Goal: Task Accomplishment & Management: Manage account settings

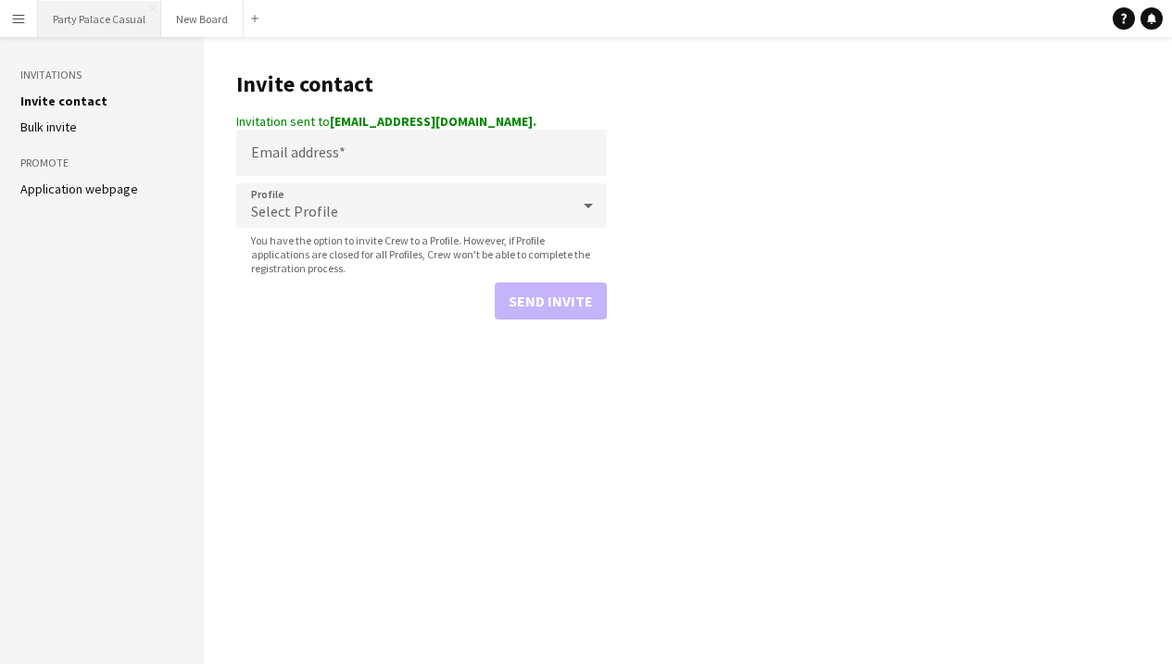
click at [94, 26] on button "Party Palace Casual Close" at bounding box center [99, 19] width 123 height 36
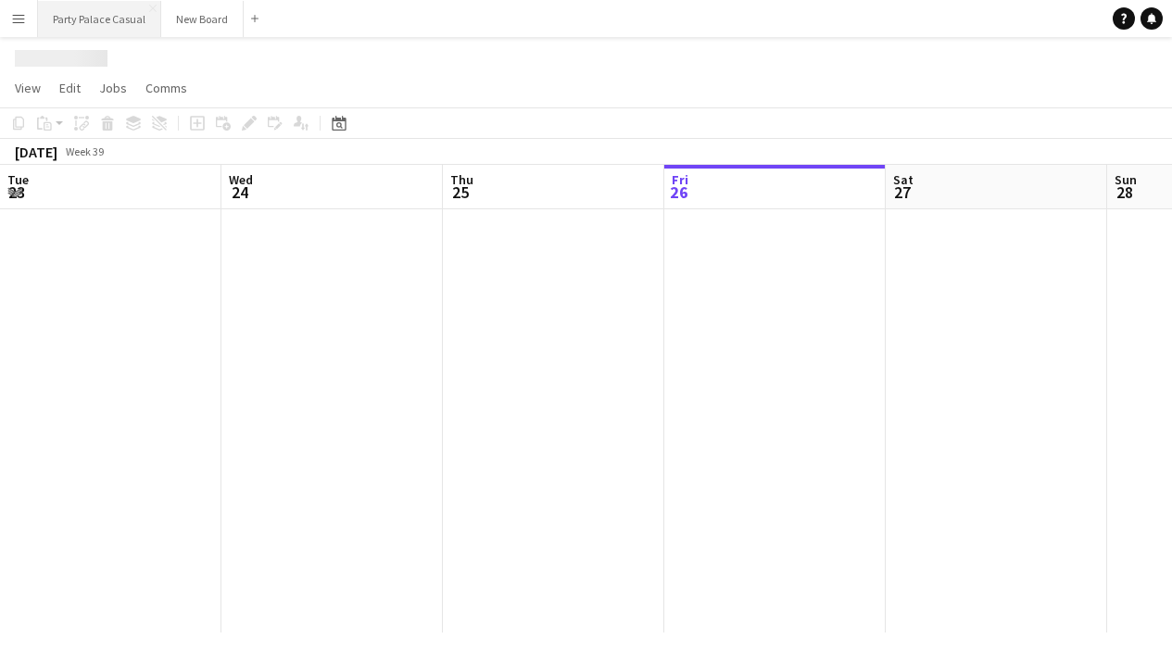
scroll to position [0, 443]
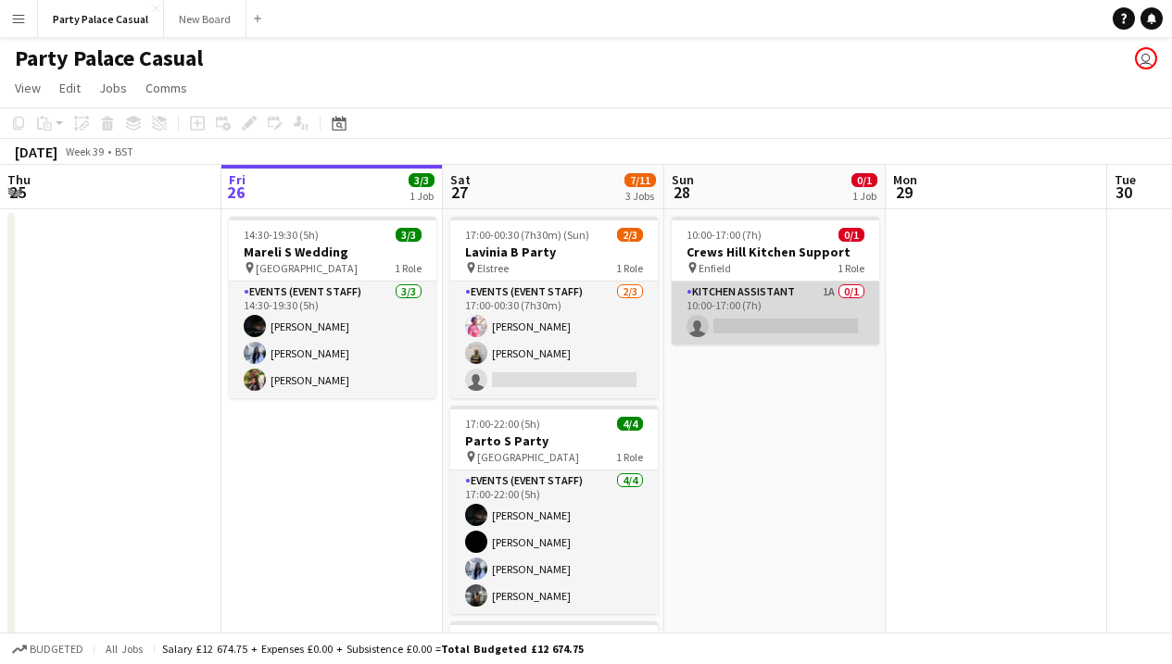
click at [791, 331] on app-card-role "Kitchen Assistant 1A 0/1 10:00-17:00 (7h) single-neutral-actions" at bounding box center [776, 313] width 208 height 63
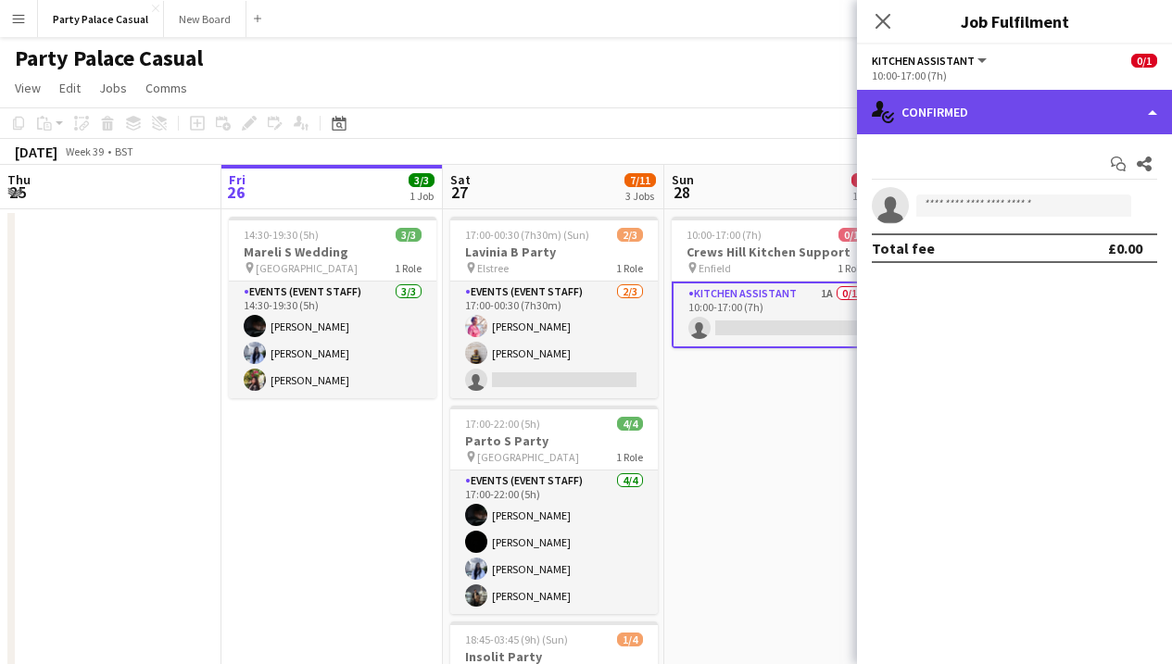
click at [977, 108] on div "single-neutral-actions-check-2 Confirmed" at bounding box center [1014, 112] width 315 height 44
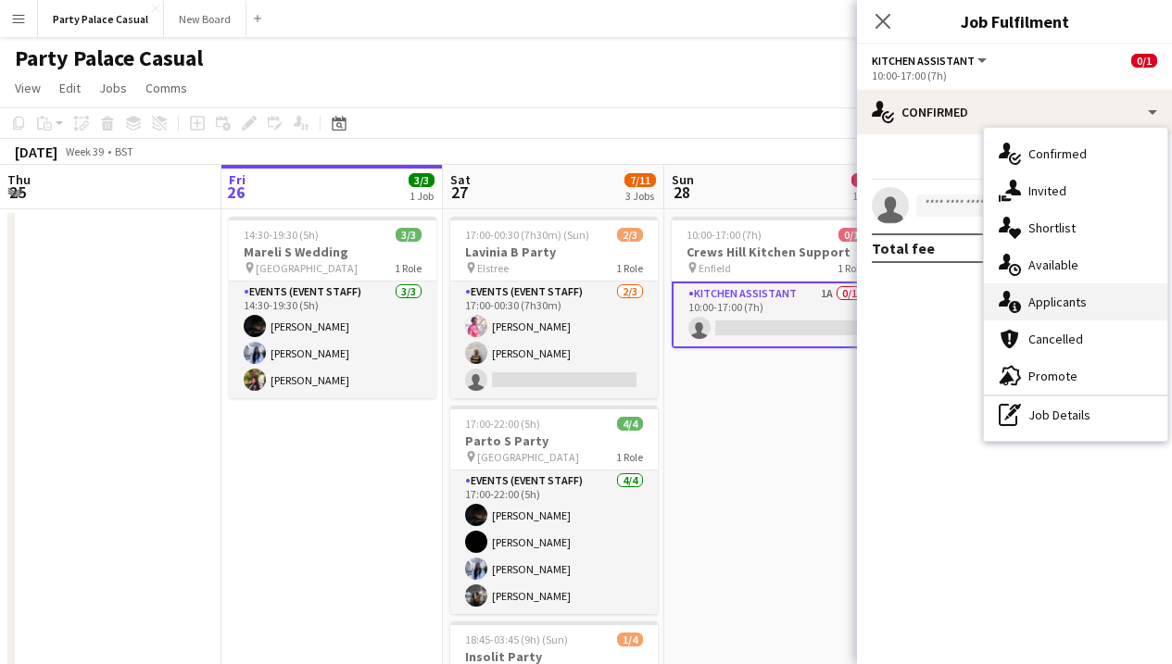
click at [1042, 296] on span "Applicants" at bounding box center [1058, 302] width 58 height 17
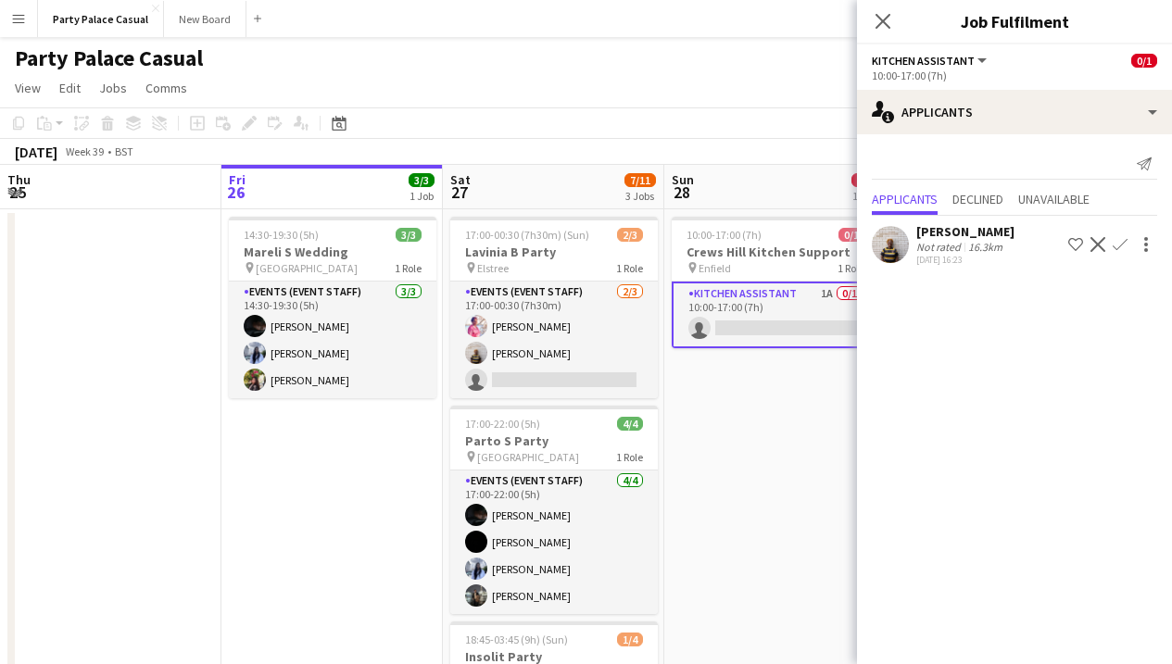
click at [884, 32] on div "Close pop-in" at bounding box center [883, 21] width 52 height 43
click at [884, 31] on app-icon "Close pop-in" at bounding box center [883, 21] width 27 height 27
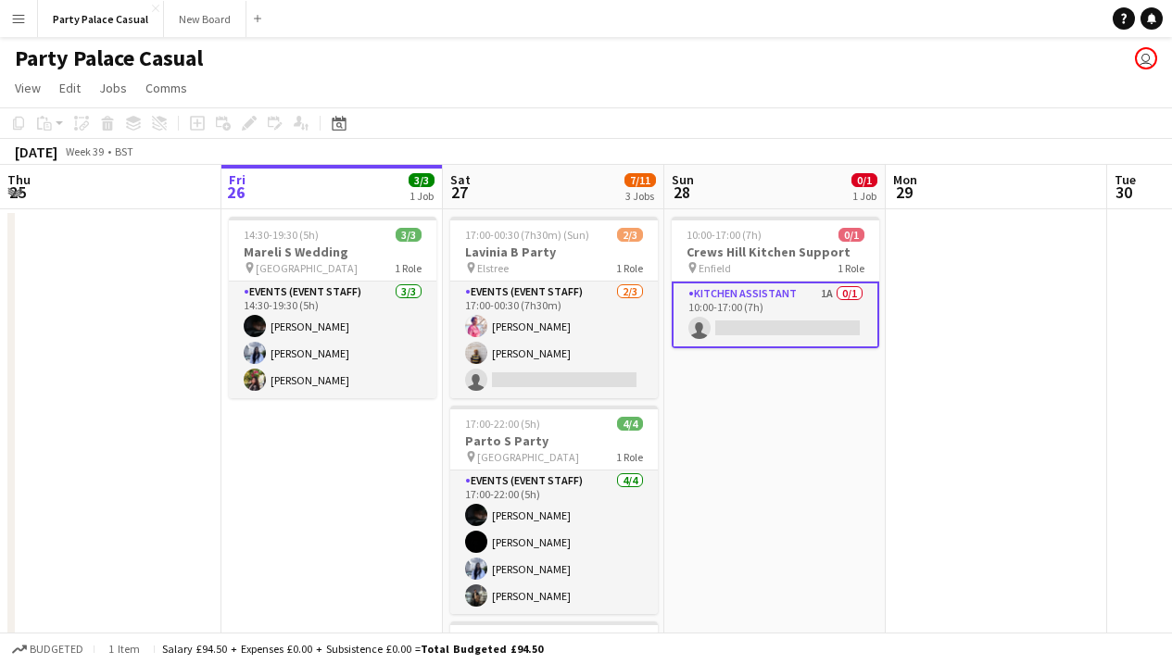
click at [803, 322] on app-card-role "Kitchen Assistant 1A 0/1 10:00-17:00 (7h) single-neutral-actions" at bounding box center [776, 315] width 208 height 67
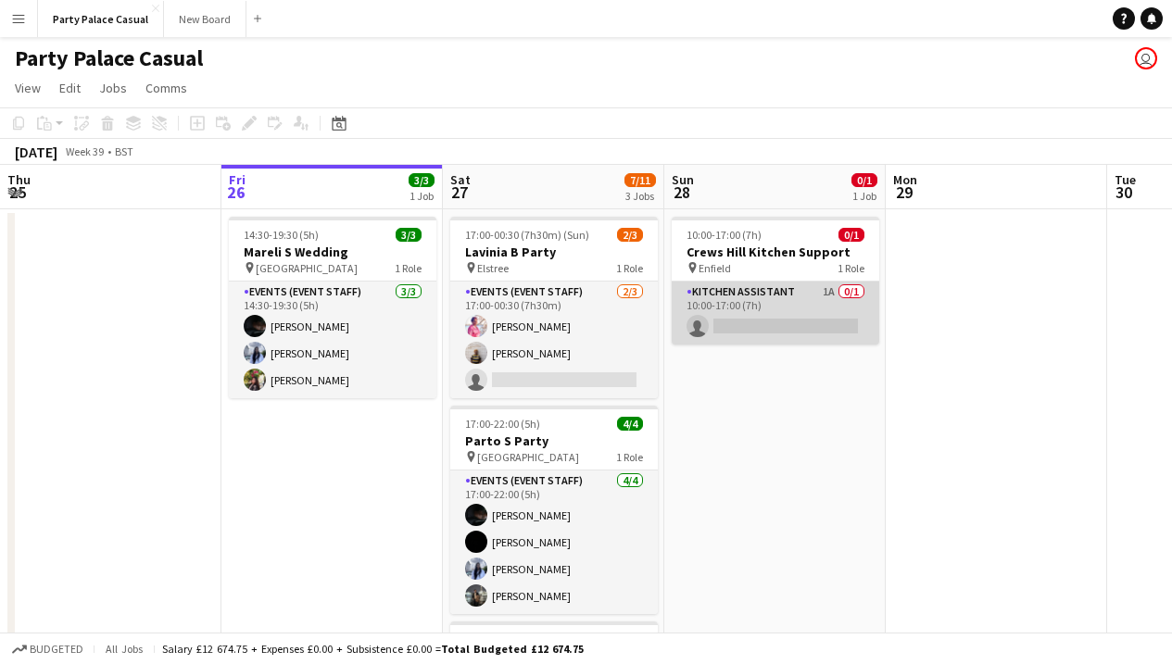
click at [803, 322] on app-card-role "Kitchen Assistant 1A 0/1 10:00-17:00 (7h) single-neutral-actions" at bounding box center [776, 313] width 208 height 63
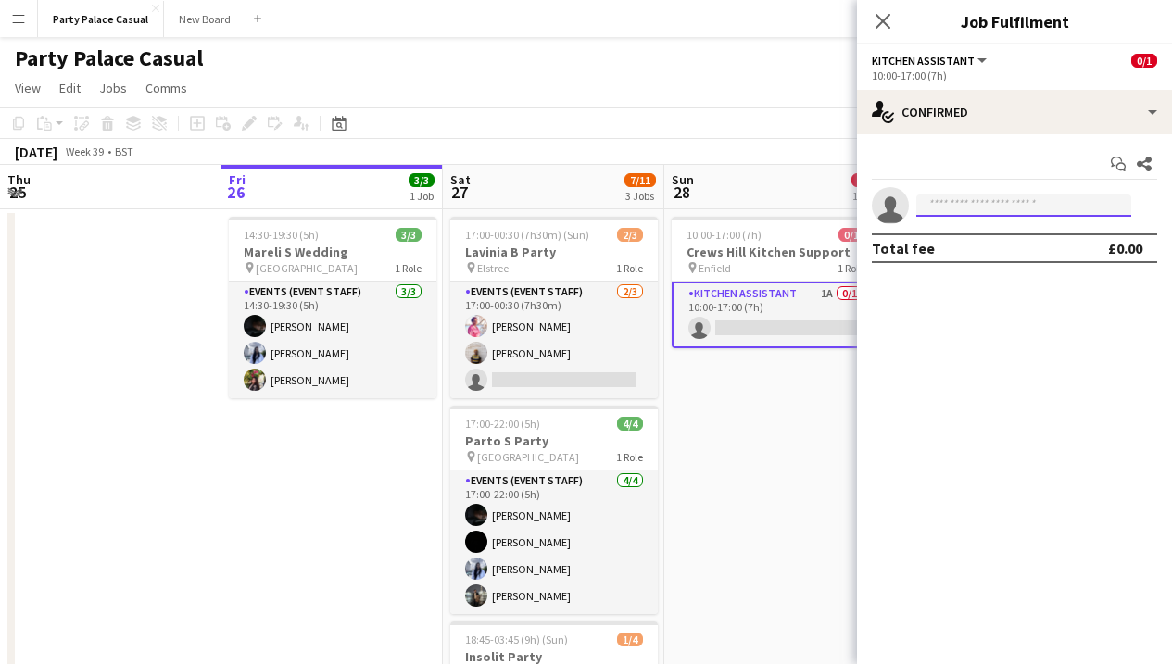
click at [935, 211] on input at bounding box center [1024, 206] width 215 height 22
type input "*"
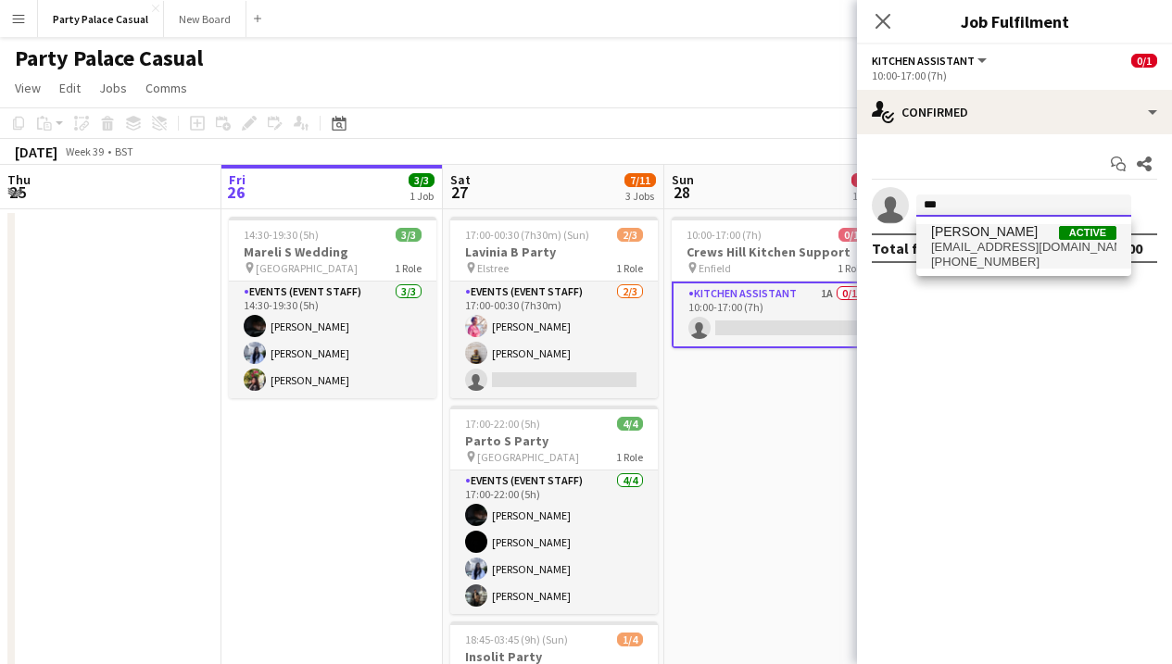
type input "***"
click at [1018, 251] on span "pradeepthielaprolu8@gmail.com" at bounding box center [1023, 247] width 185 height 15
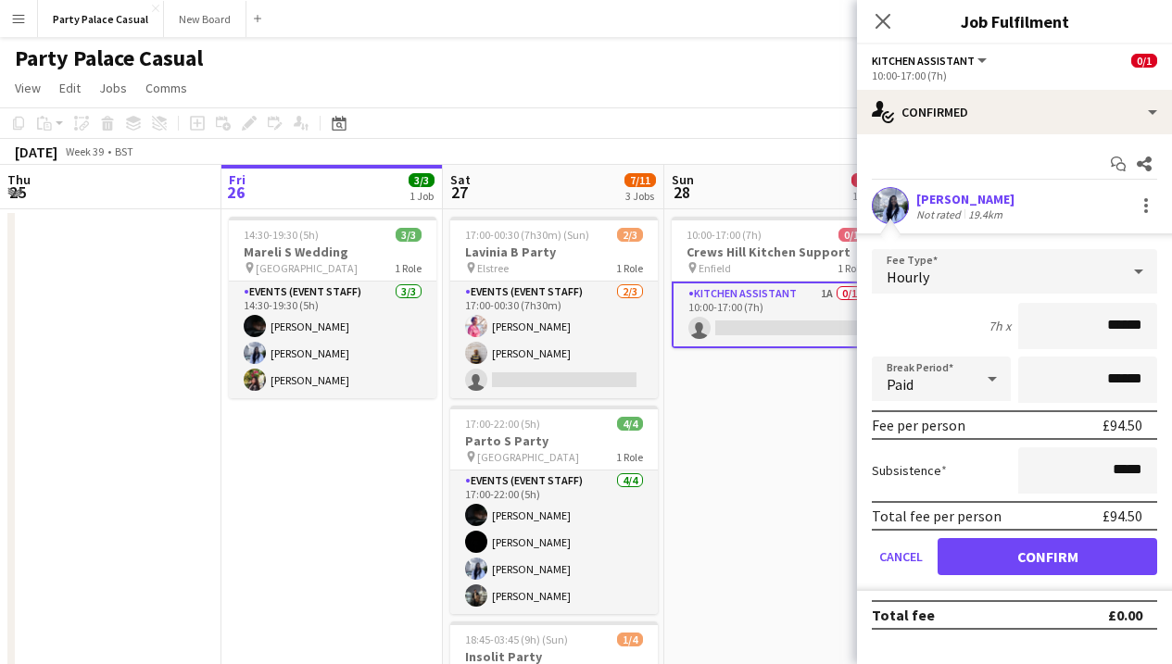
click at [1068, 567] on button "Confirm" at bounding box center [1048, 556] width 220 height 37
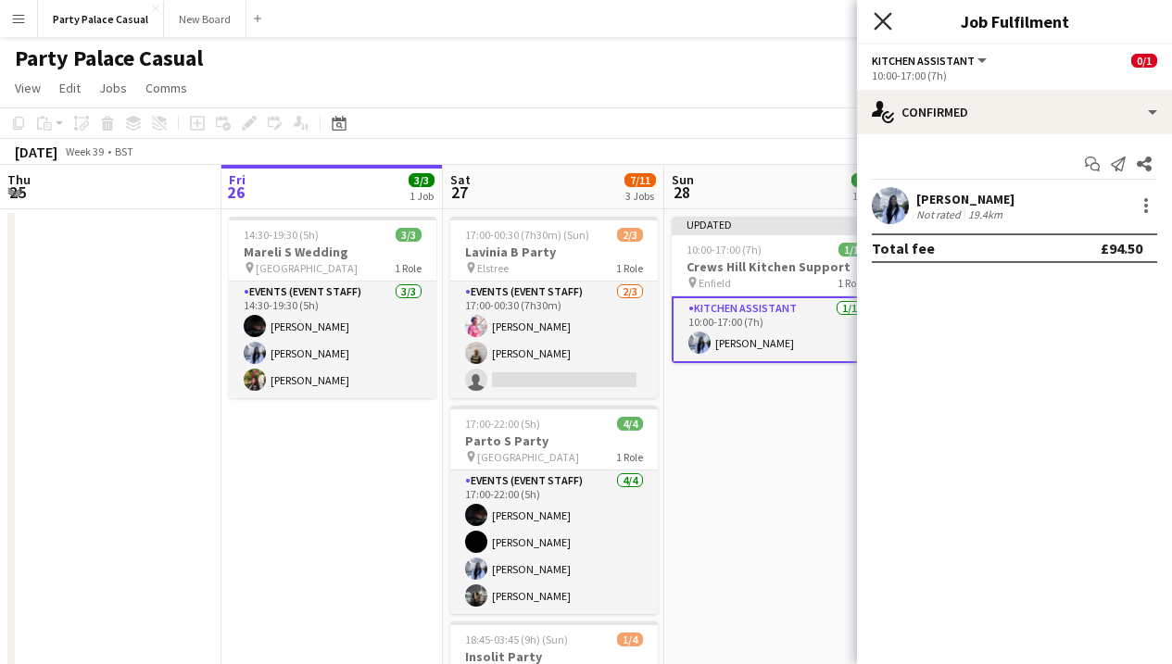
click at [879, 28] on icon "Close pop-in" at bounding box center [883, 21] width 18 height 18
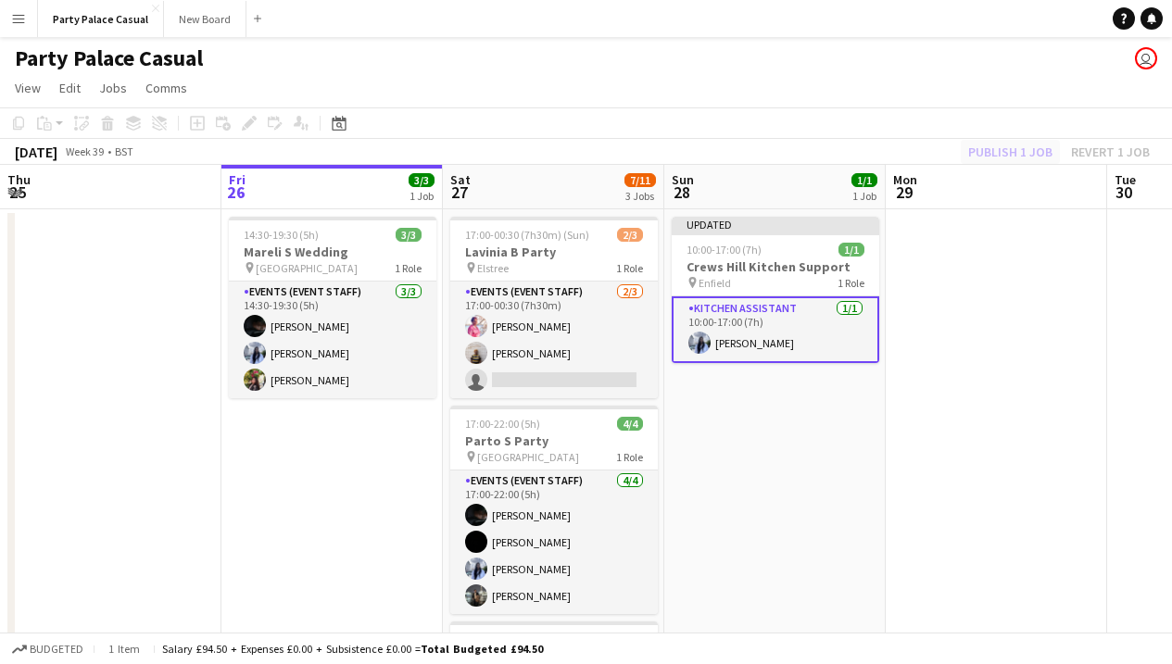
click at [1018, 158] on div "Publish 1 job Revert 1 job" at bounding box center [1059, 152] width 226 height 24
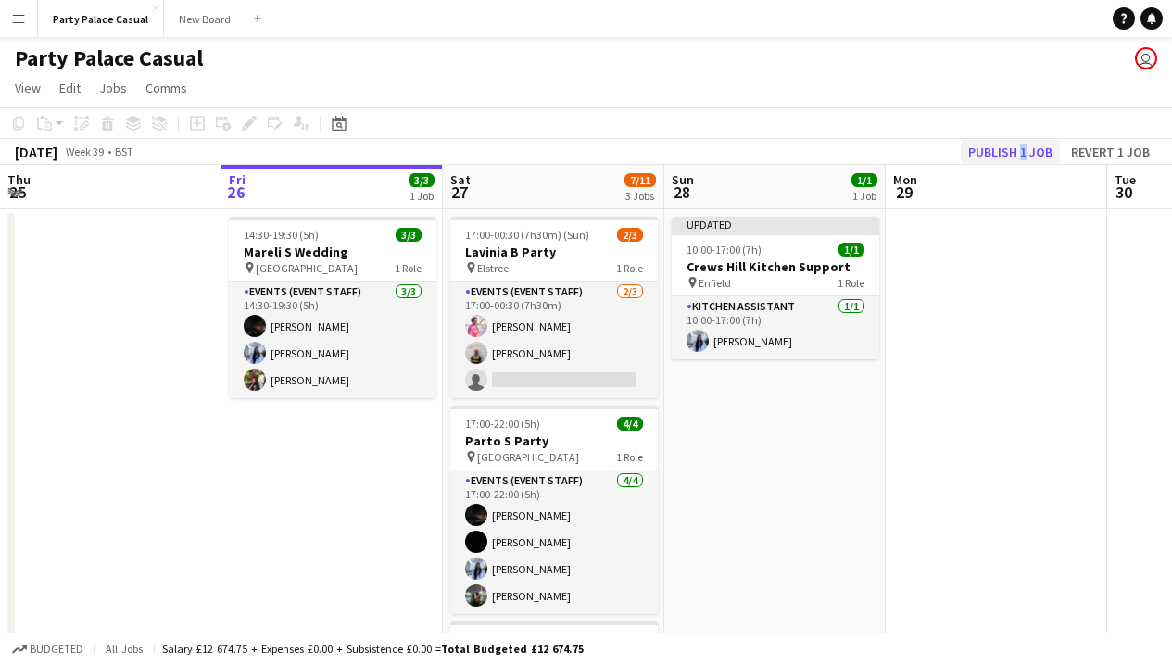
click at [1021, 148] on button "Publish 1 job" at bounding box center [1010, 152] width 99 height 24
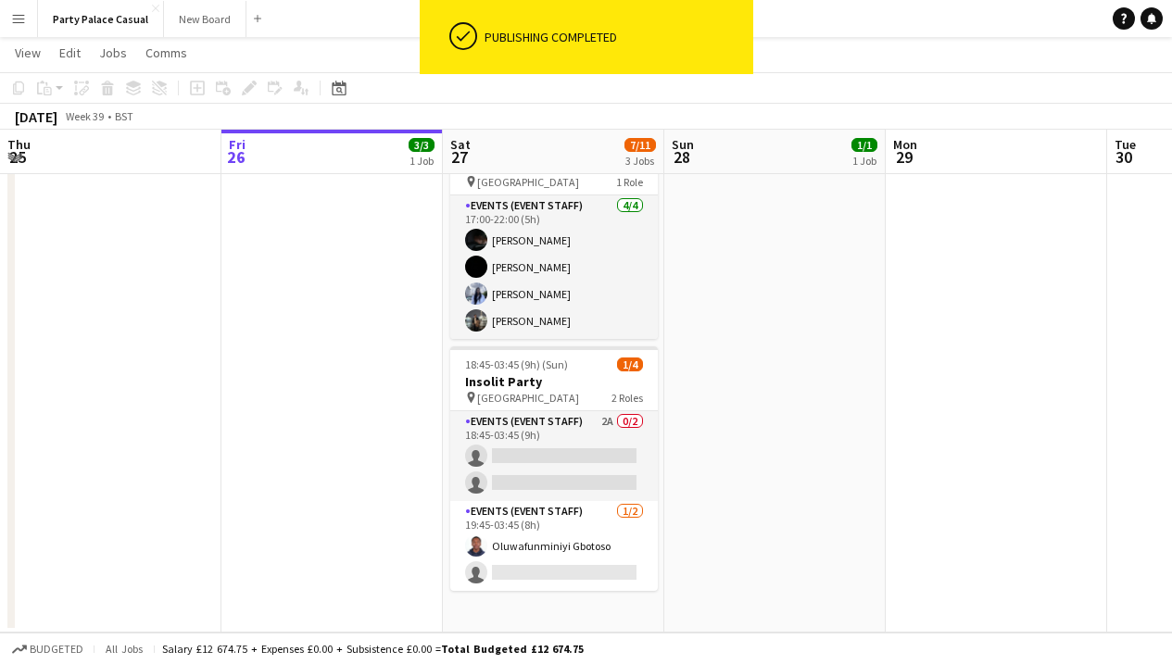
scroll to position [273, 0]
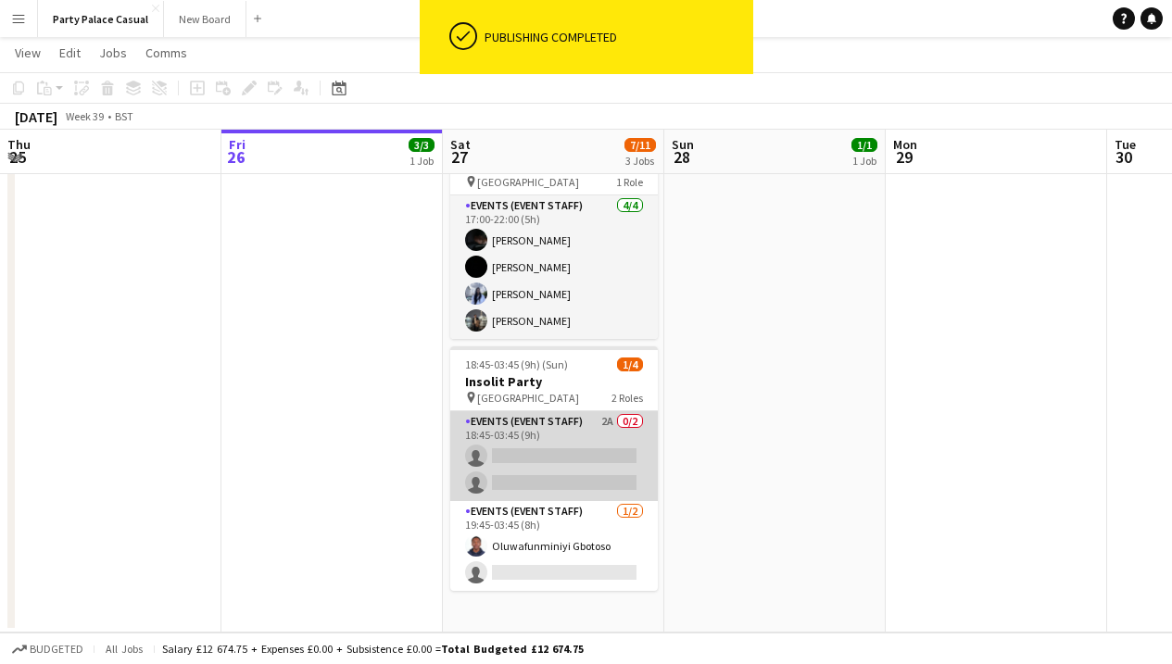
click at [524, 446] on app-card-role "Events (Event Staff) 2A 0/2 18:45-03:45 (9h) single-neutral-actions single-neut…" at bounding box center [554, 456] width 208 height 90
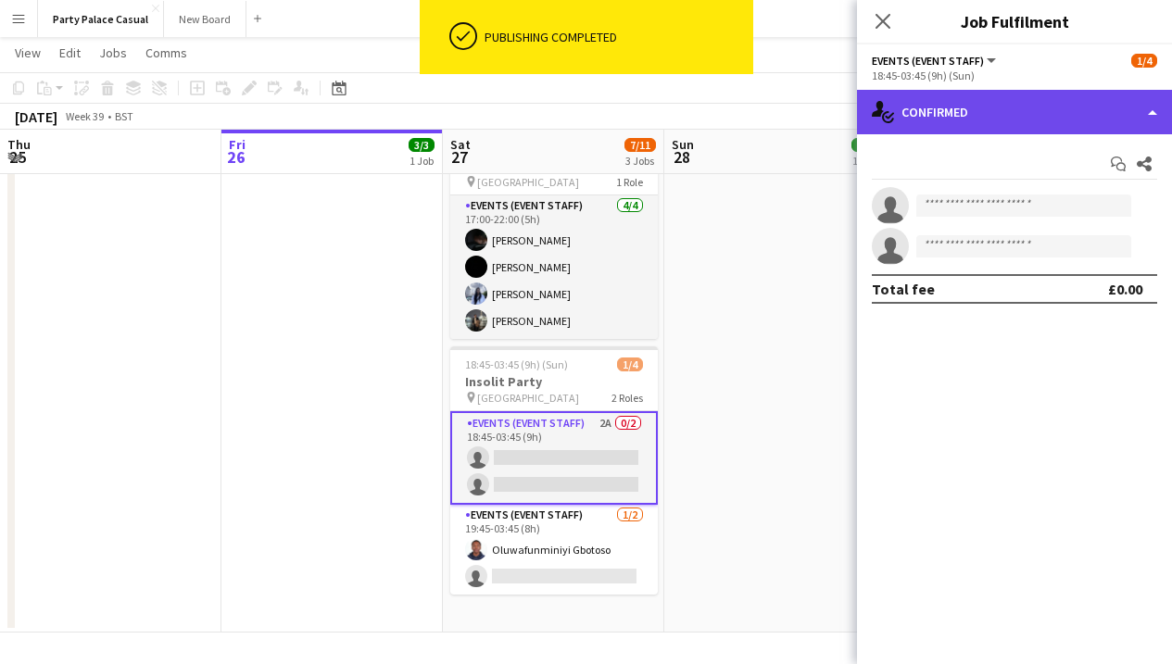
click at [1056, 120] on div "single-neutral-actions-check-2 Confirmed" at bounding box center [1014, 112] width 315 height 44
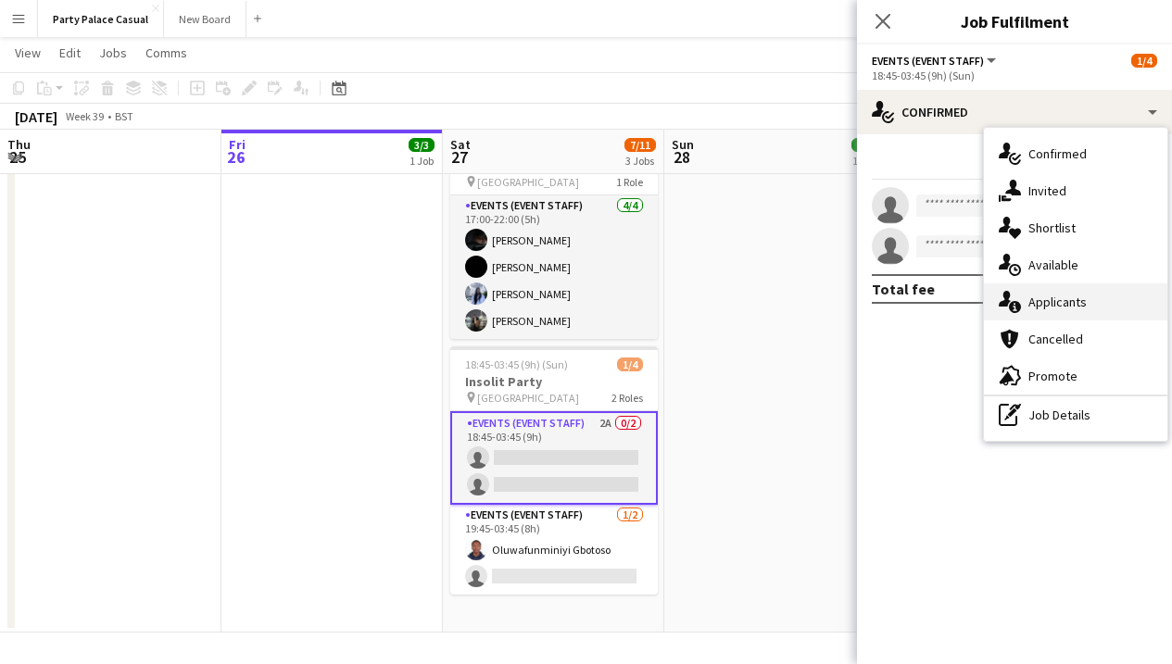
click at [1072, 306] on span "Applicants" at bounding box center [1058, 302] width 58 height 17
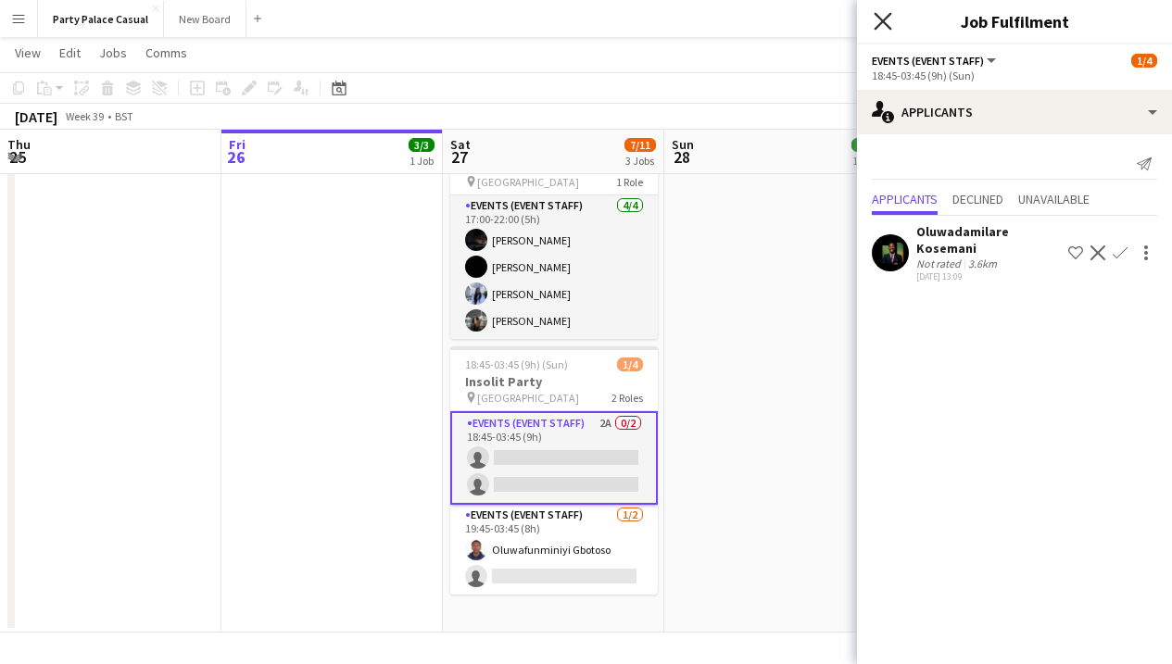
click at [879, 25] on icon at bounding box center [883, 21] width 18 height 18
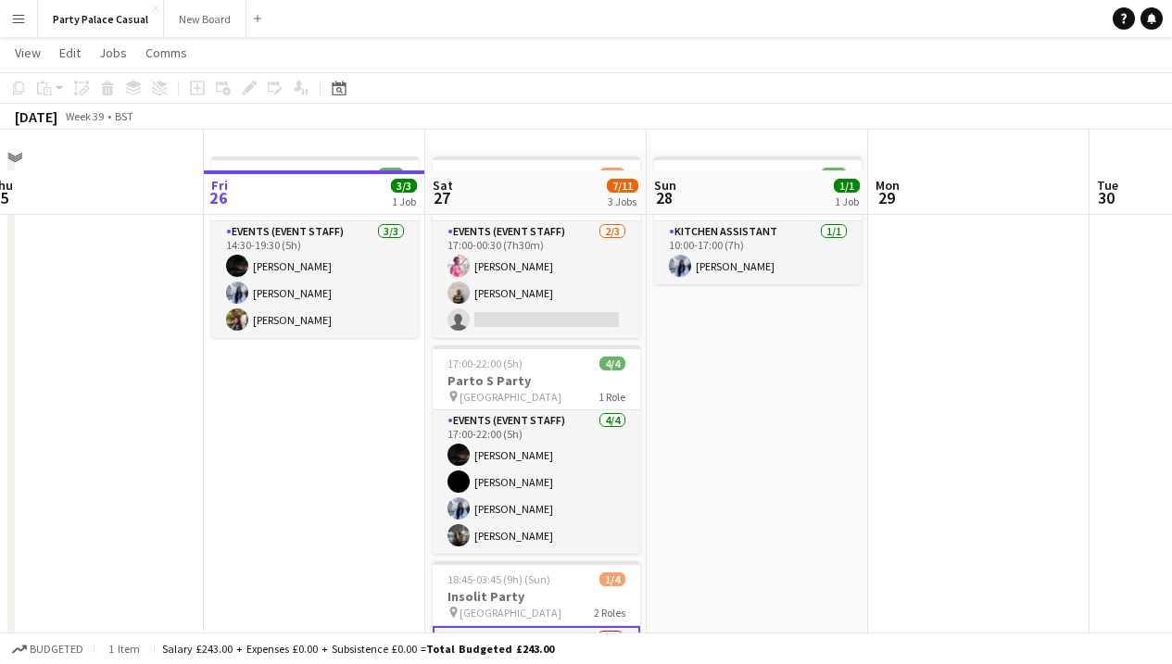
scroll to position [54, 0]
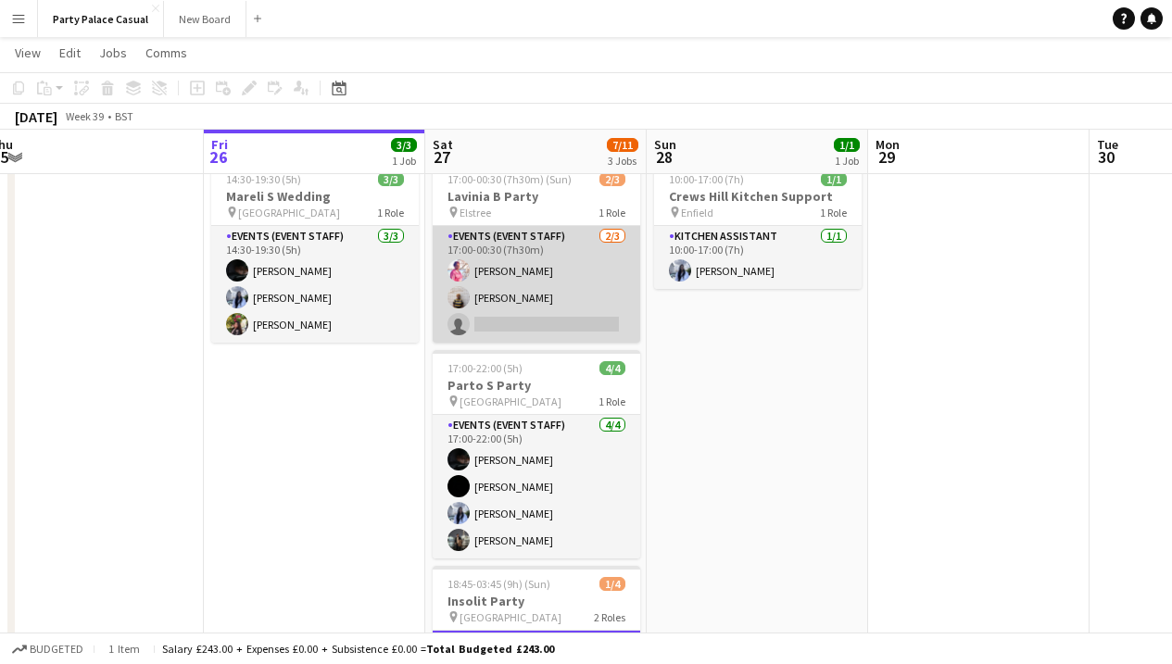
click at [570, 326] on app-card-role "Events (Event Staff) 2/3 17:00-00:30 (7h30m) Aja Beckham Chinaza Iwe single-neu…" at bounding box center [537, 284] width 208 height 117
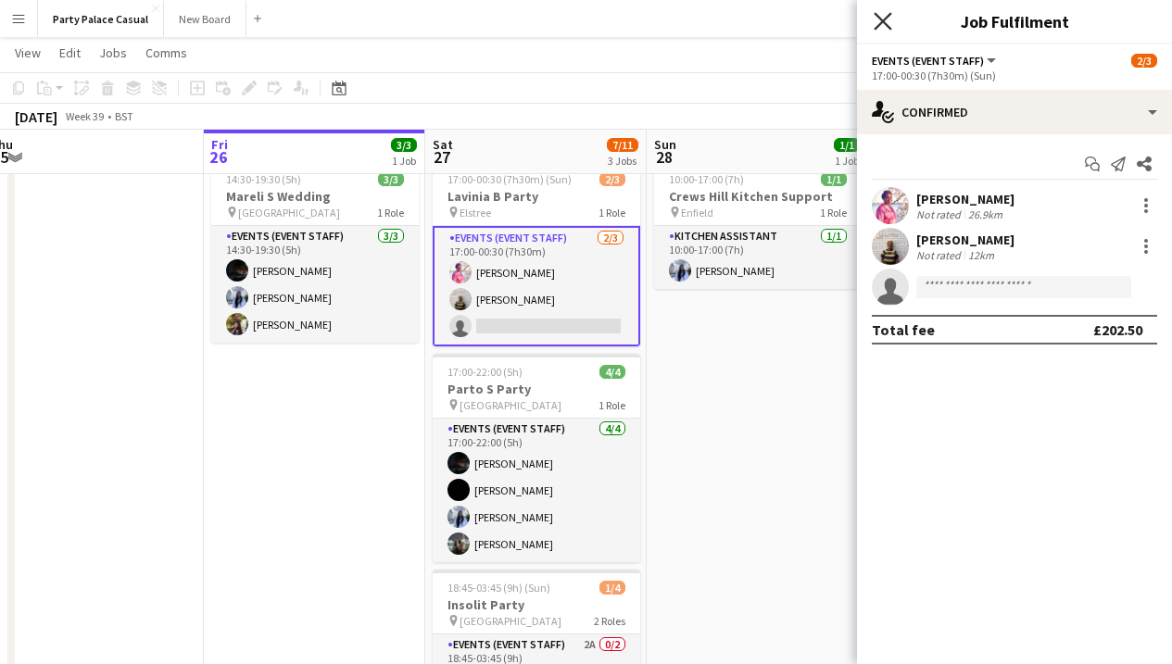
click at [886, 29] on icon "Close pop-in" at bounding box center [883, 21] width 18 height 18
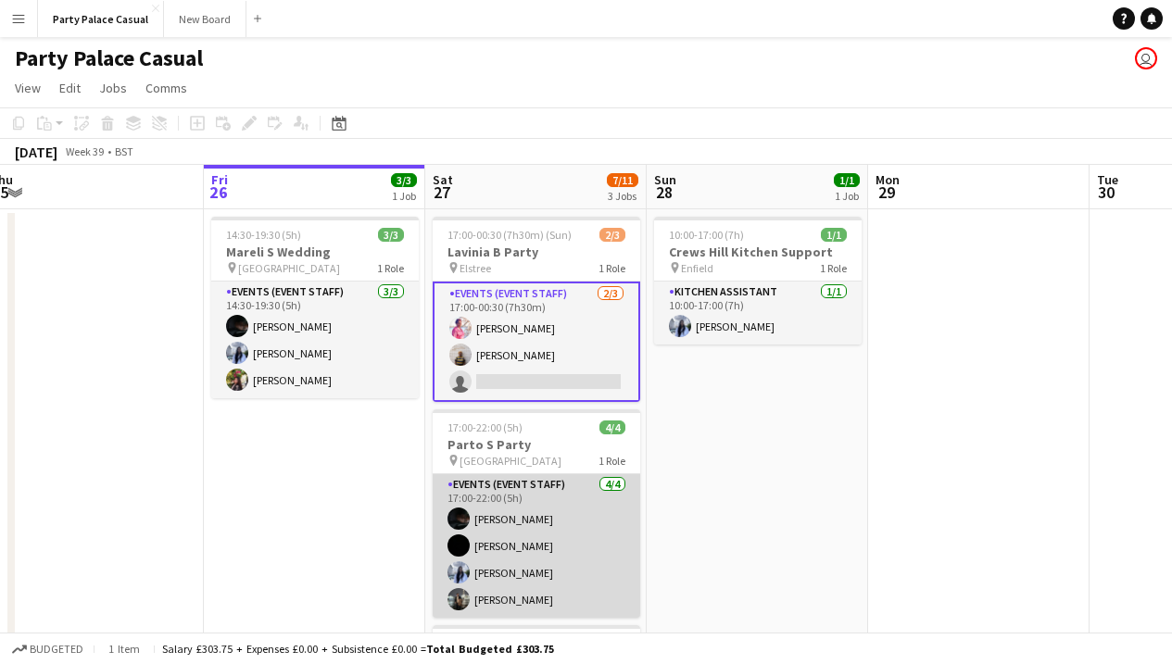
scroll to position [0, 0]
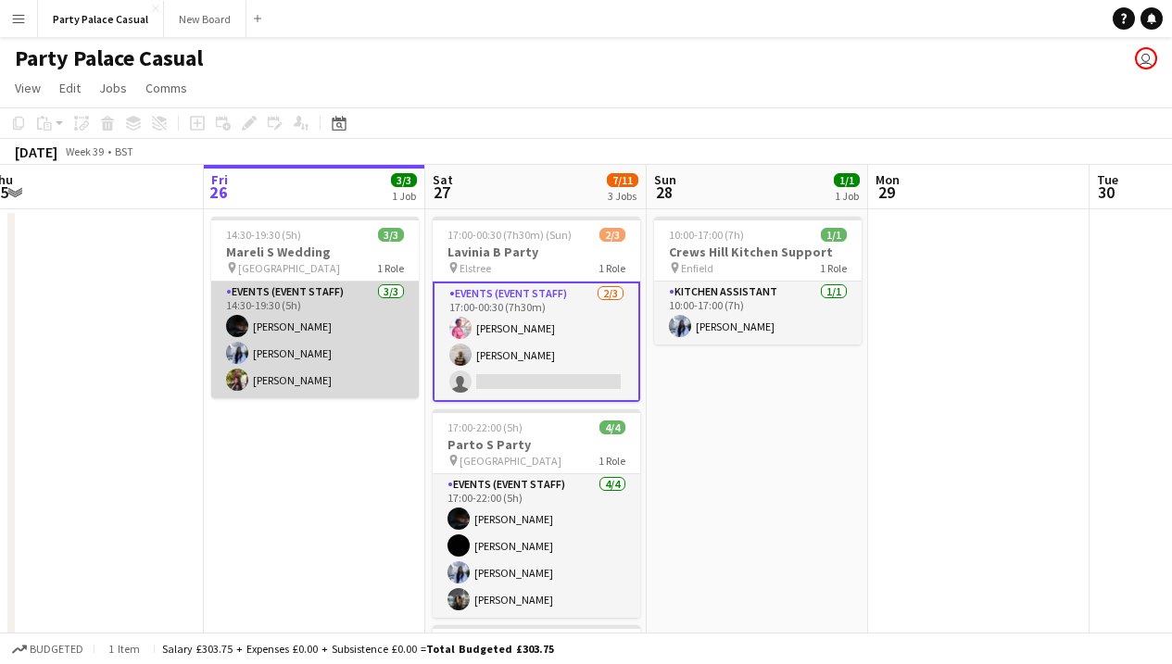
click at [325, 329] on app-card-role "Events (Event Staff) 3/3 14:30-19:30 (5h) Eziafa Iwe Pradeepthi Elaprolu Vibha …" at bounding box center [315, 340] width 208 height 117
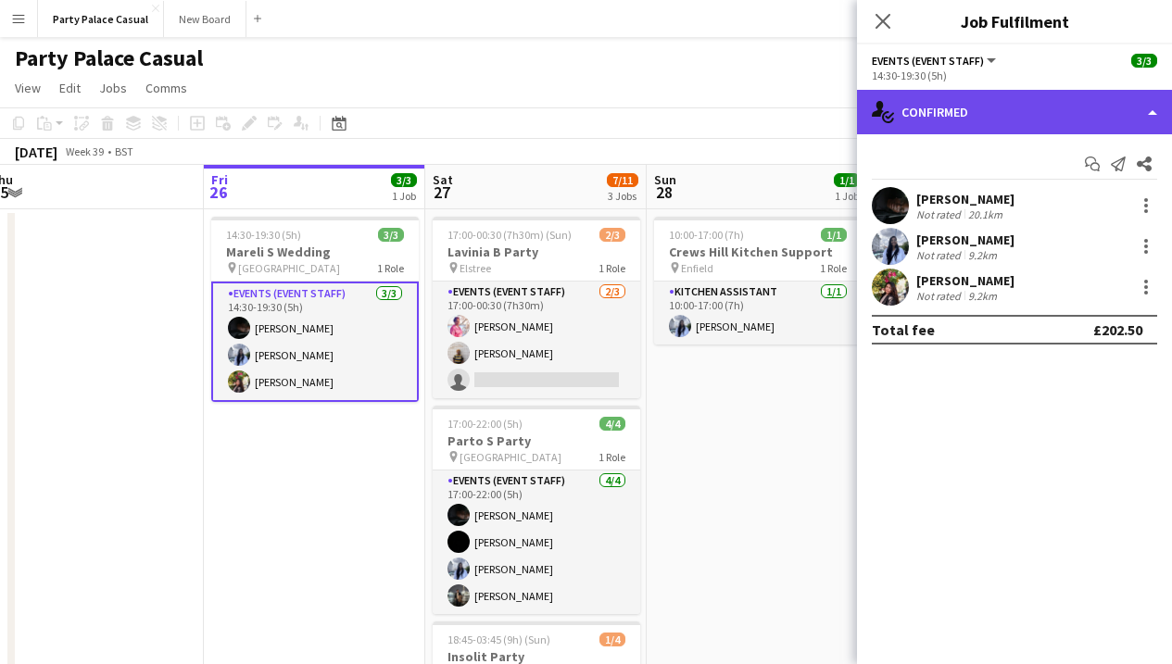
click at [1027, 127] on div "single-neutral-actions-check-2 Confirmed" at bounding box center [1014, 112] width 315 height 44
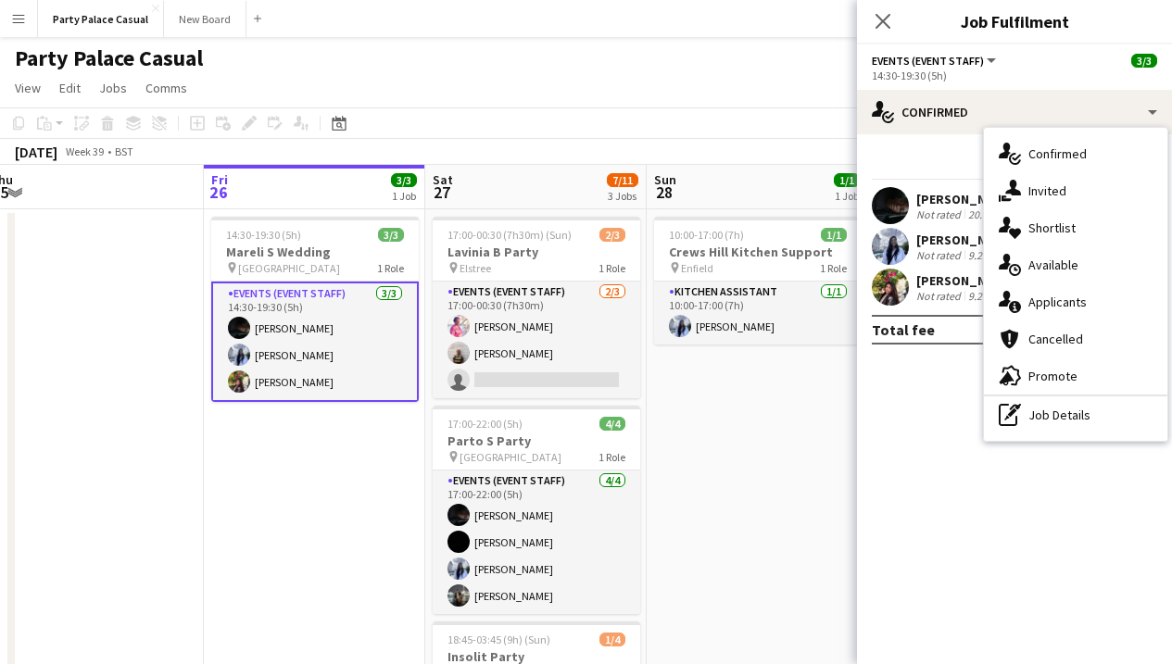
click at [747, 110] on app-toolbar "Copy Paste Paste Command V Paste with crew Command Shift V Paste linked Job Del…" at bounding box center [586, 123] width 1172 height 32
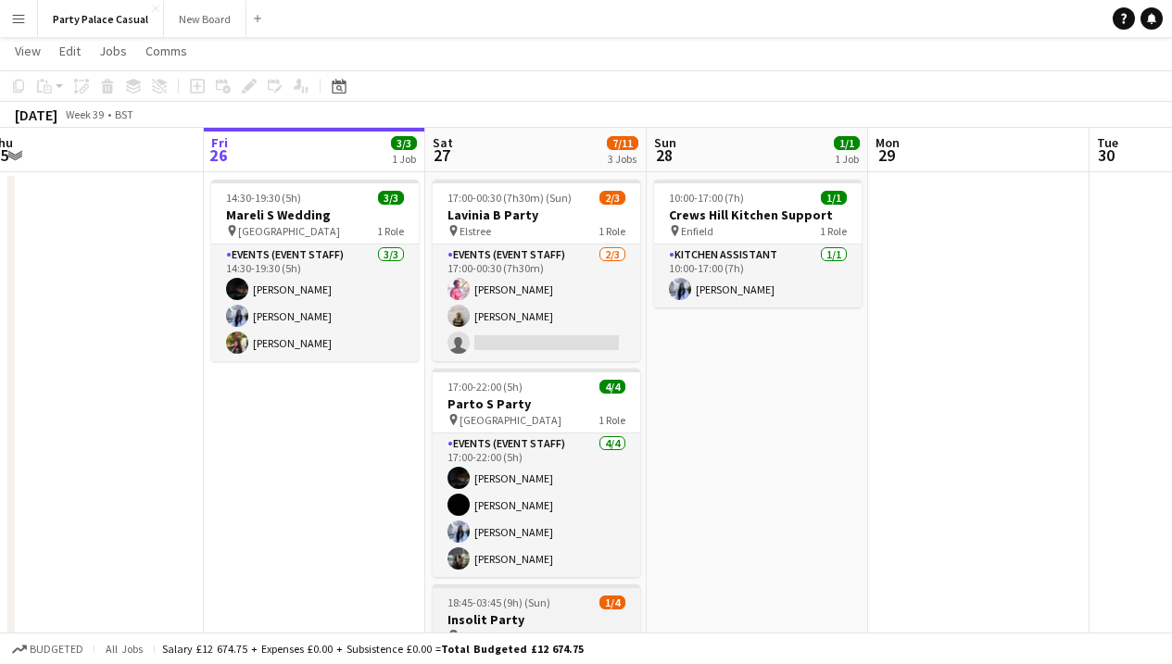
scroll to position [39, 0]
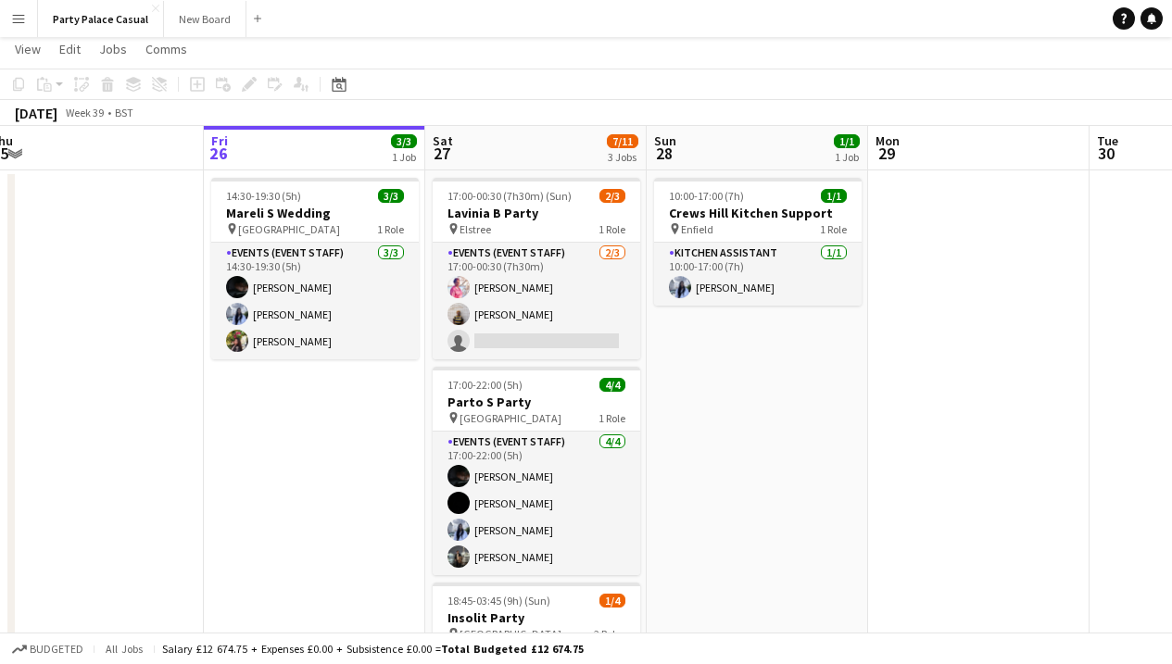
click at [19, 29] on button "Menu" at bounding box center [18, 18] width 37 height 37
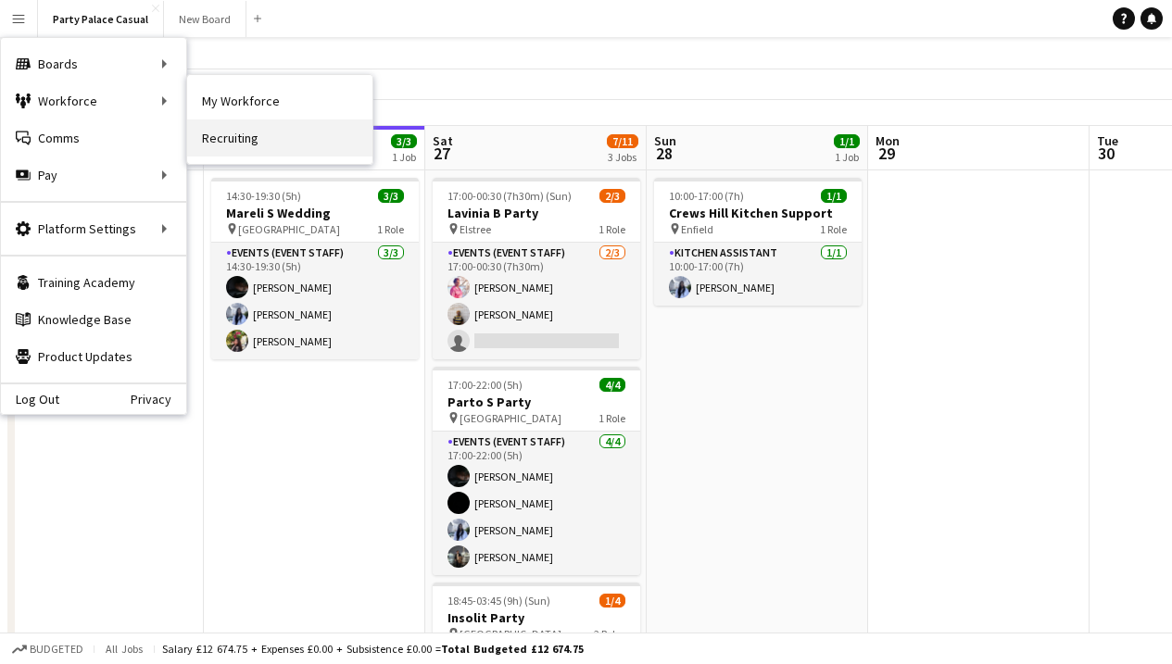
click at [258, 140] on link "Recruiting" at bounding box center [279, 138] width 185 height 37
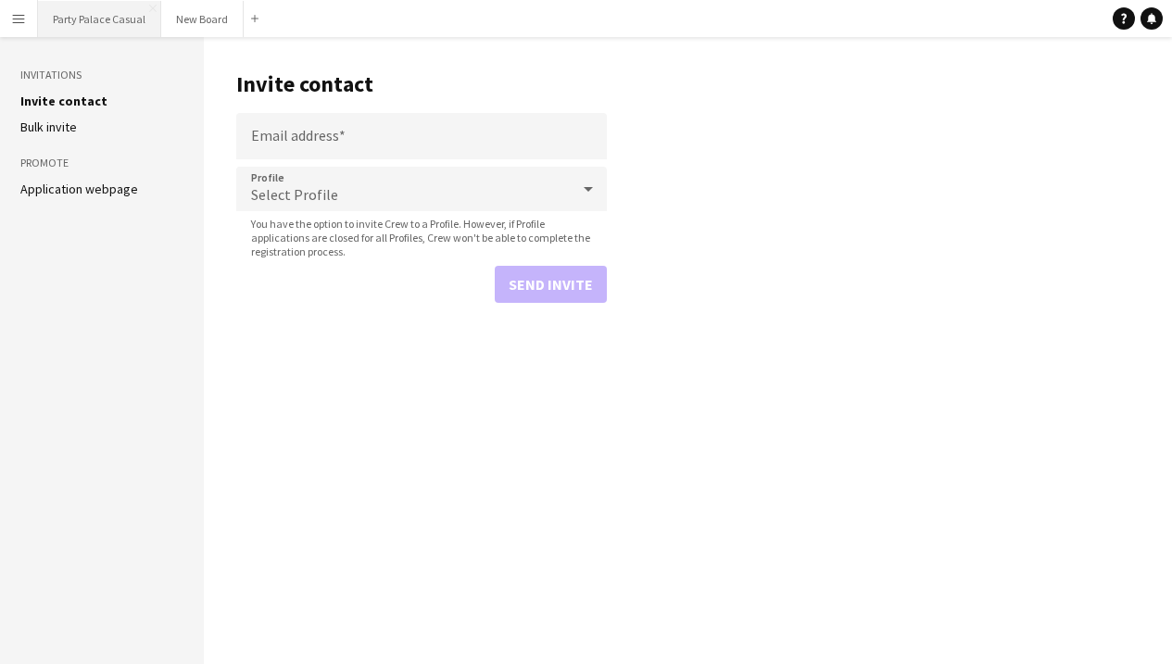
click at [110, 19] on button "Party Palace Casual Close" at bounding box center [99, 19] width 123 height 36
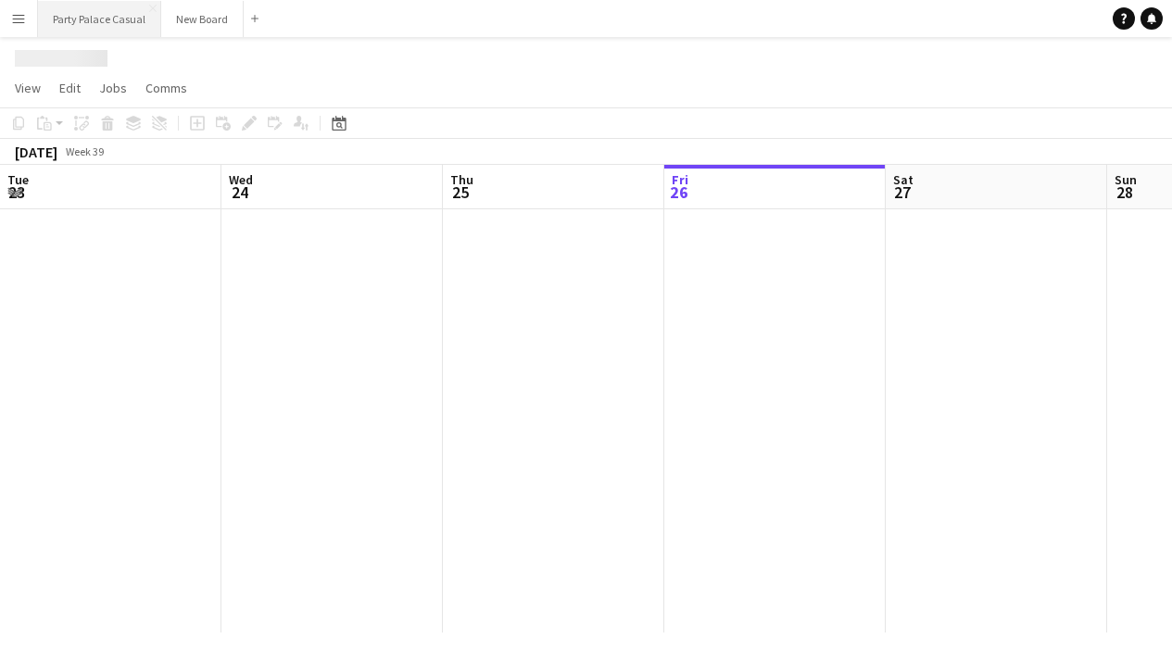
scroll to position [0, 443]
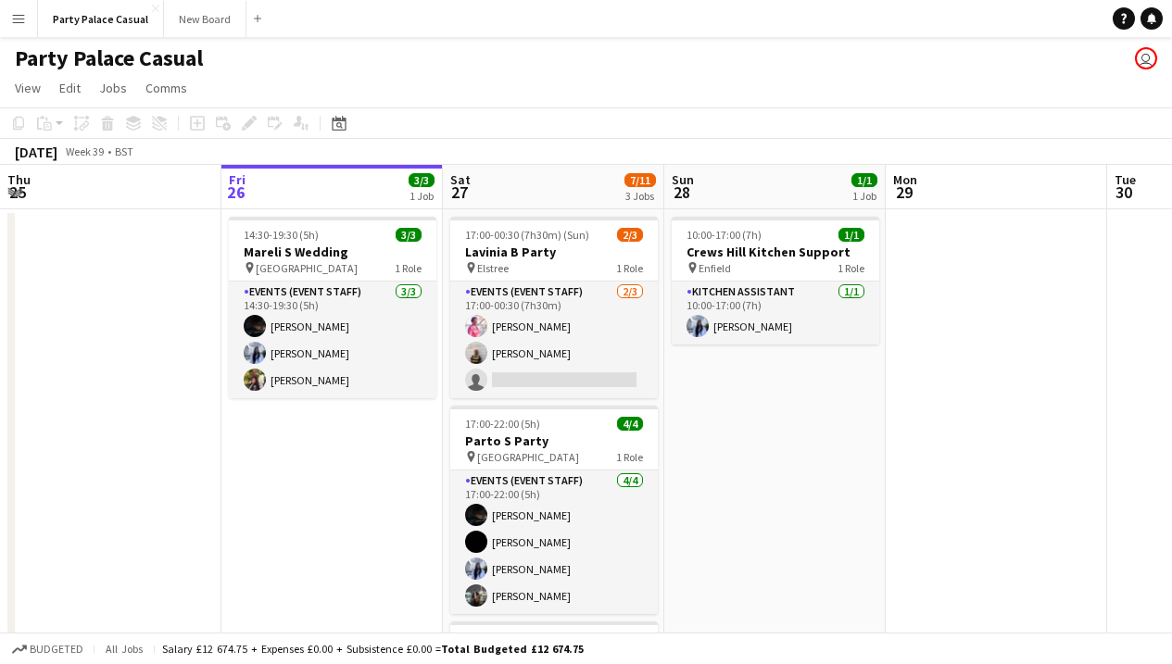
click at [30, 21] on button "Menu" at bounding box center [18, 18] width 37 height 37
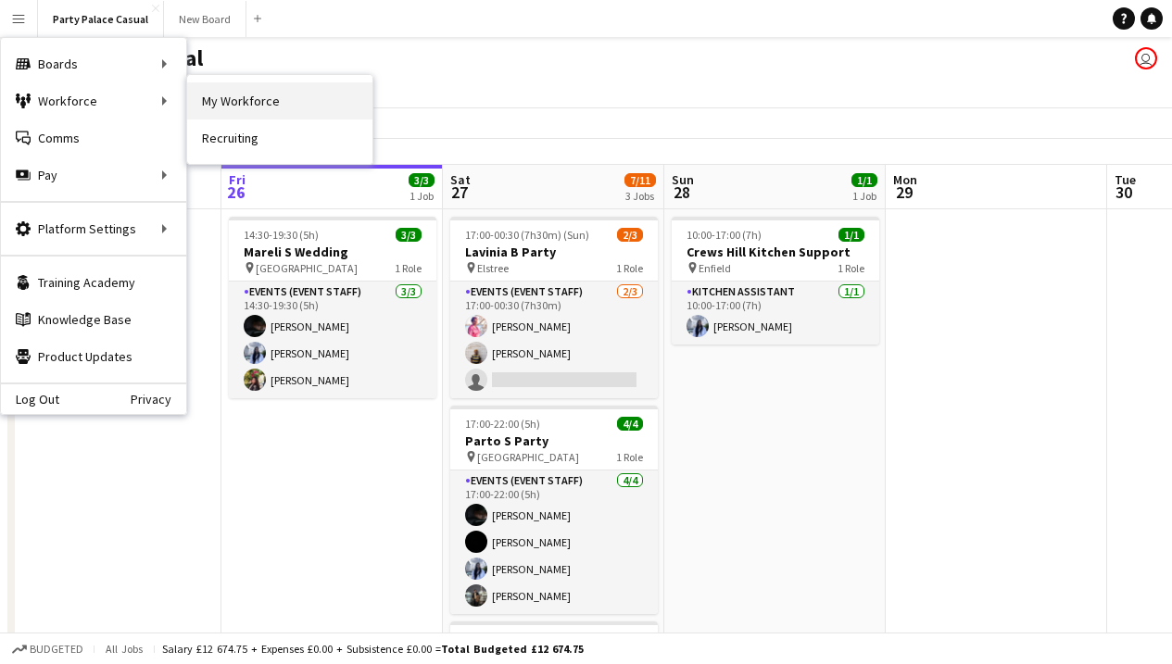
click at [243, 100] on link "My Workforce" at bounding box center [279, 100] width 185 height 37
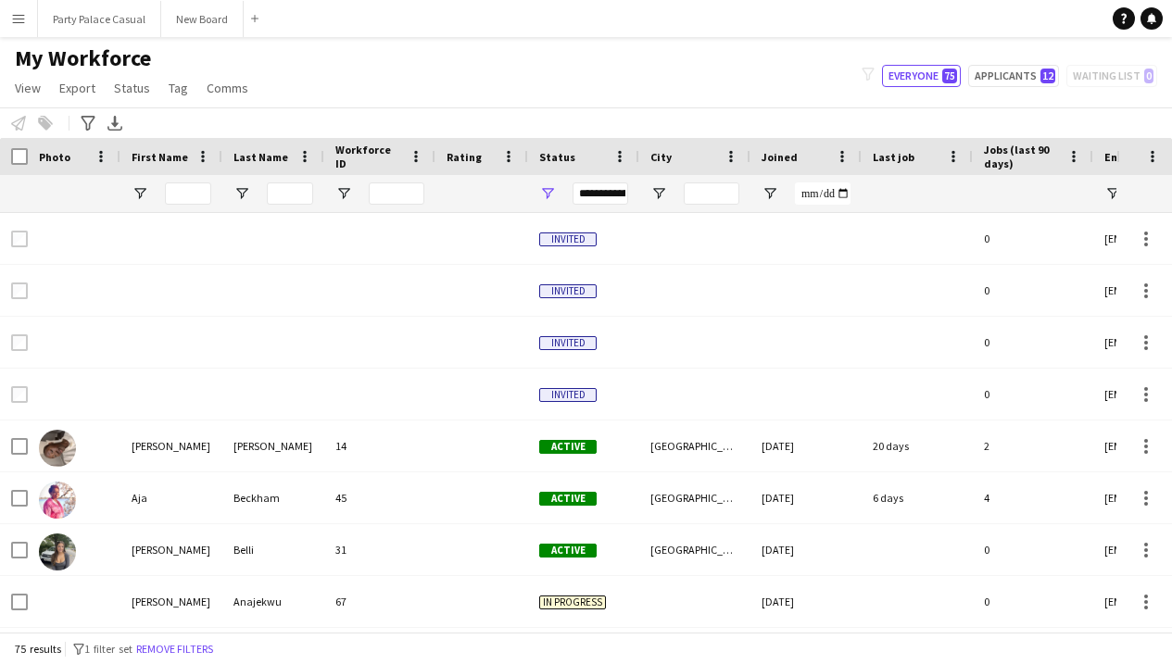
click at [1018, 87] on div "My Workforce View Views Default view Payroll New view Update view Delete view E…" at bounding box center [586, 75] width 1172 height 63
click at [1016, 70] on button "Applicants 12" at bounding box center [1013, 76] width 91 height 22
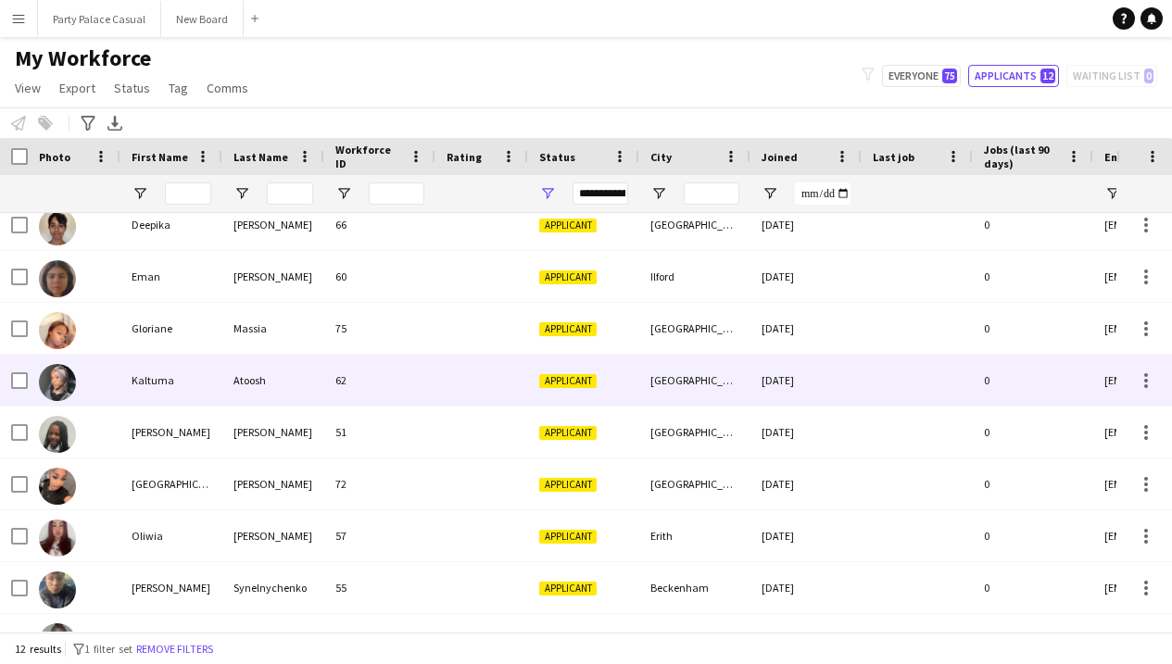
scroll to position [71, 0]
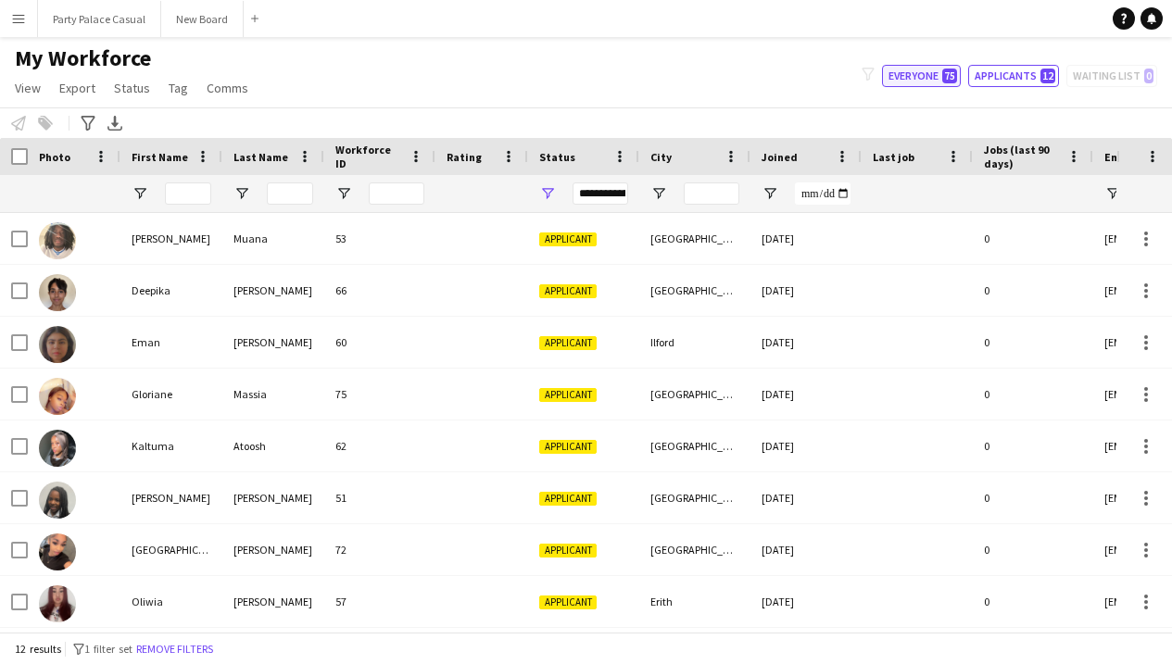
click at [943, 76] on button "Everyone 75" at bounding box center [921, 76] width 79 height 22
type input "**********"
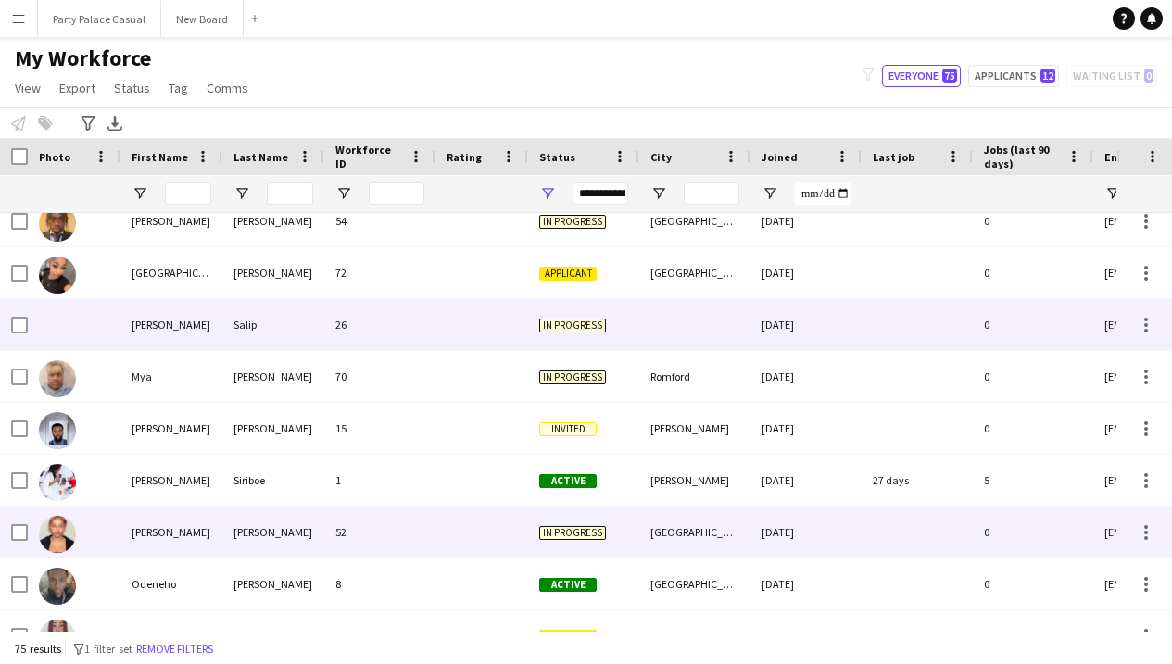
click at [563, 533] on span "In progress" at bounding box center [572, 533] width 67 height 14
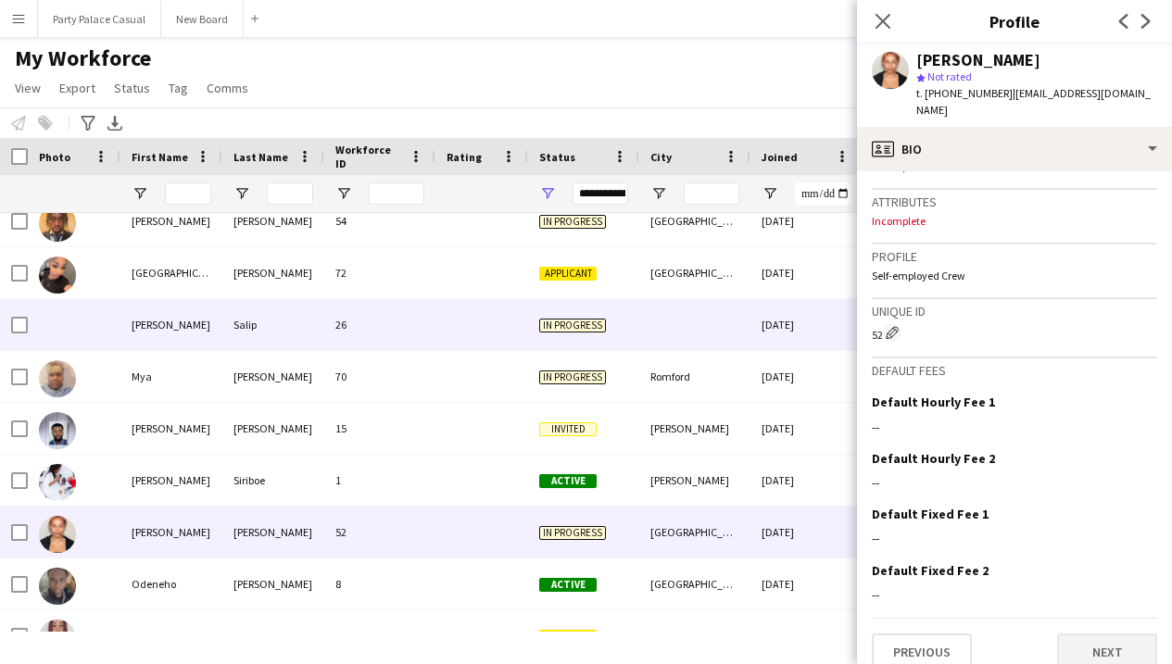
click at [1114, 648] on button "Next" at bounding box center [1107, 652] width 100 height 37
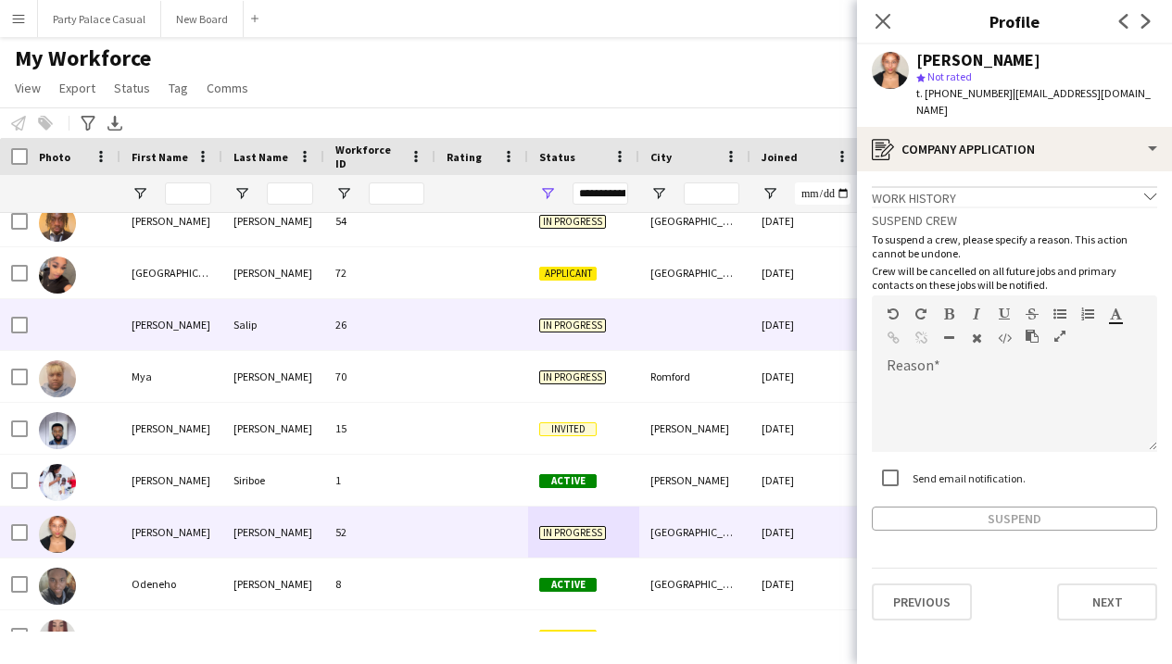
click at [1039, 186] on div "Work history chevron-down" at bounding box center [1014, 196] width 285 height 20
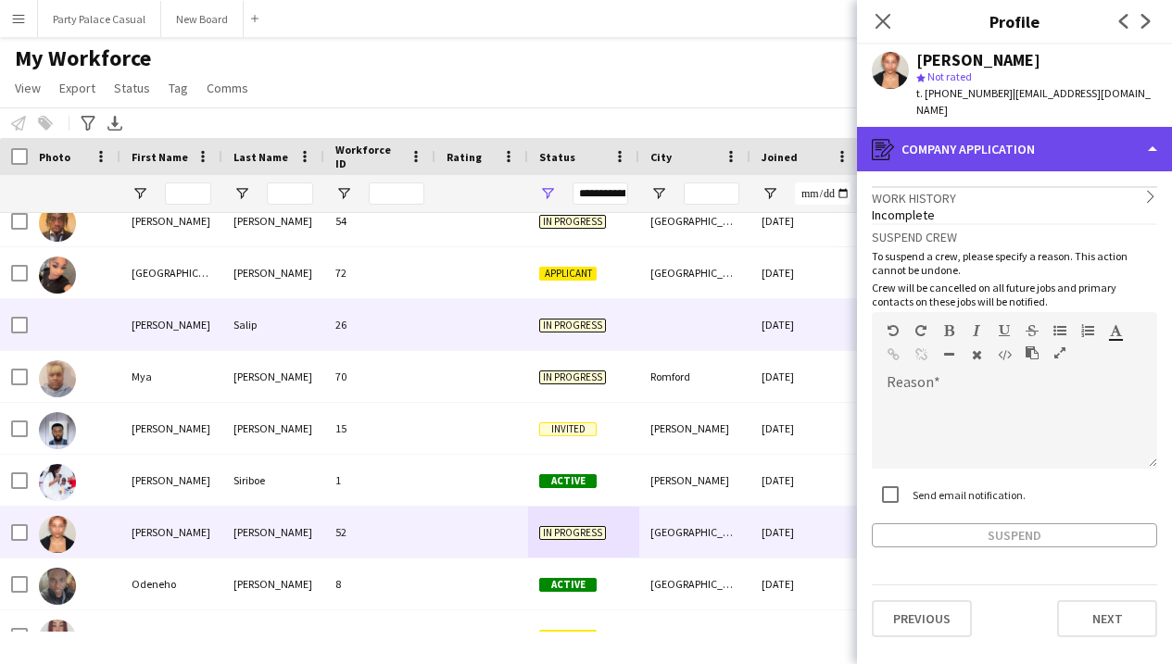
click at [1041, 127] on div "register Company application" at bounding box center [1014, 149] width 315 height 44
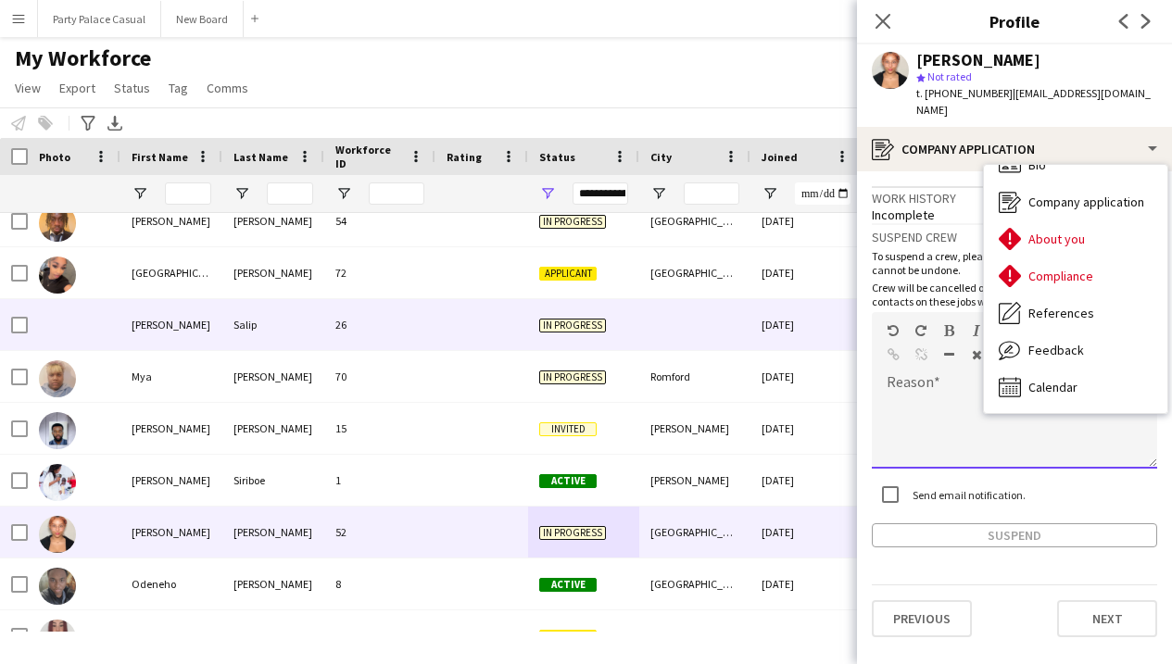
click at [951, 407] on div at bounding box center [1014, 432] width 285 height 74
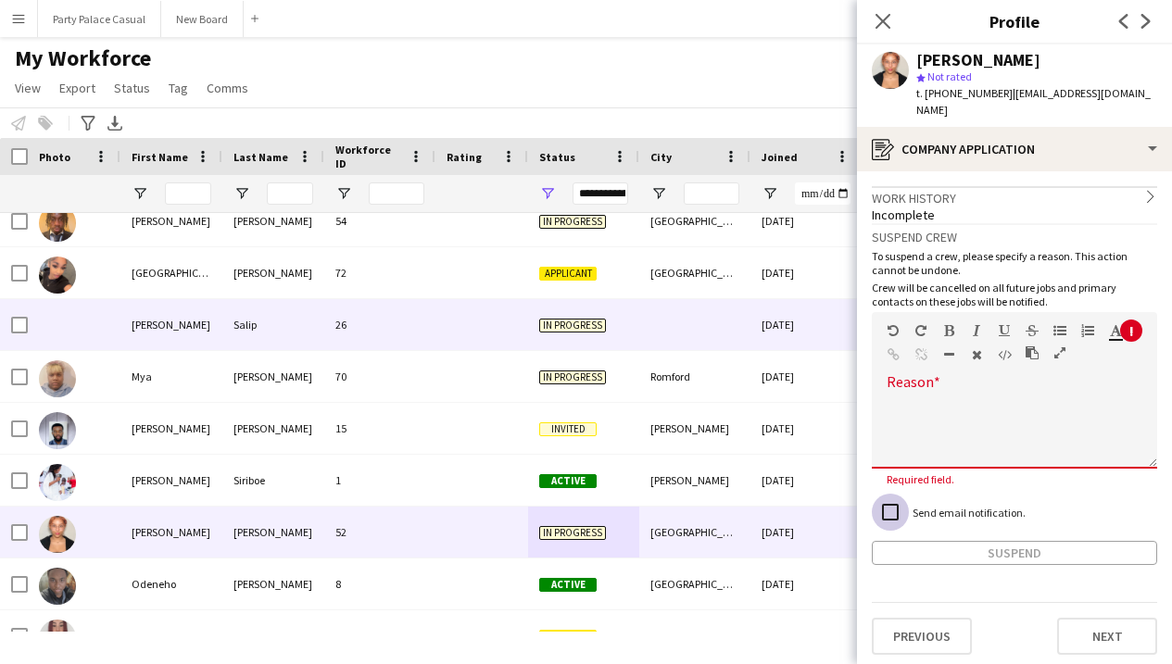
click at [894, 470] on div "Suspend crew To suspend a crew, please specify a reason. This action cannot be …" at bounding box center [1014, 394] width 285 height 342
click at [1053, 229] on h3 "Suspend crew" at bounding box center [1014, 237] width 285 height 17
click at [990, 223] on div "Suspend crew To suspend a crew, please specify a reason. This action cannot be …" at bounding box center [1014, 394] width 285 height 342
click at [992, 207] on div "Incomplete" at bounding box center [1014, 215] width 285 height 17
click at [1002, 207] on div "Incomplete" at bounding box center [1014, 215] width 285 height 17
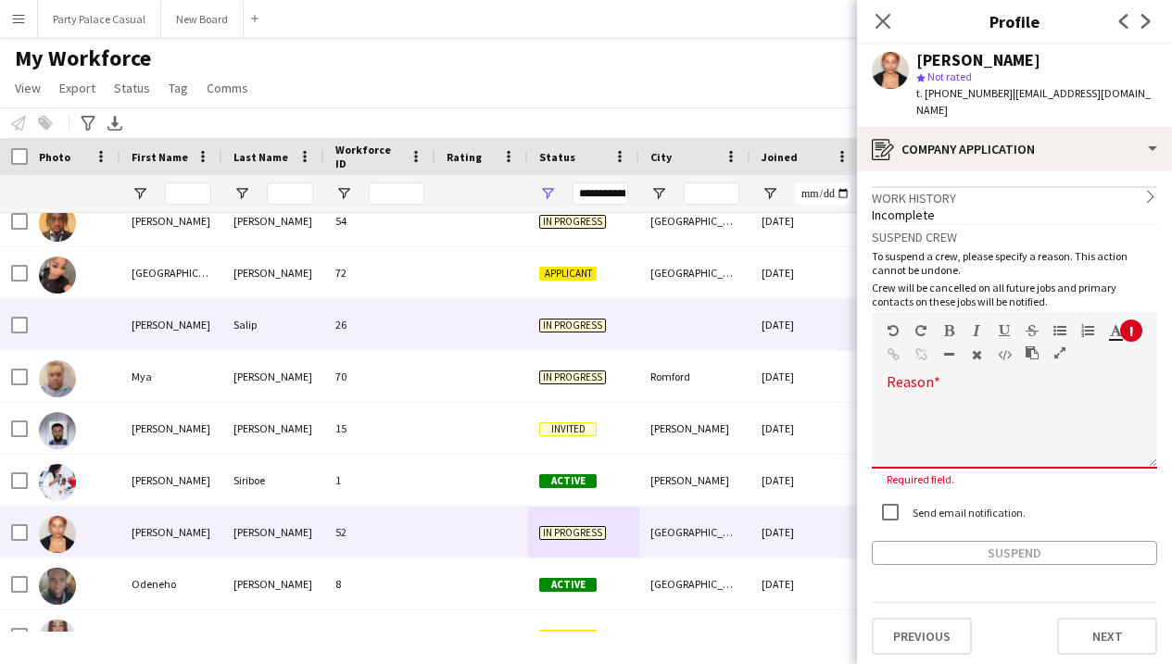
click at [1128, 186] on div "Work history chevron-right" at bounding box center [1014, 196] width 285 height 20
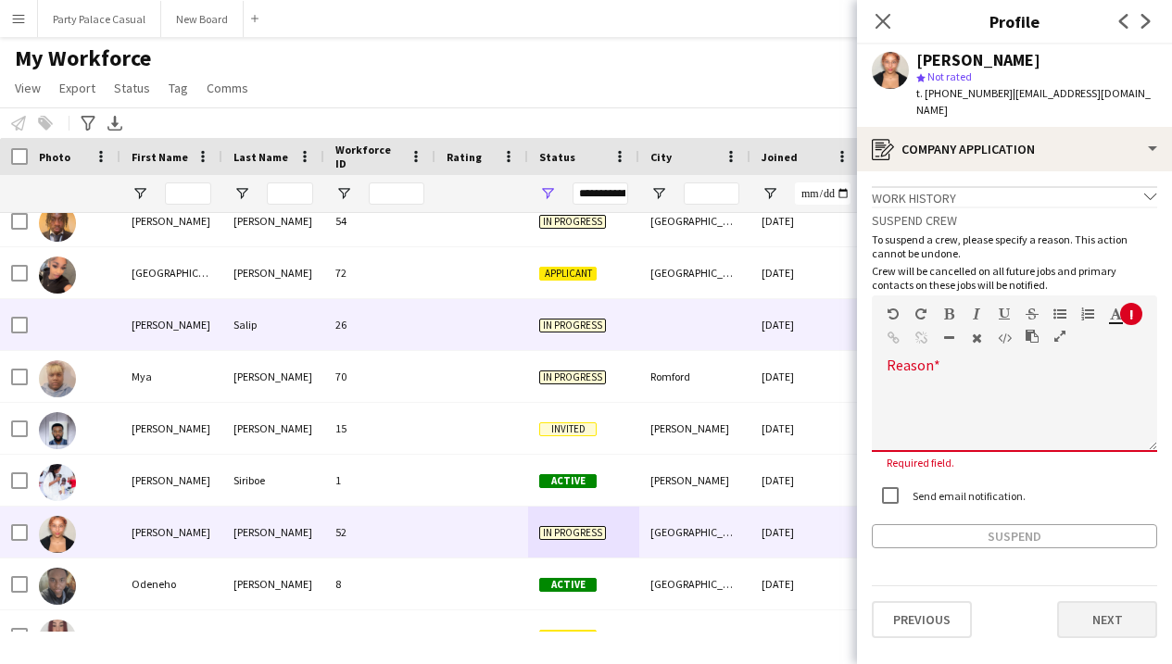
click at [1122, 601] on button "Next" at bounding box center [1107, 619] width 100 height 37
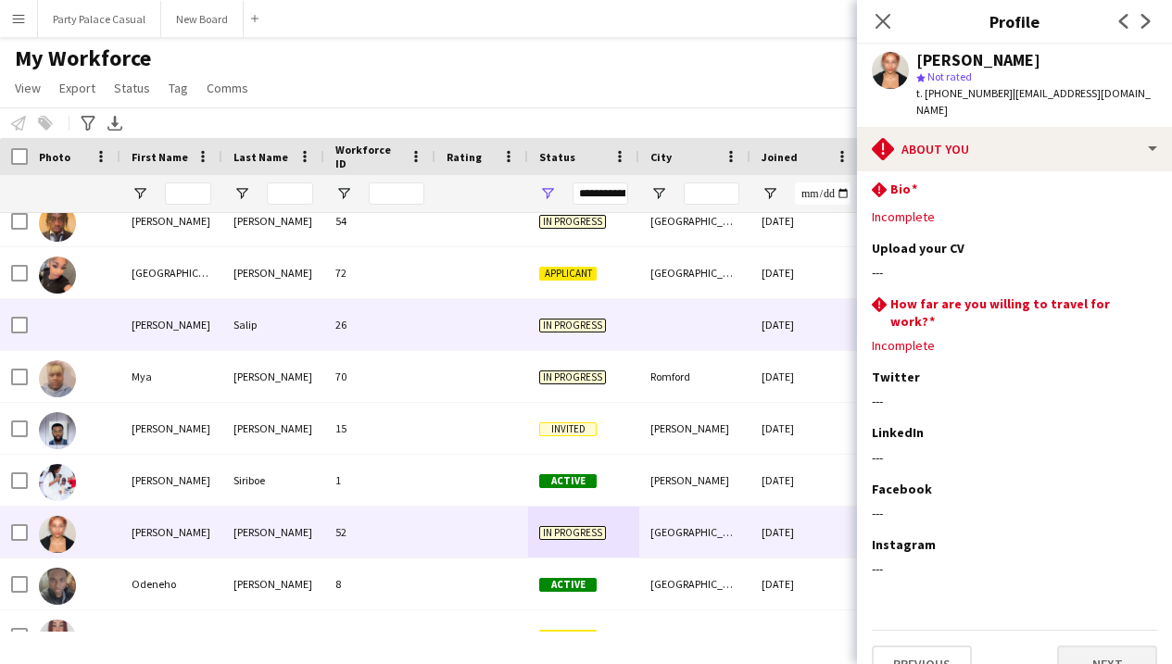
click at [1104, 646] on button "Next" at bounding box center [1107, 664] width 100 height 37
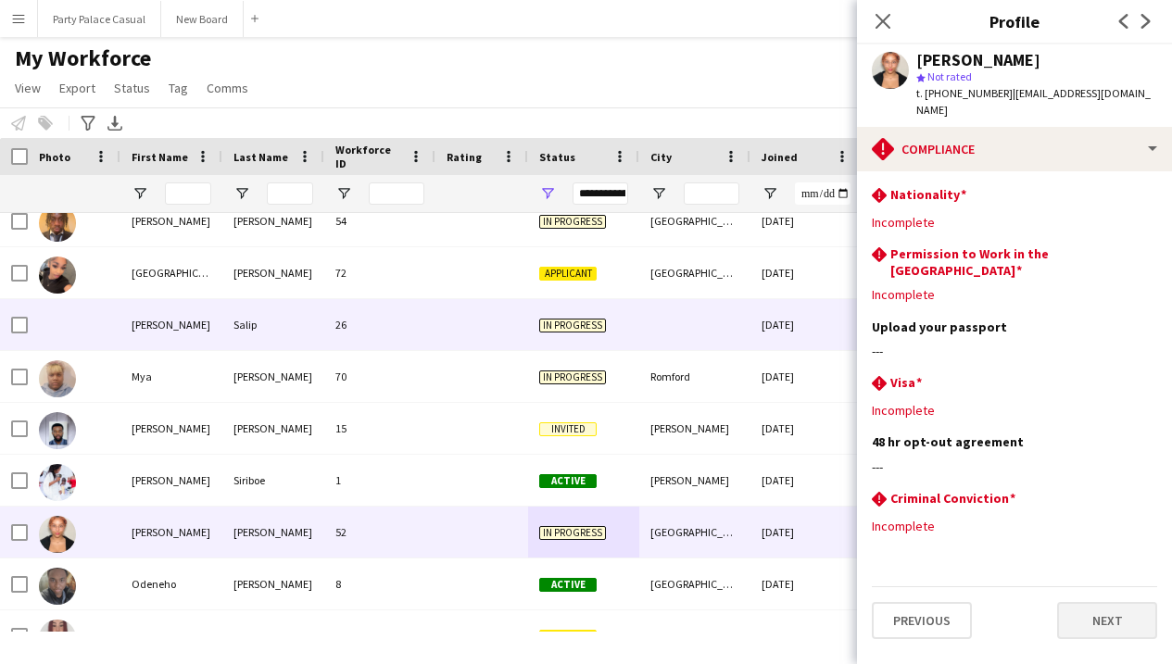
click at [1098, 602] on button "Next" at bounding box center [1107, 620] width 100 height 37
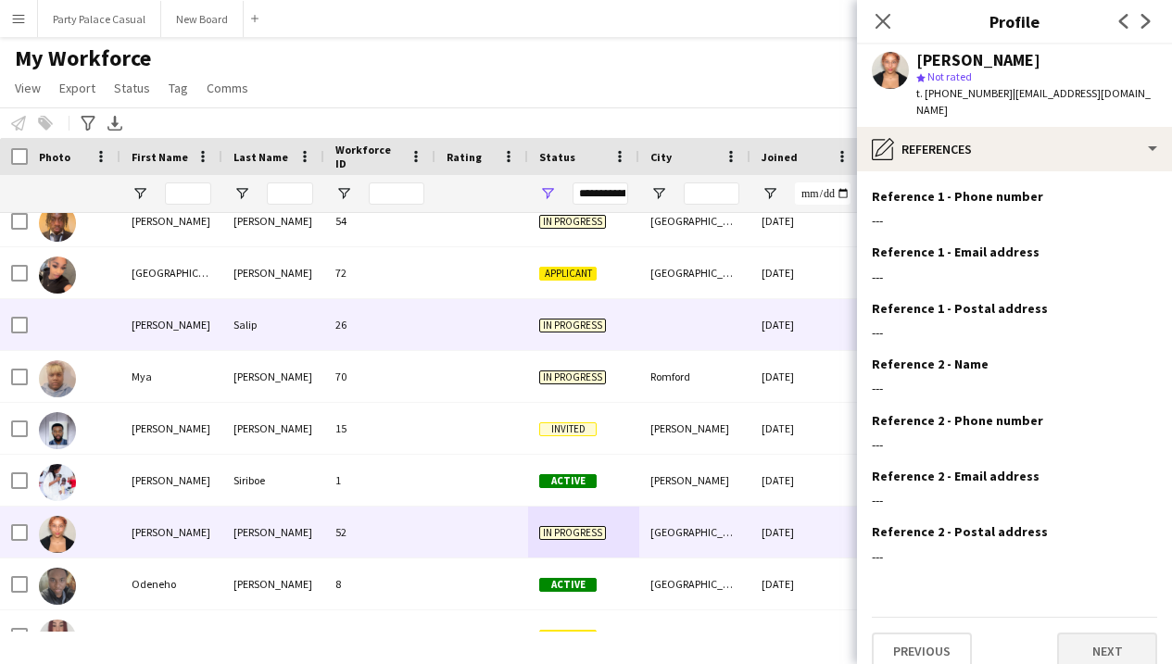
click at [1113, 640] on button "Next" at bounding box center [1107, 651] width 100 height 37
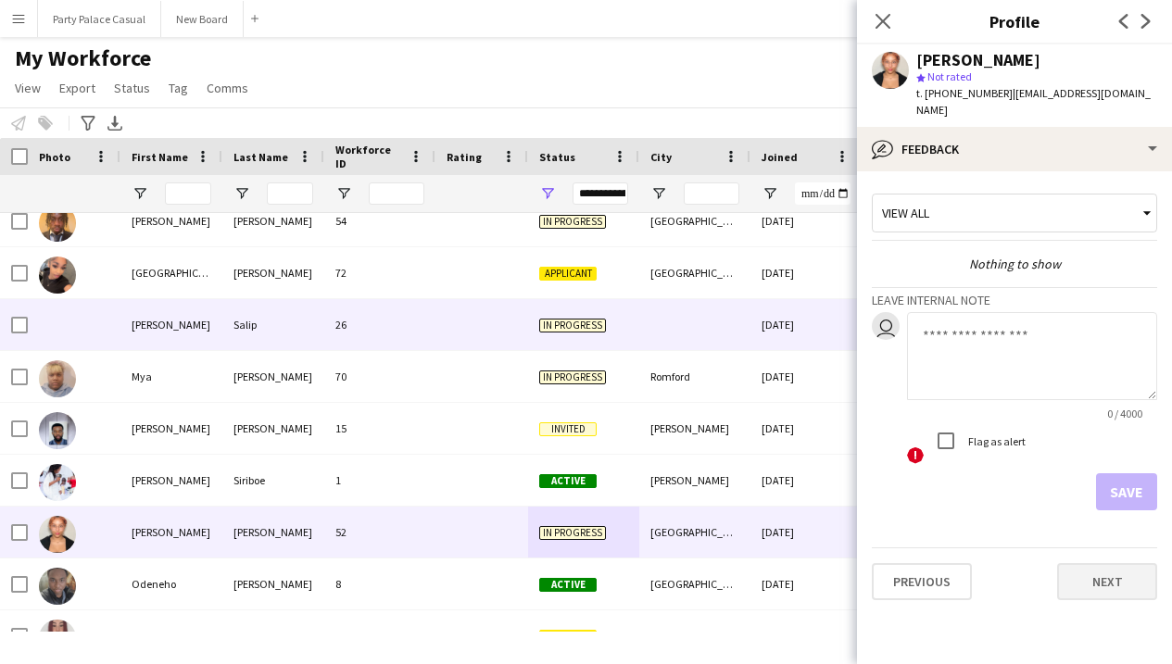
click at [1103, 576] on button "Next" at bounding box center [1107, 581] width 100 height 37
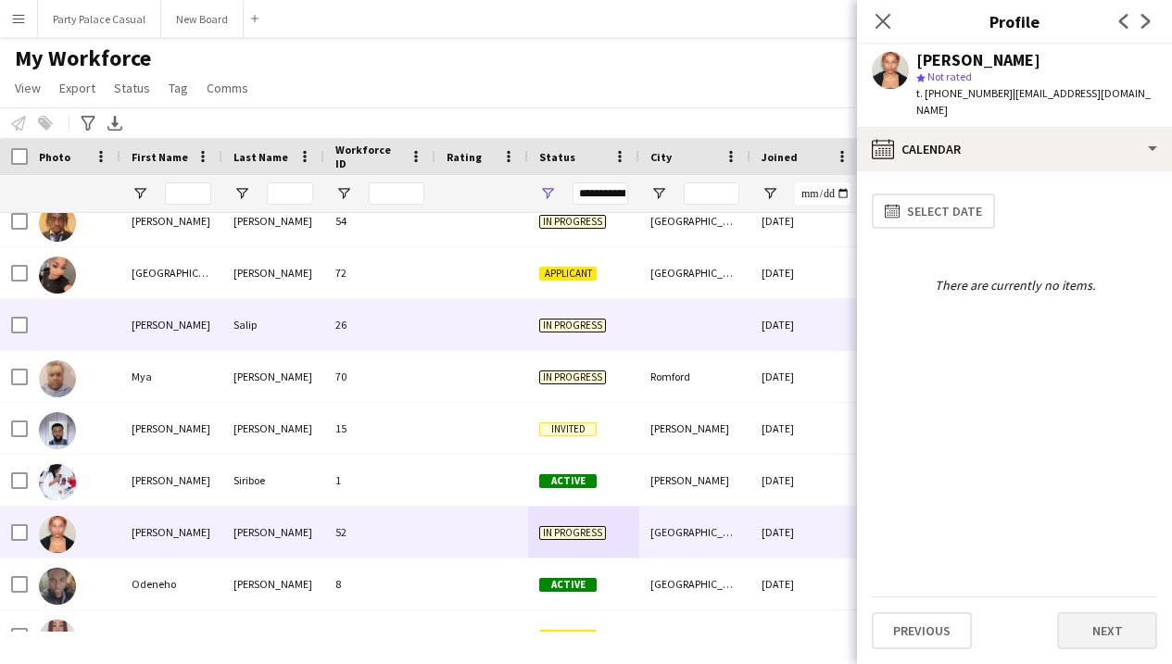
click at [1107, 626] on button "Next" at bounding box center [1107, 631] width 100 height 37
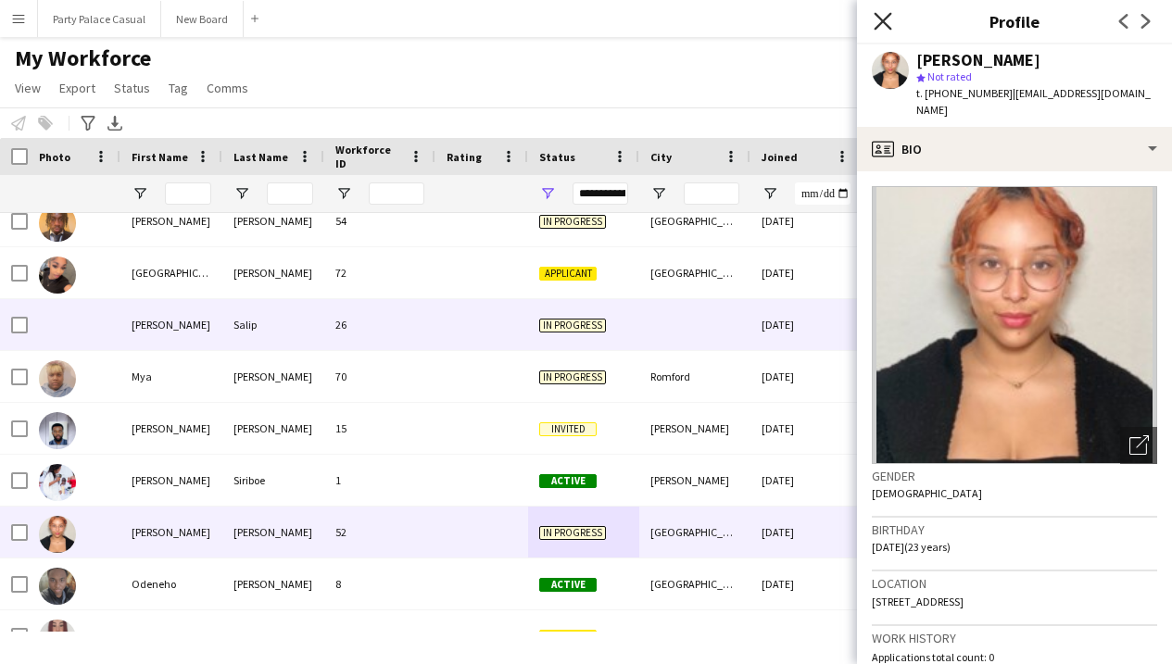
click at [887, 21] on icon "Close pop-in" at bounding box center [883, 21] width 18 height 18
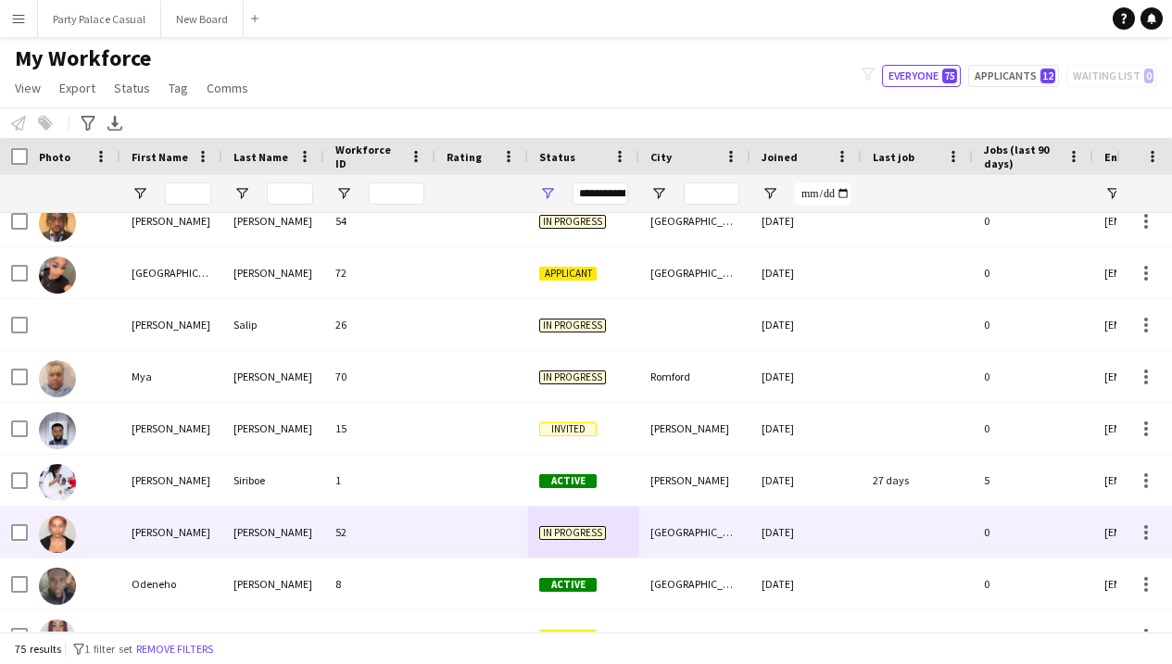
click at [558, 532] on span "In progress" at bounding box center [572, 533] width 67 height 14
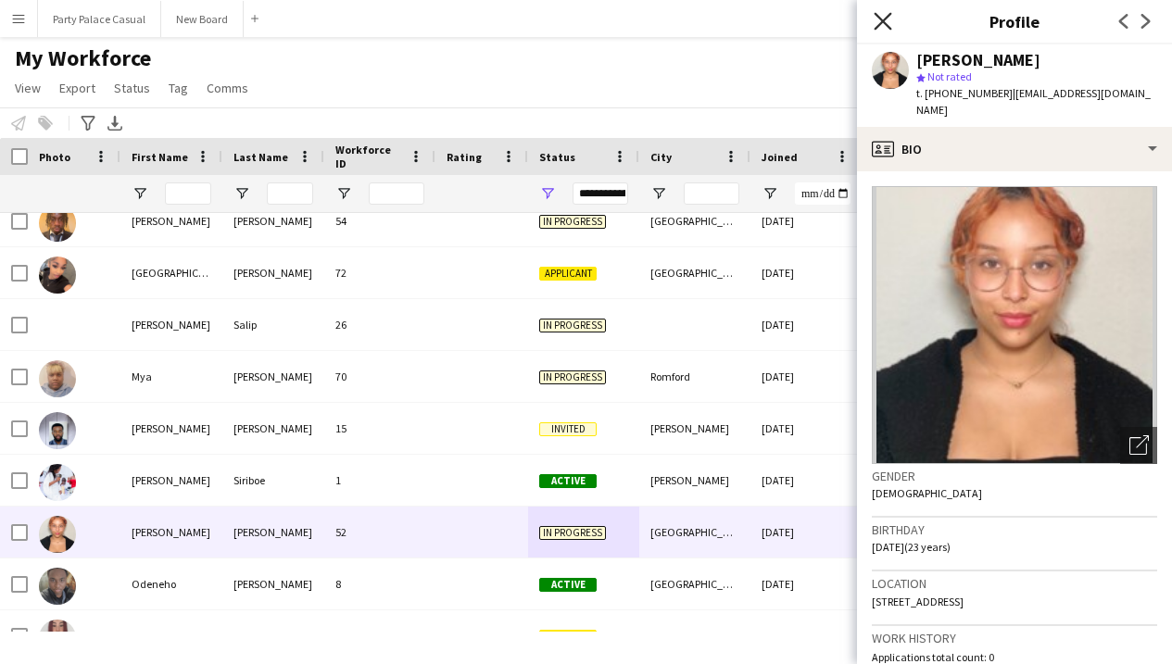
click at [882, 27] on icon "Close pop-in" at bounding box center [883, 21] width 18 height 18
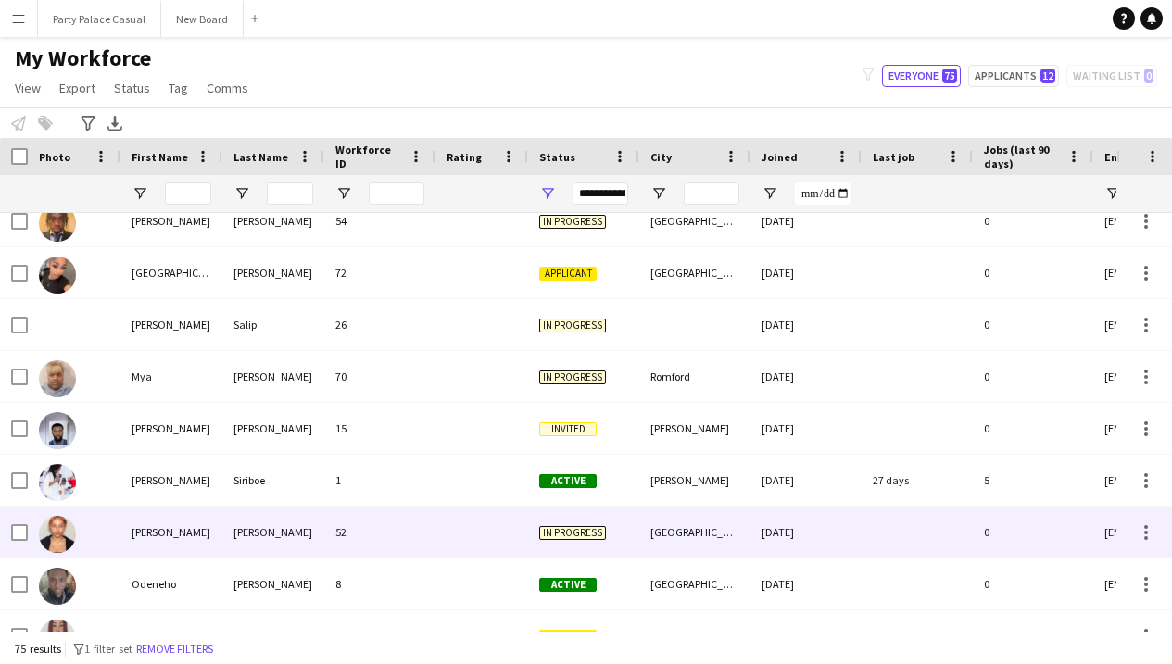
click at [31, 531] on div at bounding box center [74, 532] width 93 height 51
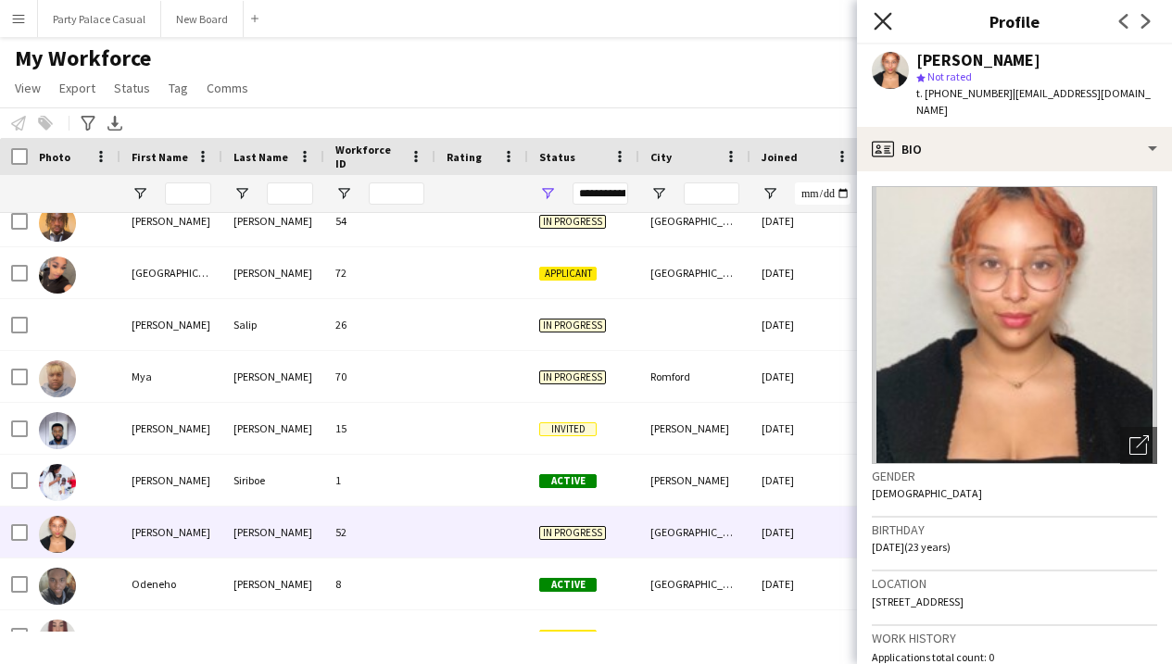
click at [879, 28] on icon "Close pop-in" at bounding box center [883, 21] width 18 height 18
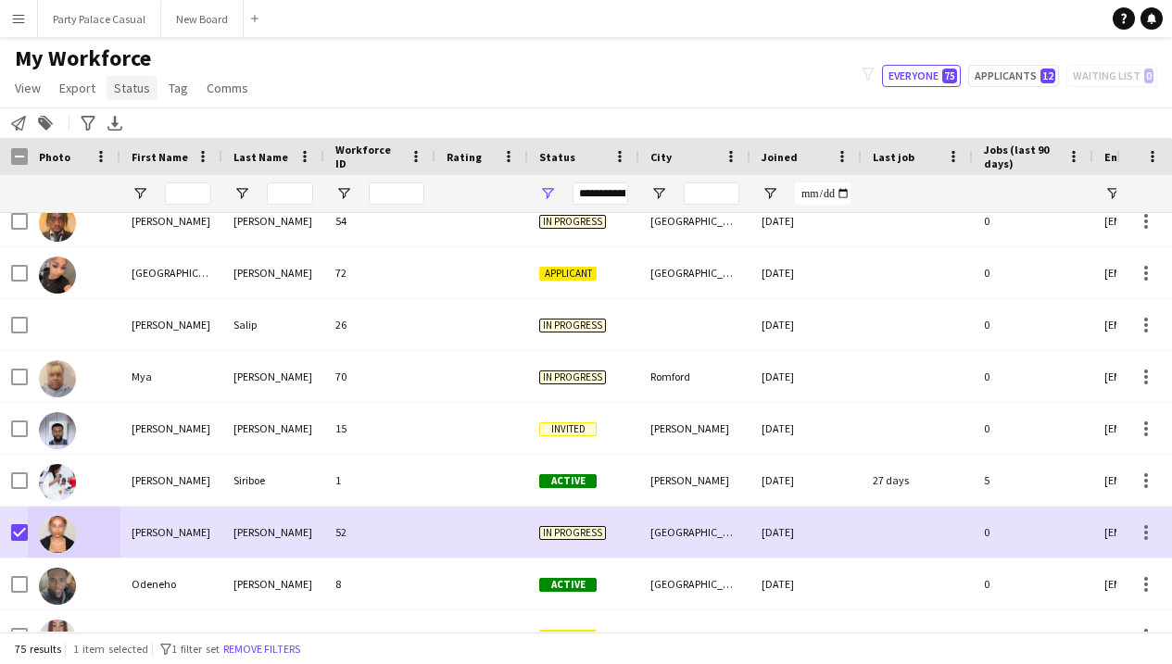
click at [131, 96] on link "Status" at bounding box center [132, 88] width 51 height 24
click at [135, 131] on span "Edit" at bounding box center [131, 128] width 21 height 17
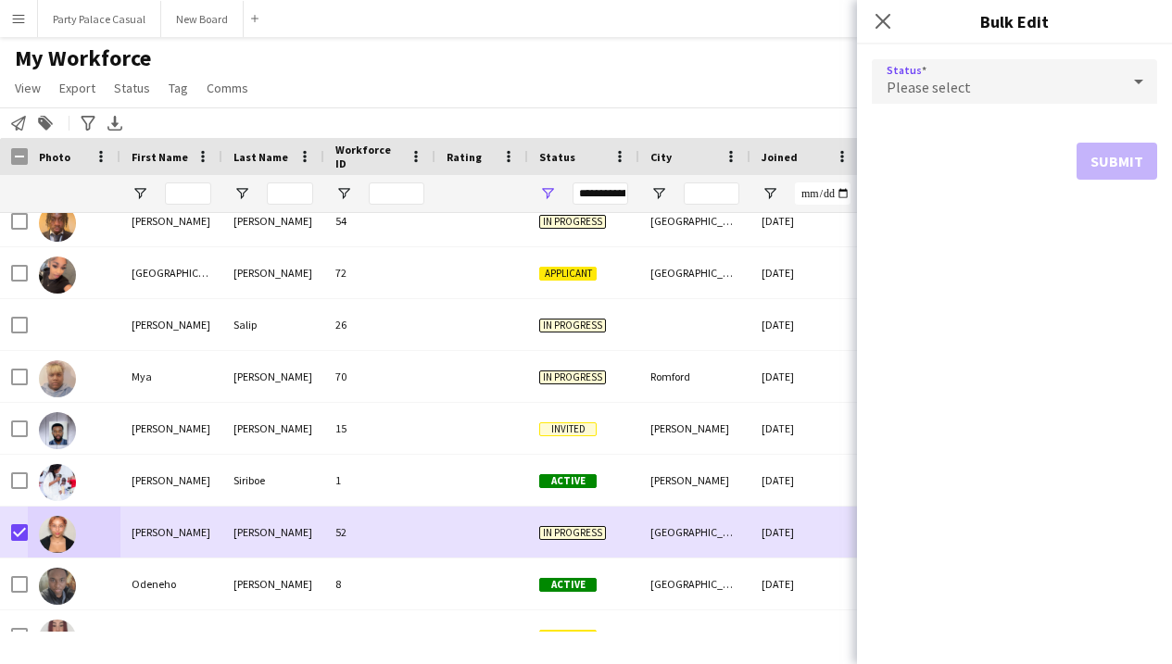
click at [998, 81] on div "Please select" at bounding box center [996, 81] width 248 height 44
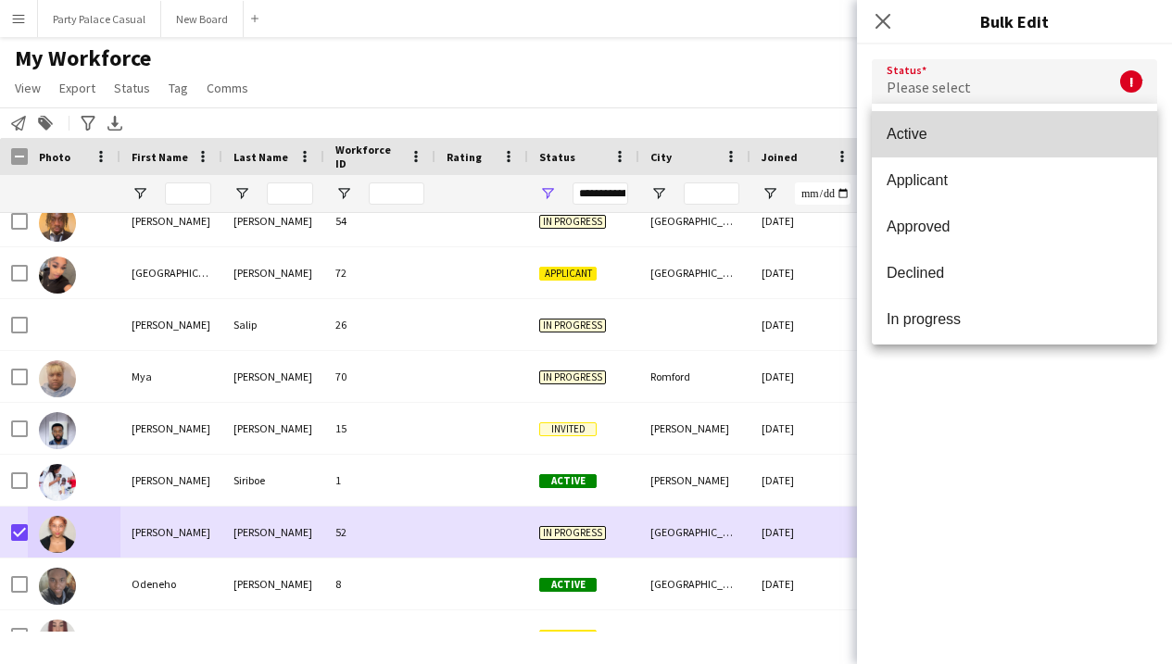
click at [993, 135] on span "Active" at bounding box center [1015, 134] width 256 height 18
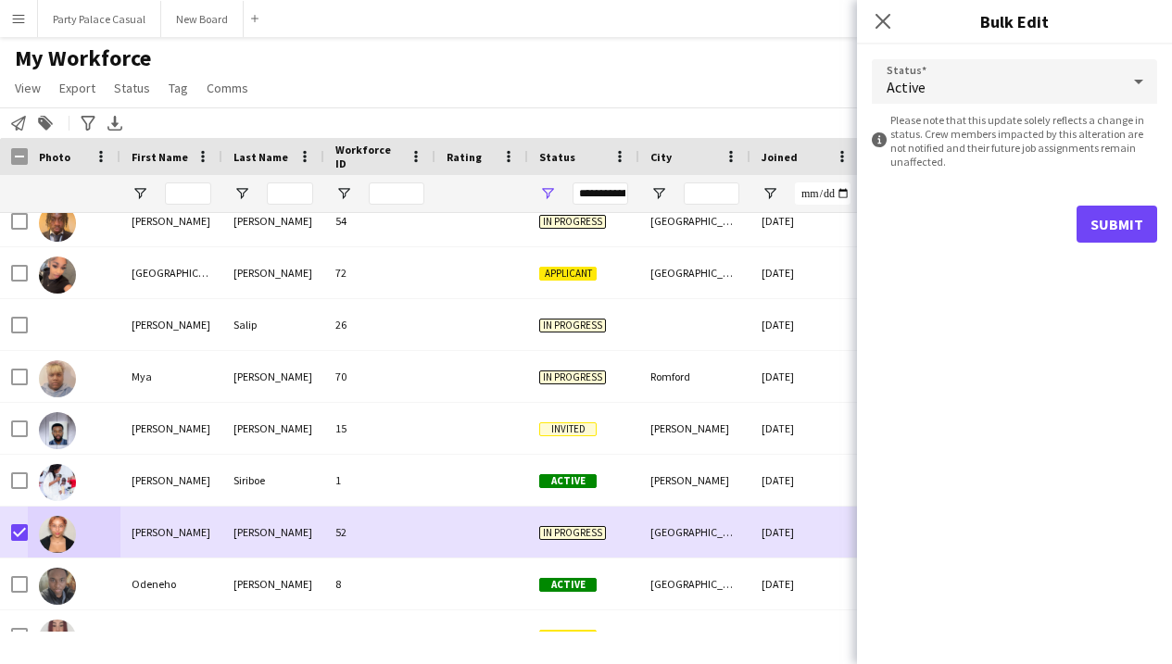
click at [1143, 223] on button "Submit" at bounding box center [1117, 224] width 81 height 37
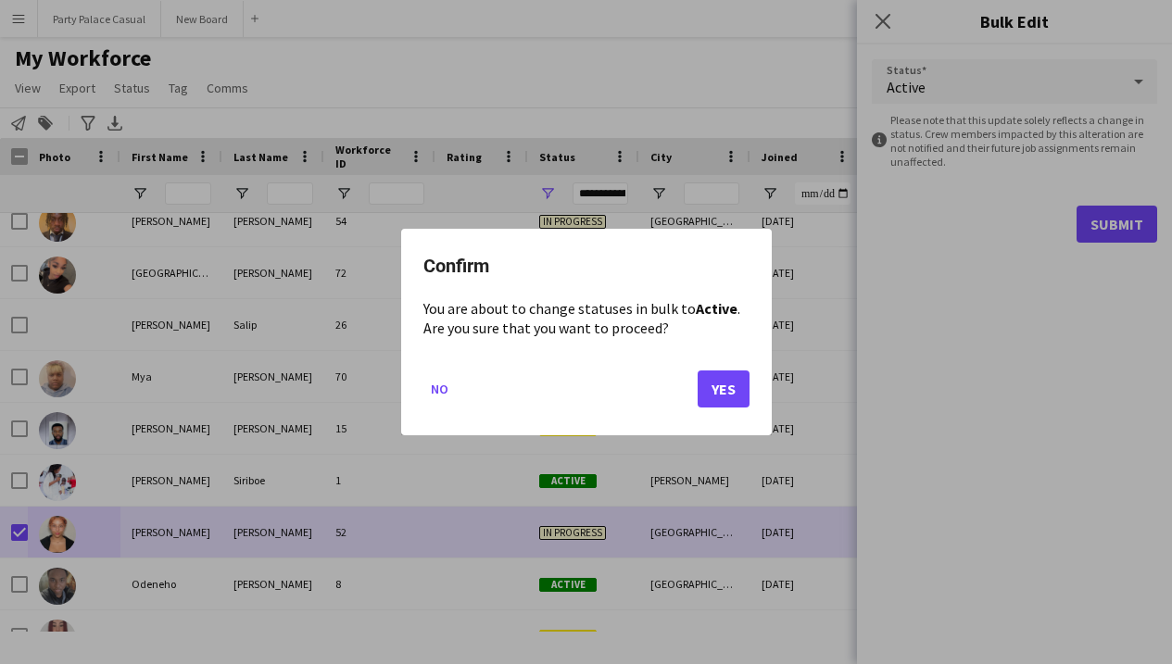
click at [720, 385] on button "Yes" at bounding box center [724, 389] width 52 height 37
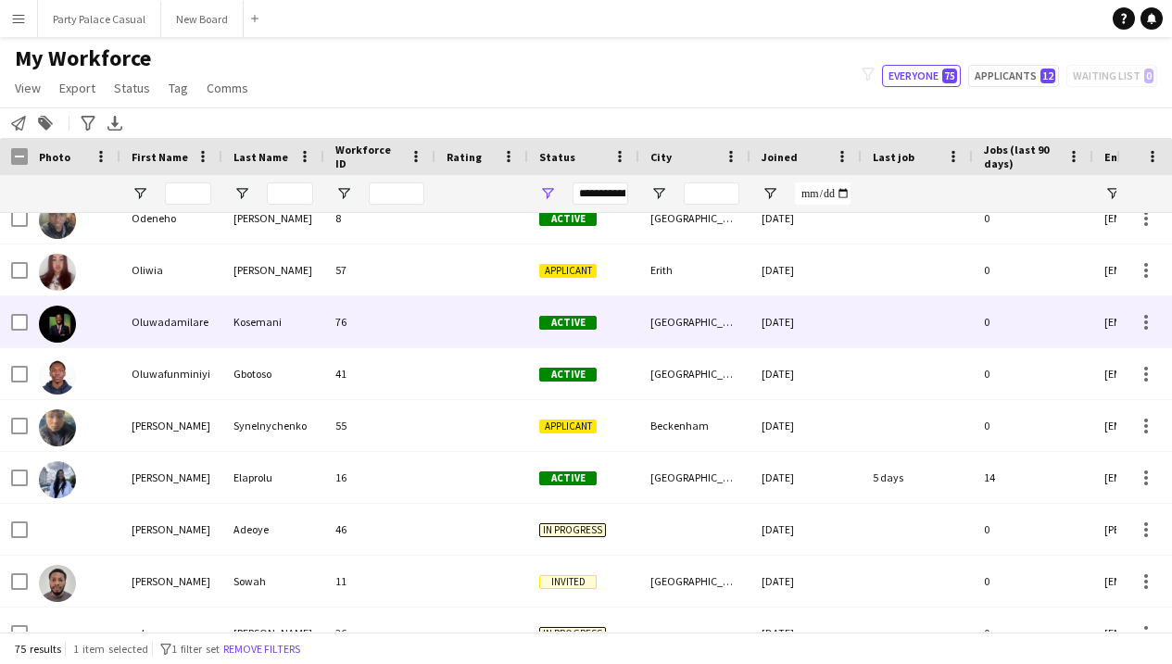
scroll to position [2755, 0]
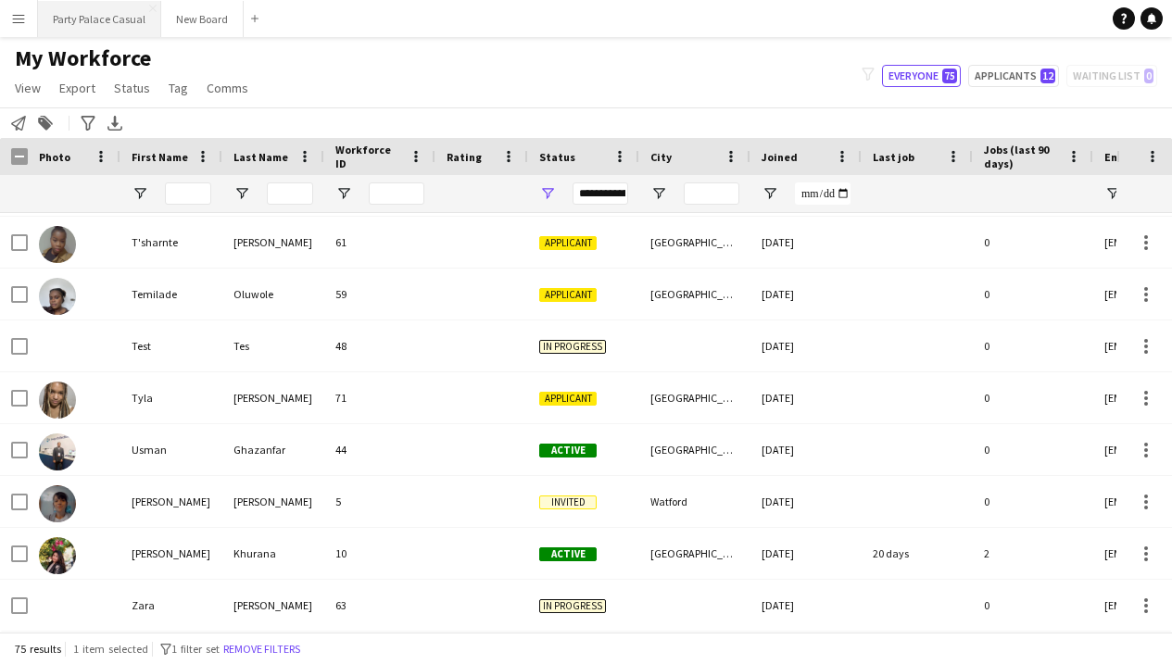
click at [104, 18] on button "Party Palace Casual Close" at bounding box center [99, 19] width 123 height 36
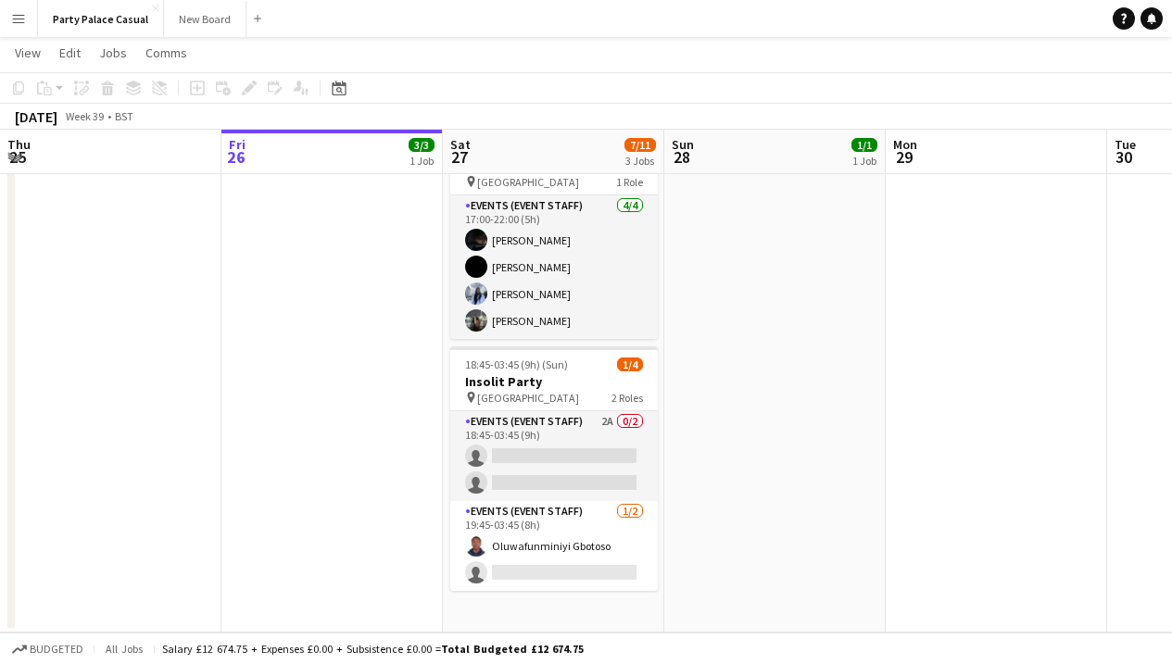
click at [562, 611] on app-date-cell "17:00-00:30 (7h30m) (Sun) 2/3 Lavinia B Party pin Elstree 1 Role Events (Event …" at bounding box center [553, 283] width 221 height 699
click at [552, 626] on app-date-cell "17:00-00:30 (7h30m) (Sun) 2/3 Lavinia B Party pin Elstree 1 Role Events (Event …" at bounding box center [553, 283] width 221 height 699
click at [549, 617] on app-date-cell "17:00-00:30 (7h30m) (Sun) 2/3 Lavinia B Party pin Elstree 1 Role Events (Event …" at bounding box center [553, 283] width 221 height 699
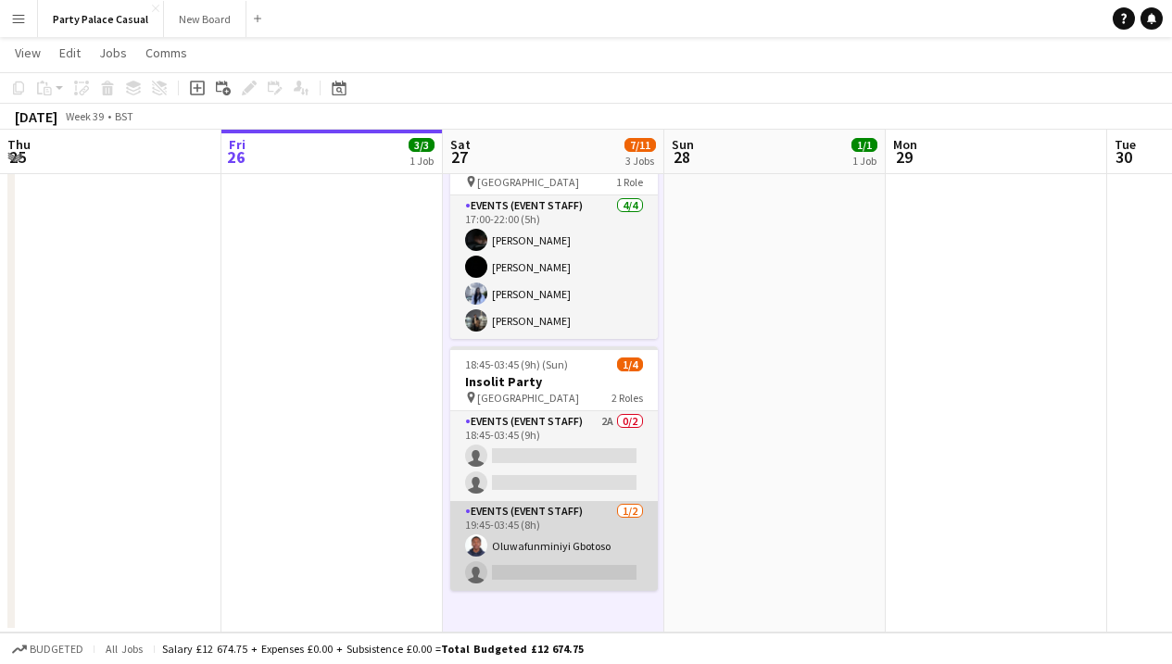
click at [542, 574] on app-card-role "Events (Event Staff) 1/2 19:45-03:45 (8h) Oluwafunminiyi Gbotoso single-neutral…" at bounding box center [554, 546] width 208 height 90
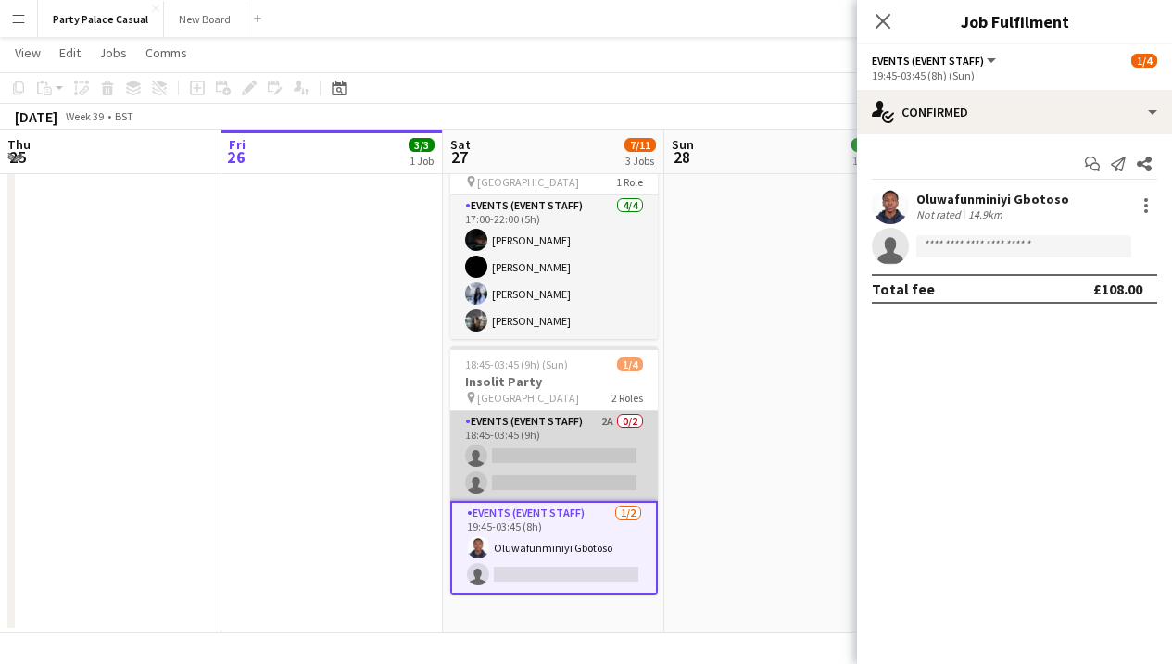
click at [526, 427] on app-card-role "Events (Event Staff) 2A 0/2 18:45-03:45 (9h) single-neutral-actions single-neut…" at bounding box center [554, 456] width 208 height 90
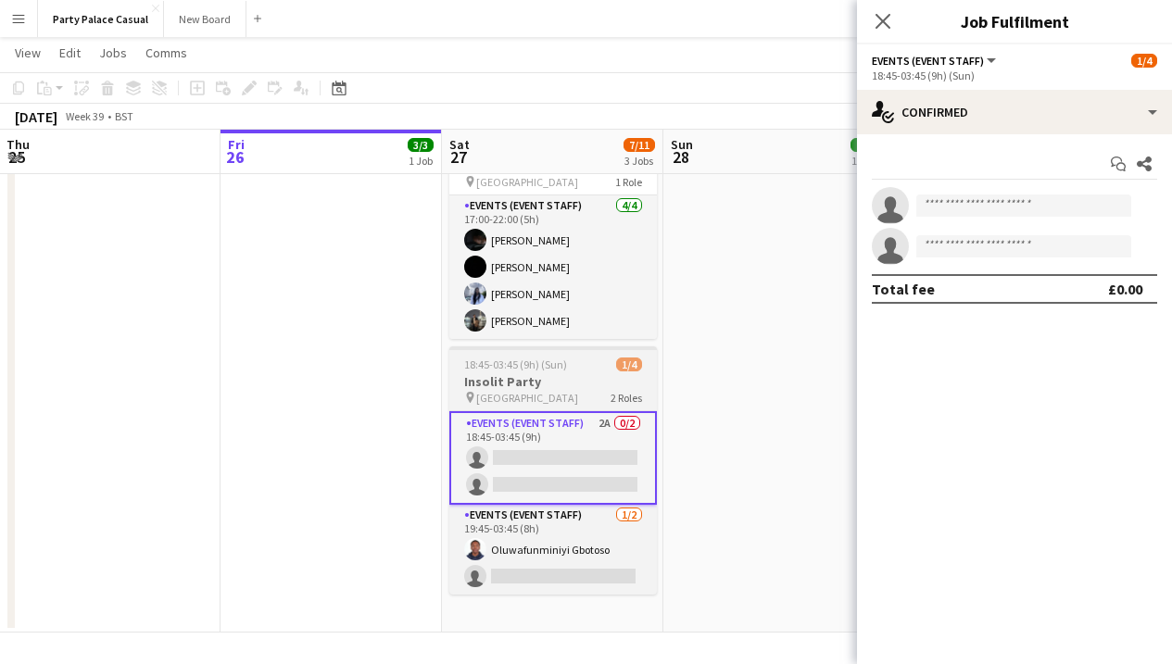
click at [538, 378] on h3 "Insolit Party" at bounding box center [553, 381] width 208 height 17
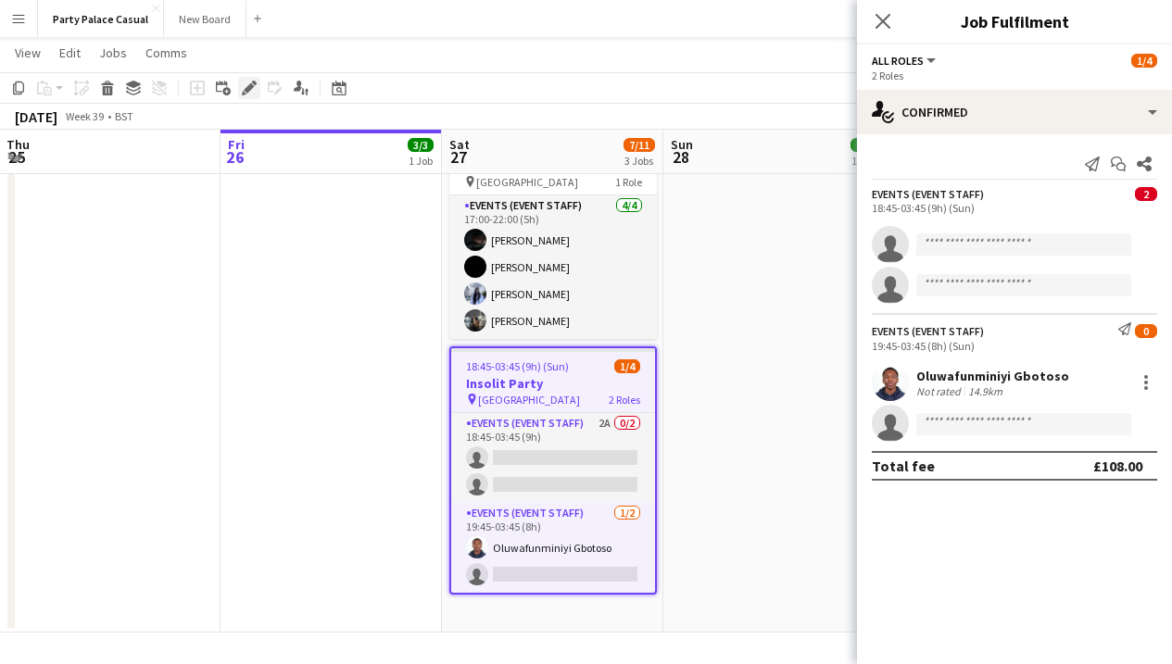
click at [249, 88] on icon at bounding box center [249, 88] width 10 height 10
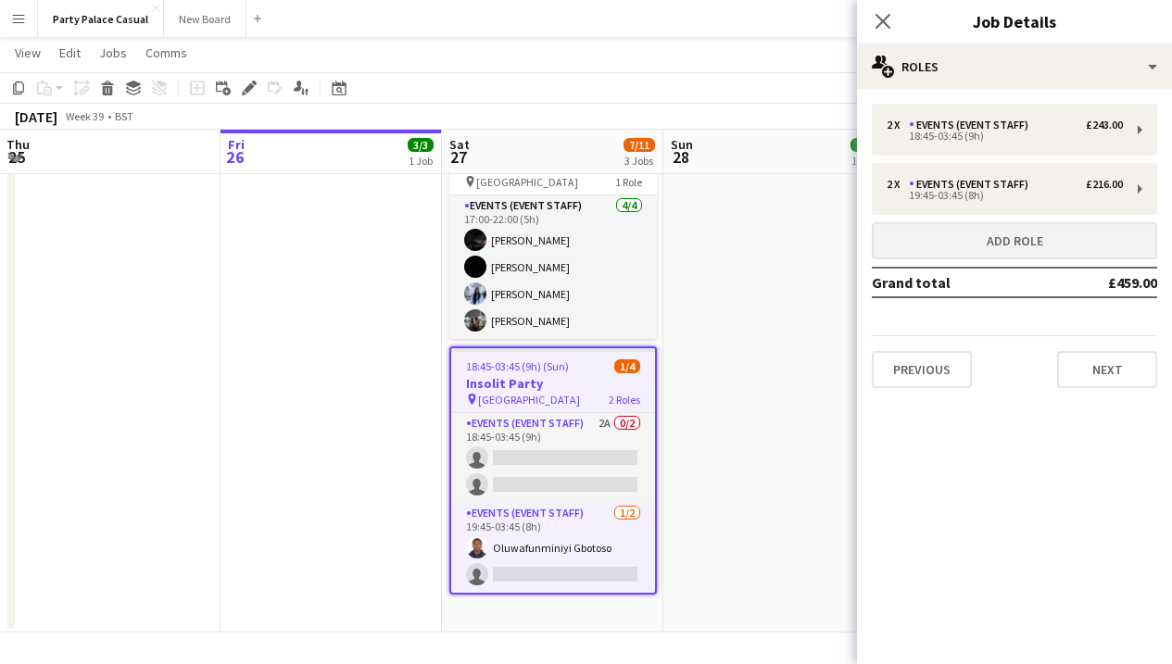
click at [1011, 240] on button "Add role" at bounding box center [1014, 240] width 285 height 37
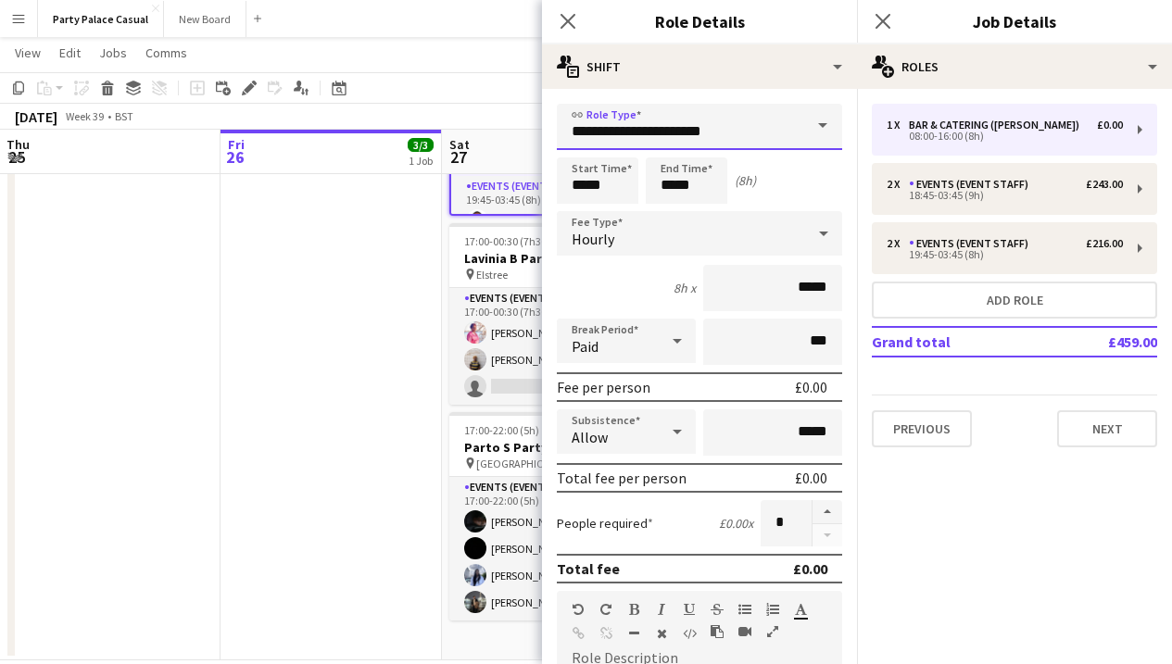
click at [773, 125] on input "**********" at bounding box center [699, 127] width 285 height 46
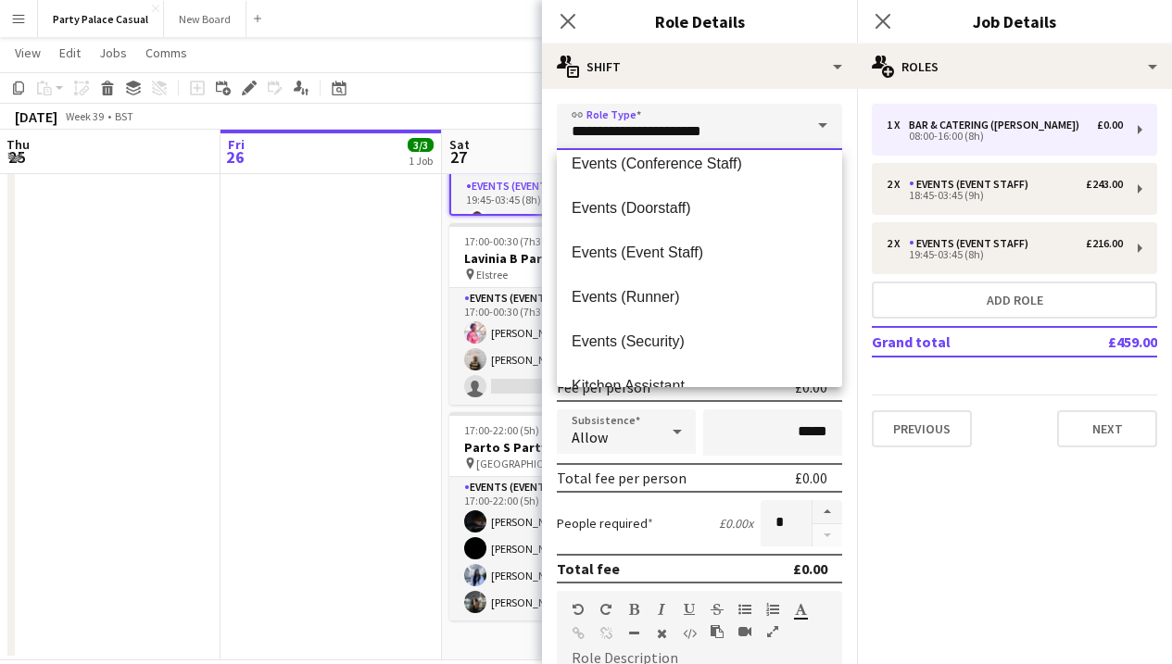
scroll to position [195, 0]
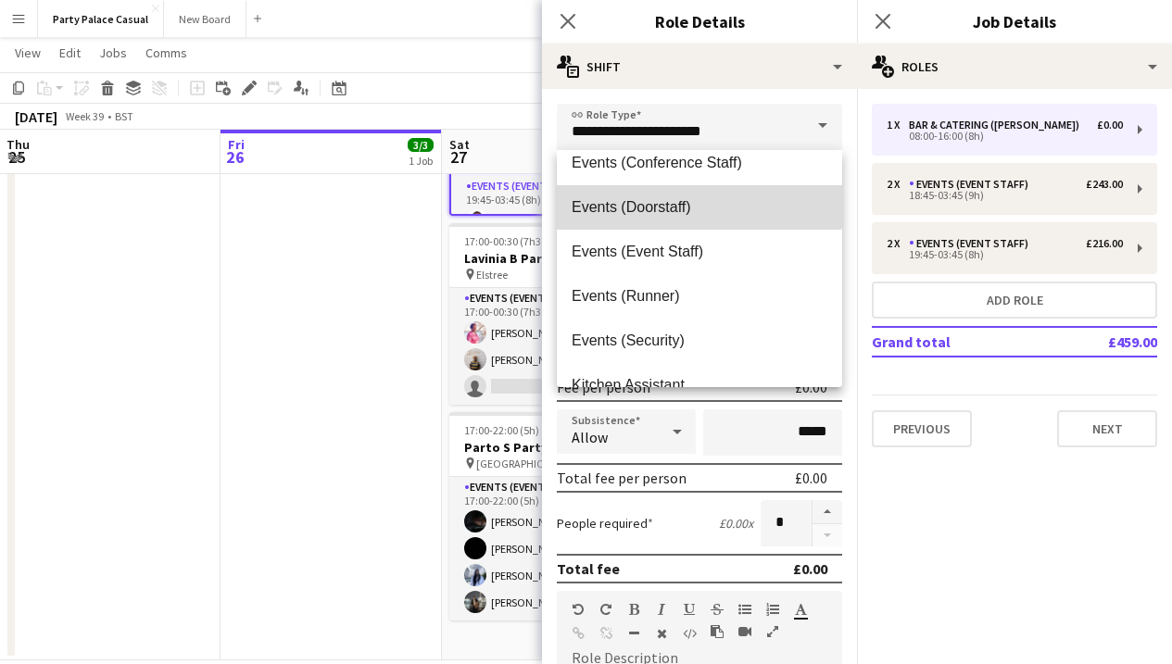
click at [700, 205] on span "Events (Doorstaff)" at bounding box center [700, 207] width 256 height 18
type input "**********"
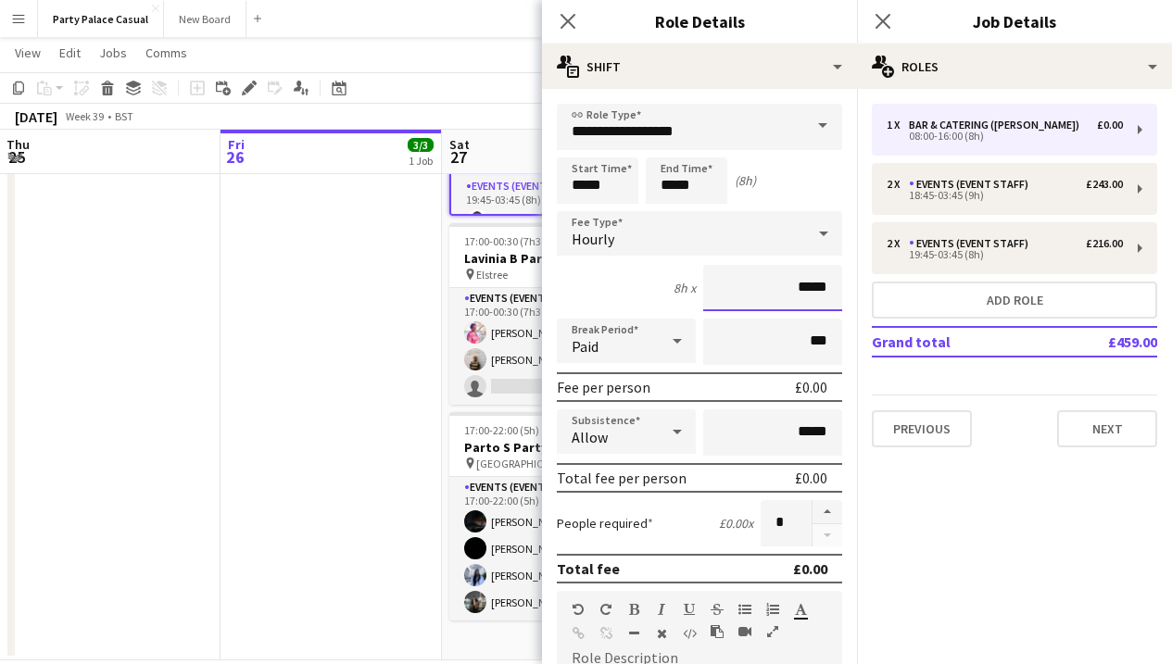
click at [810, 280] on input "*****" at bounding box center [772, 288] width 139 height 46
type input "**"
type input "******"
drag, startPoint x: 588, startPoint y: 184, endPoint x: 565, endPoint y: 183, distance: 22.3
click at [565, 184] on input "*****" at bounding box center [598, 181] width 82 height 46
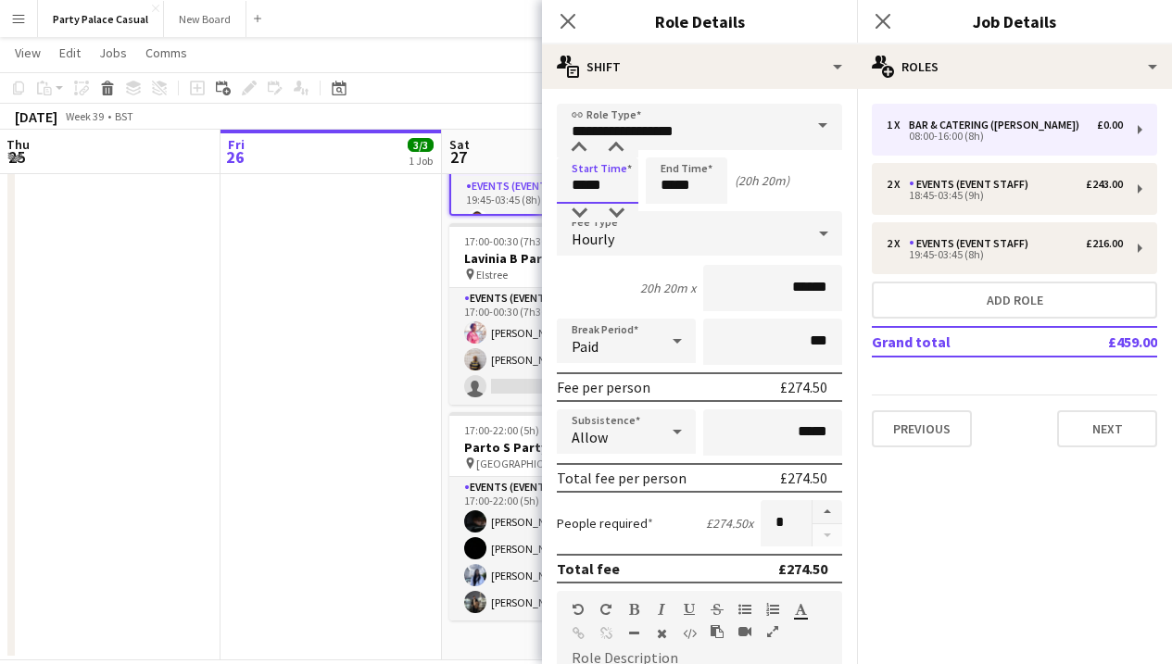
type input "*****"
drag, startPoint x: 673, startPoint y: 183, endPoint x: 659, endPoint y: 183, distance: 13.9
click at [659, 183] on input "*****" at bounding box center [687, 181] width 82 height 46
type input "*****"
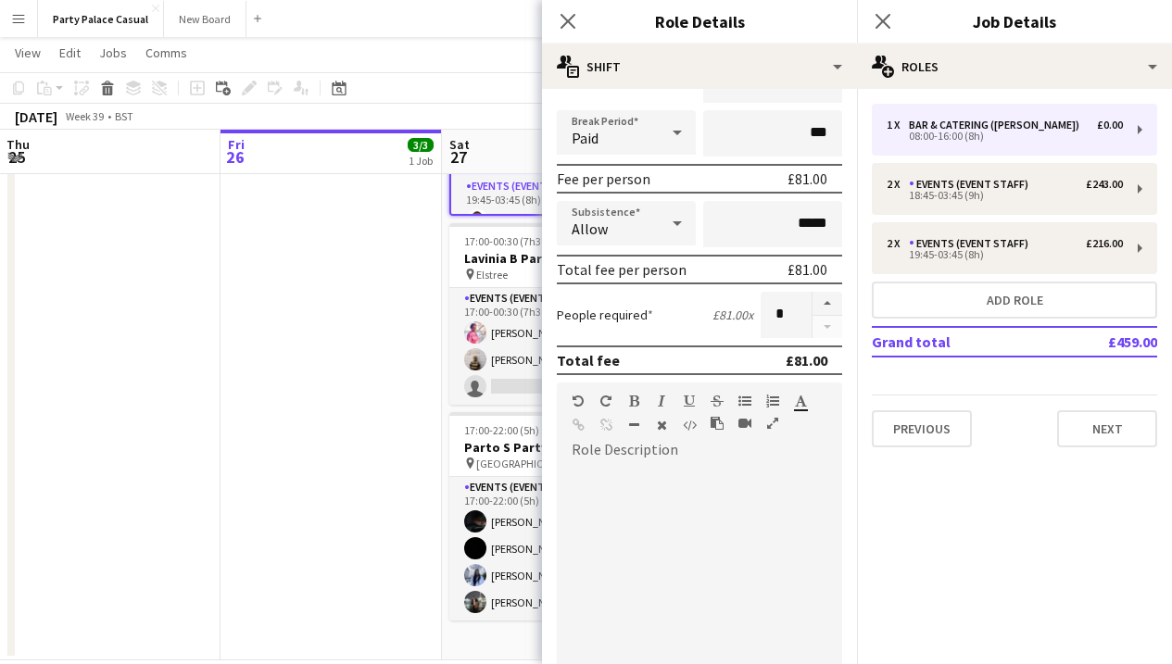
scroll to position [234, 0]
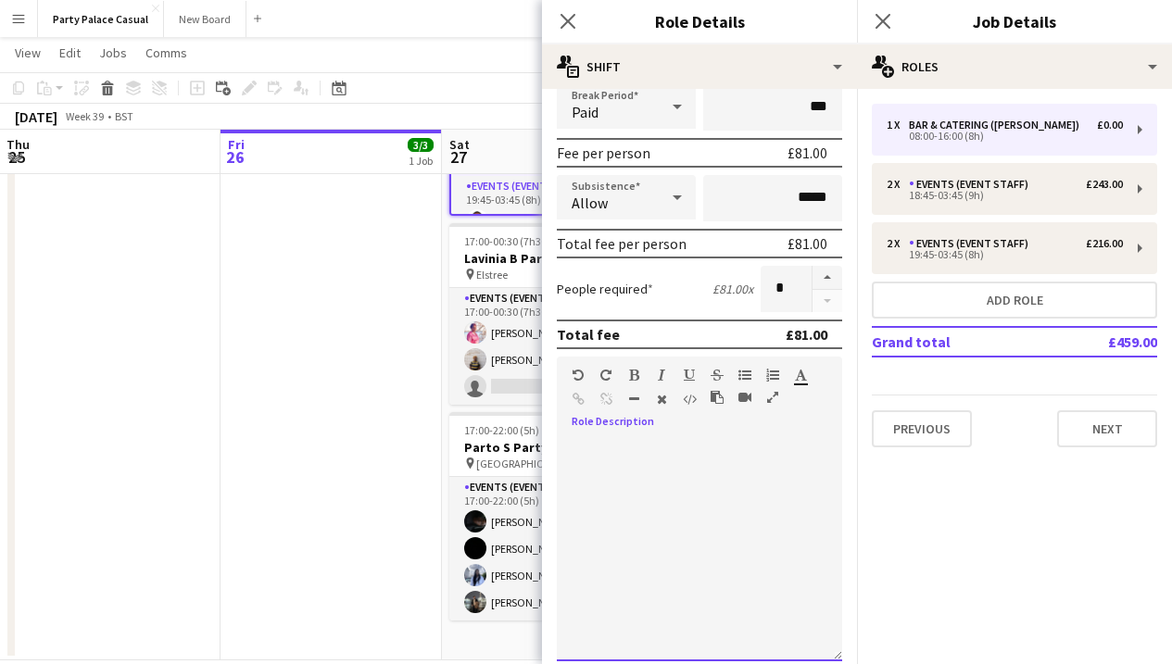
click at [768, 492] on div at bounding box center [699, 550] width 285 height 222
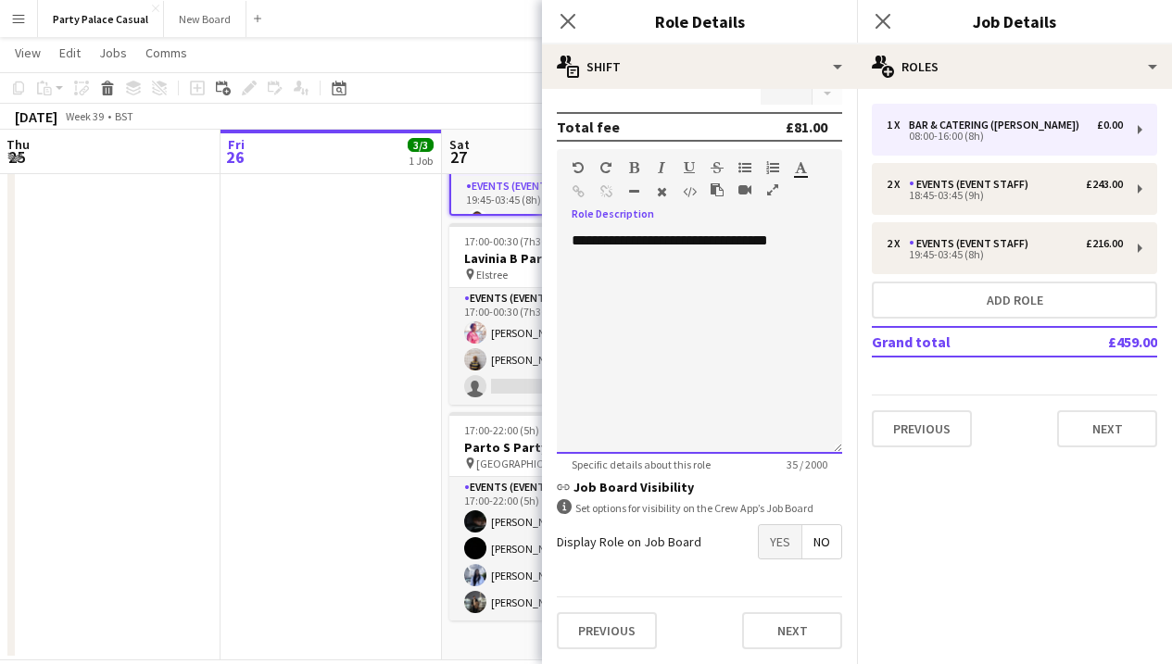
scroll to position [442, 0]
click at [777, 547] on span "Yes" at bounding box center [780, 541] width 43 height 33
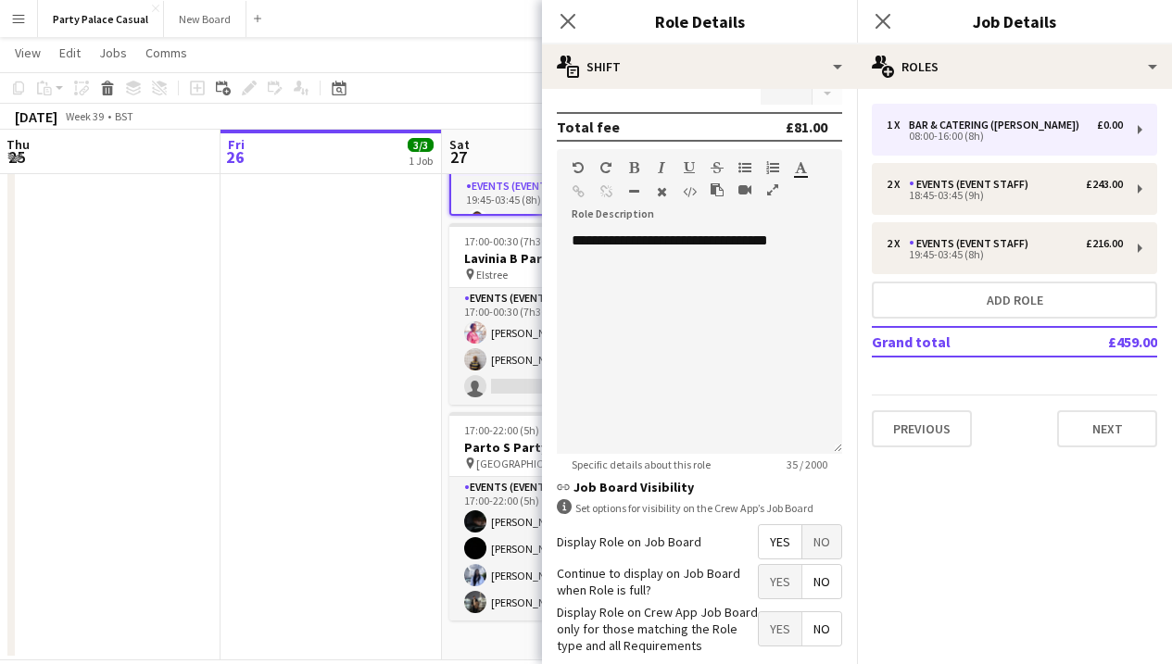
click at [816, 581] on span "No" at bounding box center [822, 581] width 39 height 33
click at [781, 636] on span "Yes" at bounding box center [780, 629] width 43 height 33
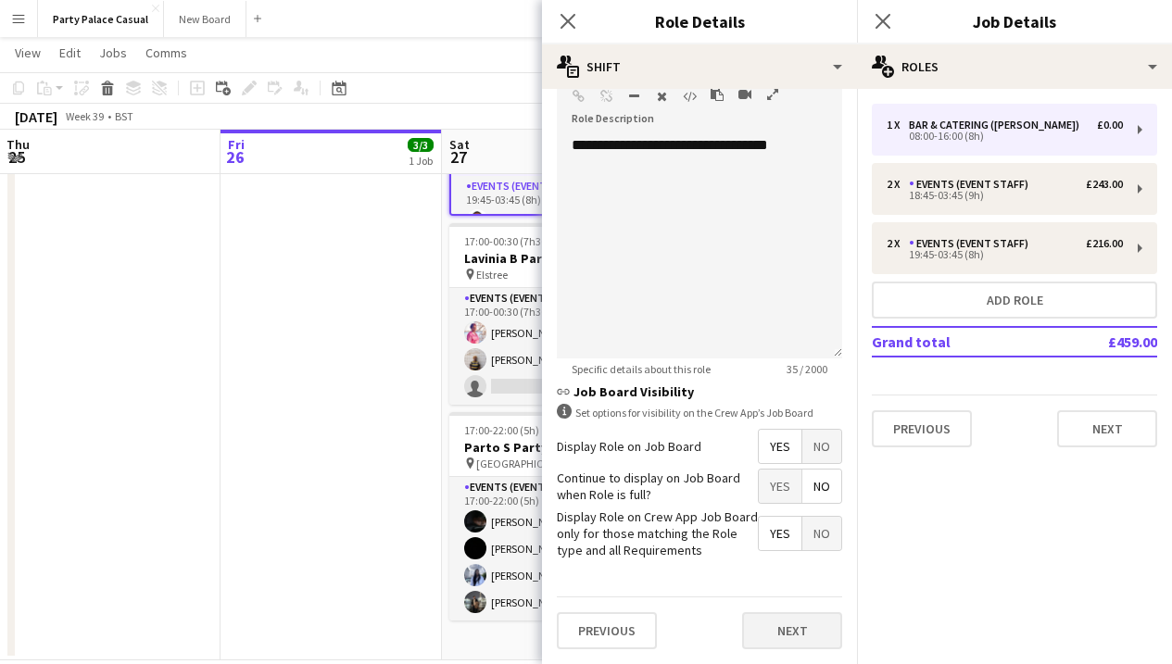
click at [781, 611] on div "Previous Next" at bounding box center [699, 631] width 285 height 68
click at [783, 633] on button "Next" at bounding box center [792, 631] width 100 height 37
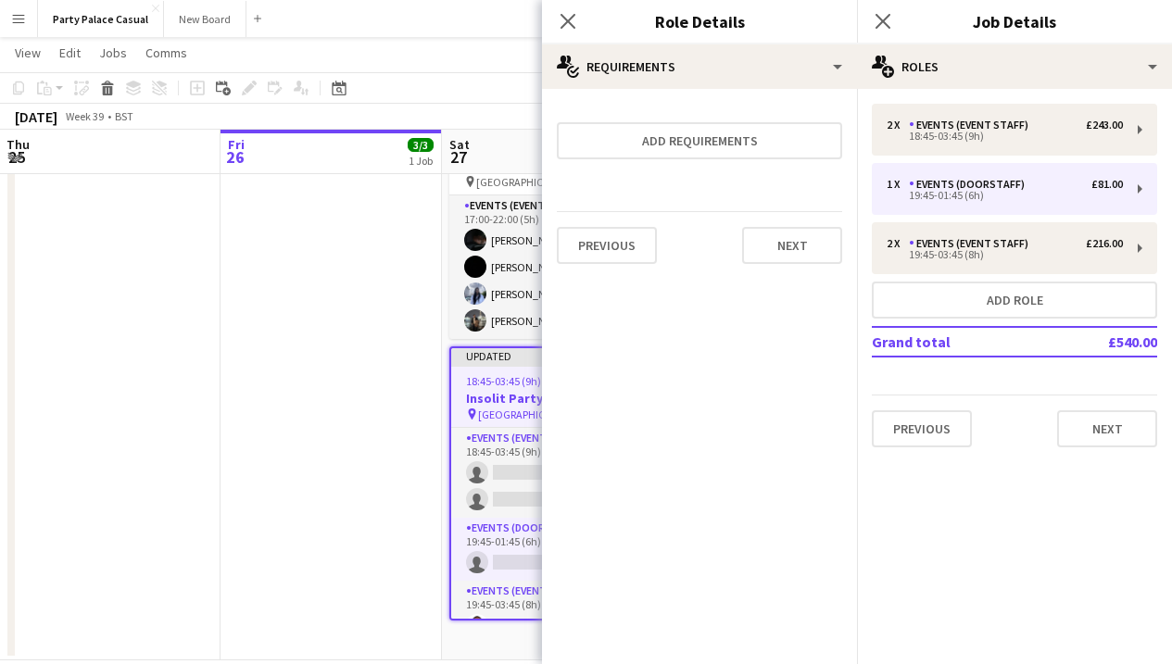
scroll to position [0, 0]
click at [779, 247] on button "Next" at bounding box center [792, 245] width 100 height 37
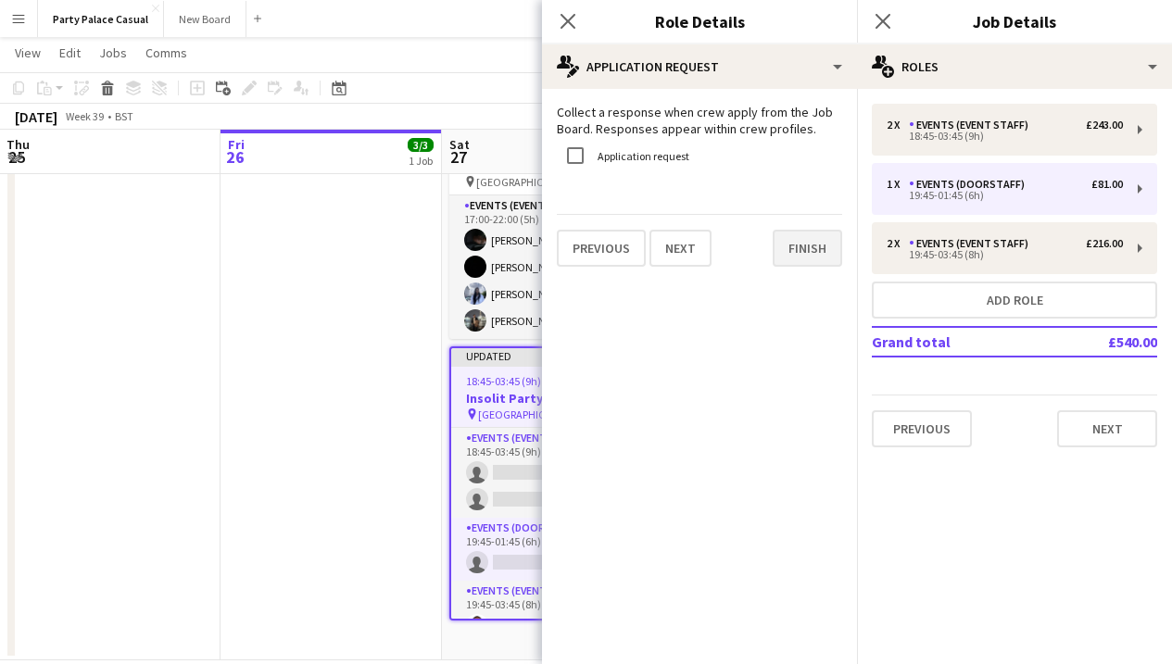
click at [828, 263] on button "Finish" at bounding box center [808, 248] width 70 height 37
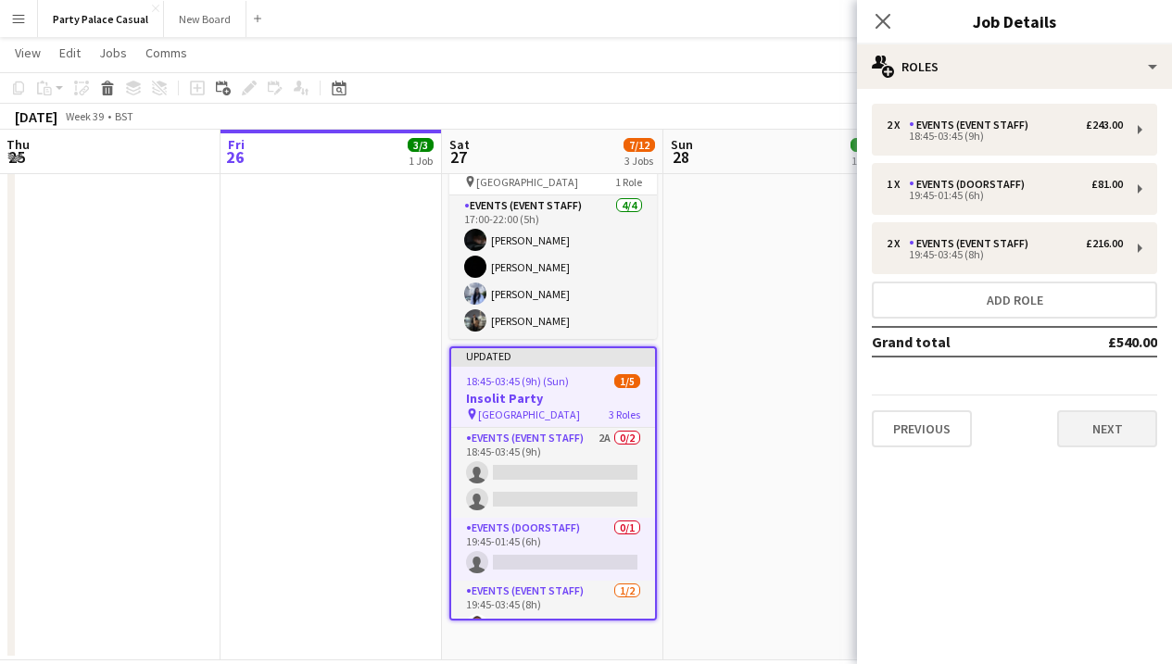
click at [1111, 417] on button "Next" at bounding box center [1107, 429] width 100 height 37
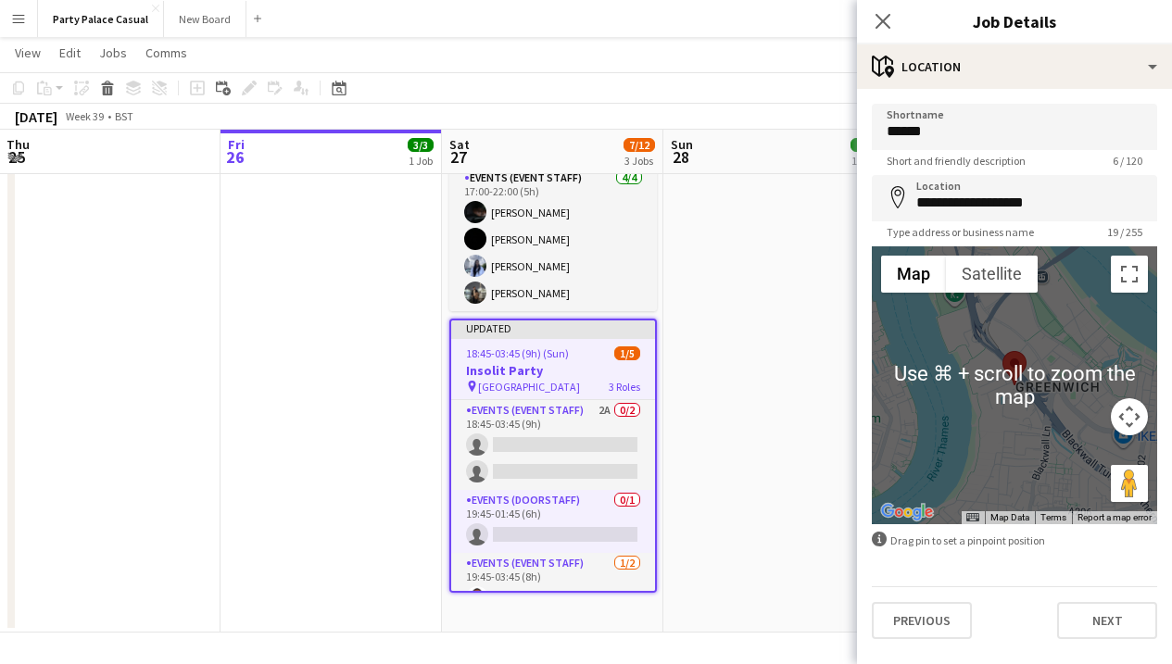
scroll to position [301, 0]
click at [1128, 624] on button "Next" at bounding box center [1107, 620] width 100 height 37
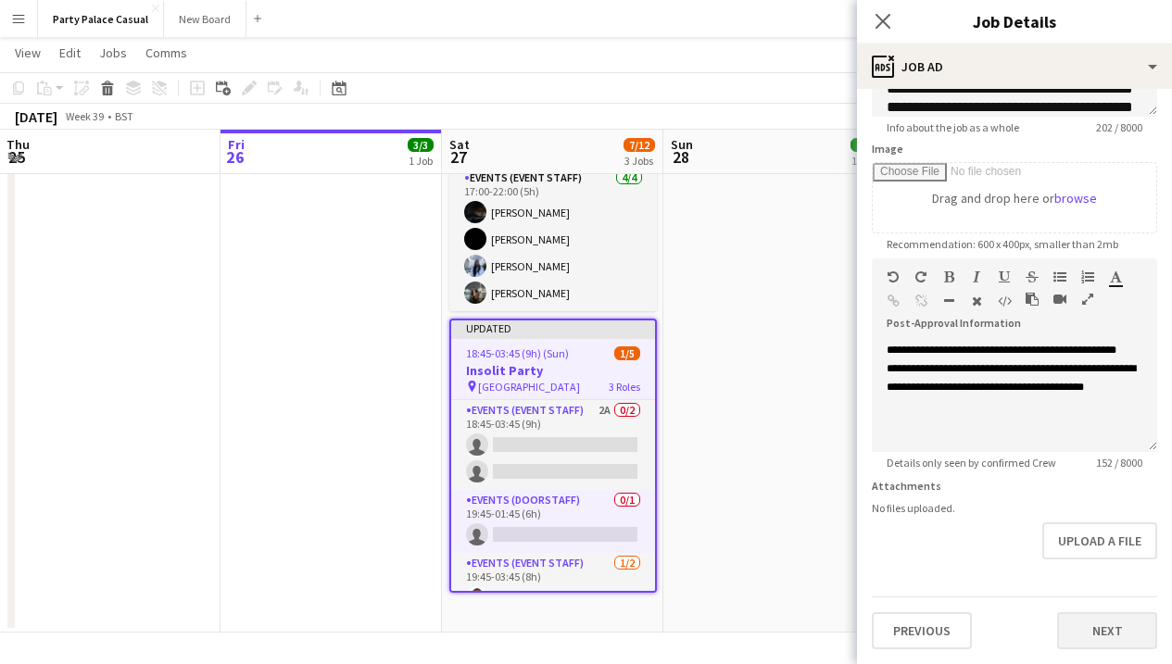
scroll to position [252, 0]
click at [1095, 631] on button "Next" at bounding box center [1107, 631] width 100 height 37
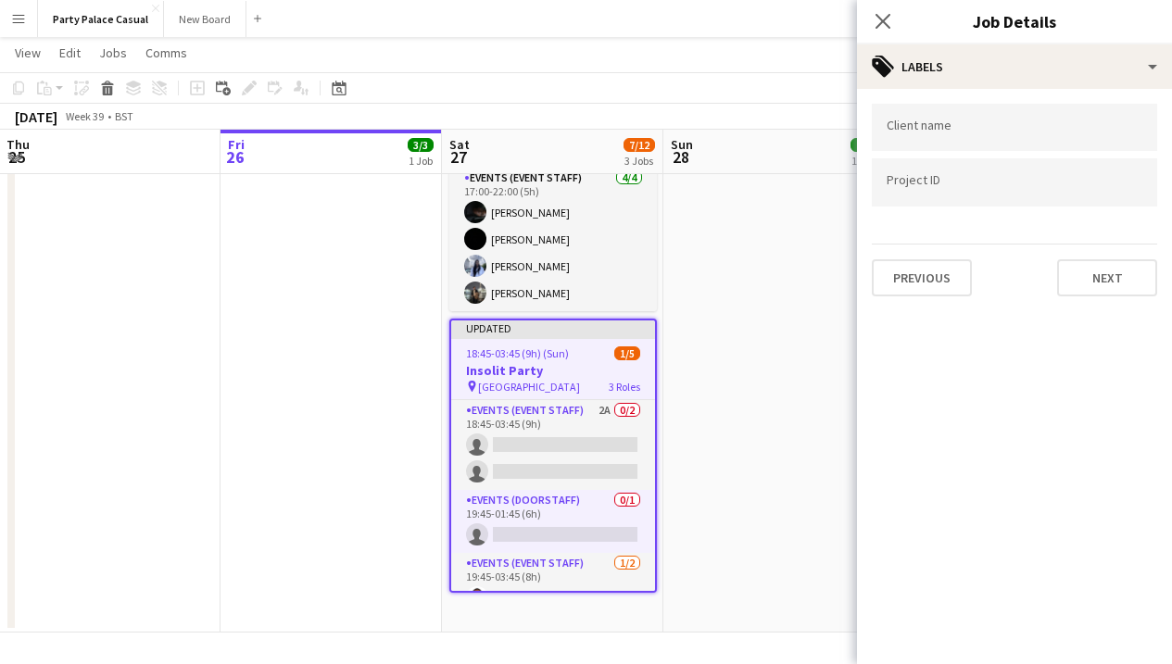
scroll to position [0, 0]
click at [1125, 275] on button "Next" at bounding box center [1107, 277] width 100 height 37
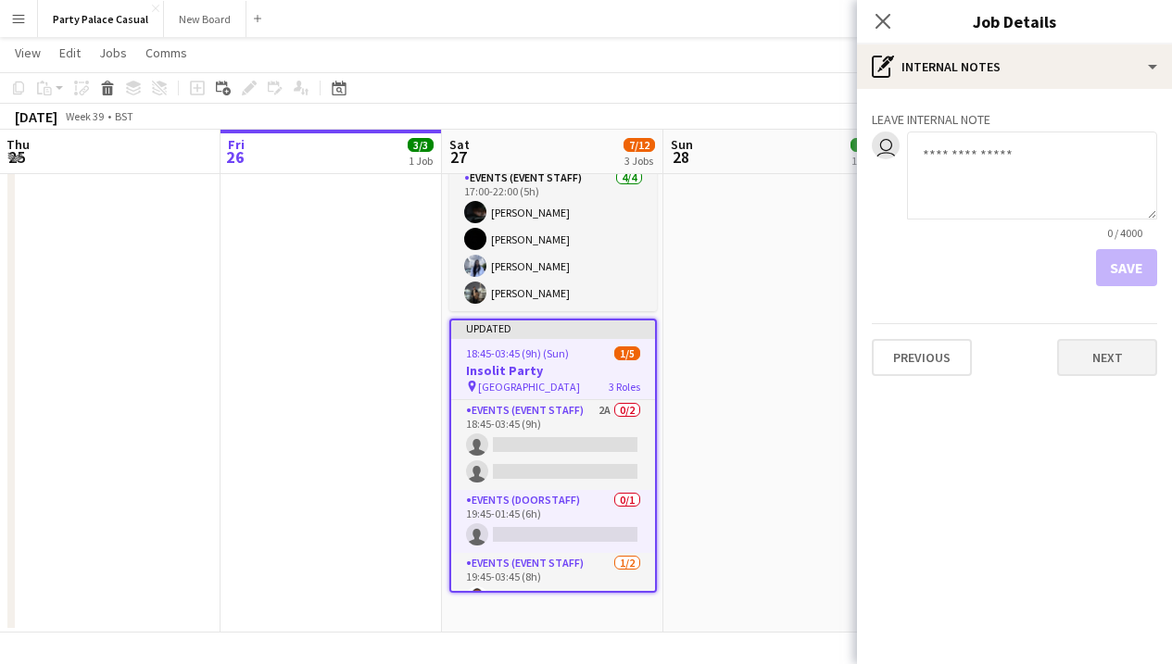
click at [1106, 358] on button "Next" at bounding box center [1107, 357] width 100 height 37
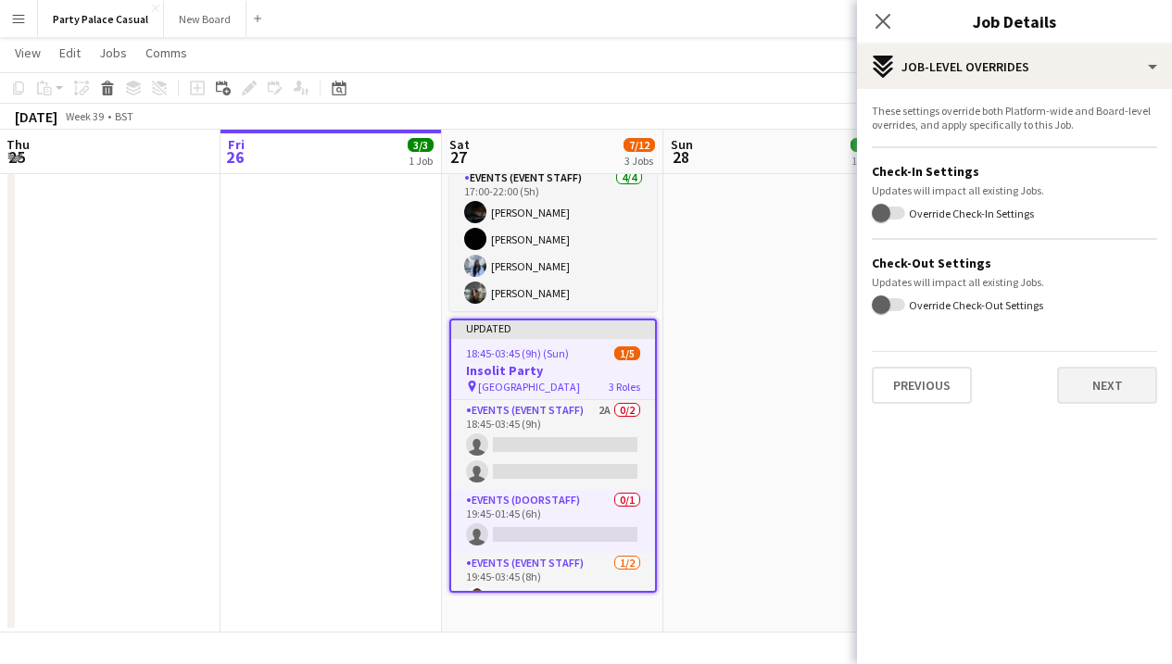
click at [1091, 387] on button "Next" at bounding box center [1107, 385] width 100 height 37
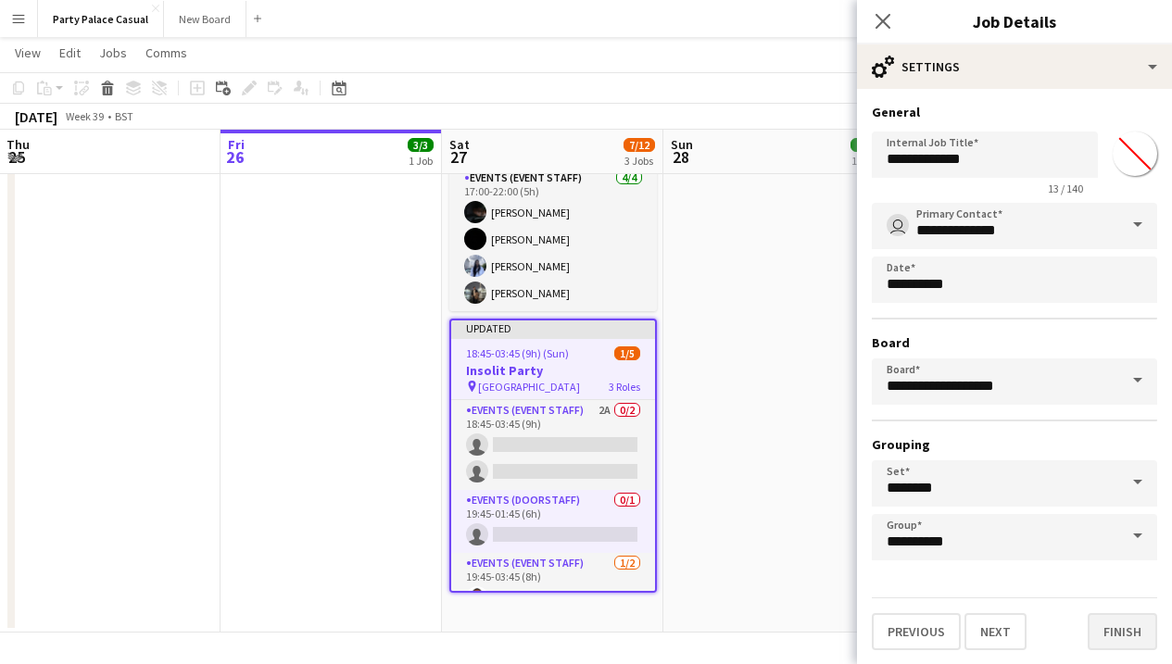
click at [1121, 635] on button "Finish" at bounding box center [1123, 631] width 70 height 37
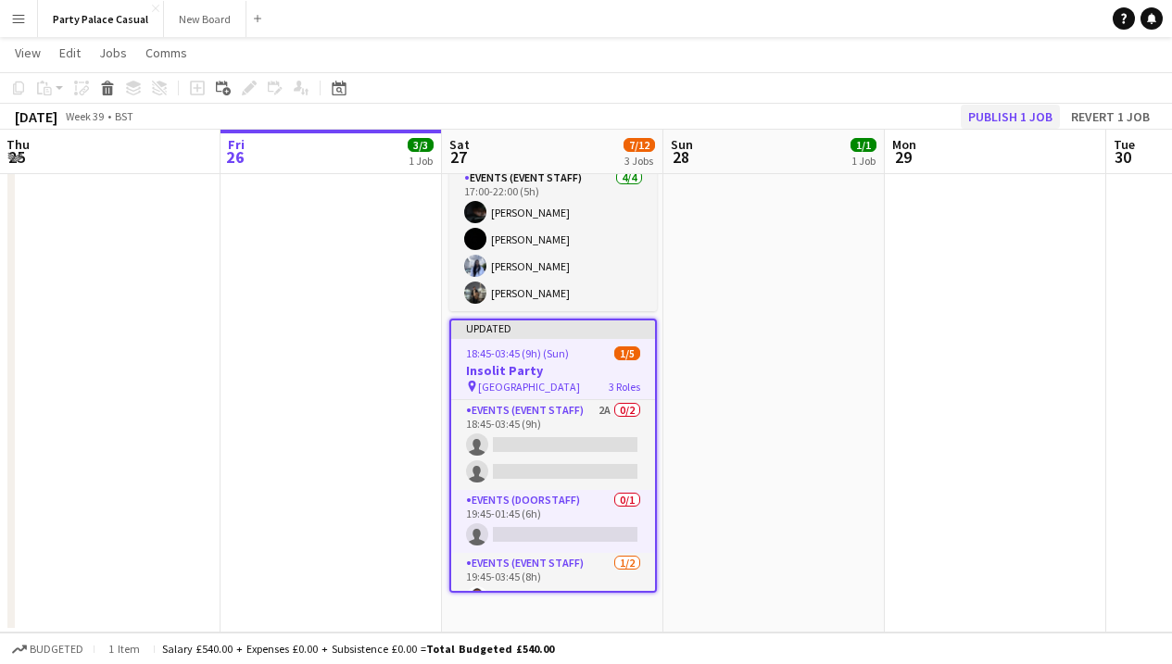
click at [1041, 115] on button "Publish 1 job" at bounding box center [1010, 117] width 99 height 24
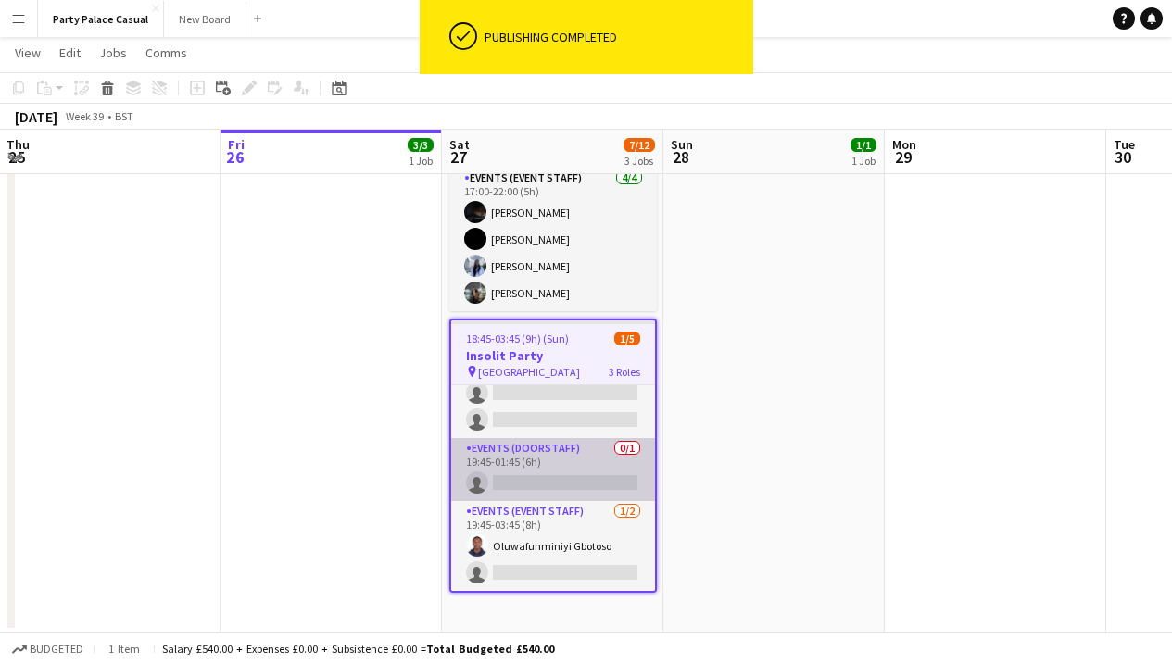
scroll to position [37, 0]
click at [596, 473] on app-card-role "Events (Doorstaff) 0/1 19:45-01:45 (6h) single-neutral-actions" at bounding box center [553, 469] width 204 height 63
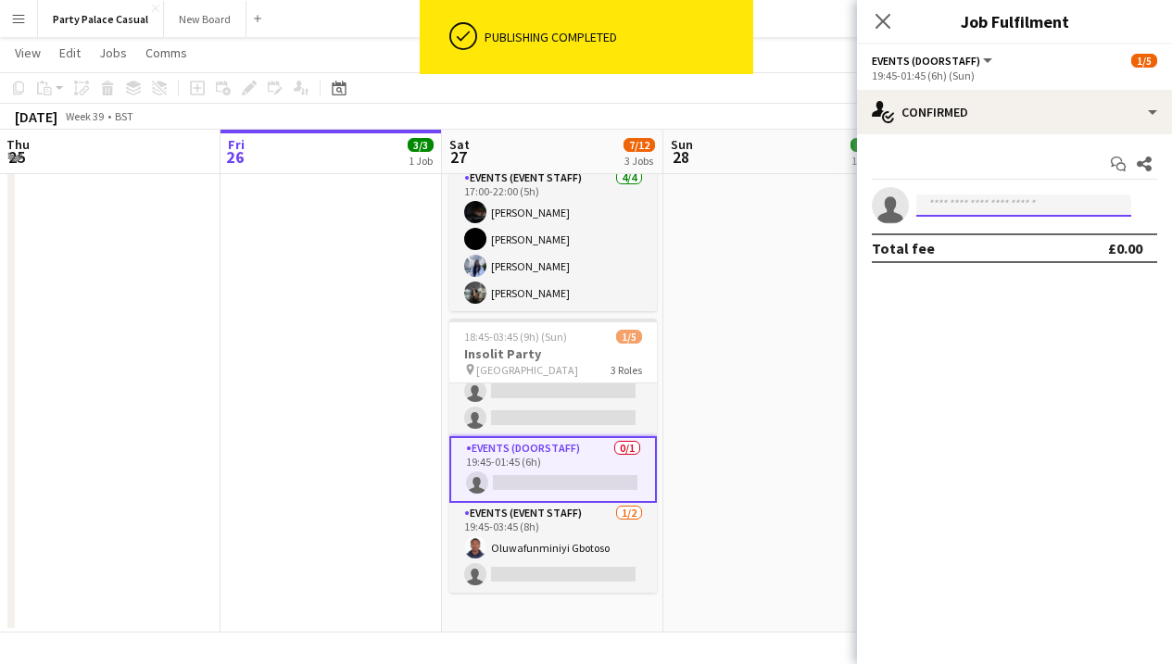
click at [942, 208] on input at bounding box center [1024, 206] width 215 height 22
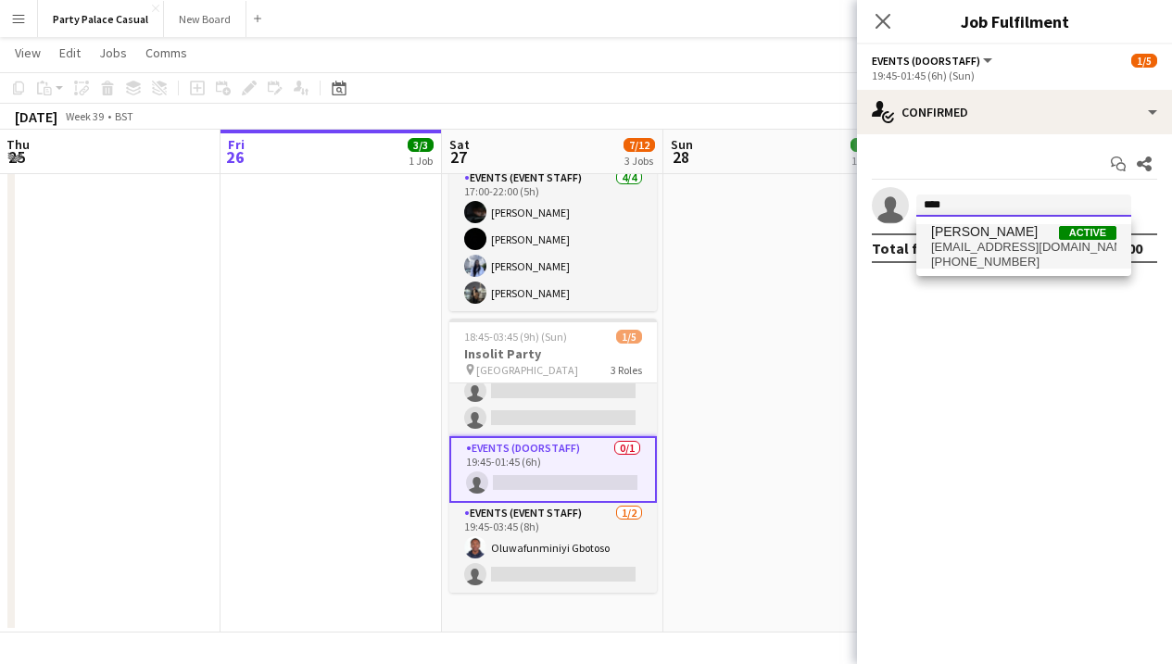
type input "****"
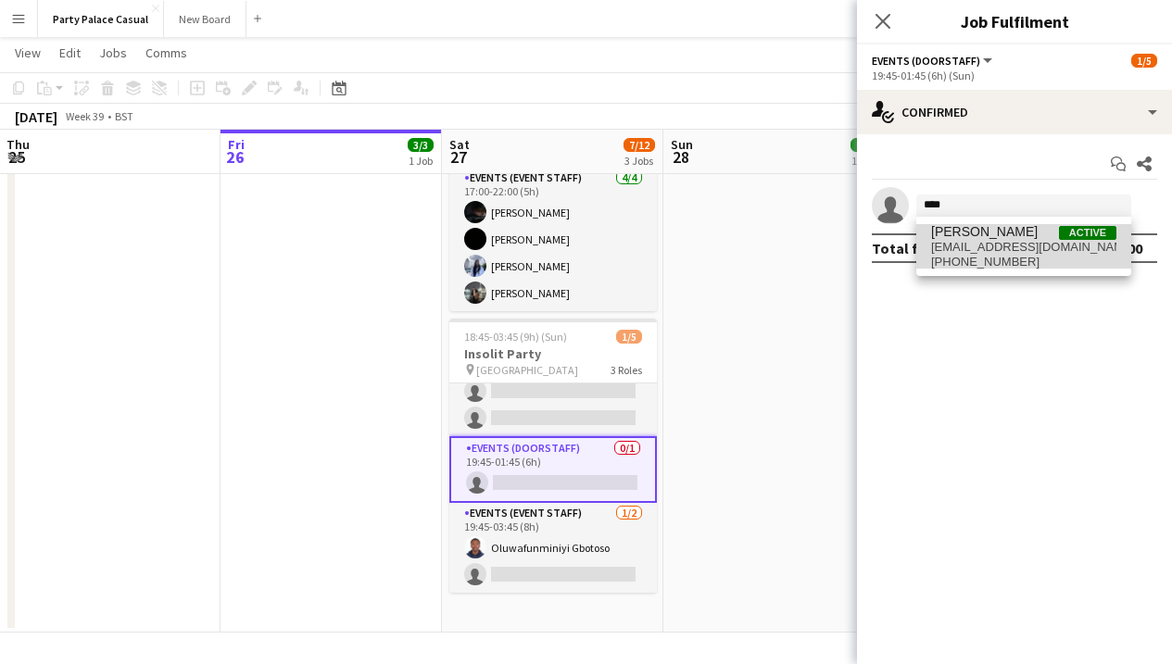
click at [1036, 250] on span "doragyimah@gmail.com" at bounding box center [1023, 247] width 185 height 15
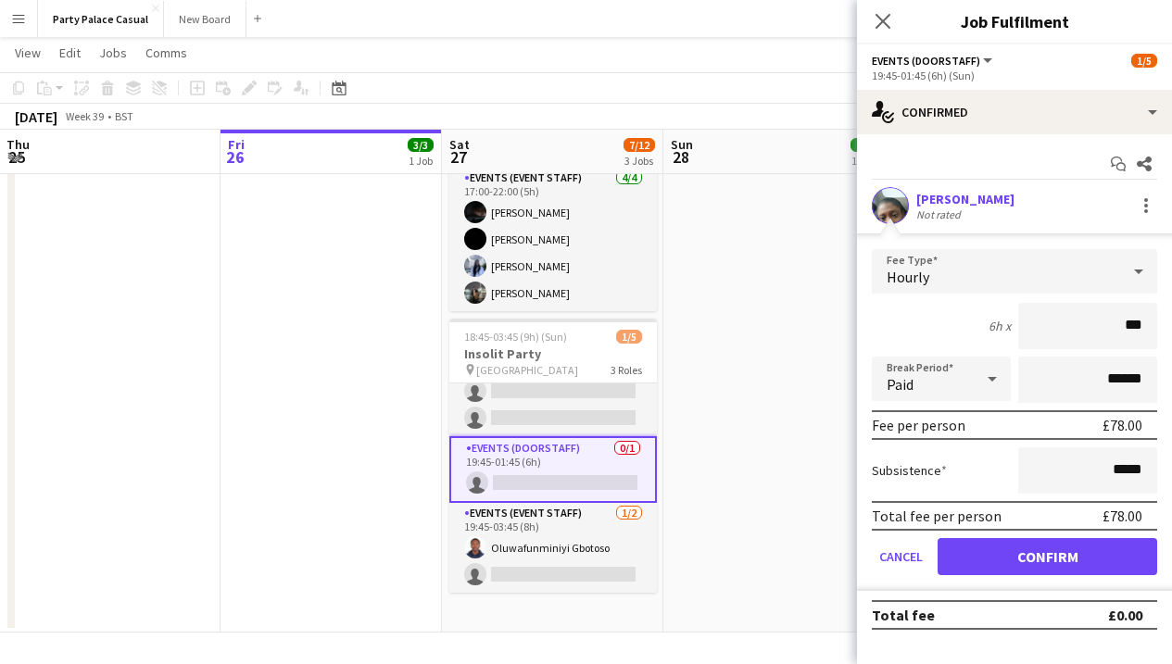
type input "**"
type input "***"
click at [1104, 556] on button "Confirm" at bounding box center [1048, 556] width 220 height 37
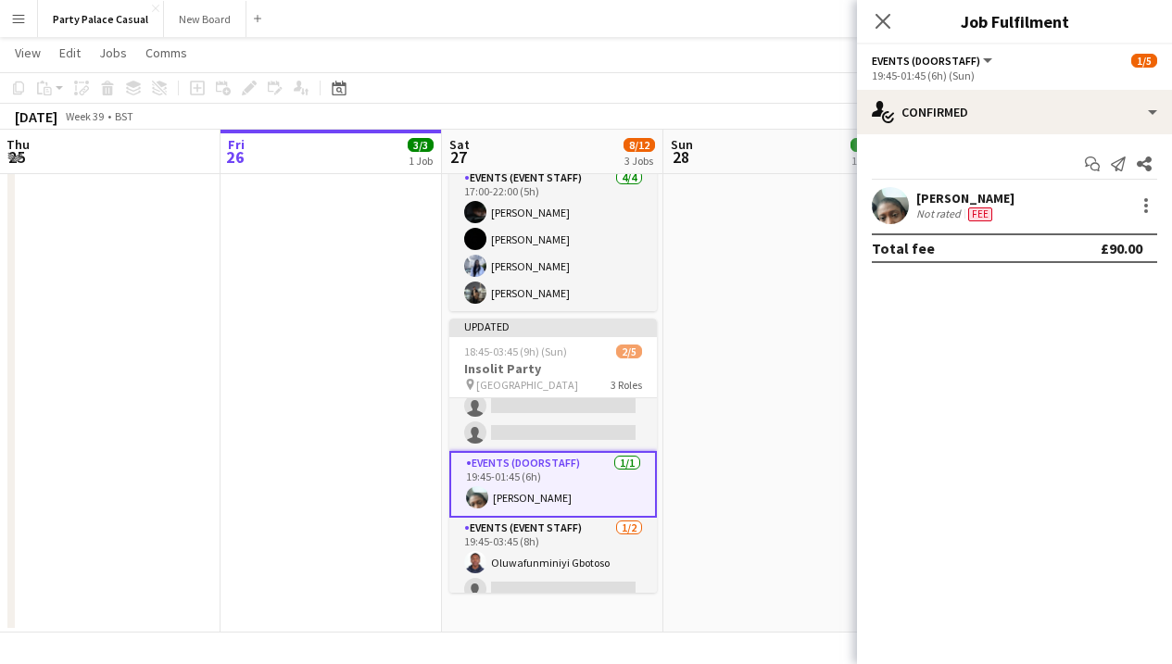
click at [751, 441] on app-date-cell "10:00-17:00 (7h) 1/1 Crews Hill Kitchen Support pin Enfield 1 Role Kitchen Assi…" at bounding box center [774, 269] width 221 height 727
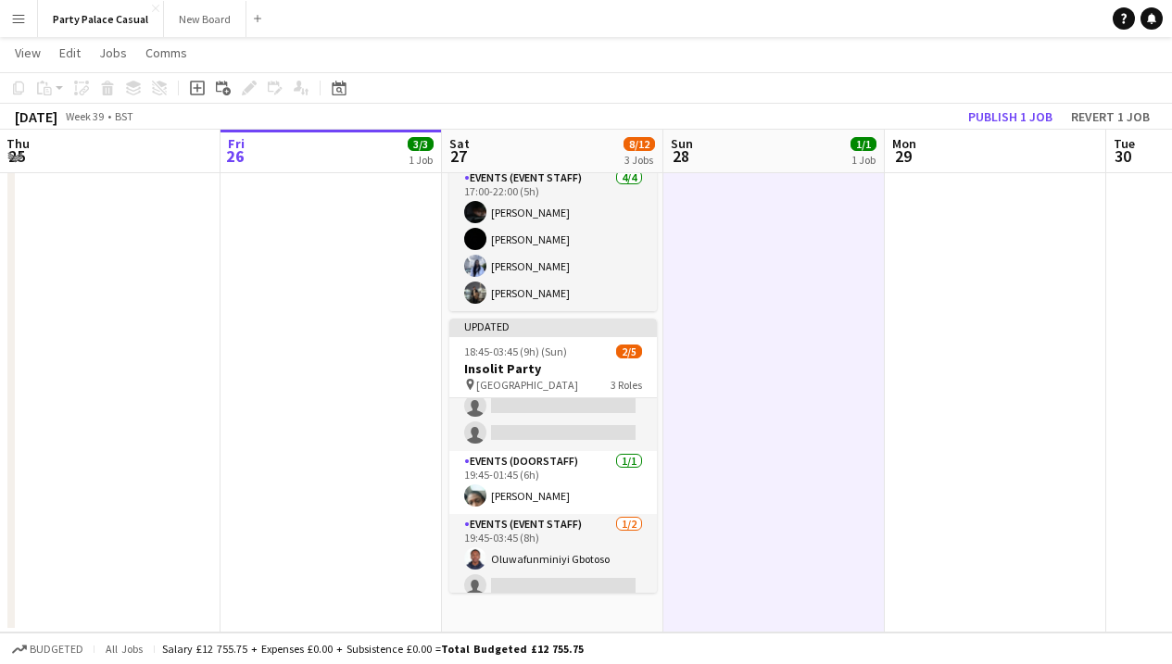
scroll to position [300, 0]
click at [1005, 119] on button "Publish 1 job" at bounding box center [1010, 117] width 99 height 24
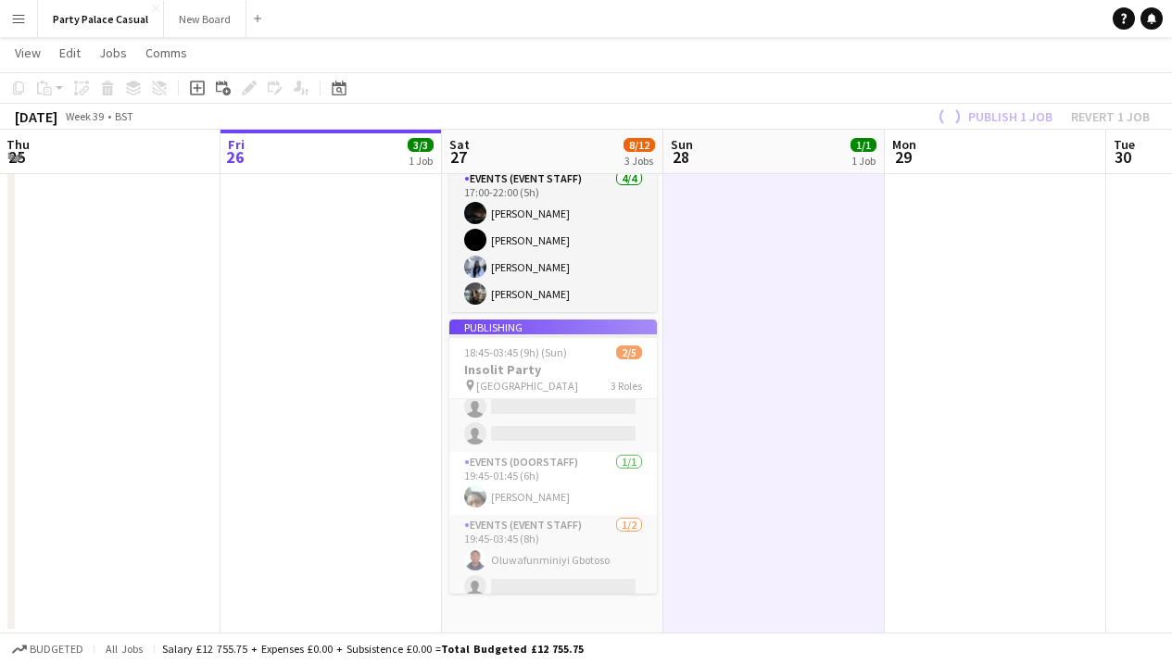
scroll to position [33, 0]
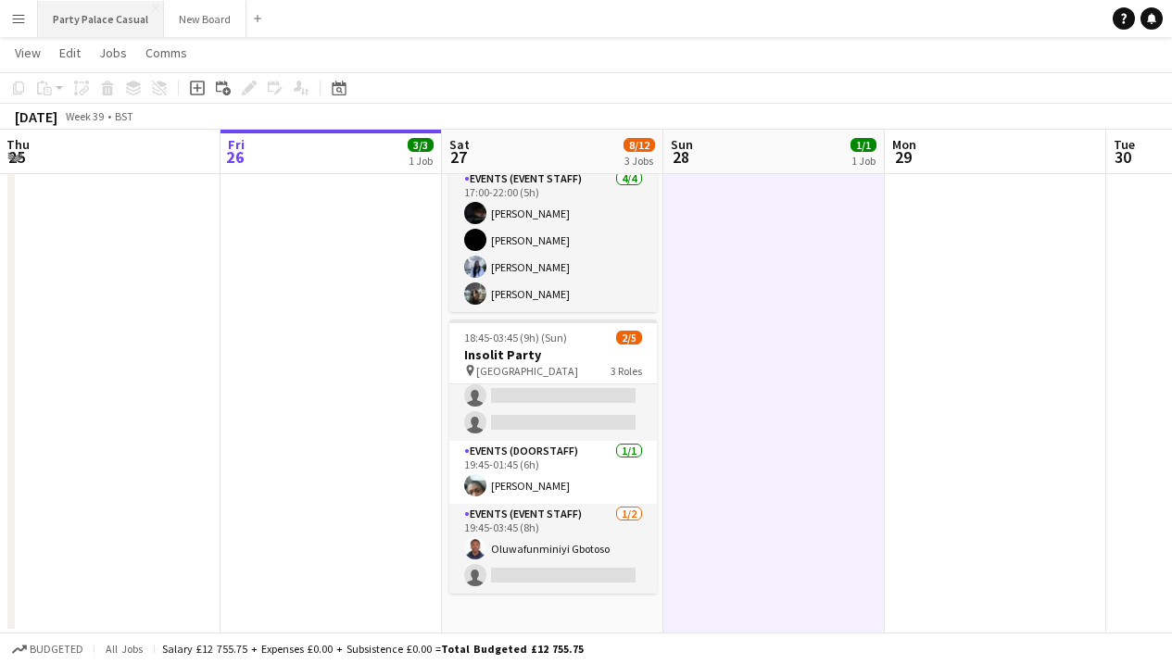
click at [129, 22] on button "Party Palace Casual Close" at bounding box center [101, 19] width 126 height 36
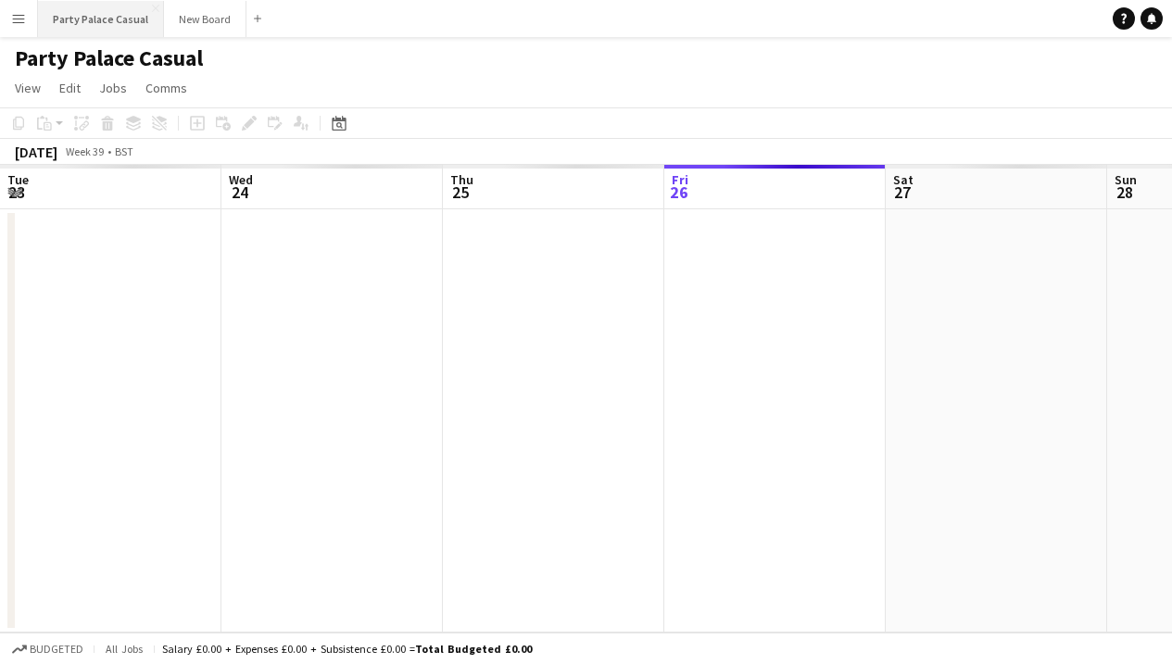
scroll to position [0, 443]
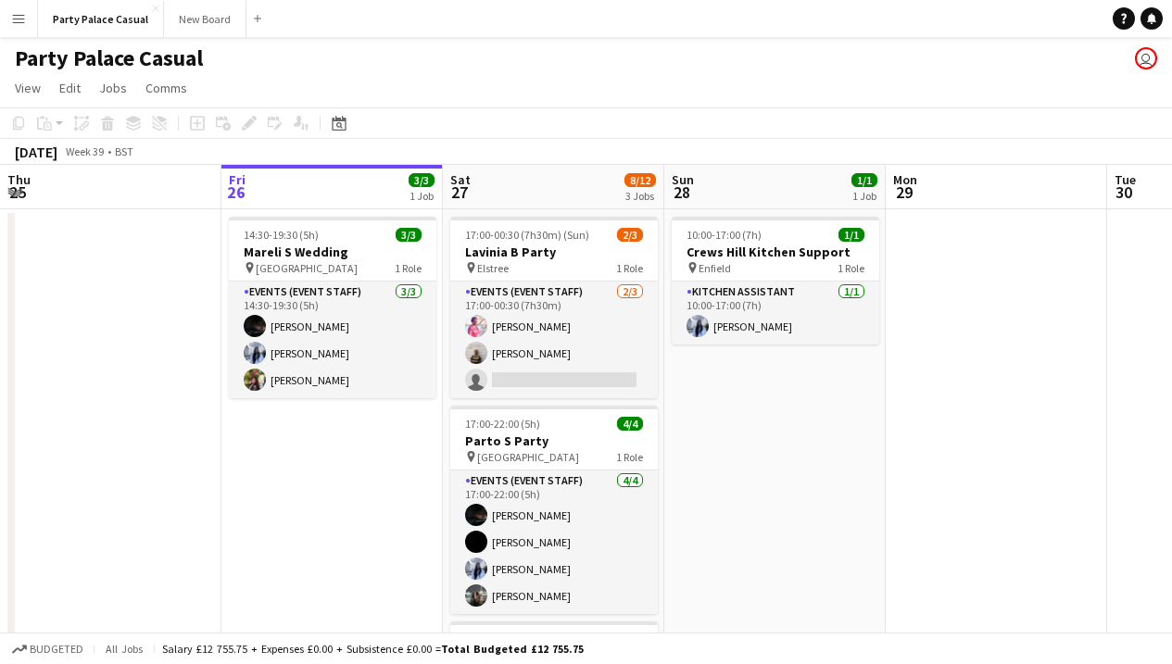
click at [29, 23] on button "Menu" at bounding box center [18, 18] width 37 height 37
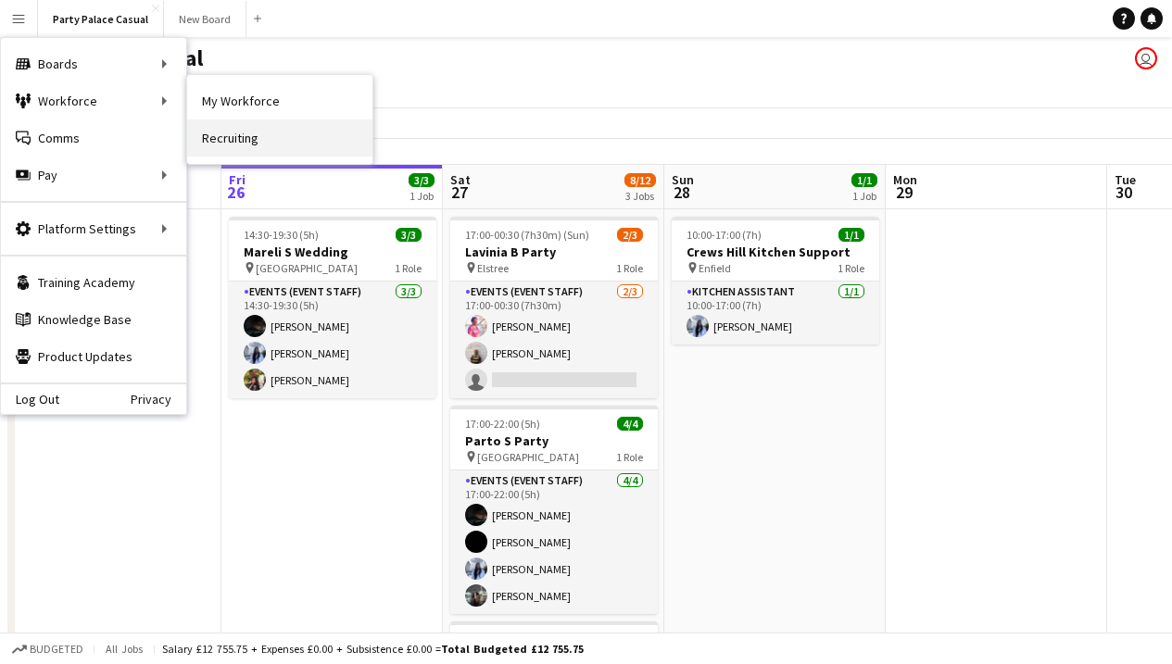
click at [226, 135] on link "Recruiting" at bounding box center [279, 138] width 185 height 37
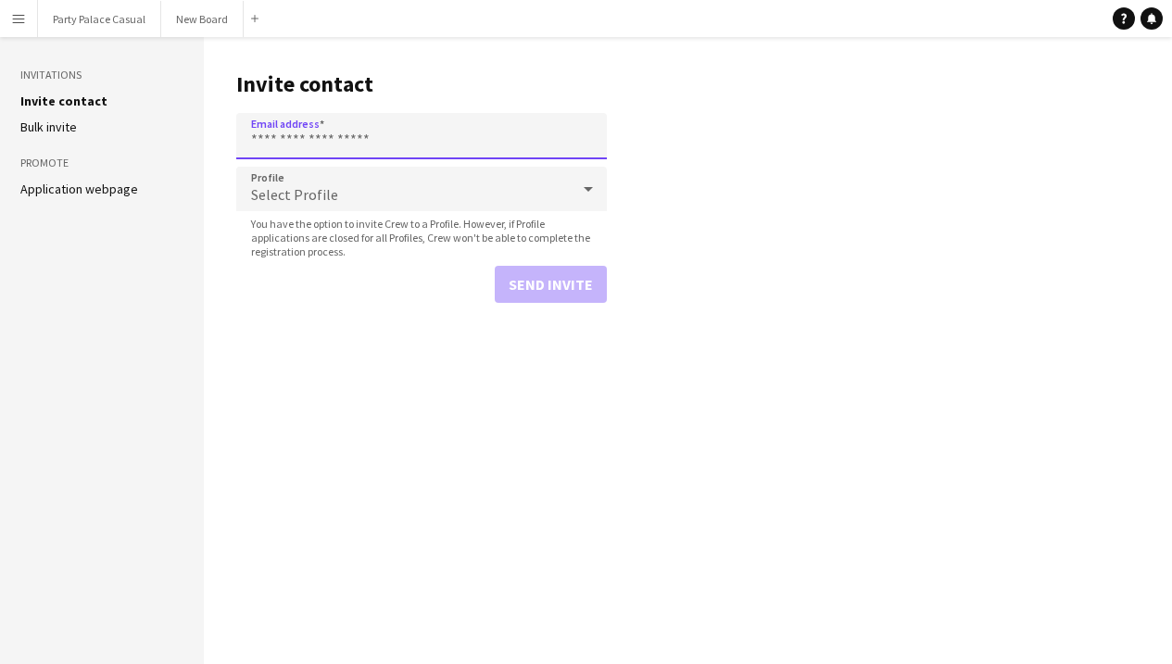
click at [295, 134] on input "Email address" at bounding box center [421, 136] width 371 height 46
click at [373, 141] on input "Email address" at bounding box center [421, 136] width 371 height 46
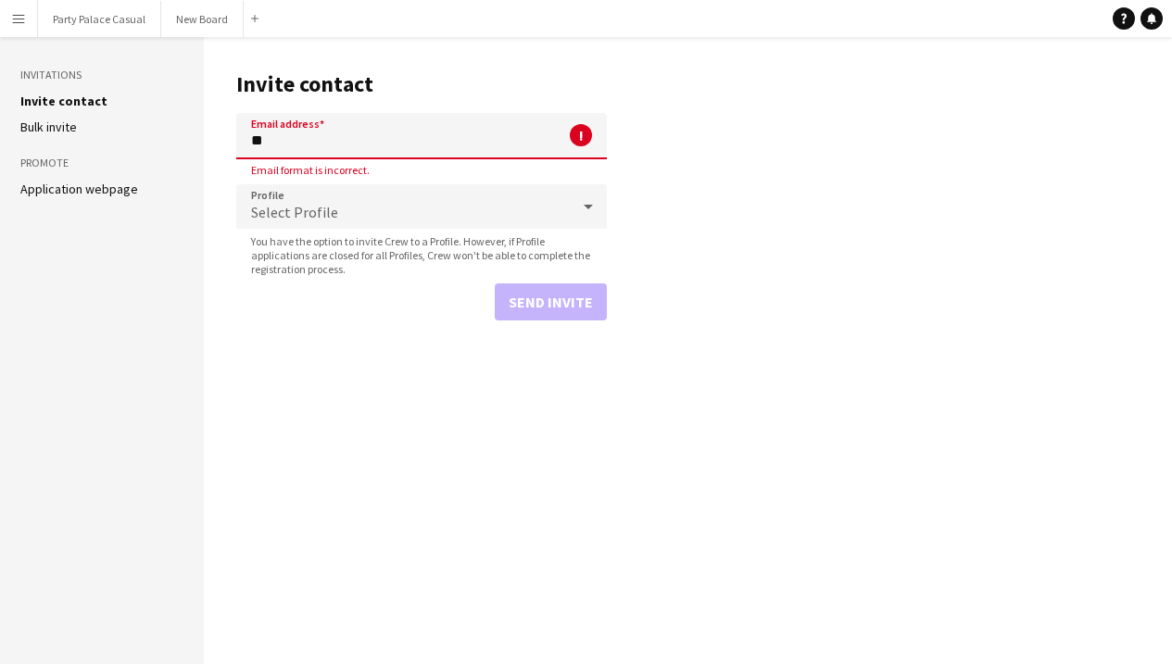
type input "*"
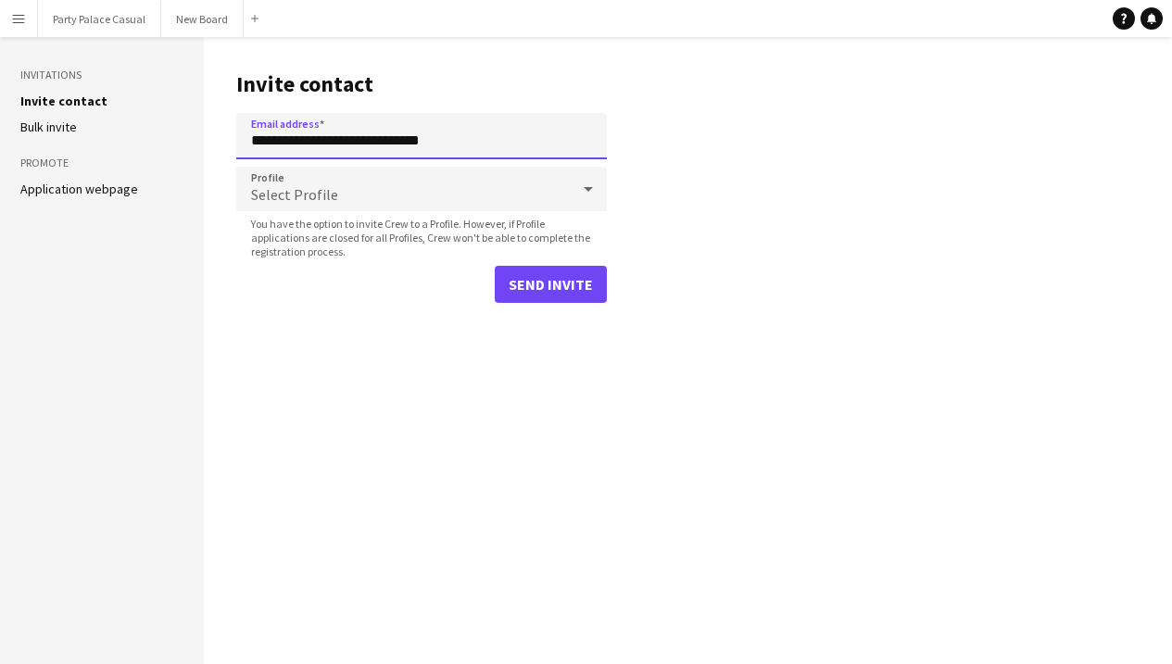
type input "**********"
click at [401, 200] on div "Select Profile" at bounding box center [403, 189] width 334 height 44
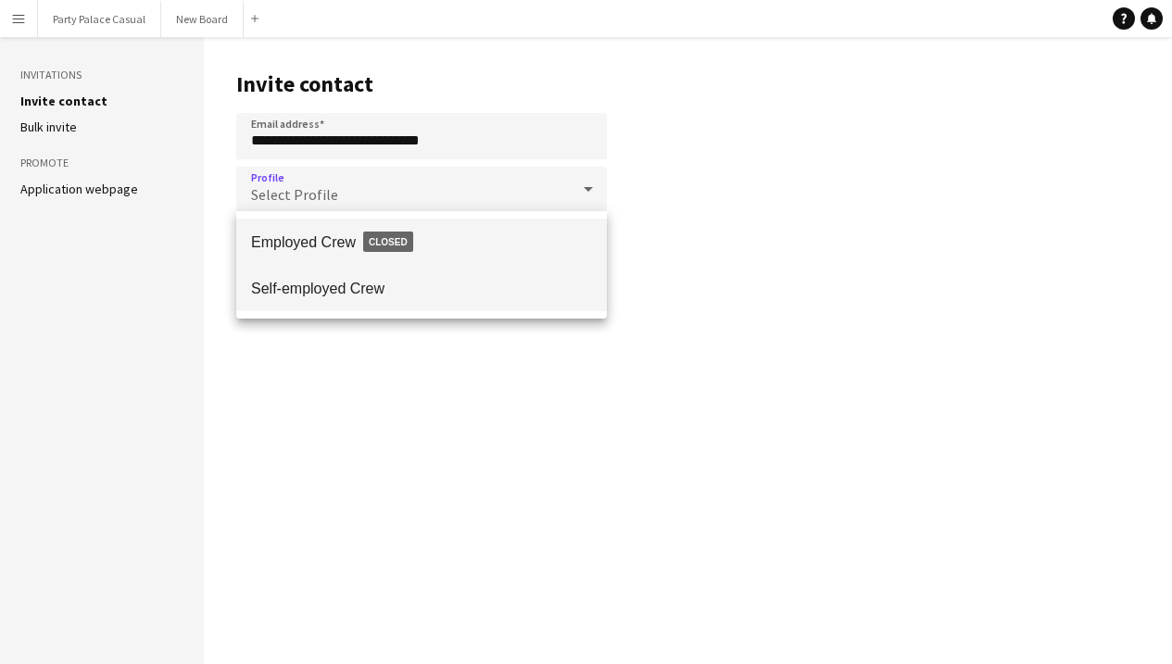
click at [394, 284] on span "Self-employed Crew" at bounding box center [421, 289] width 341 height 18
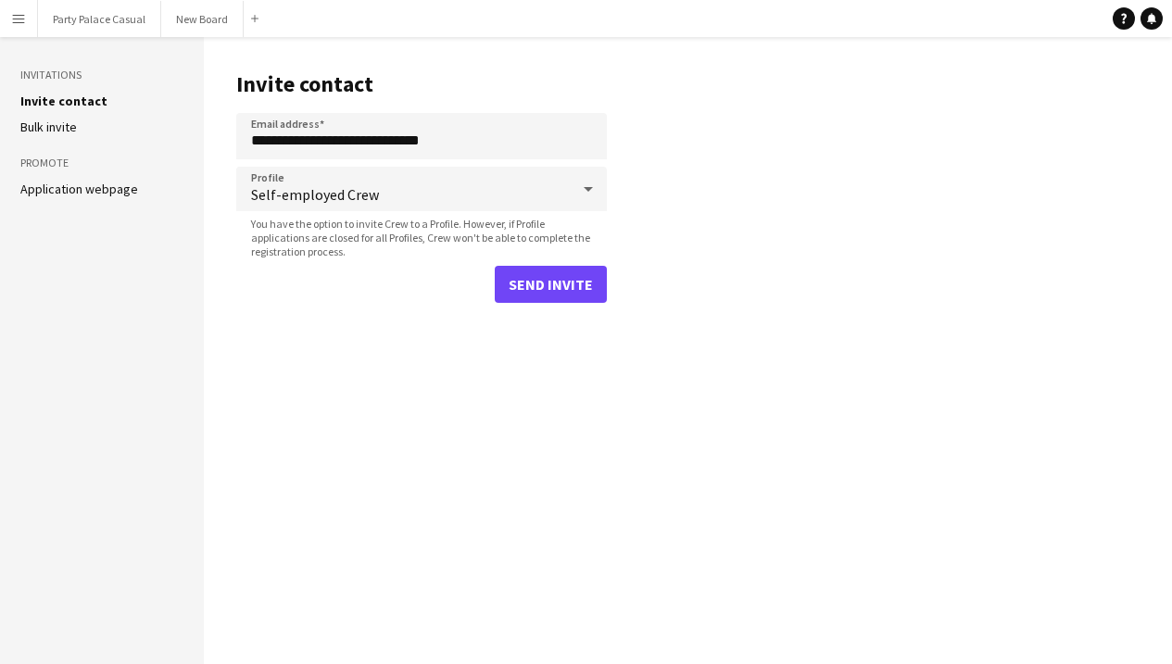
click at [530, 272] on button "Send invite" at bounding box center [551, 284] width 112 height 37
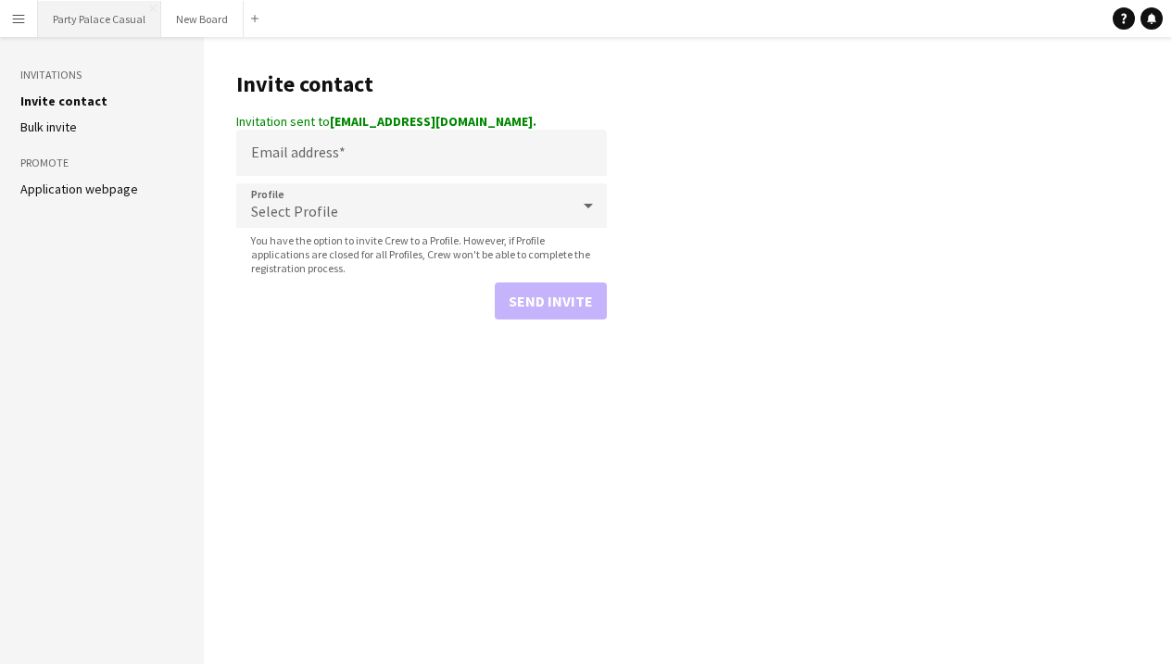
click at [117, 31] on button "Party Palace Casual Close" at bounding box center [99, 19] width 123 height 36
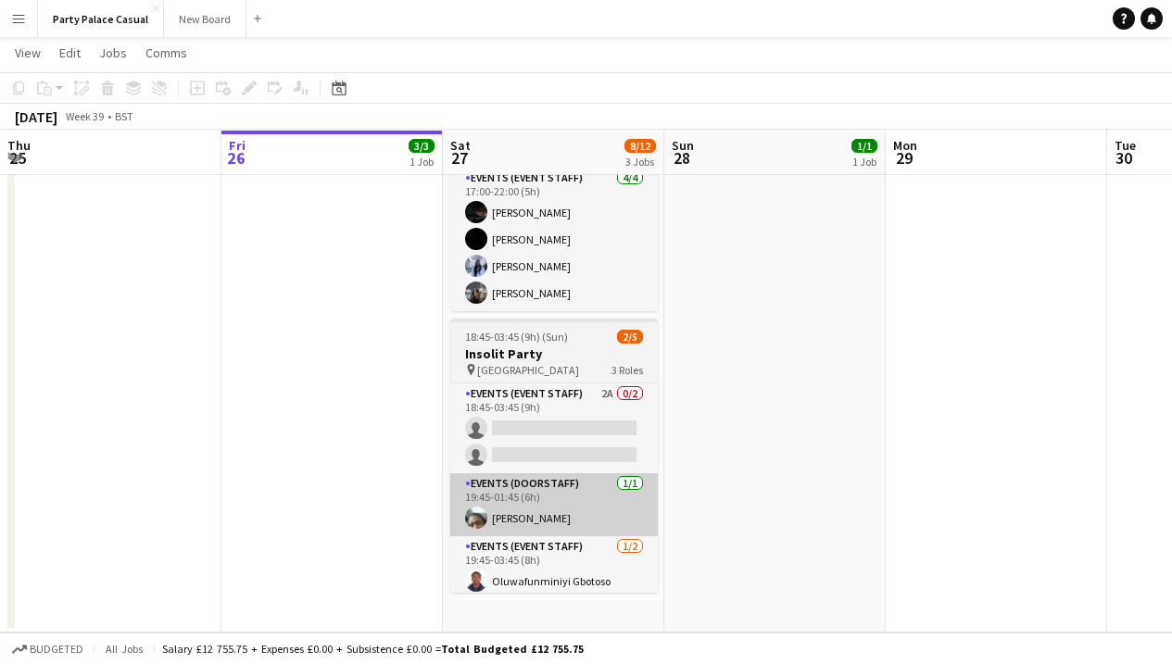
scroll to position [301, 0]
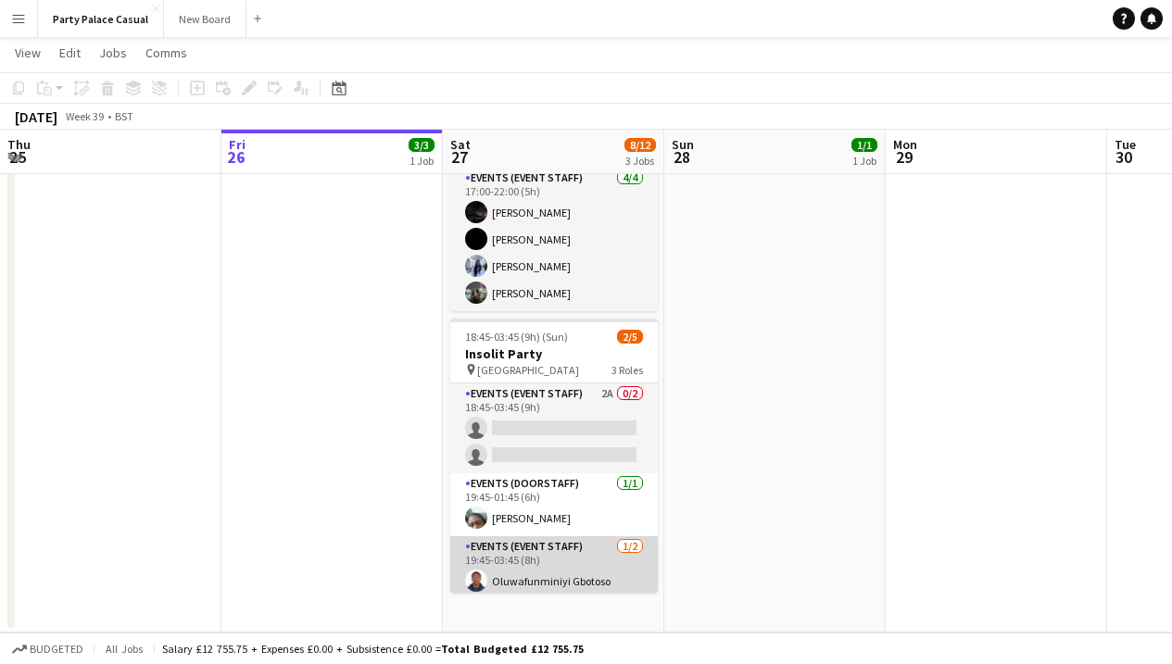
click at [596, 557] on app-card-role "Events (Event Staff) 1/2 19:45-03:45 (8h) Oluwafunminiyi Gbotoso single-neutral…" at bounding box center [554, 582] width 208 height 90
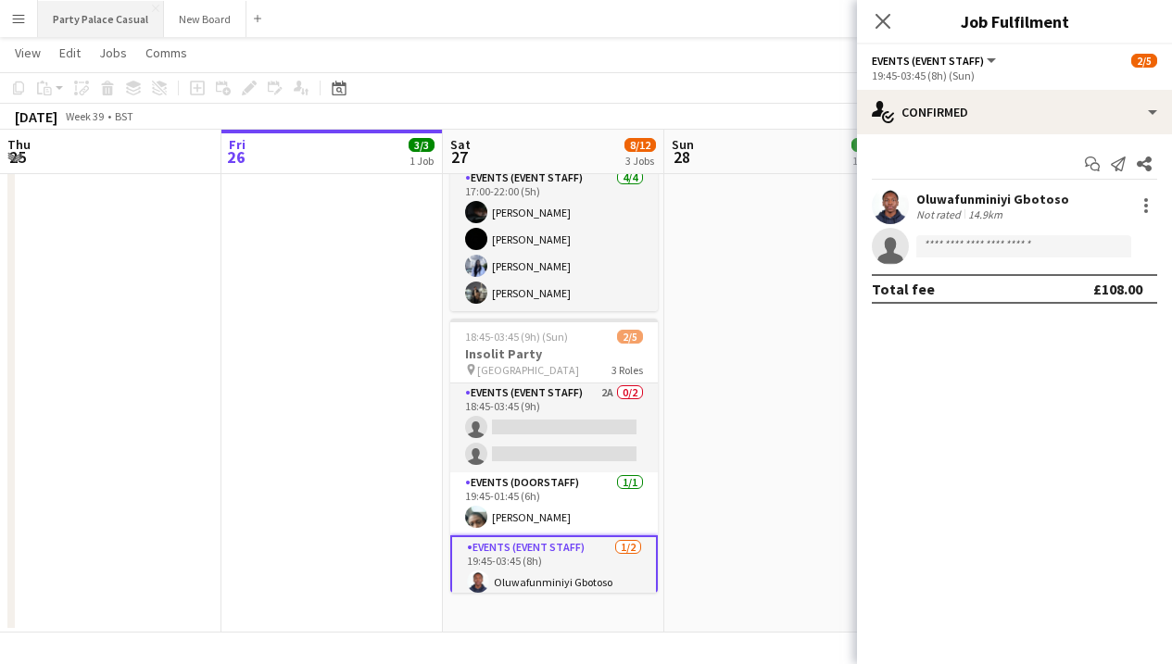
click at [107, 21] on button "Party Palace Casual Close" at bounding box center [101, 19] width 126 height 36
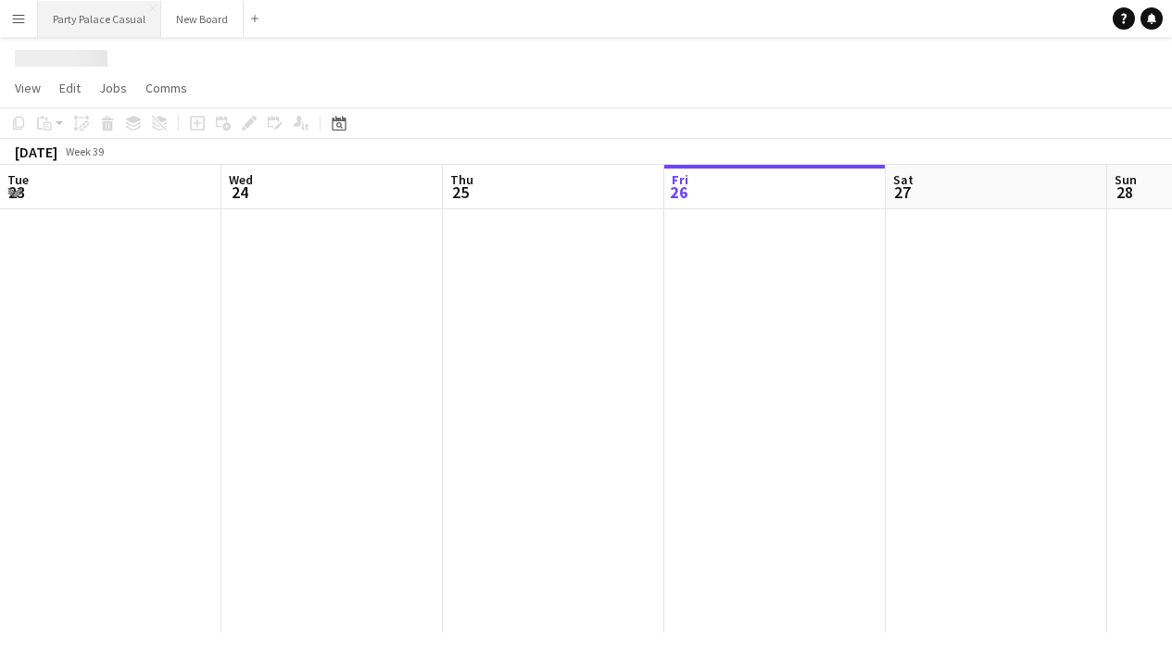
scroll to position [0, 443]
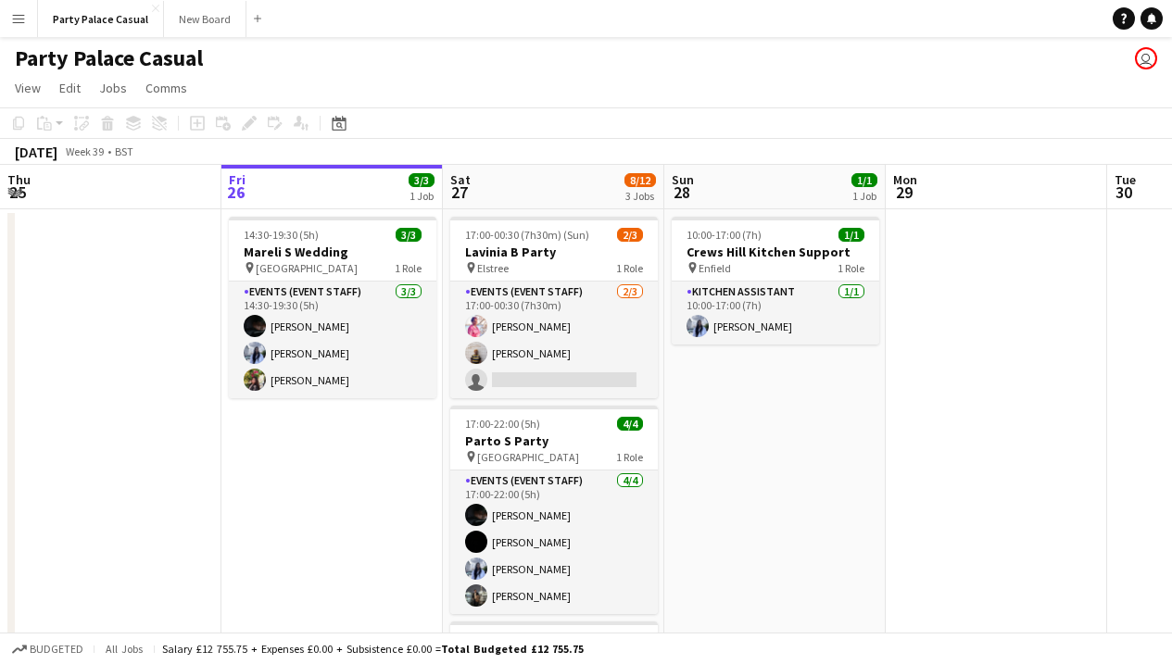
click at [13, 29] on button "Menu" at bounding box center [18, 18] width 37 height 37
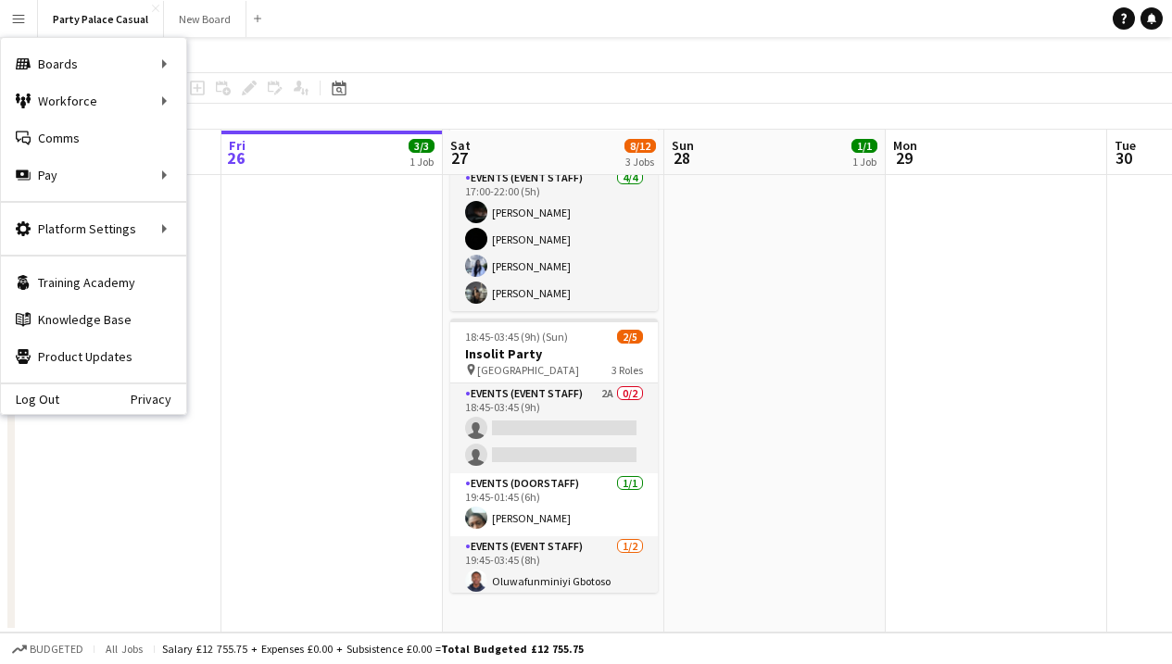
scroll to position [301, 0]
click at [550, 38] on app-page-menu "View Day view expanded Day view collapsed Month view Date picker Jump to today …" at bounding box center [586, 54] width 1172 height 35
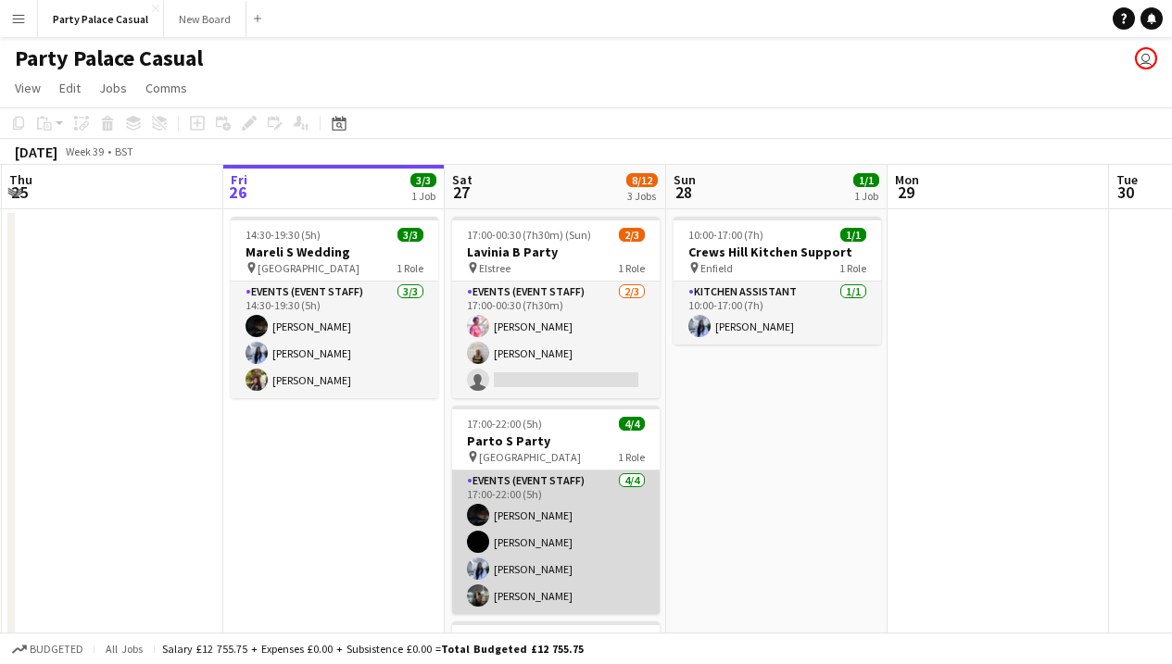
scroll to position [0, 0]
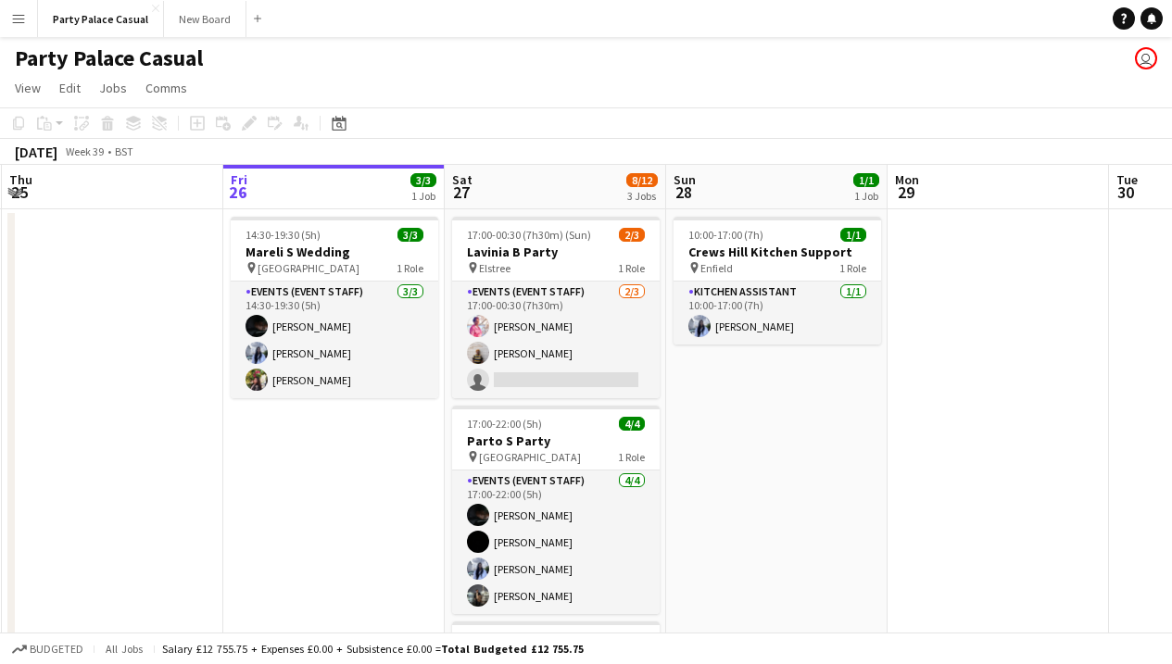
click at [27, 20] on button "Menu" at bounding box center [18, 18] width 37 height 37
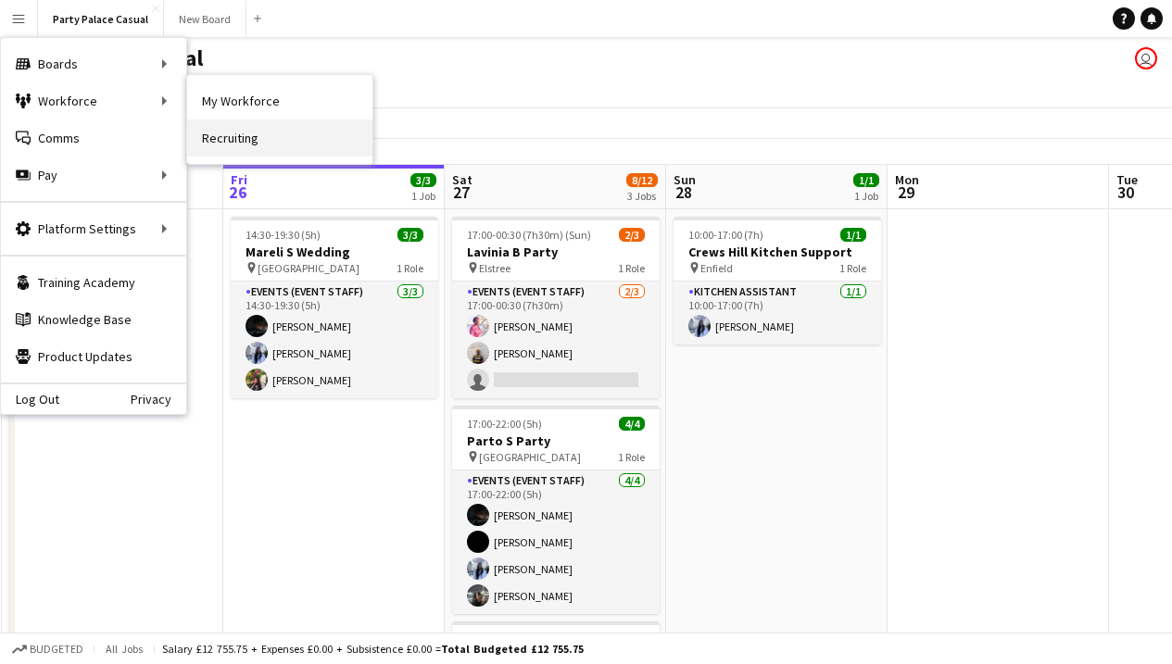
click at [241, 132] on link "Recruiting" at bounding box center [279, 138] width 185 height 37
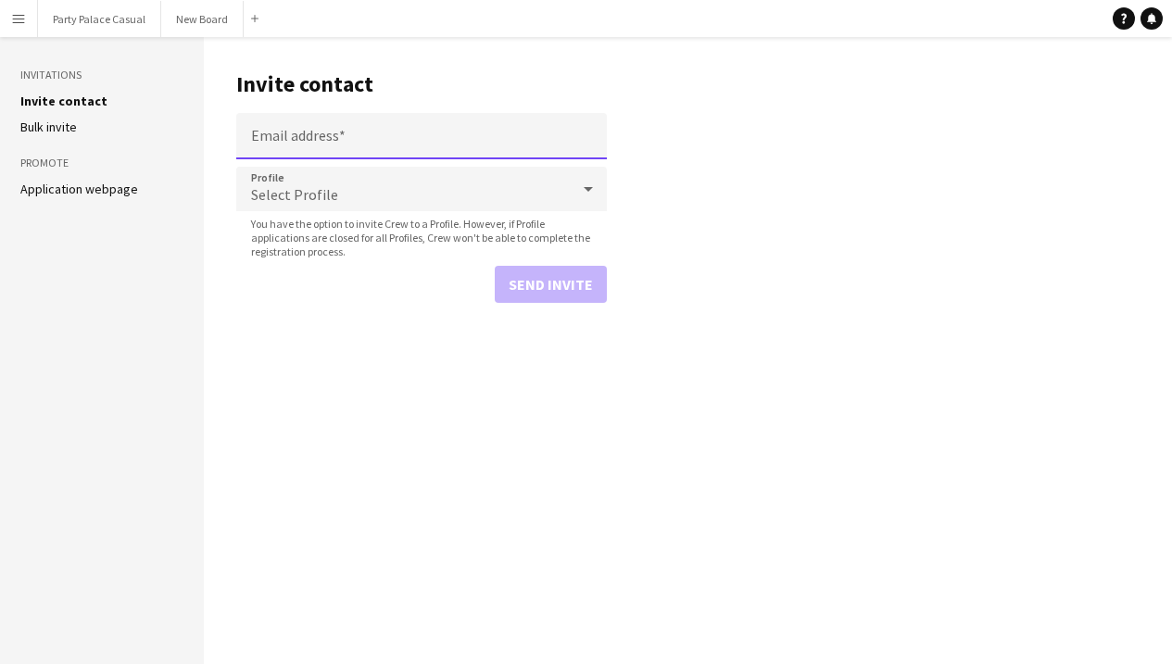
click at [331, 142] on input "Email address" at bounding box center [421, 136] width 371 height 46
type input "**********"
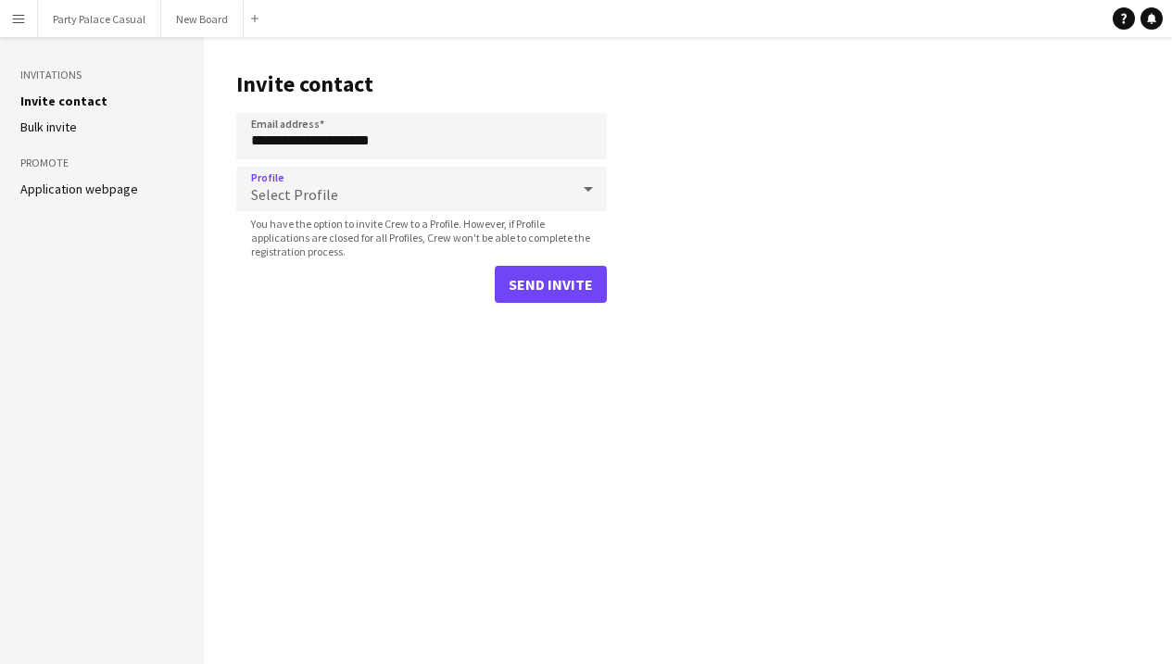
click at [386, 207] on div "Select Profile" at bounding box center [403, 189] width 334 height 44
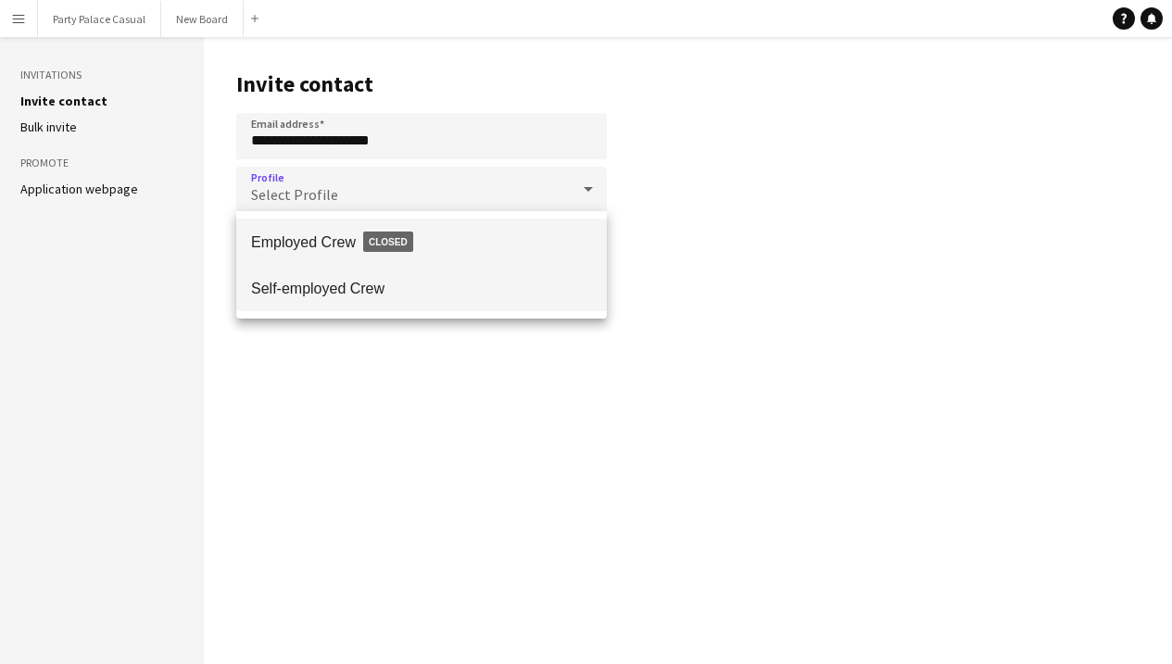
click at [373, 303] on mat-option "Self-employed Crew" at bounding box center [421, 288] width 371 height 46
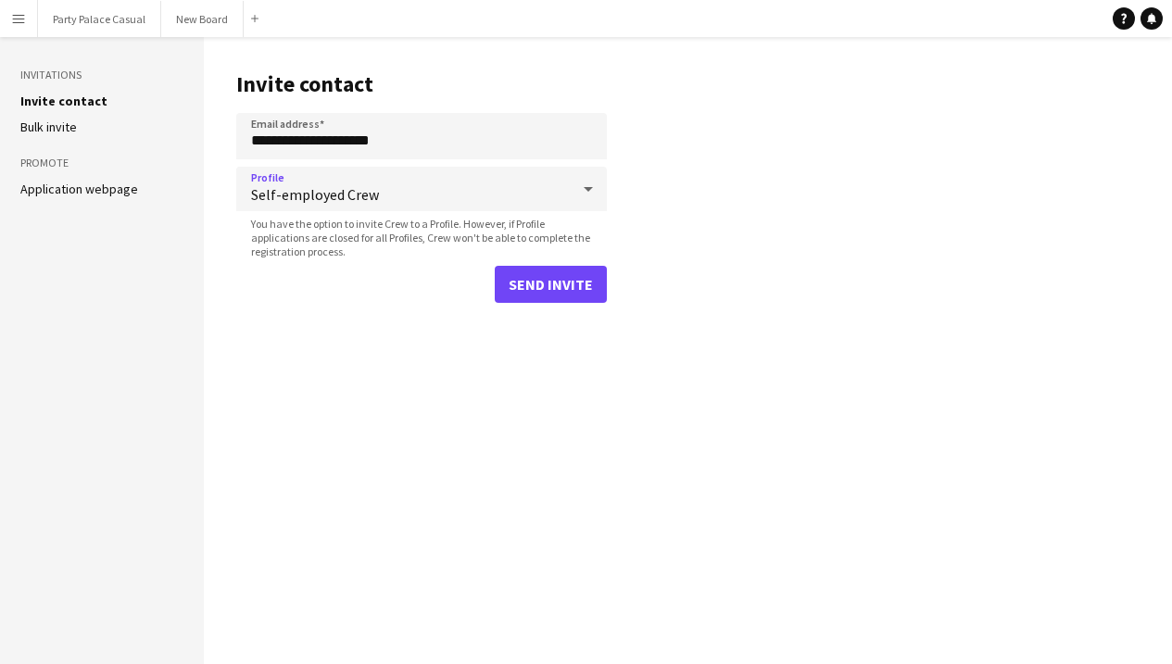
click at [547, 291] on button "Send invite" at bounding box center [551, 284] width 112 height 37
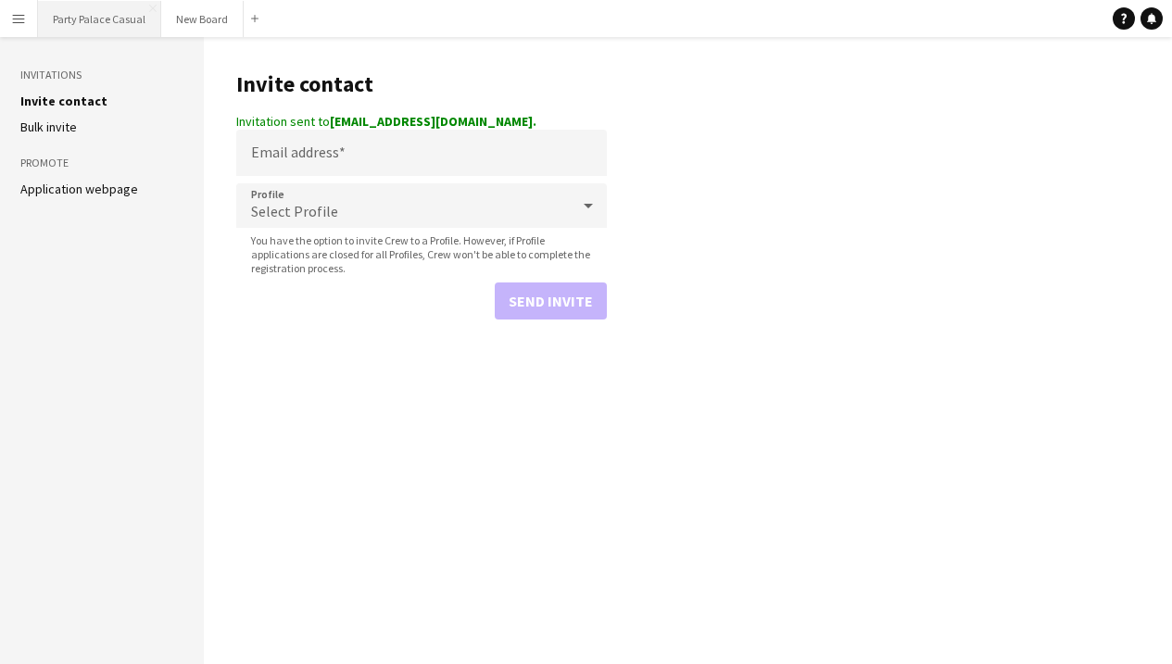
click at [95, 19] on button "Party Palace Casual Close" at bounding box center [99, 19] width 123 height 36
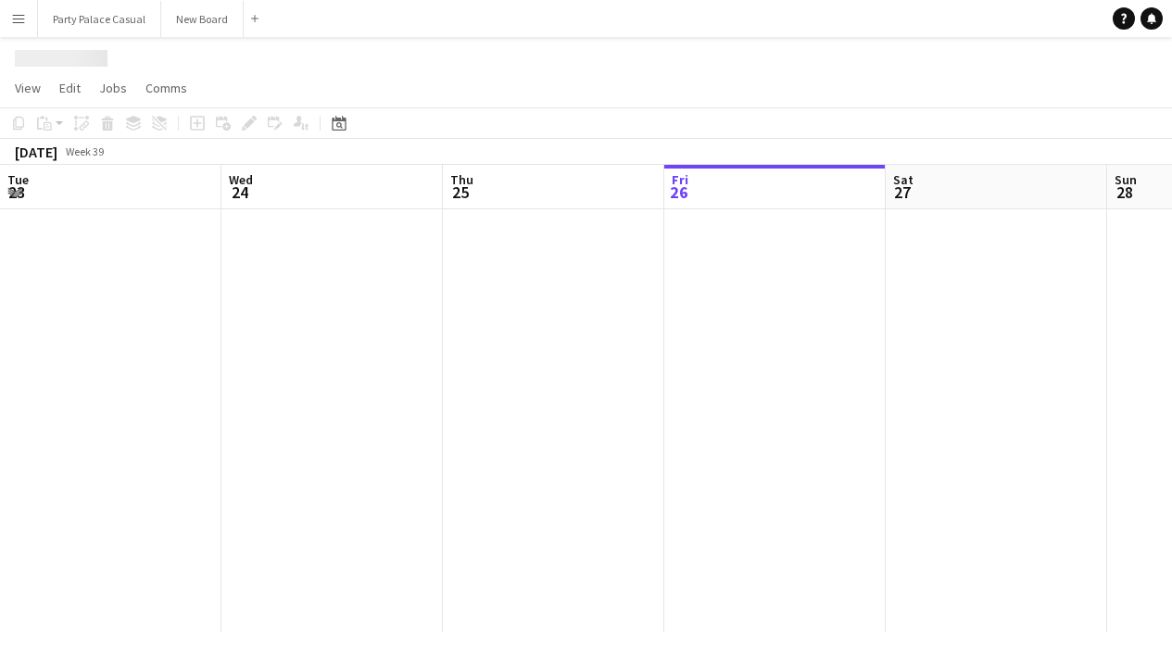
scroll to position [0, 443]
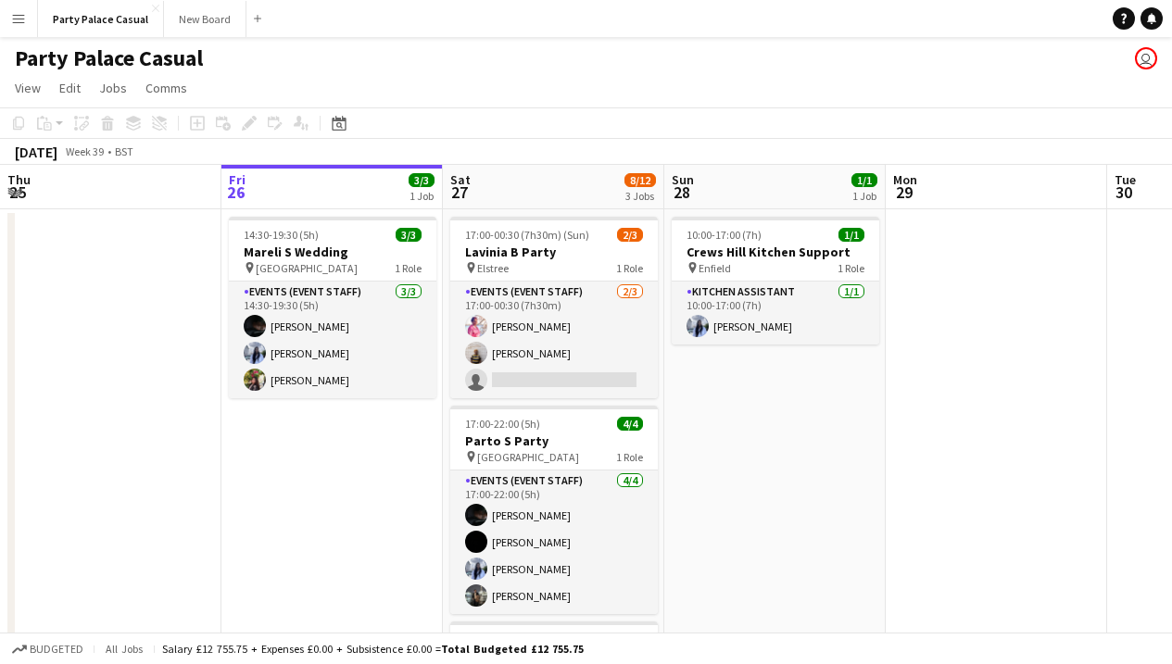
click at [360, 447] on app-date-cell "14:30-19:30 (5h) 3/3 Mareli S Wedding pin London 1 Role Events (Event Staff) 3/…" at bounding box center [331, 572] width 221 height 727
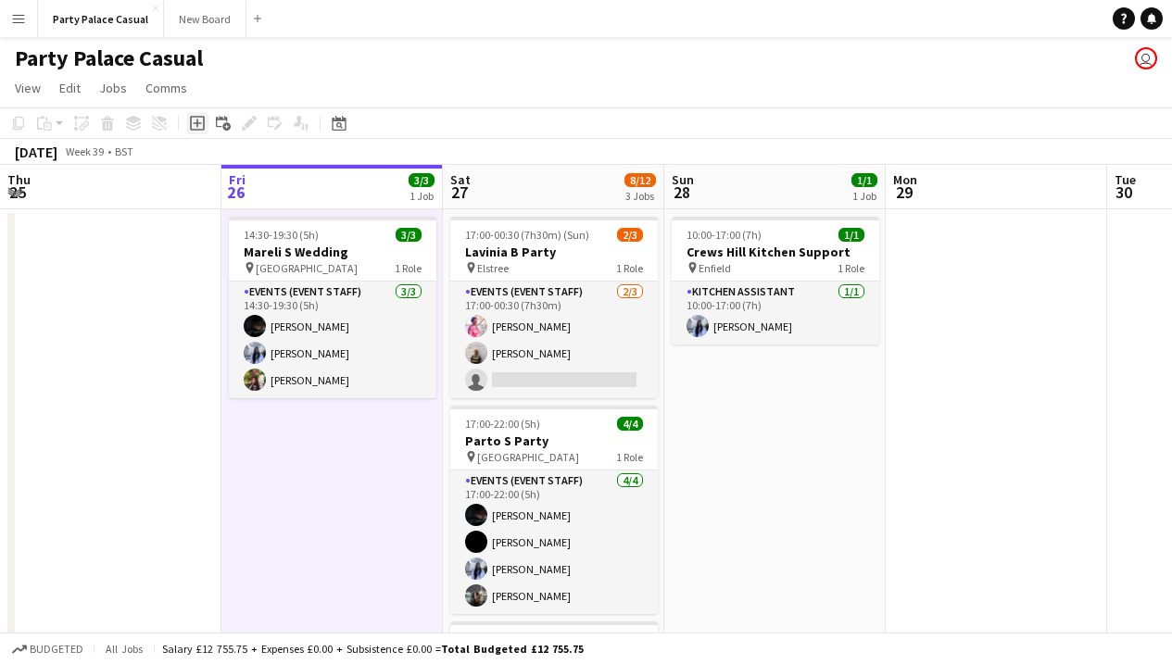
click at [202, 129] on icon "Add job" at bounding box center [197, 123] width 15 height 15
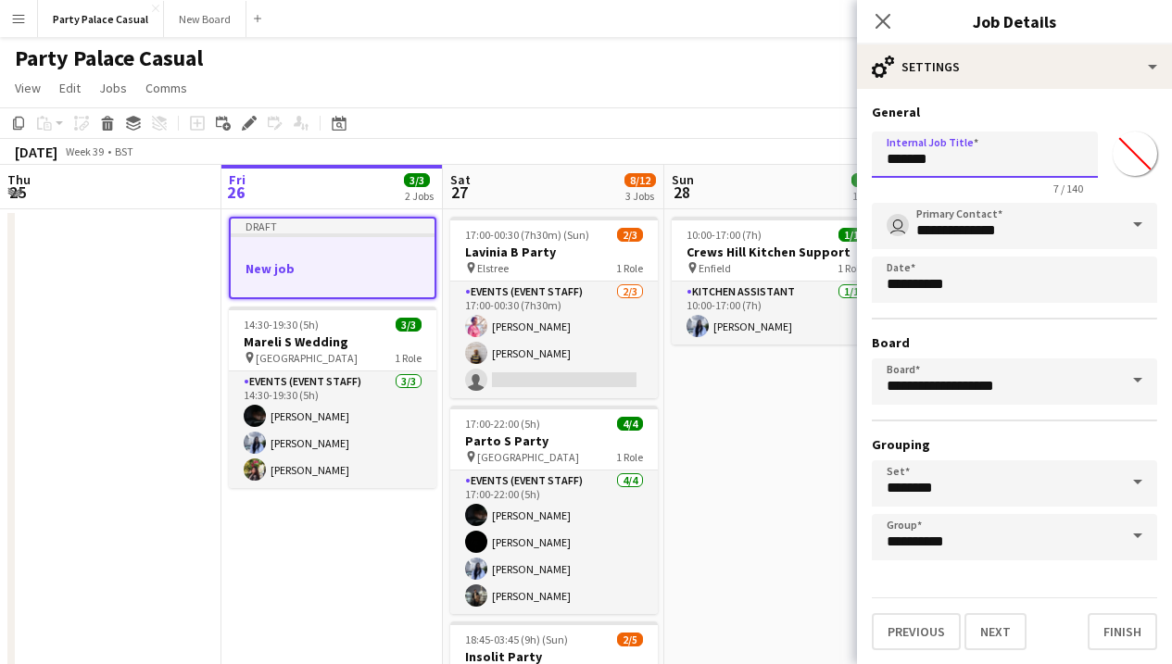
drag, startPoint x: 956, startPoint y: 161, endPoint x: 876, endPoint y: 158, distance: 80.7
click at [876, 158] on input "*******" at bounding box center [985, 155] width 226 height 46
type input "**********"
click at [1004, 624] on button "Next" at bounding box center [996, 631] width 62 height 37
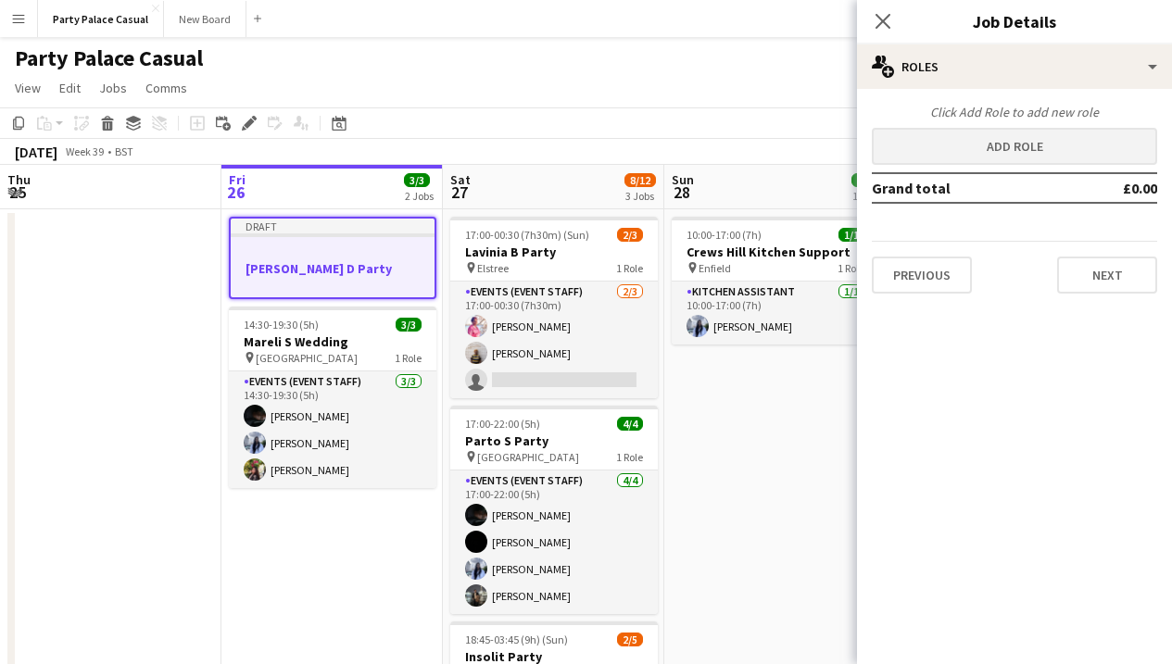
click at [1018, 138] on button "Add role" at bounding box center [1014, 146] width 285 height 37
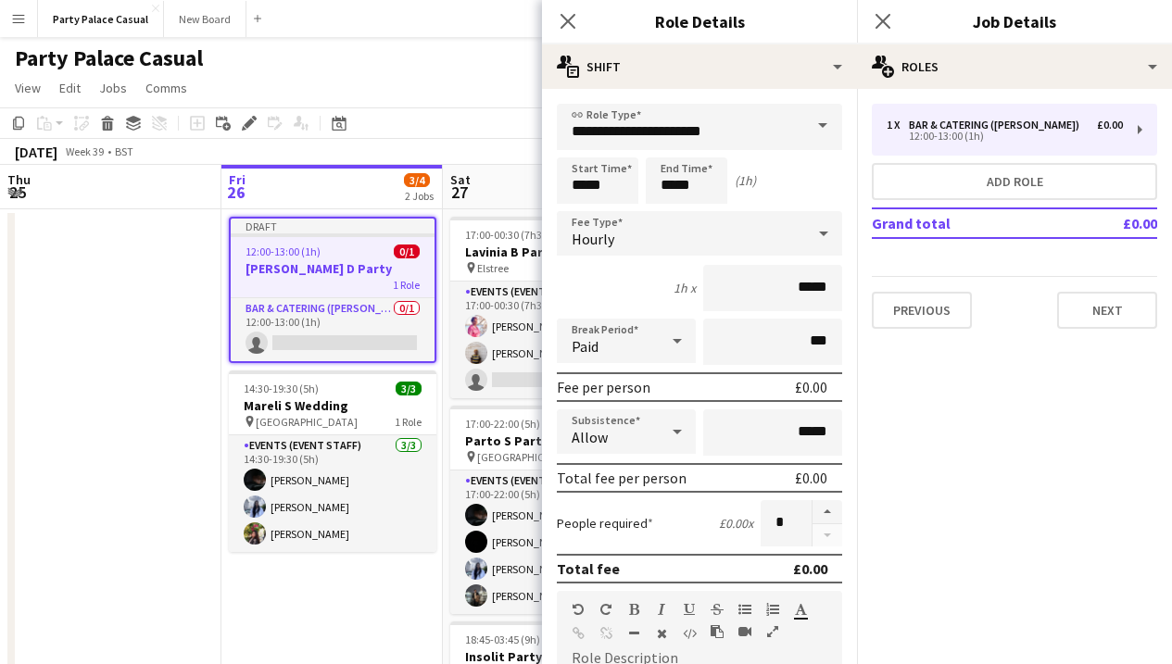
click at [804, 118] on span at bounding box center [822, 126] width 39 height 44
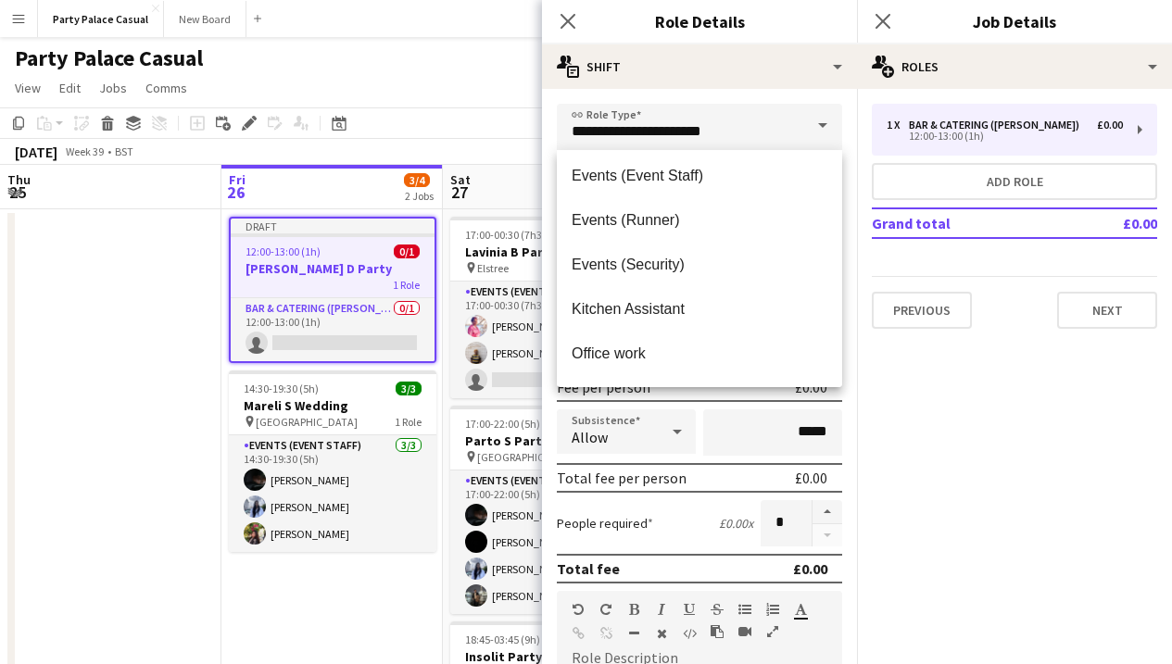
scroll to position [288, 0]
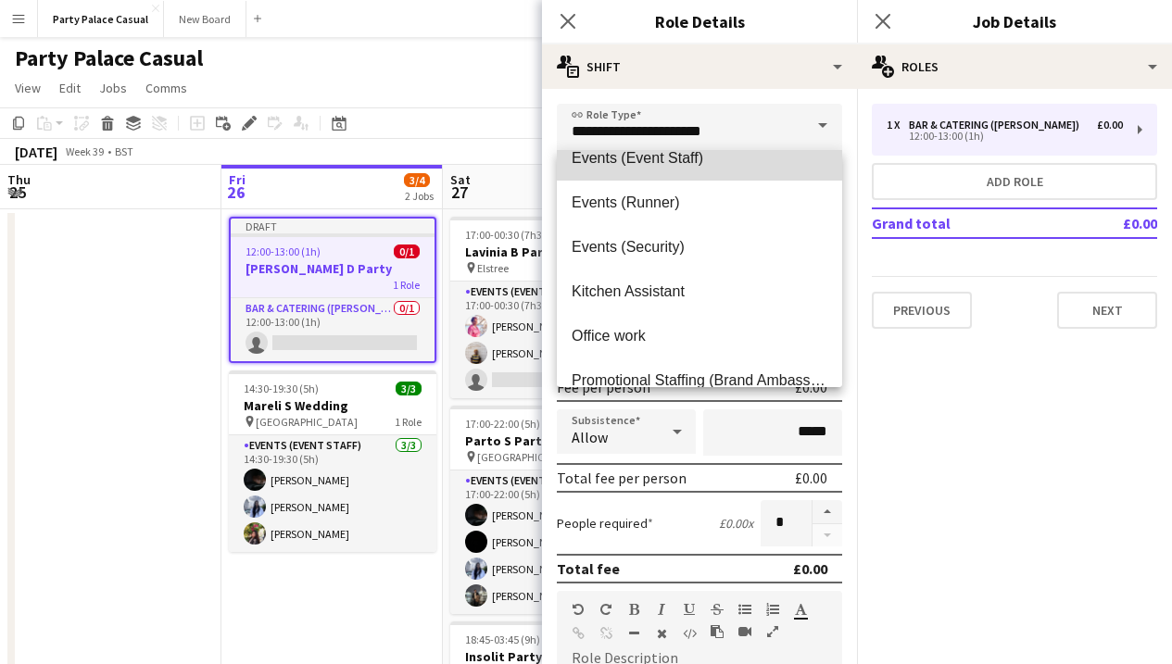
click at [703, 165] on span "Events (Event Staff)" at bounding box center [700, 158] width 256 height 18
type input "**********"
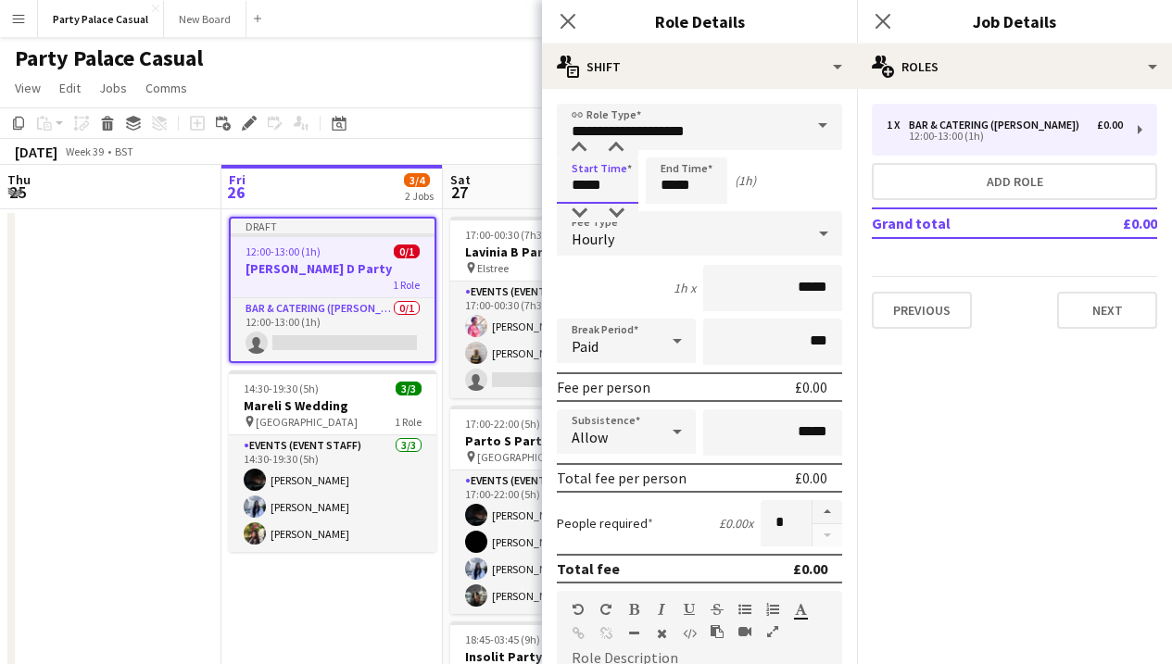
drag, startPoint x: 588, startPoint y: 185, endPoint x: 557, endPoint y: 184, distance: 30.6
click at [557, 184] on input "*****" at bounding box center [598, 181] width 82 height 46
type input "*****"
drag, startPoint x: 676, startPoint y: 183, endPoint x: 650, endPoint y: 180, distance: 26.1
click at [650, 180] on input "*****" at bounding box center [687, 181] width 82 height 46
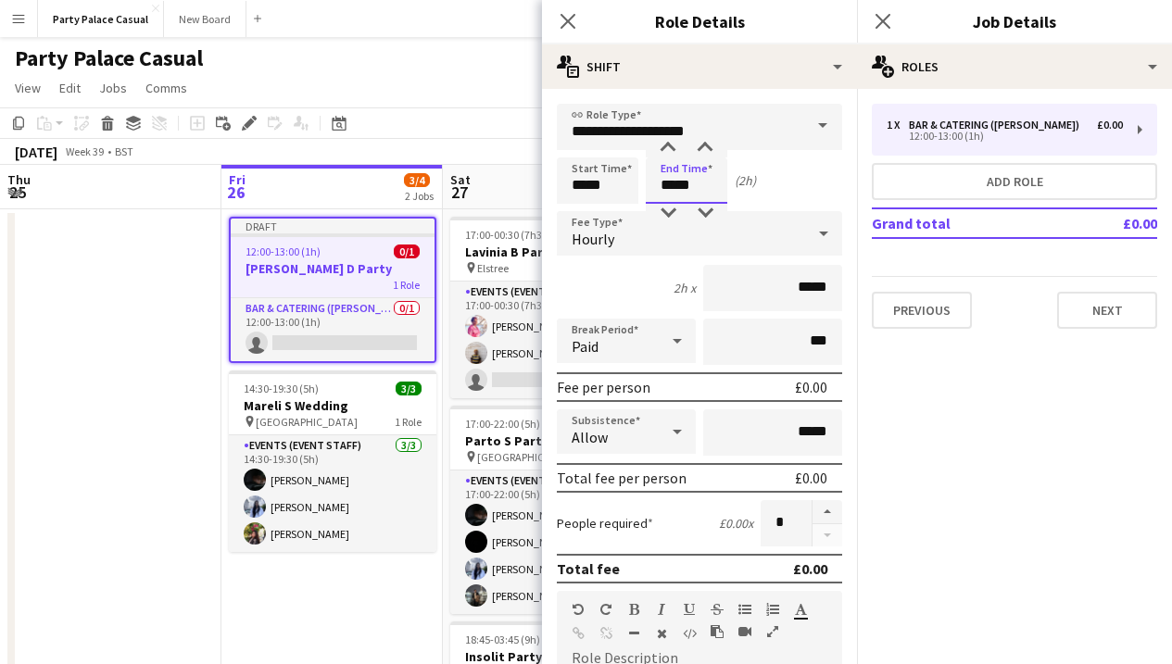
type input "*****"
click at [812, 286] on input "*****" at bounding box center [772, 288] width 139 height 46
type input "**"
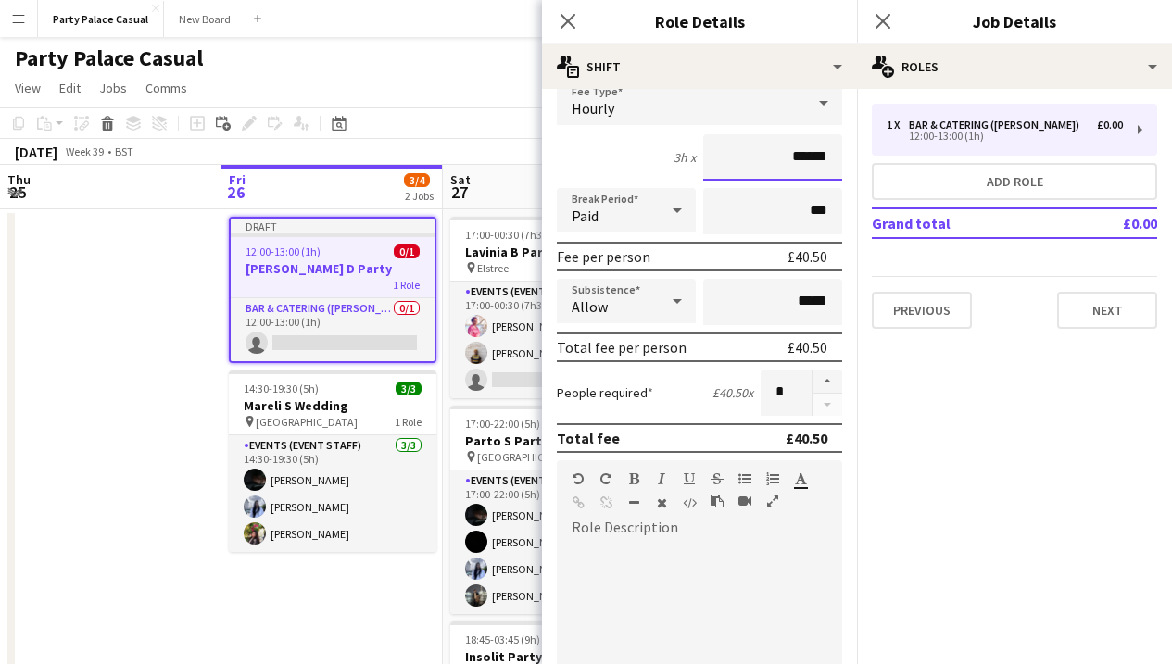
scroll to position [132, 0]
type input "***"
click at [703, 603] on div at bounding box center [699, 653] width 285 height 222
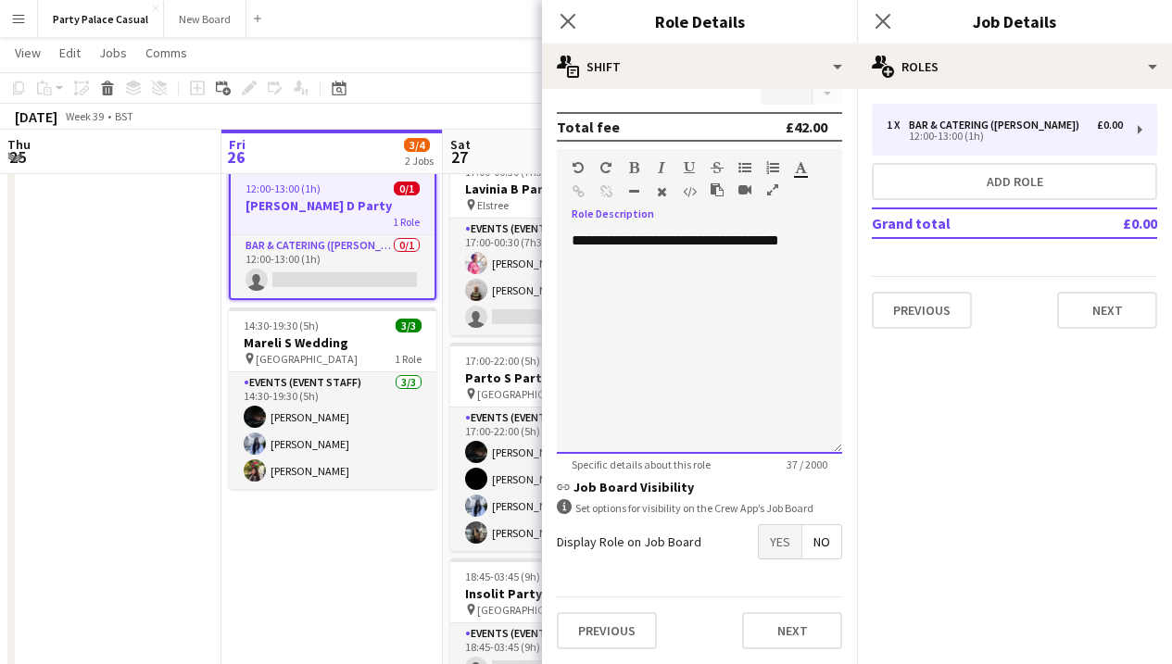
scroll to position [442, 0]
click at [773, 538] on span "Yes" at bounding box center [780, 541] width 43 height 33
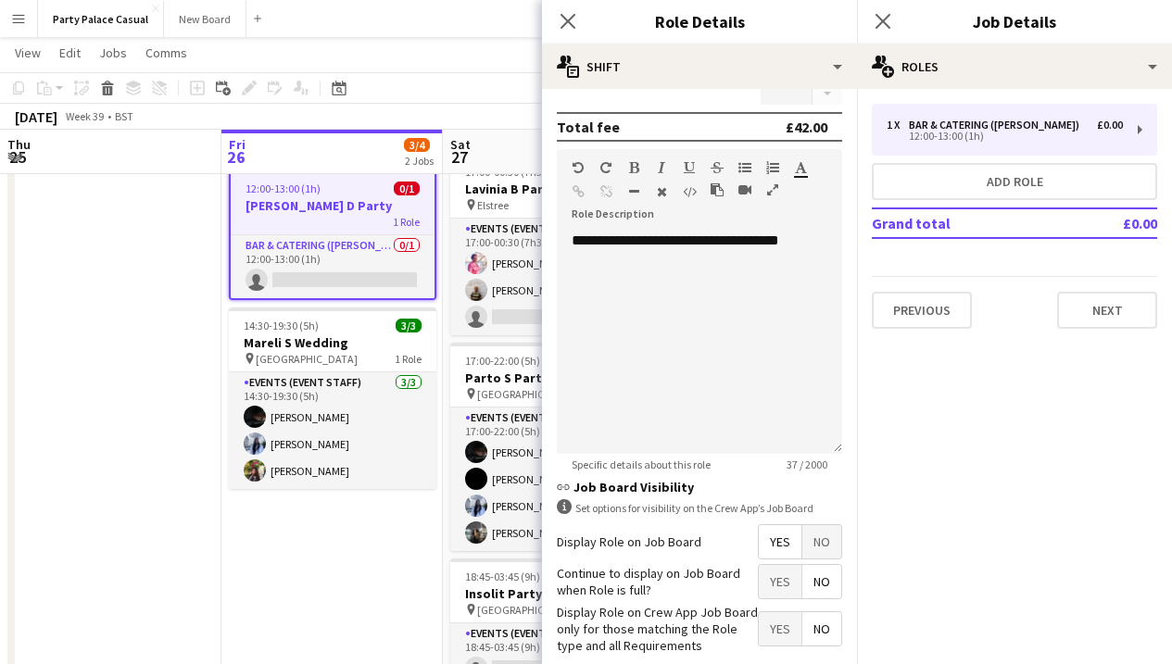
drag, startPoint x: 793, startPoint y: 587, endPoint x: 791, endPoint y: 601, distance: 14.9
click at [791, 601] on form "**********" at bounding box center [699, 211] width 315 height 1098
click at [803, 594] on span "No" at bounding box center [822, 581] width 39 height 33
click at [779, 578] on span "Yes" at bounding box center [780, 581] width 43 height 33
click at [779, 625] on span "Yes" at bounding box center [780, 629] width 43 height 33
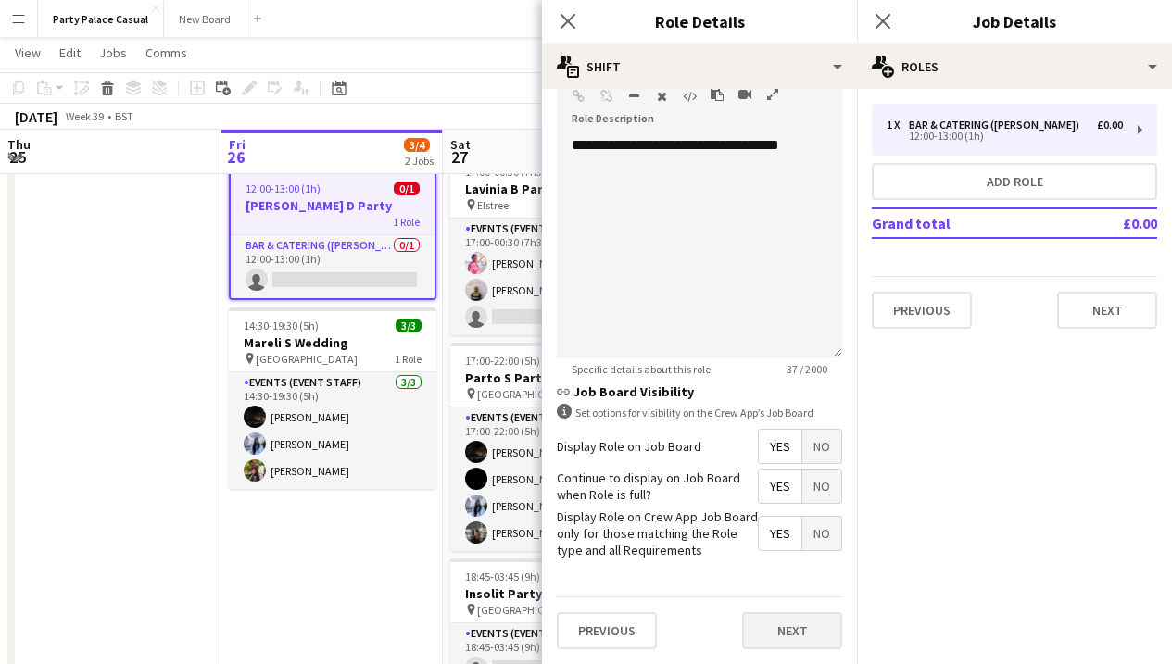
scroll to position [537, 0]
click at [786, 626] on button "Next" at bounding box center [792, 631] width 100 height 37
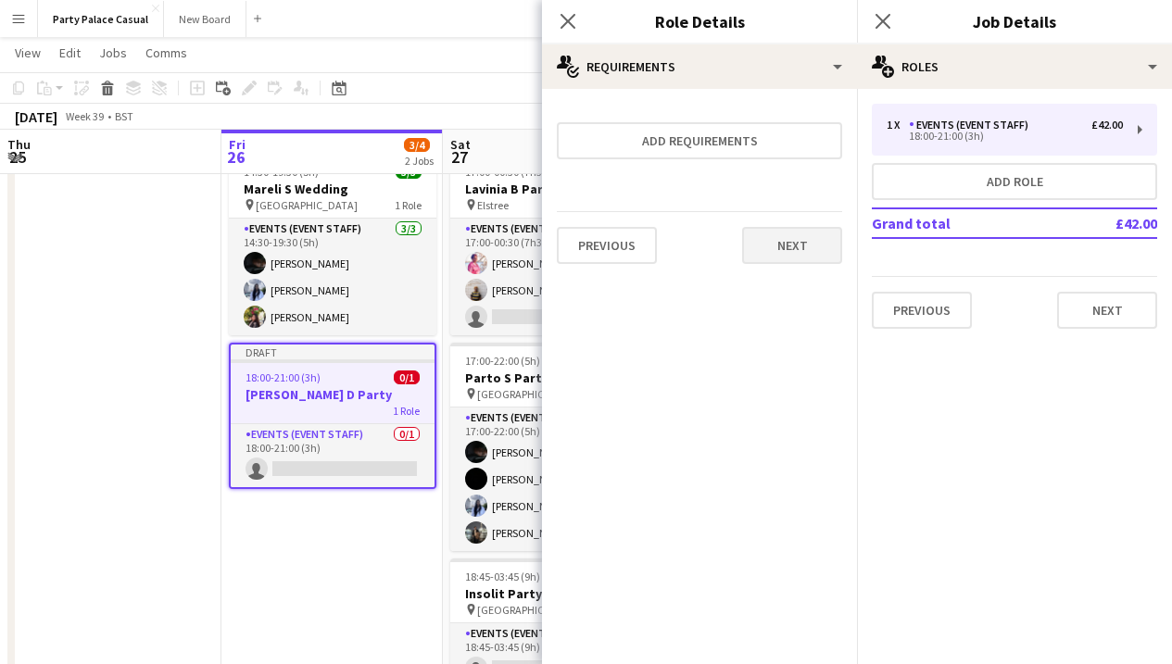
click at [813, 247] on button "Next" at bounding box center [792, 245] width 100 height 37
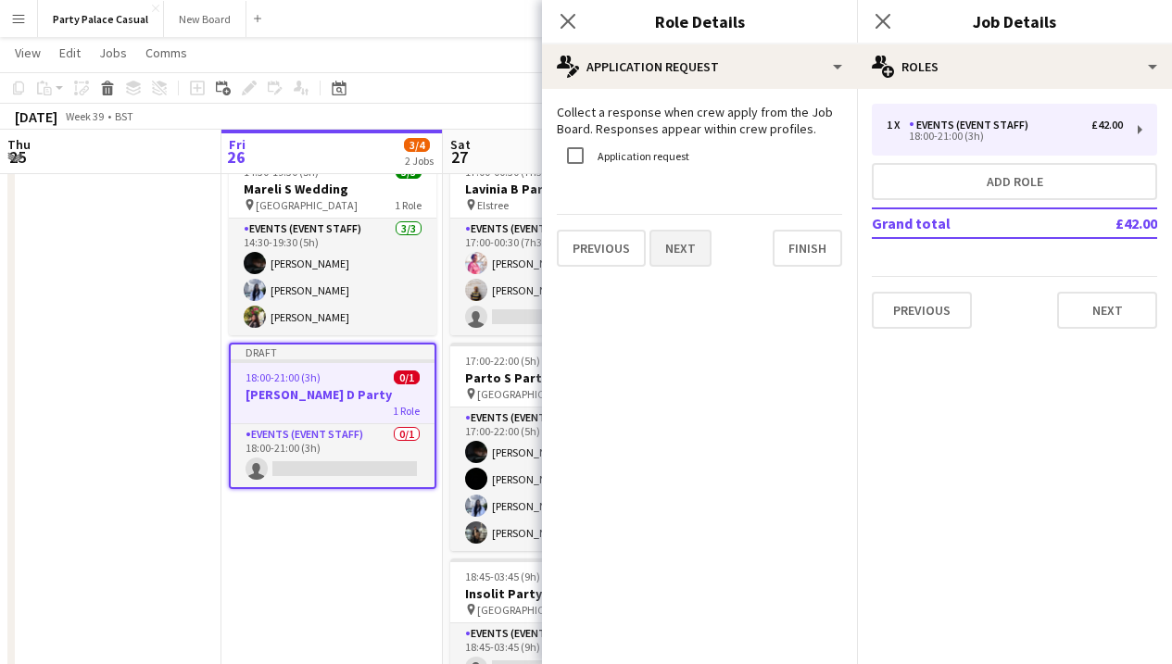
click at [695, 244] on button "Next" at bounding box center [681, 248] width 62 height 37
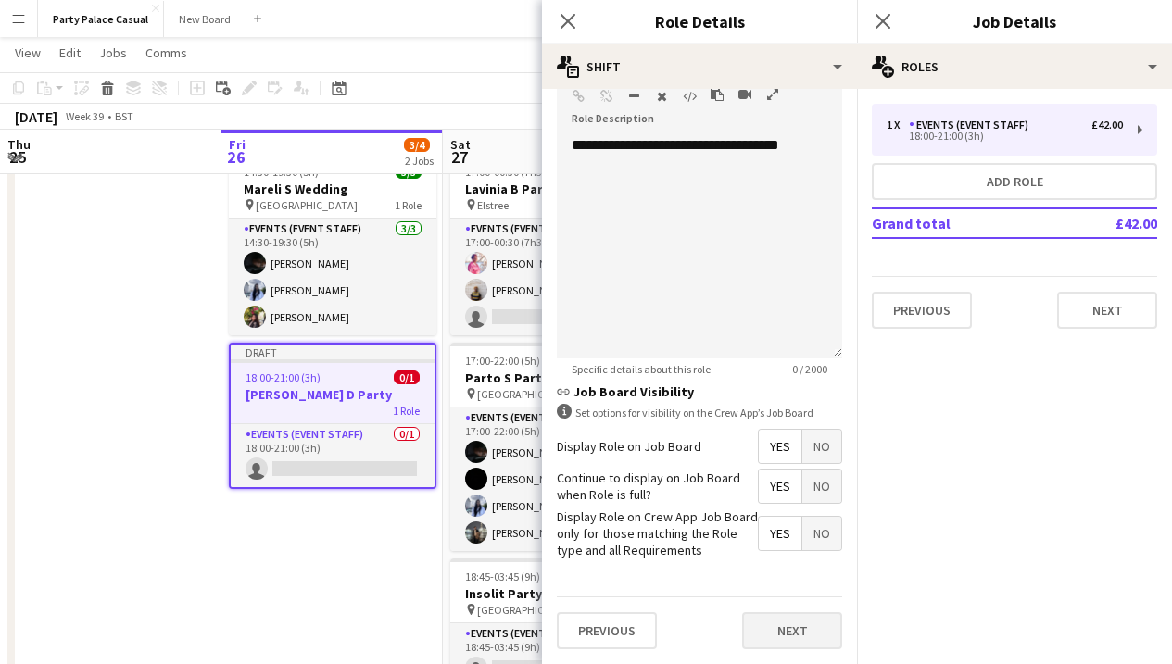
scroll to position [537, 0]
click at [782, 620] on button "Next" at bounding box center [792, 631] width 100 height 37
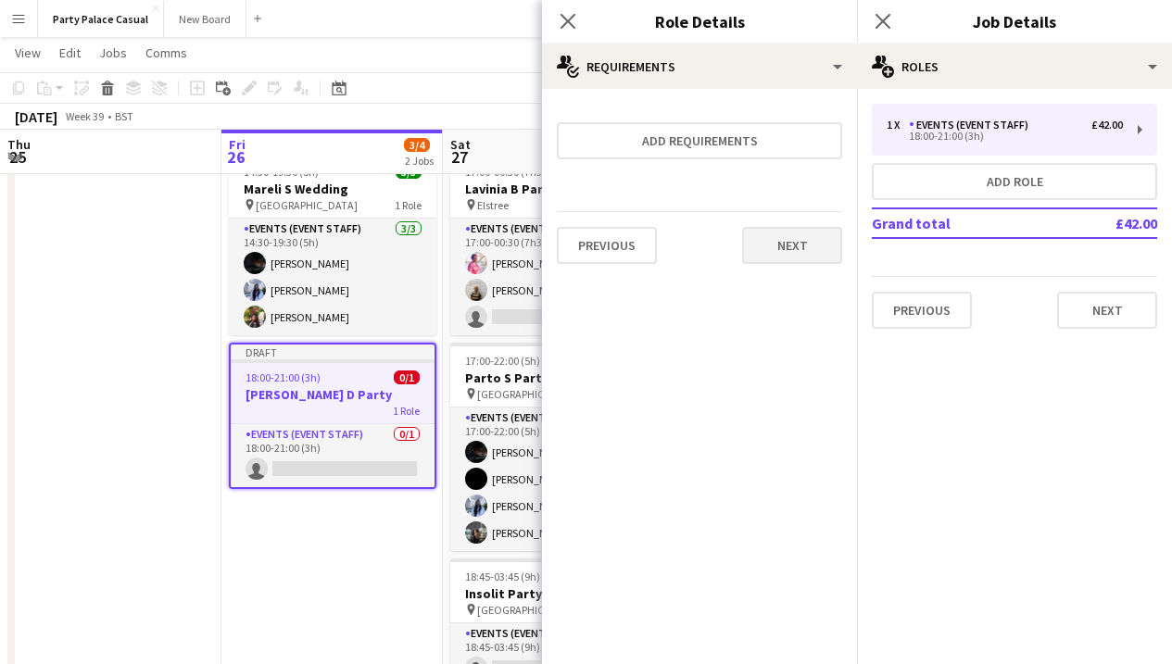
click at [812, 254] on button "Next" at bounding box center [792, 245] width 100 height 37
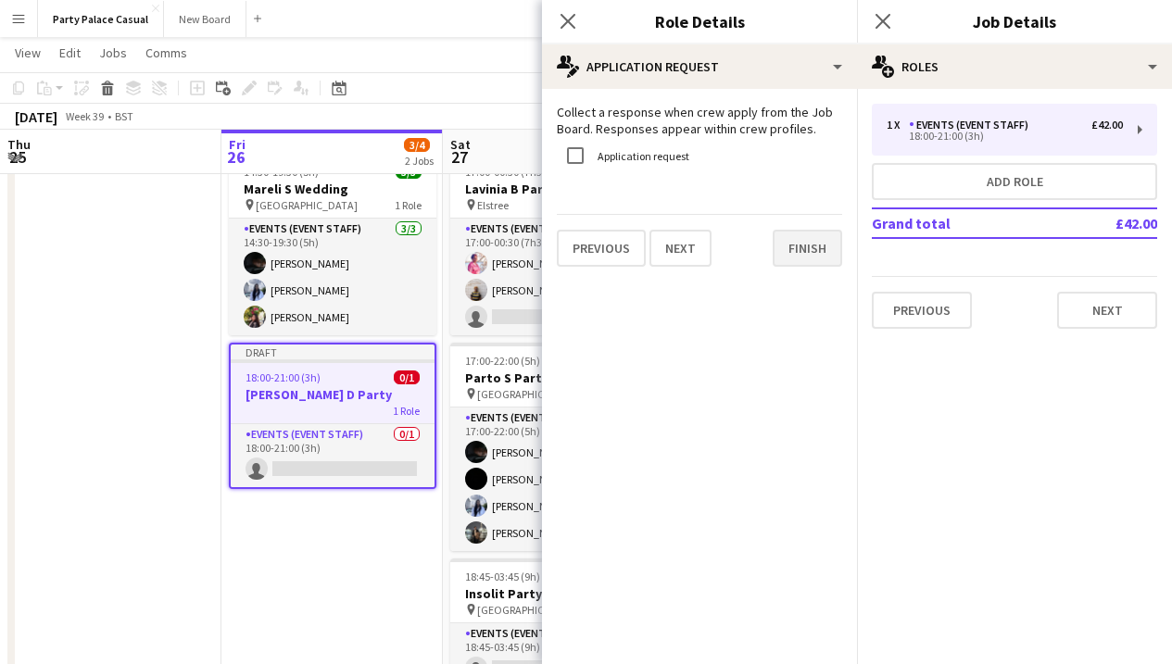
click at [811, 243] on button "Finish" at bounding box center [808, 248] width 70 height 37
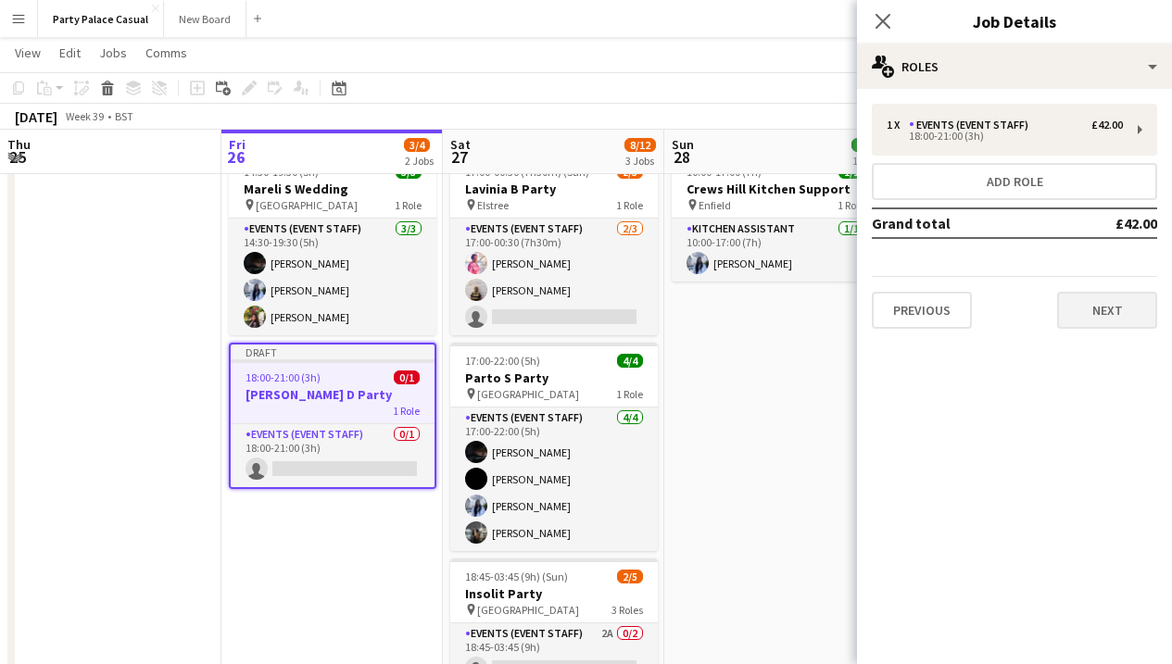
click at [1120, 317] on button "Next" at bounding box center [1107, 310] width 100 height 37
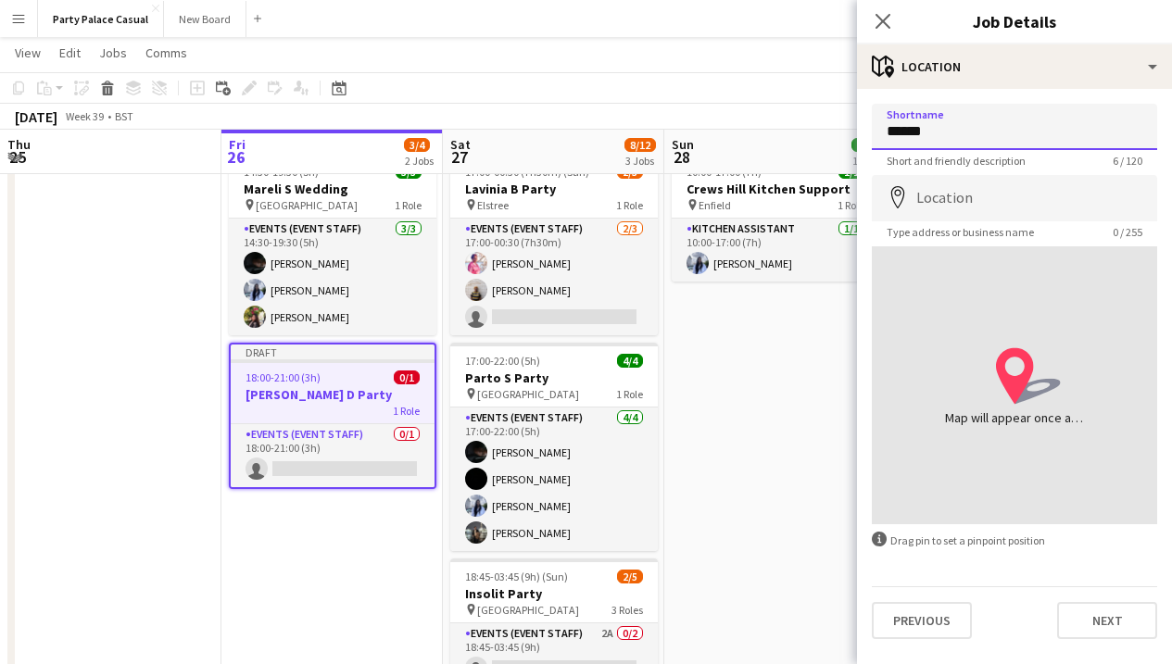
type input "******"
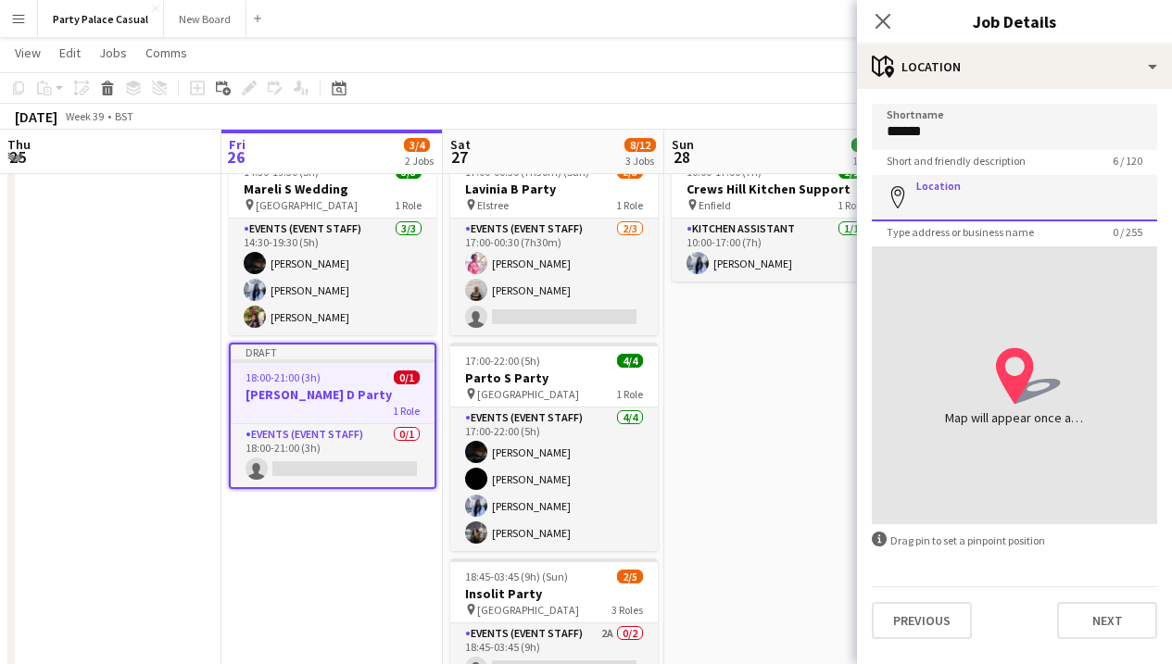
paste input "*******"
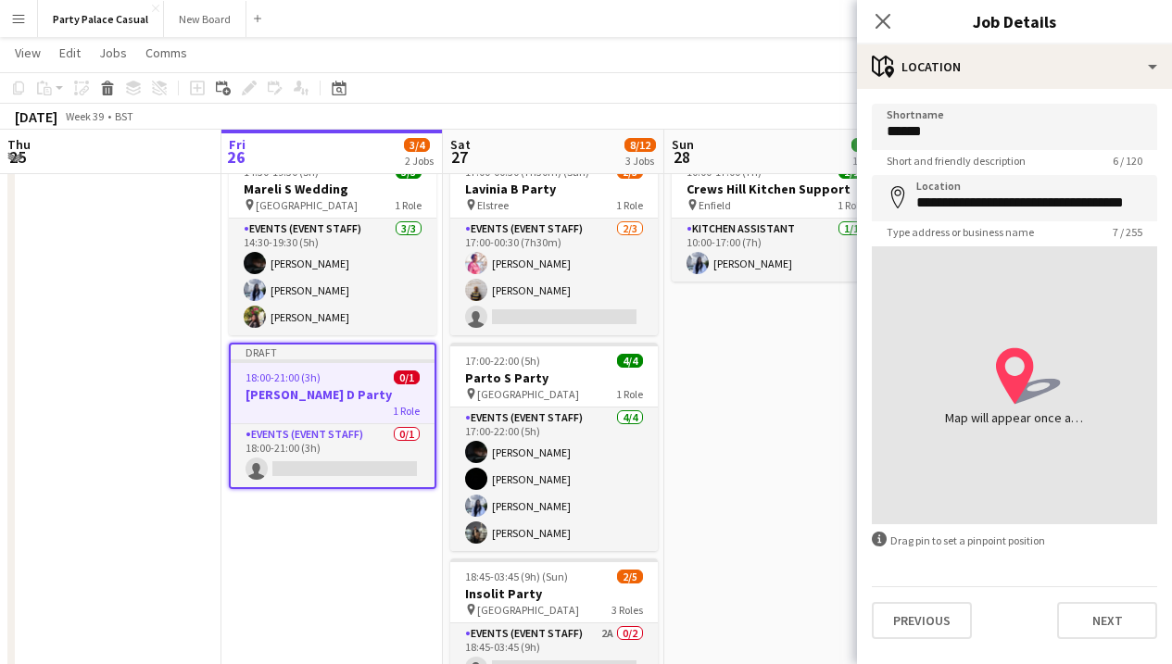
type input "**********"
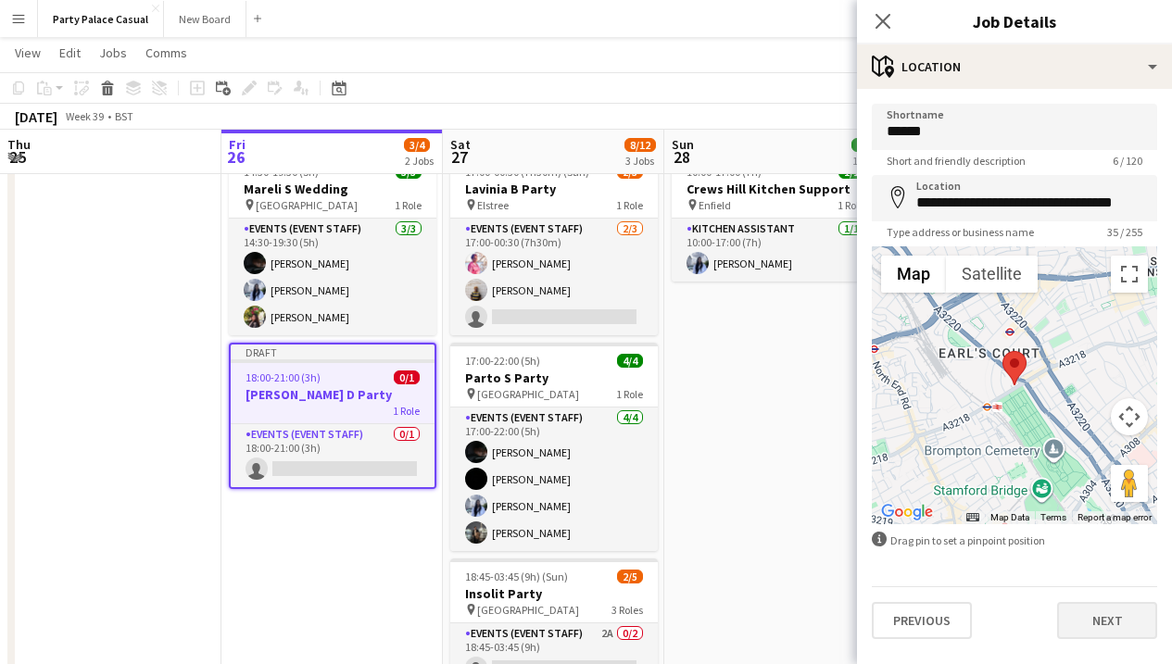
click at [1084, 616] on button "Next" at bounding box center [1107, 620] width 100 height 37
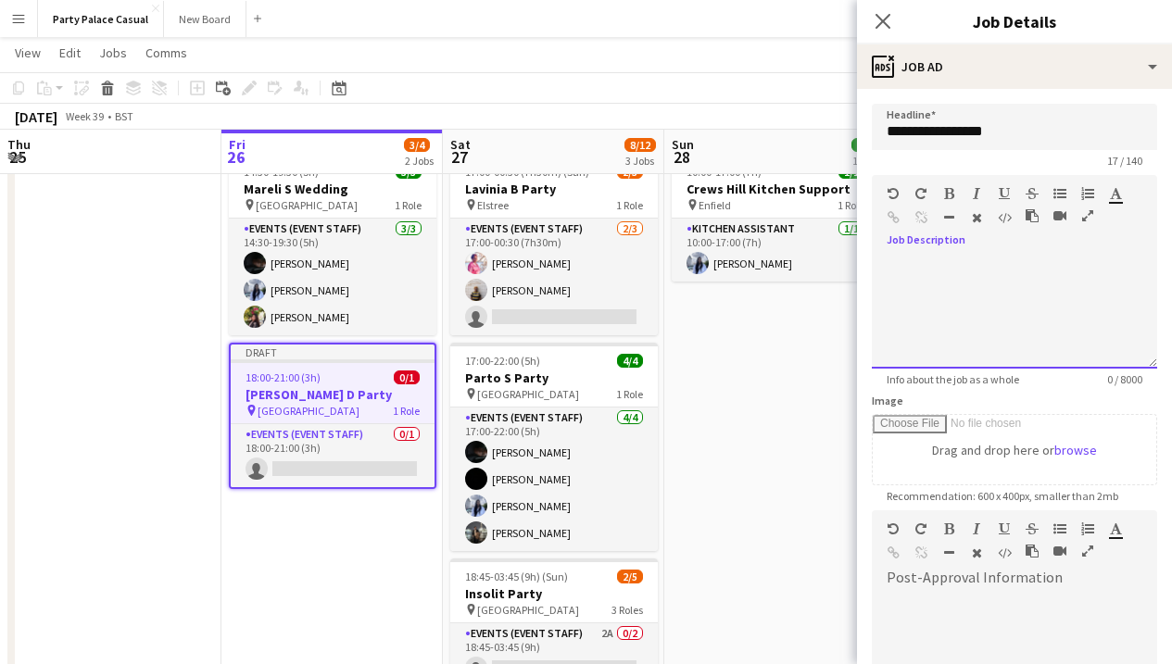
click at [970, 261] on div at bounding box center [1014, 313] width 285 height 111
drag, startPoint x: 1147, startPoint y: 263, endPoint x: 865, endPoint y: 258, distance: 282.7
click at [866, 258] on form "**********" at bounding box center [1014, 503] width 315 height 798
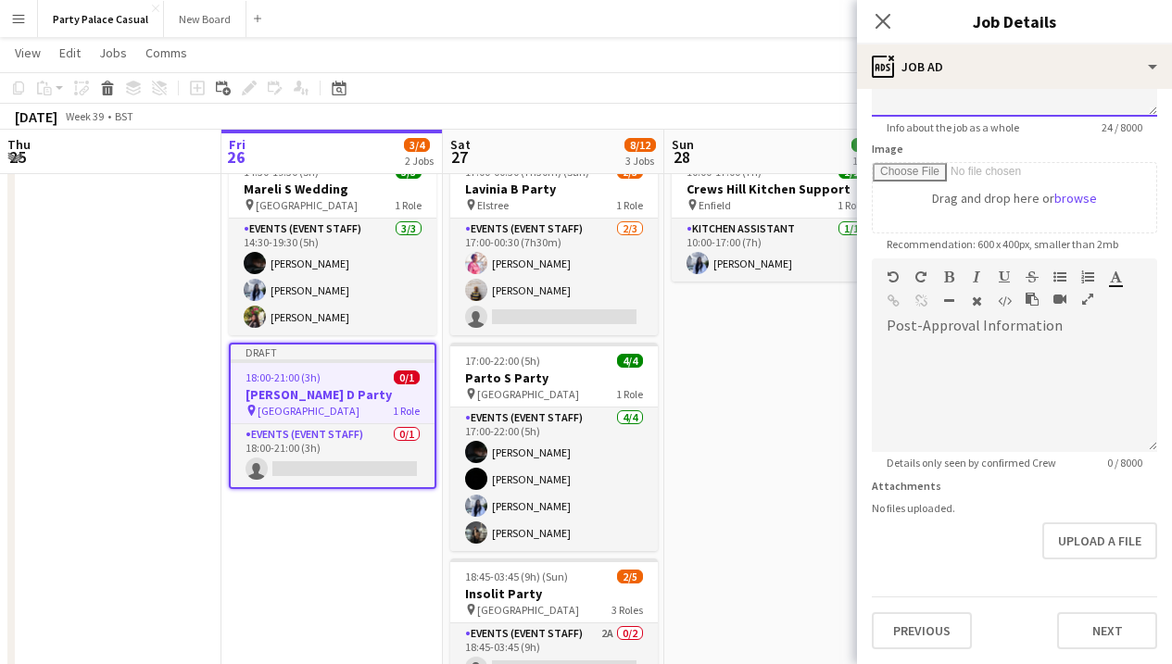
scroll to position [252, 0]
click at [945, 339] on div at bounding box center [1014, 390] width 285 height 124
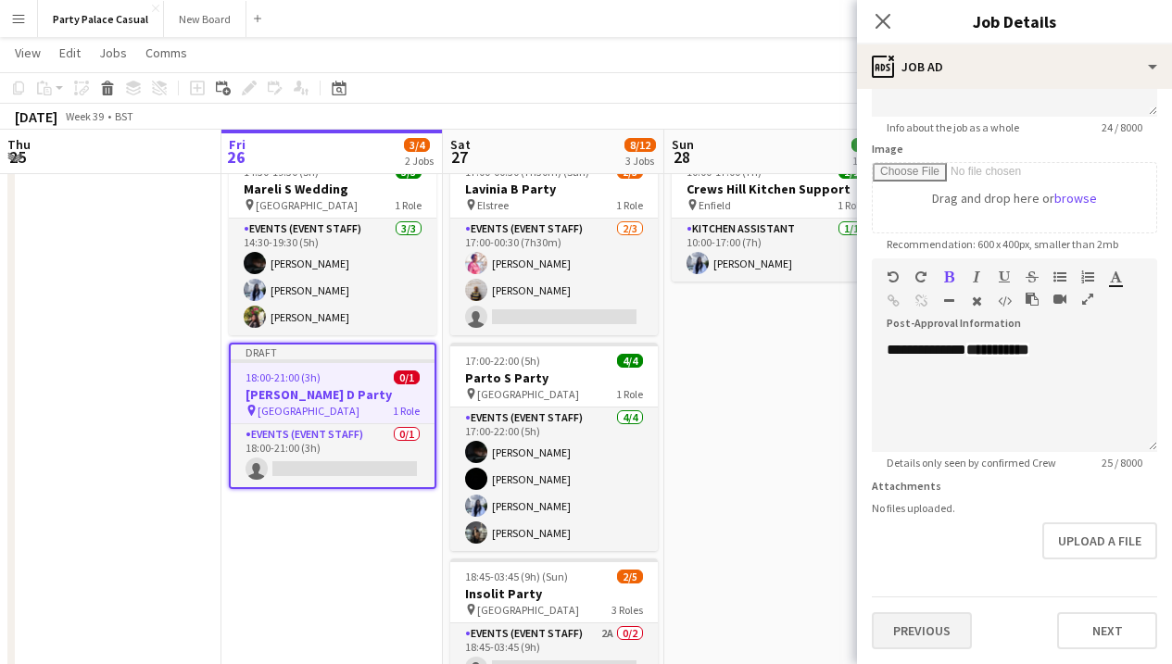
drag, startPoint x: 1107, startPoint y: 623, endPoint x: 965, endPoint y: 613, distance: 143.0
click at [965, 613] on div "Previous Next" at bounding box center [1014, 623] width 285 height 53
click at [965, 613] on button "Previous" at bounding box center [922, 631] width 100 height 37
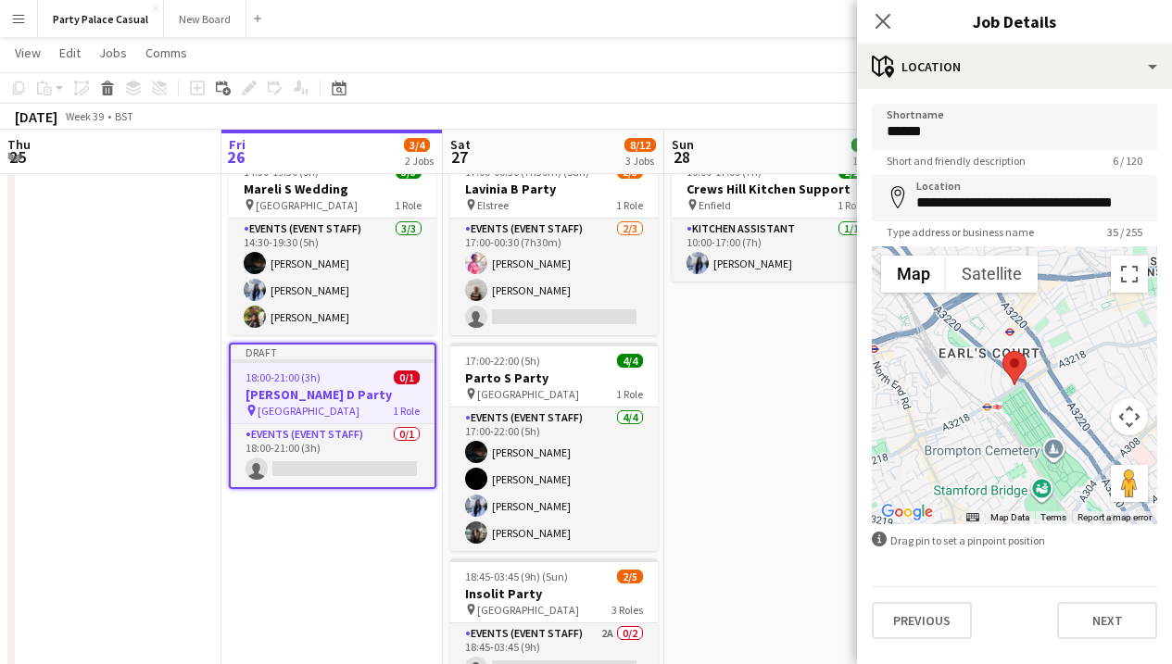
scroll to position [0, 0]
click at [965, 613] on button "Previous" at bounding box center [922, 620] width 100 height 37
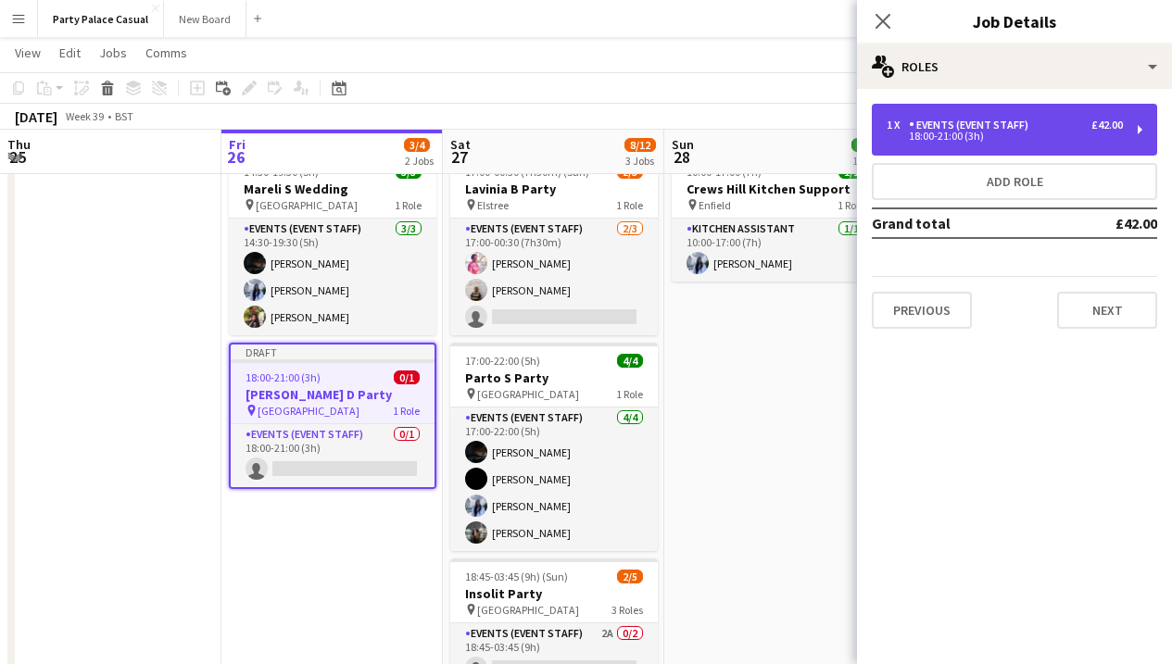
click at [1057, 124] on div "1 x Events (Event Staff) £42.00" at bounding box center [1005, 125] width 236 height 13
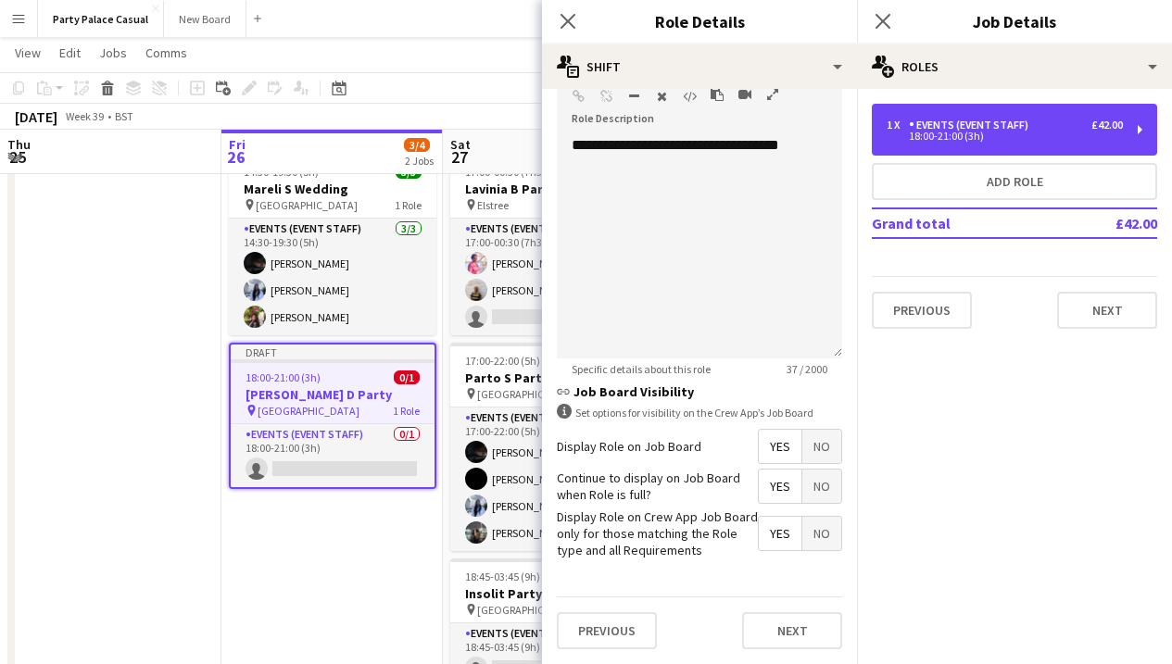
scroll to position [537, 0]
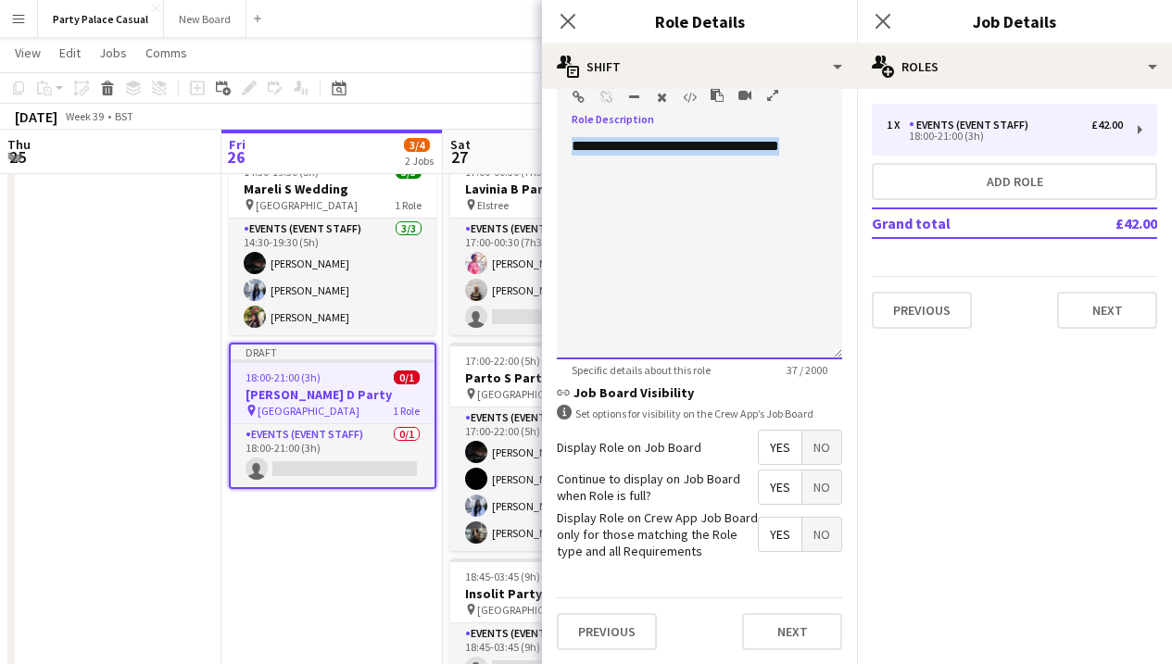
drag, startPoint x: 810, startPoint y: 151, endPoint x: 429, endPoint y: 137, distance: 381.1
click at [429, 137] on body "Menu Boards Boards Boards All jobs Status Workforce Workforce My Workforce Recr…" at bounding box center [586, 422] width 1172 height 966
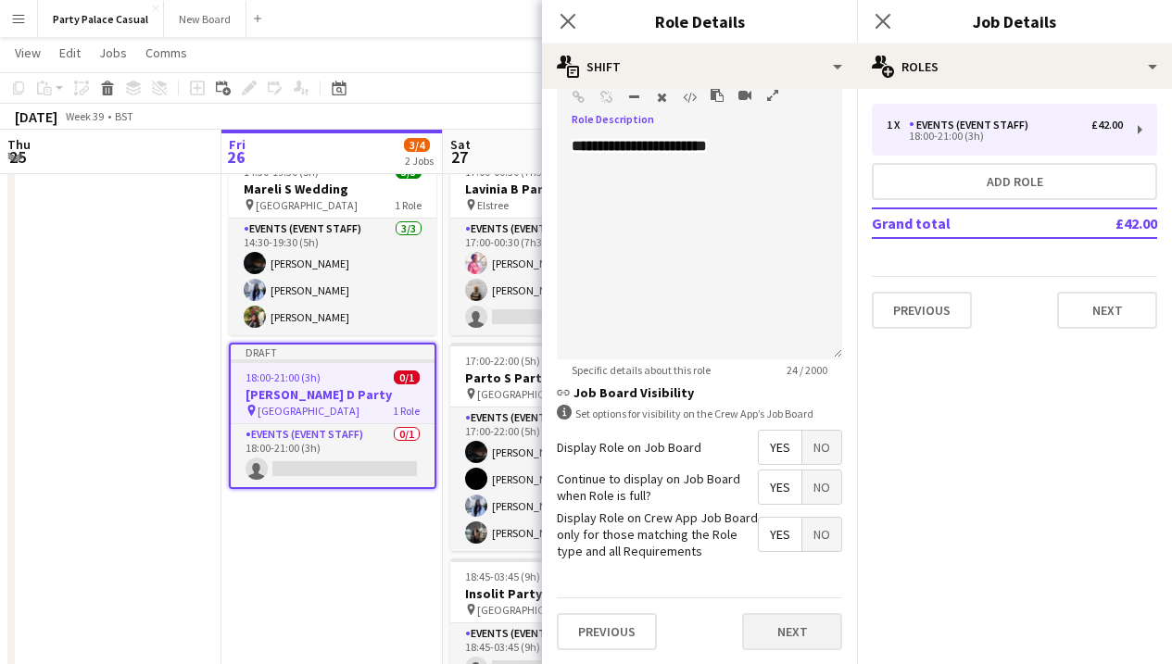
click at [785, 629] on button "Next" at bounding box center [792, 631] width 100 height 37
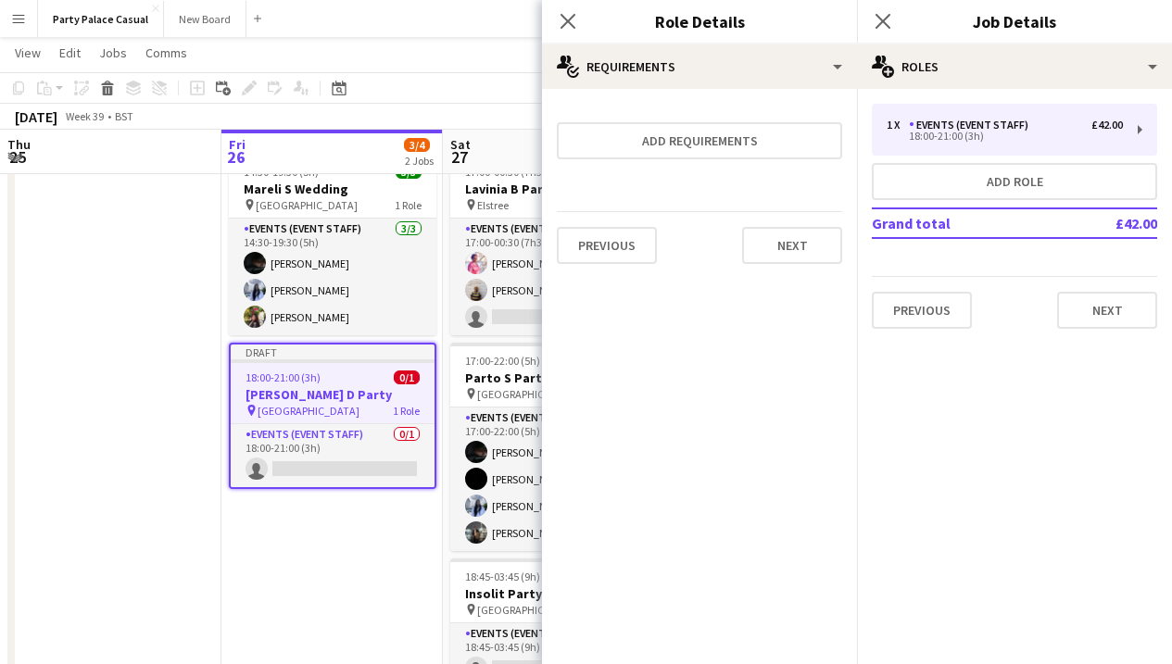
scroll to position [0, 0]
click at [826, 242] on button "Next" at bounding box center [792, 245] width 100 height 37
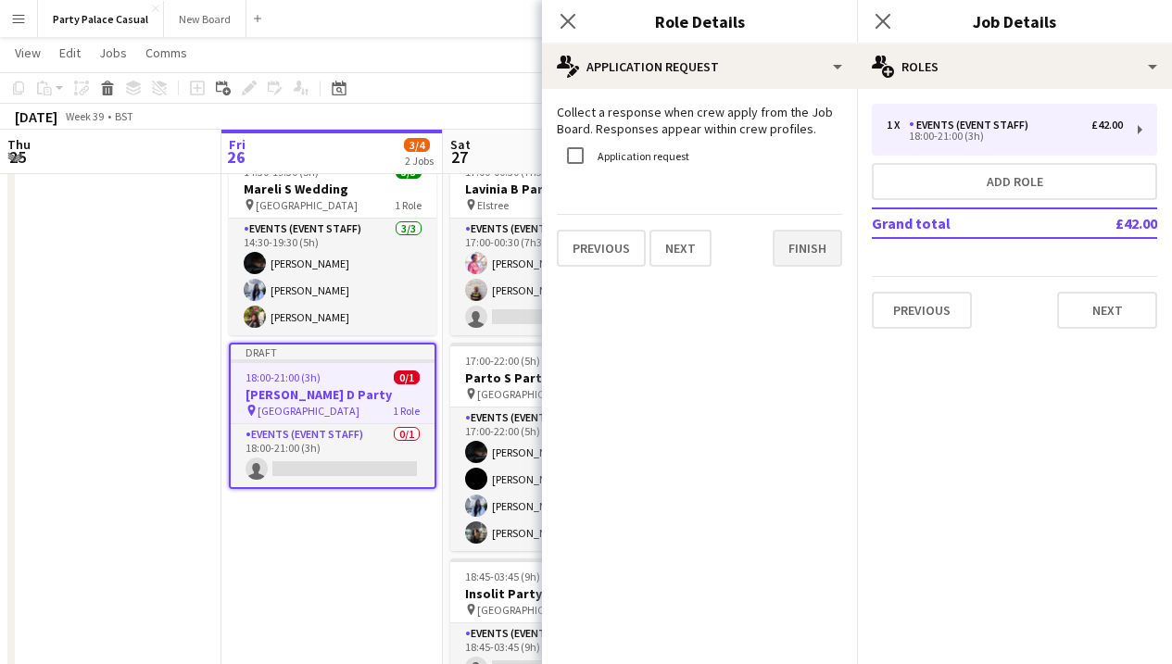
click at [826, 246] on button "Finish" at bounding box center [808, 248] width 70 height 37
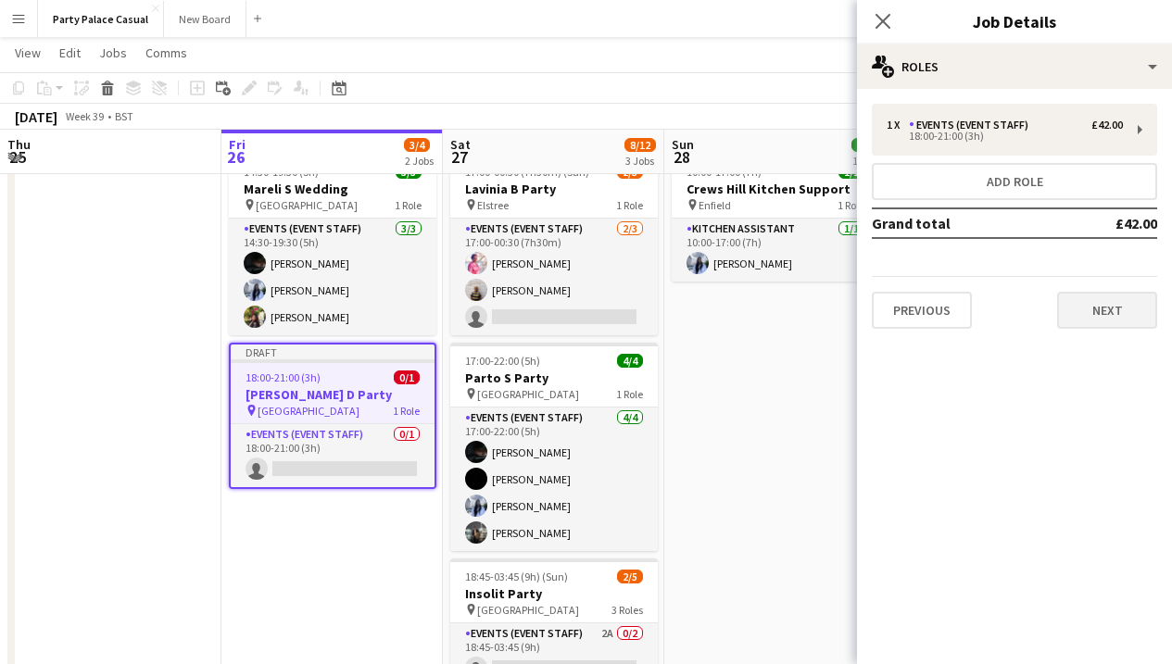
click at [1093, 306] on button "Next" at bounding box center [1107, 310] width 100 height 37
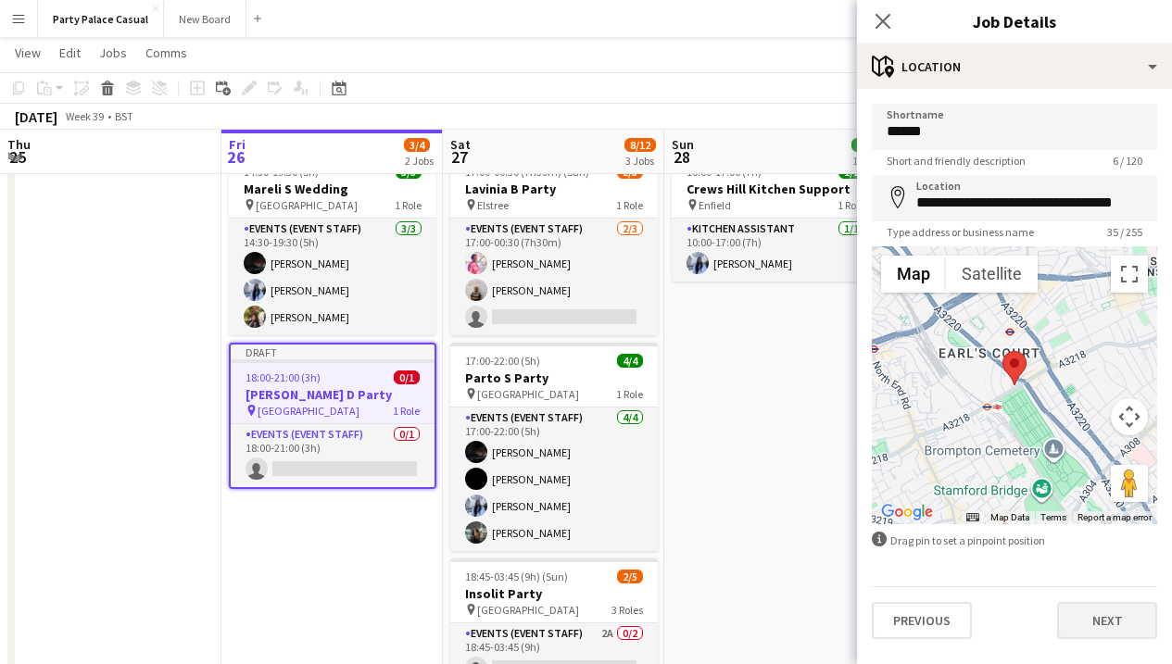
click at [1098, 626] on button "Next" at bounding box center [1107, 620] width 100 height 37
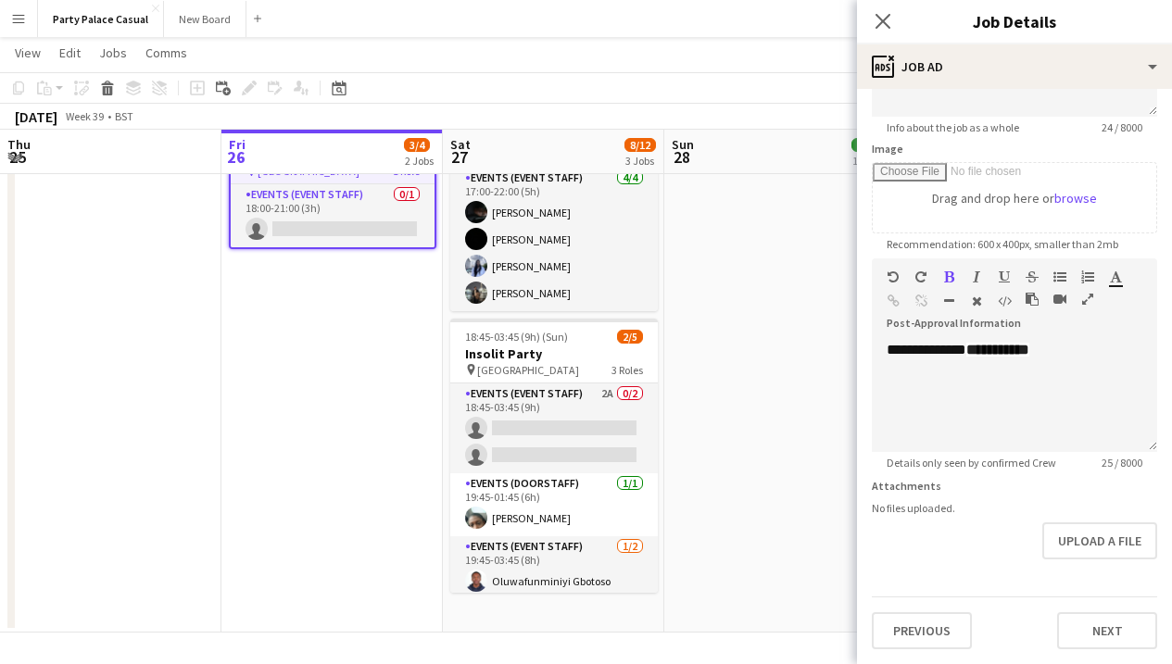
scroll to position [301, 0]
click at [1115, 640] on button "Next" at bounding box center [1107, 631] width 100 height 37
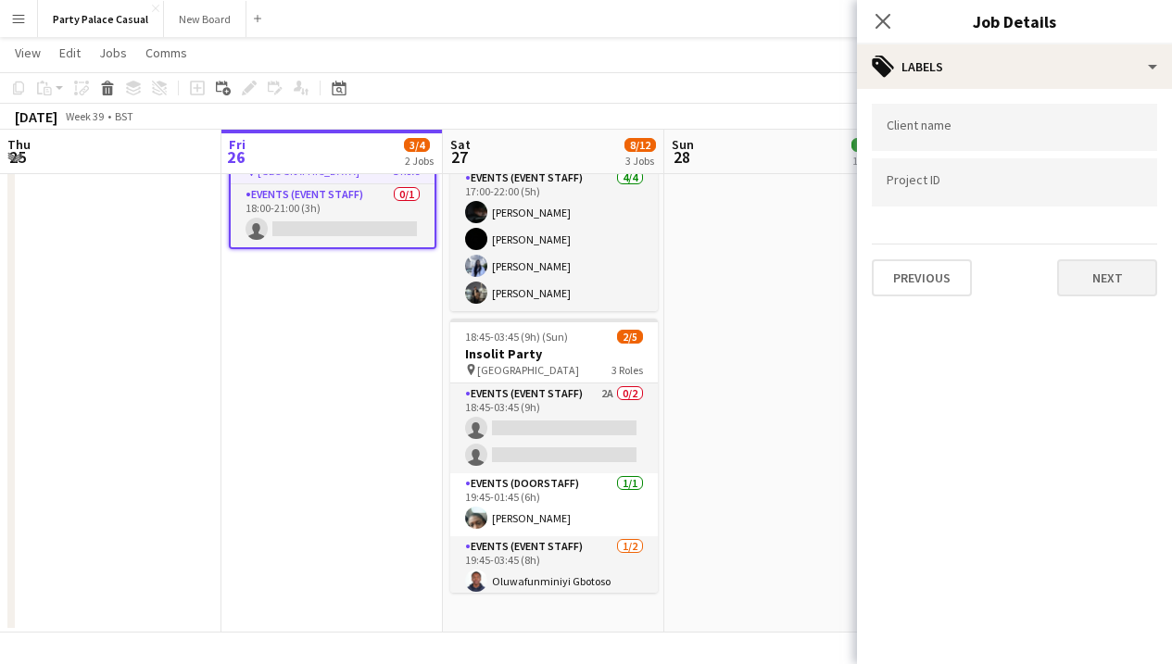
click at [1100, 285] on button "Next" at bounding box center [1107, 277] width 100 height 37
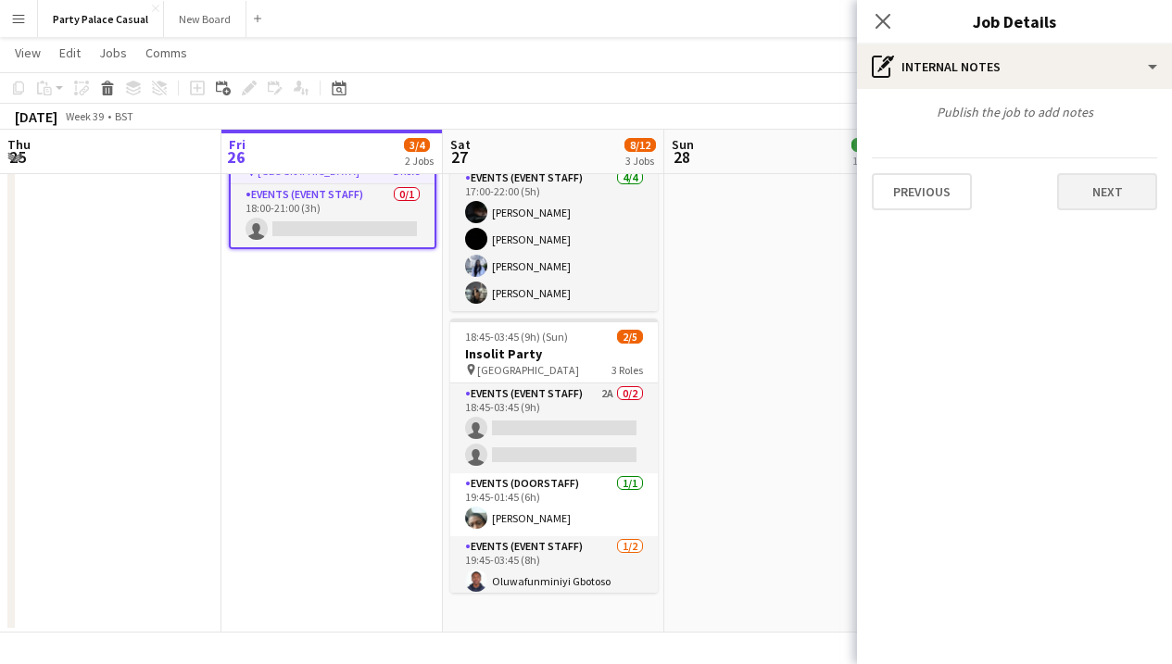
click at [1117, 199] on button "Next" at bounding box center [1107, 191] width 100 height 37
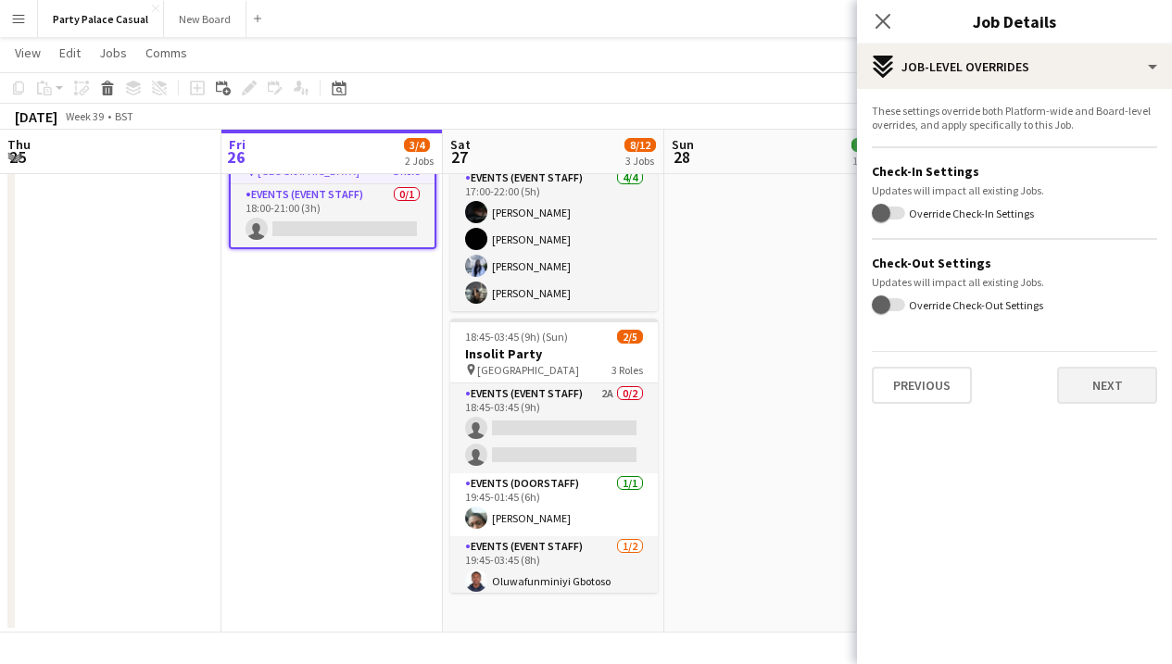
click at [1119, 377] on button "Next" at bounding box center [1107, 385] width 100 height 37
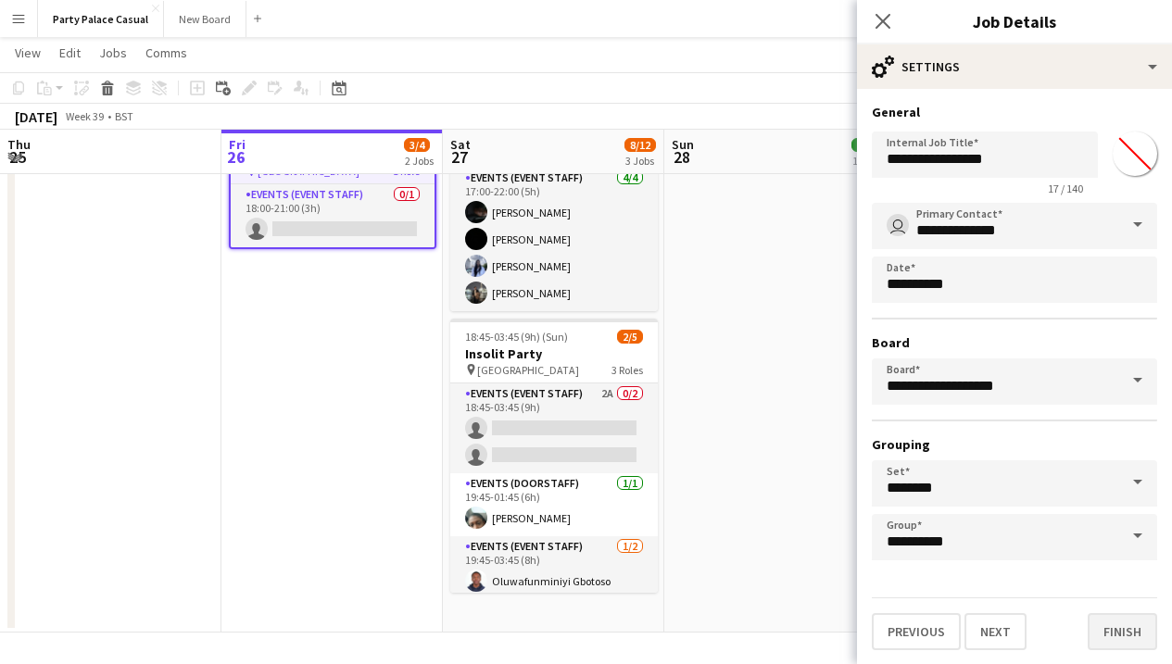
click at [1132, 629] on button "Finish" at bounding box center [1123, 631] width 70 height 37
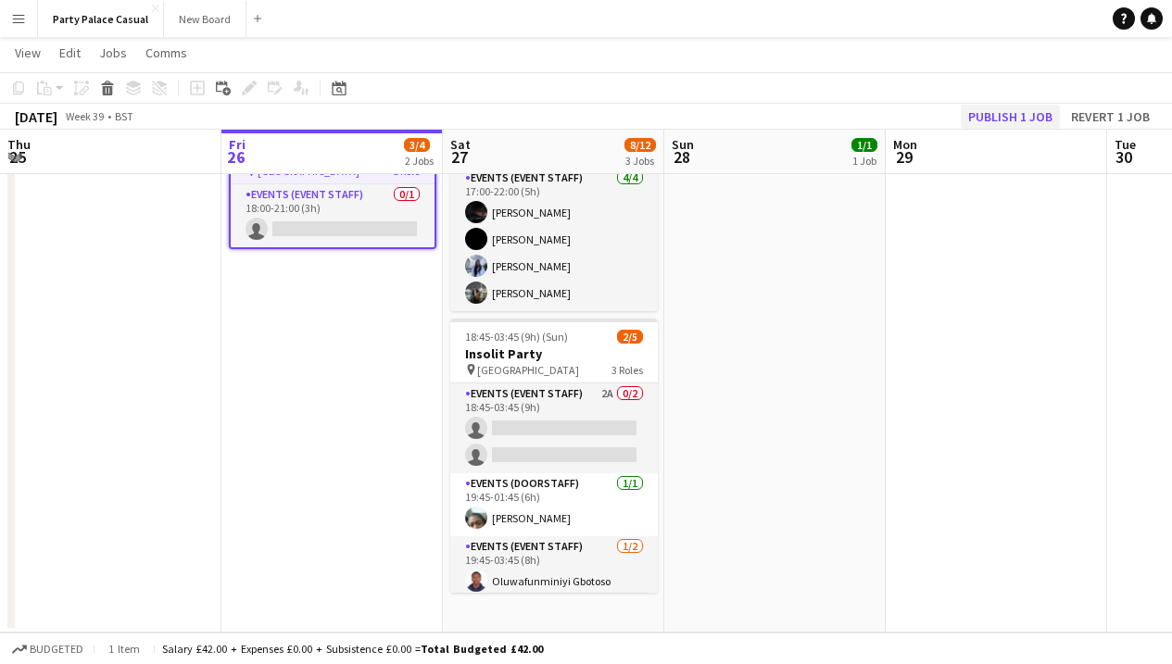
click at [1029, 123] on button "Publish 1 job" at bounding box center [1010, 117] width 99 height 24
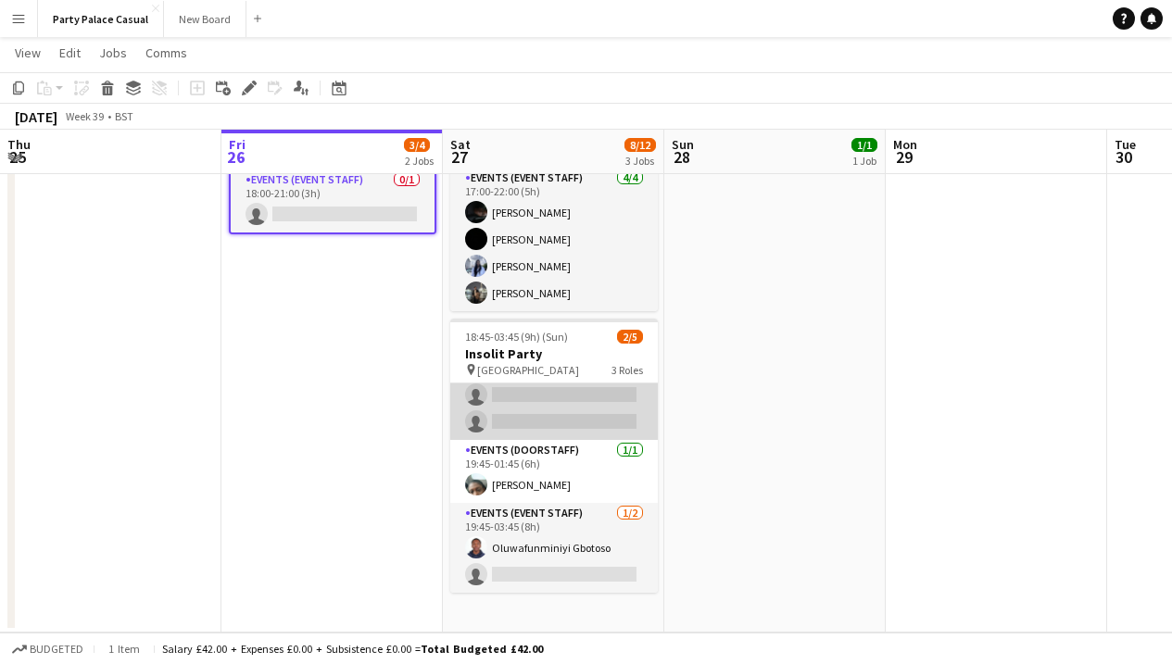
scroll to position [33, 0]
click at [614, 400] on app-card-role "Events (Event Staff) 2A 0/2 18:45-03:45 (9h) single-neutral-actions single-neut…" at bounding box center [554, 395] width 208 height 90
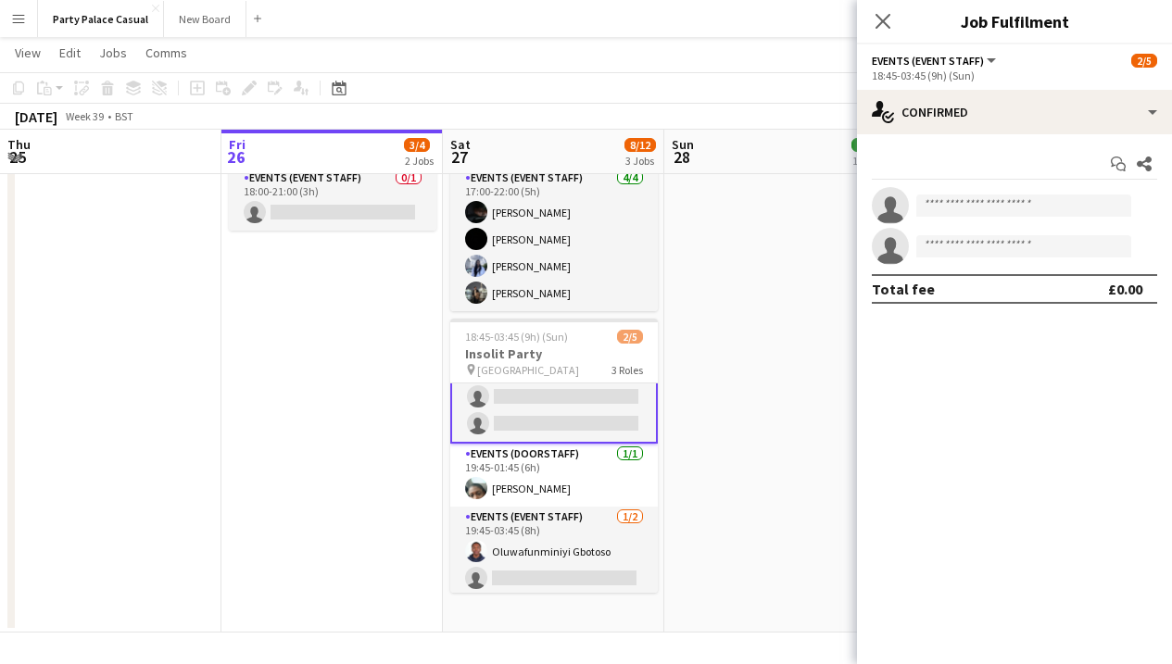
click at [614, 400] on app-card-role "Events (Event Staff) 2A 0/2 18:45-03:45 (9h) single-neutral-actions single-neut…" at bounding box center [554, 397] width 208 height 94
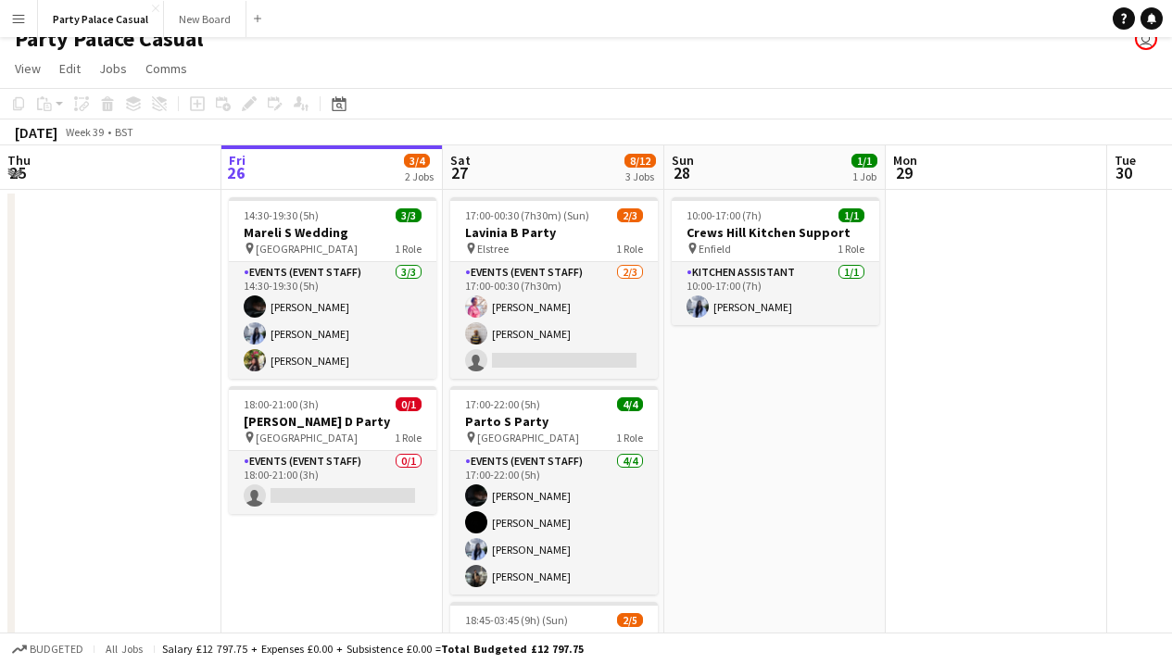
scroll to position [11, 0]
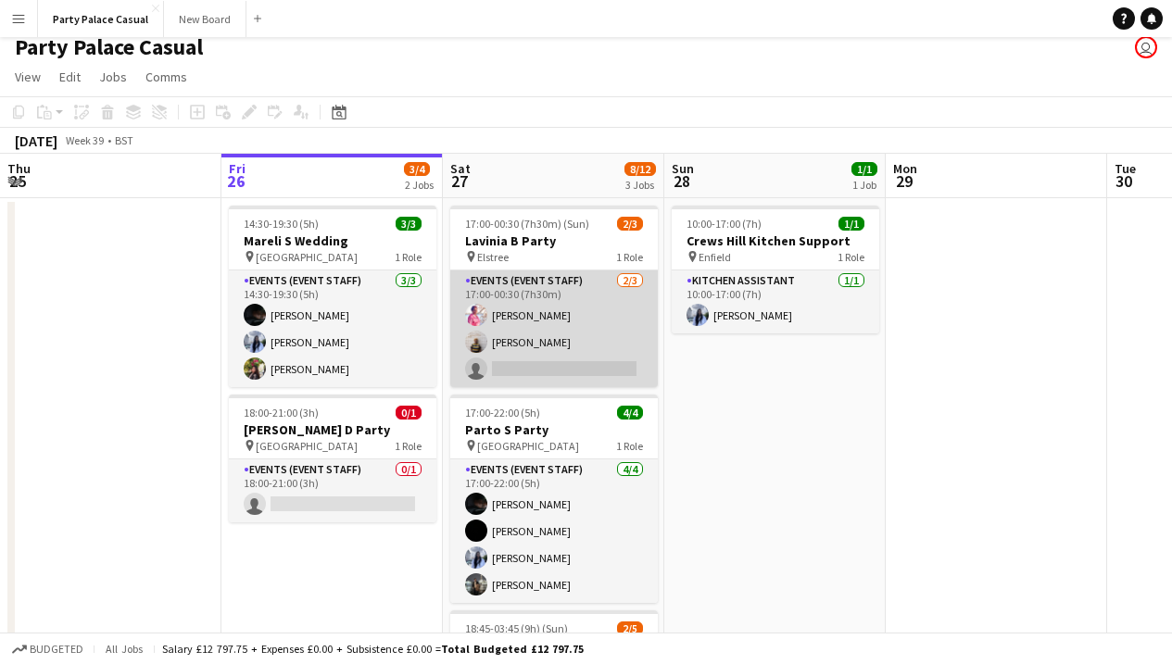
click at [530, 346] on app-card-role "Events (Event Staff) 2/3 17:00-00:30 (7h30m) Aja Beckham Chinaza Iwe single-neu…" at bounding box center [554, 329] width 208 height 117
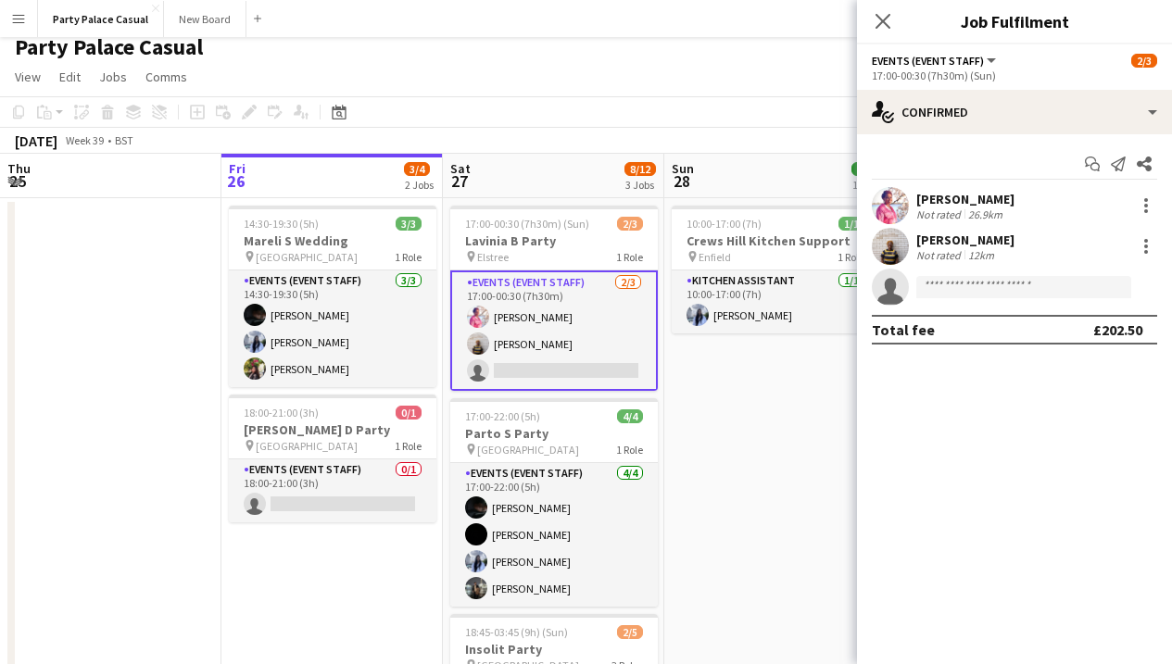
click at [976, 248] on div "12km" at bounding box center [981, 255] width 33 height 14
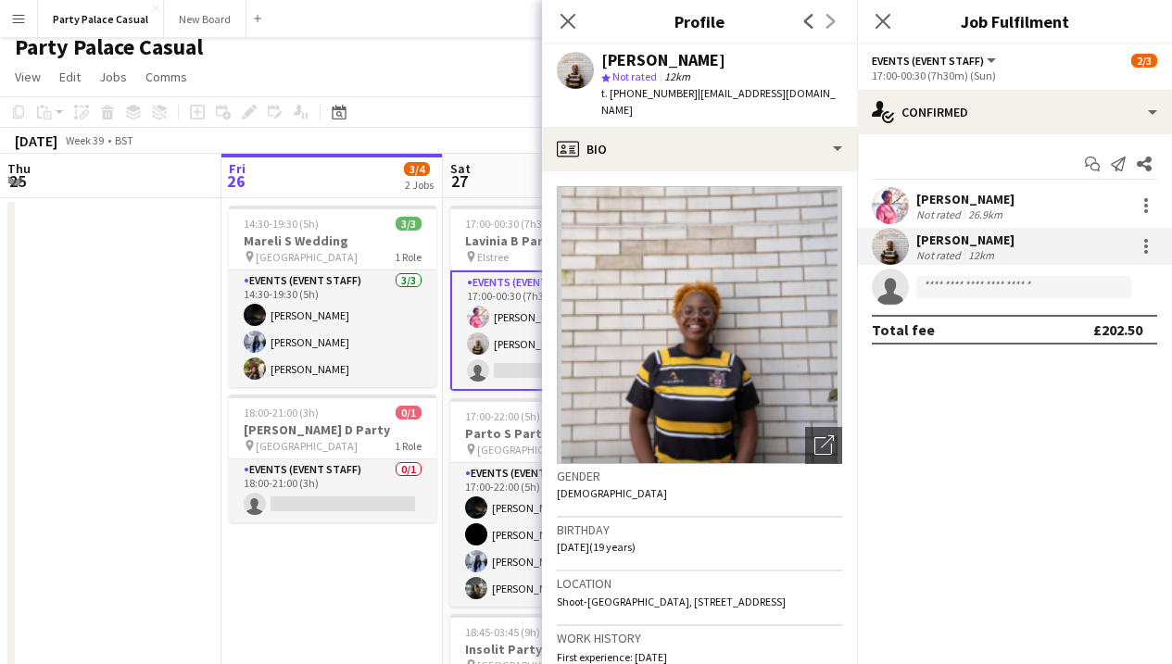
scroll to position [0, 0]
click at [571, 21] on icon "Close pop-in" at bounding box center [568, 21] width 18 height 18
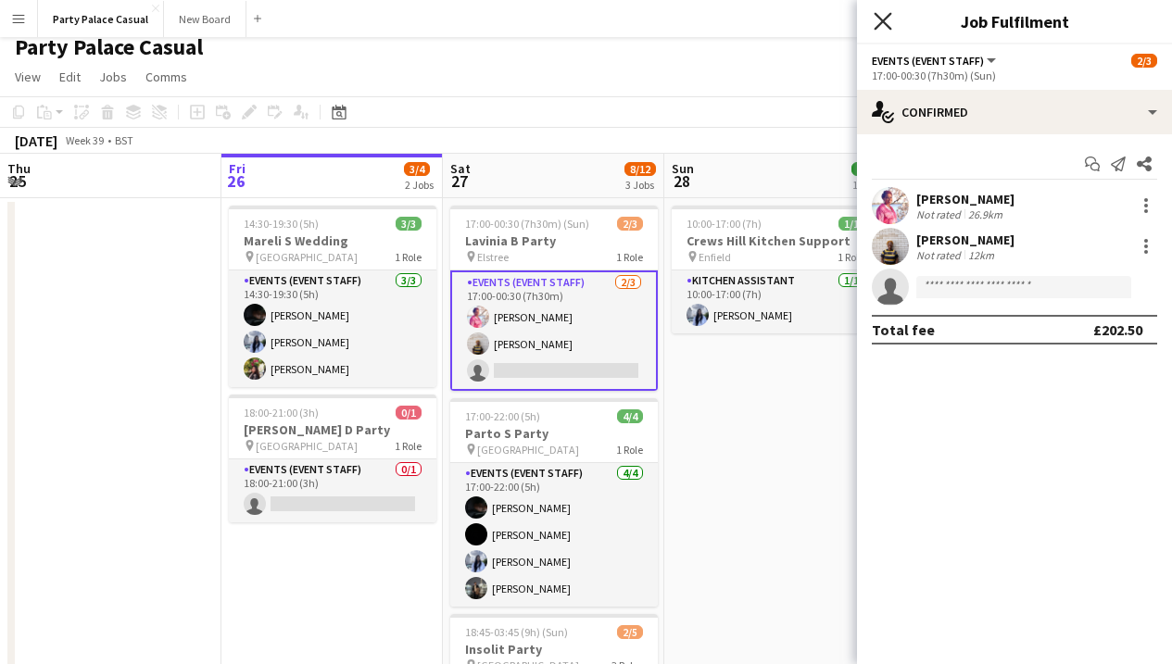
click at [879, 27] on icon "Close pop-in" at bounding box center [883, 21] width 18 height 18
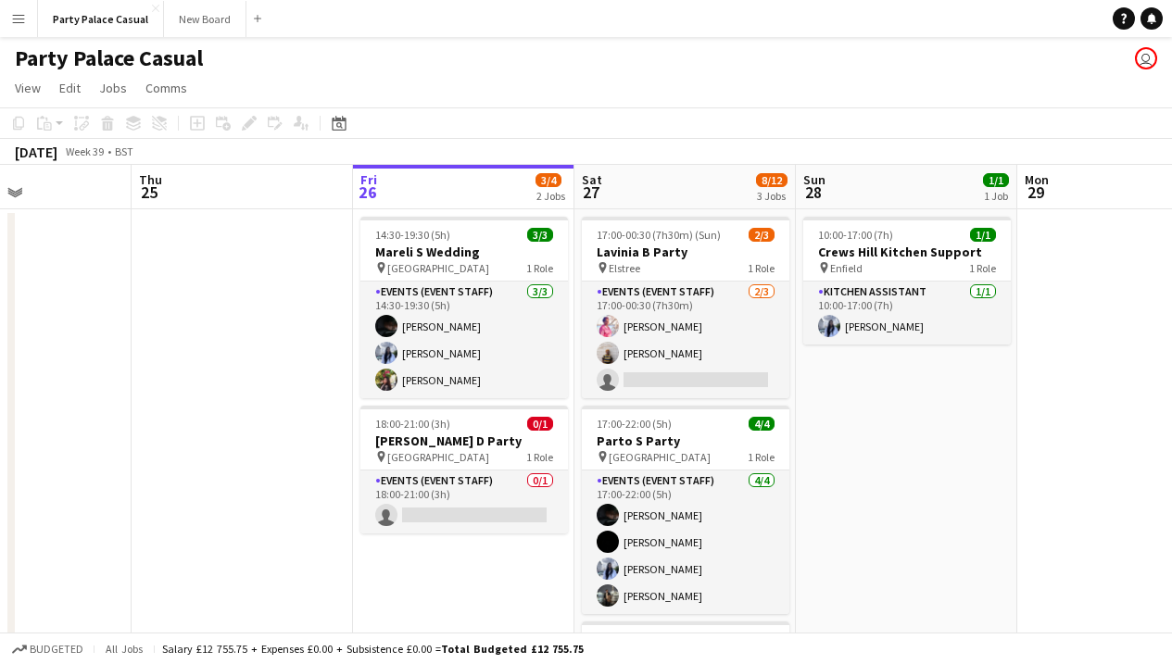
scroll to position [0, 555]
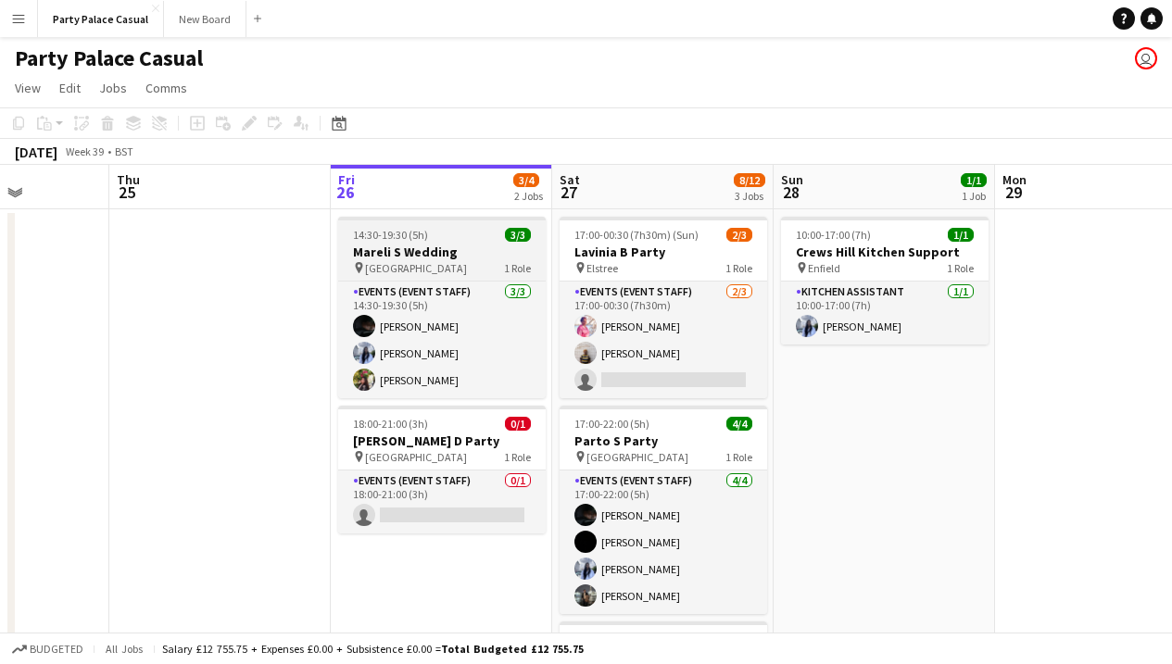
click at [478, 246] on h3 "Mareli S Wedding" at bounding box center [442, 252] width 208 height 17
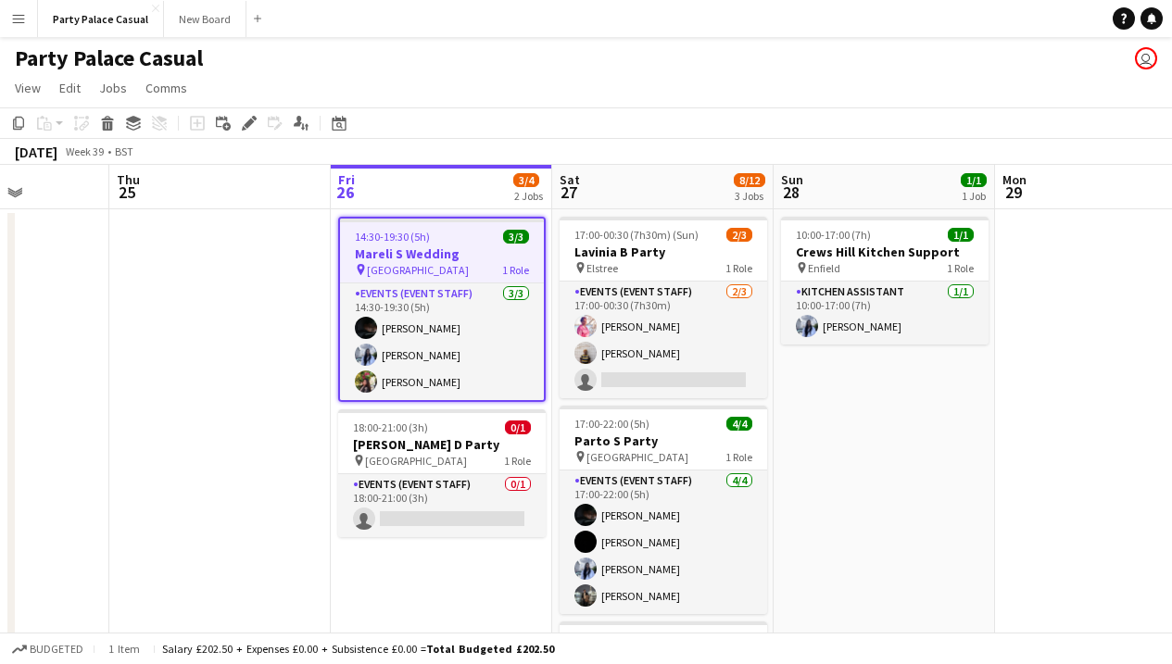
click at [478, 246] on h3 "Mareli S Wedding" at bounding box center [442, 254] width 204 height 17
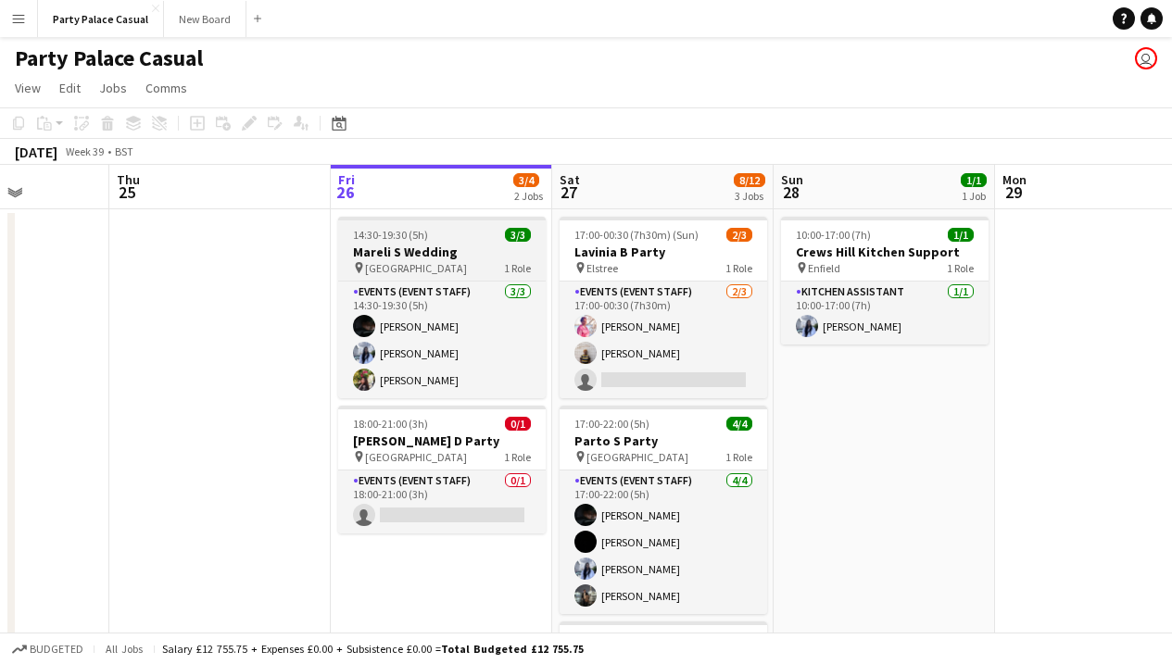
click at [478, 246] on h3 "Mareli S Wedding" at bounding box center [442, 252] width 208 height 17
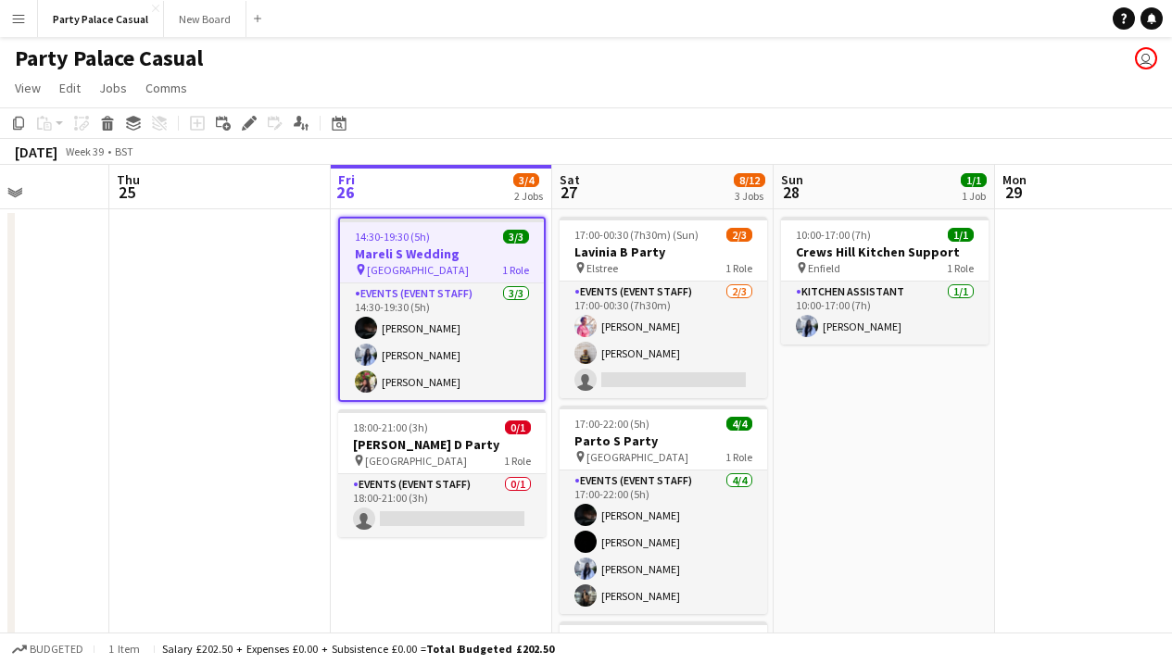
click at [478, 246] on h3 "Mareli S Wedding" at bounding box center [442, 254] width 204 height 17
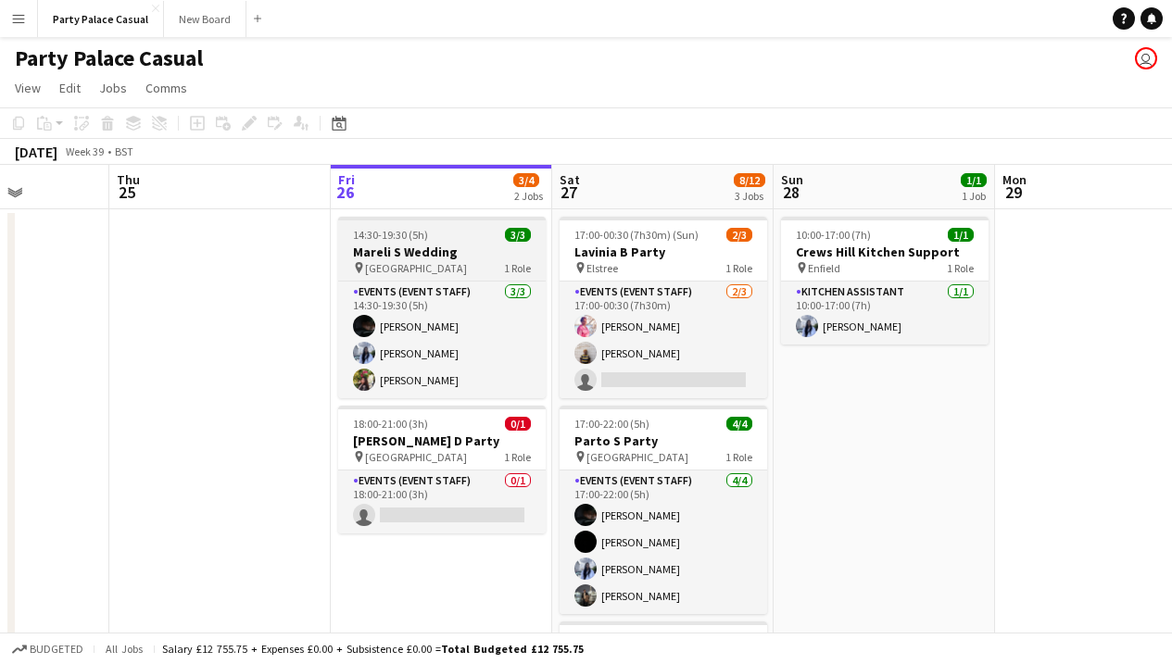
click at [478, 246] on h3 "Mareli S Wedding" at bounding box center [442, 252] width 208 height 17
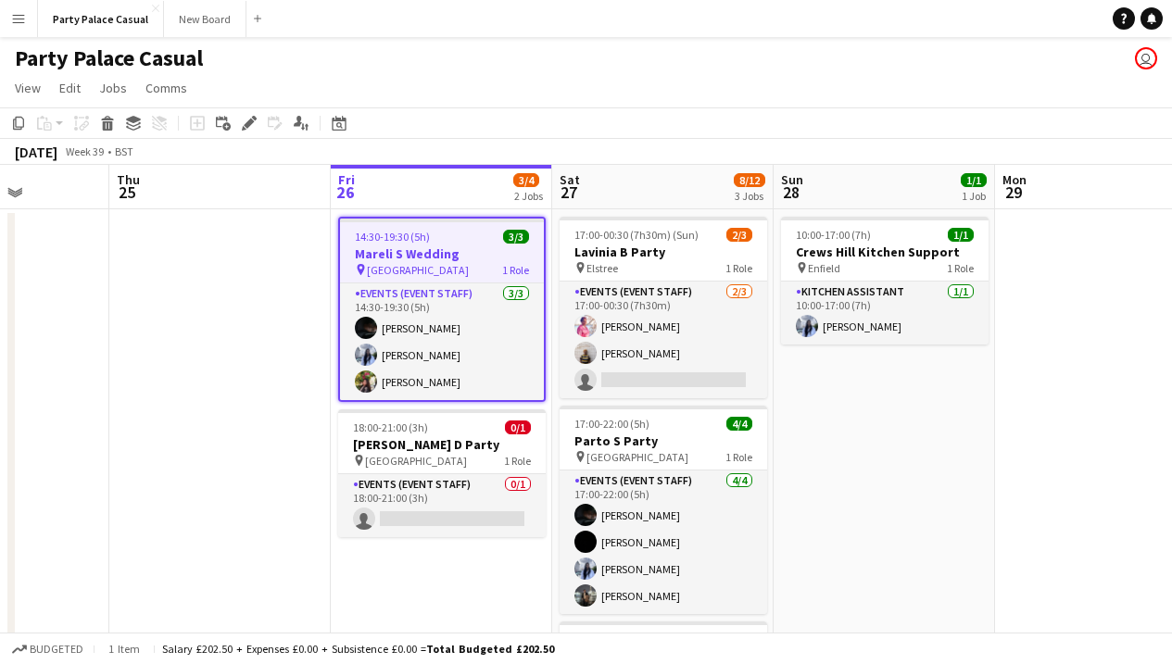
click at [476, 260] on h3 "Mareli S Wedding" at bounding box center [442, 254] width 204 height 17
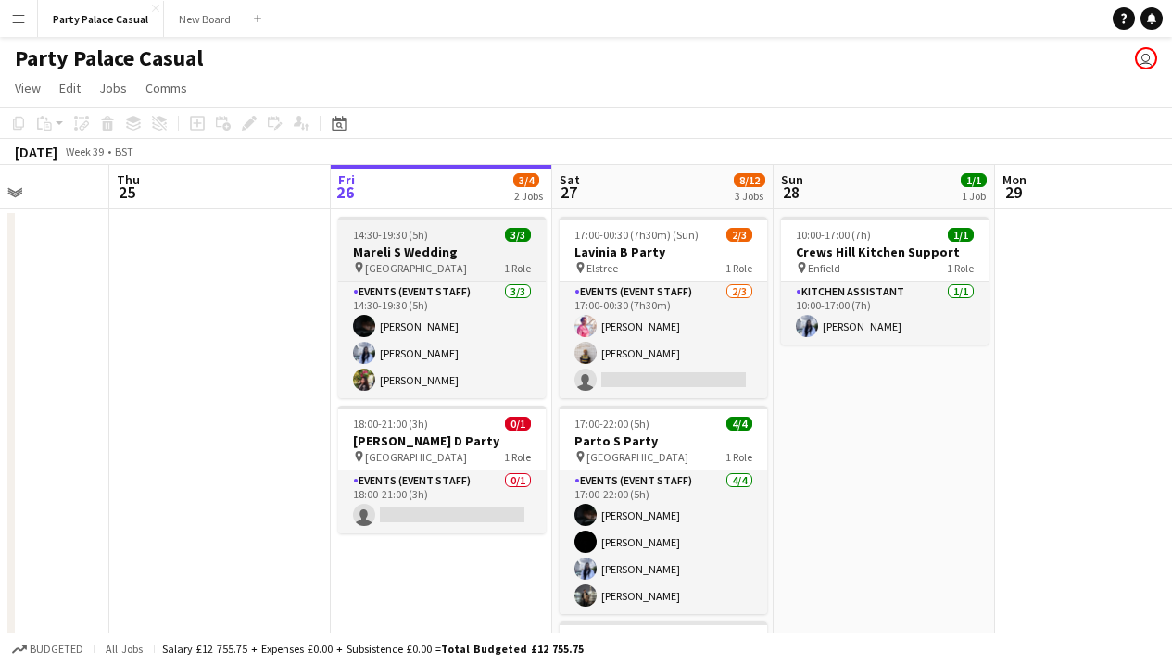
click at [476, 260] on div "pin London 1 Role" at bounding box center [442, 267] width 208 height 15
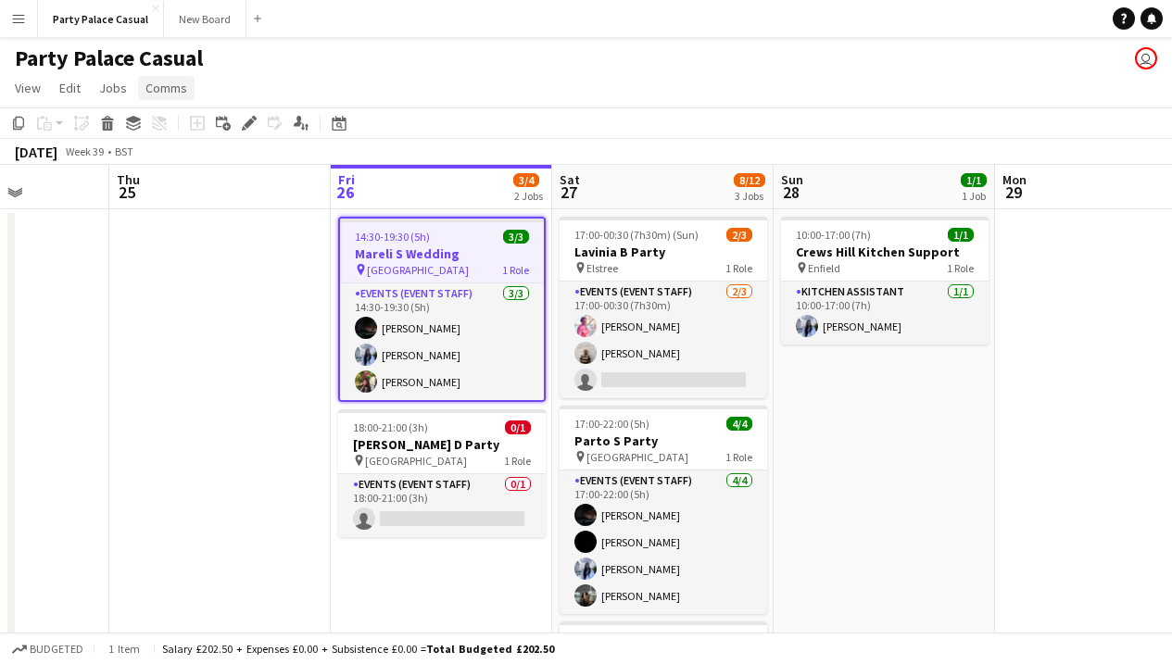
click at [155, 94] on span "Comms" at bounding box center [166, 88] width 42 height 17
click at [208, 131] on span "Notify confirmed crew" at bounding box center [214, 128] width 124 height 17
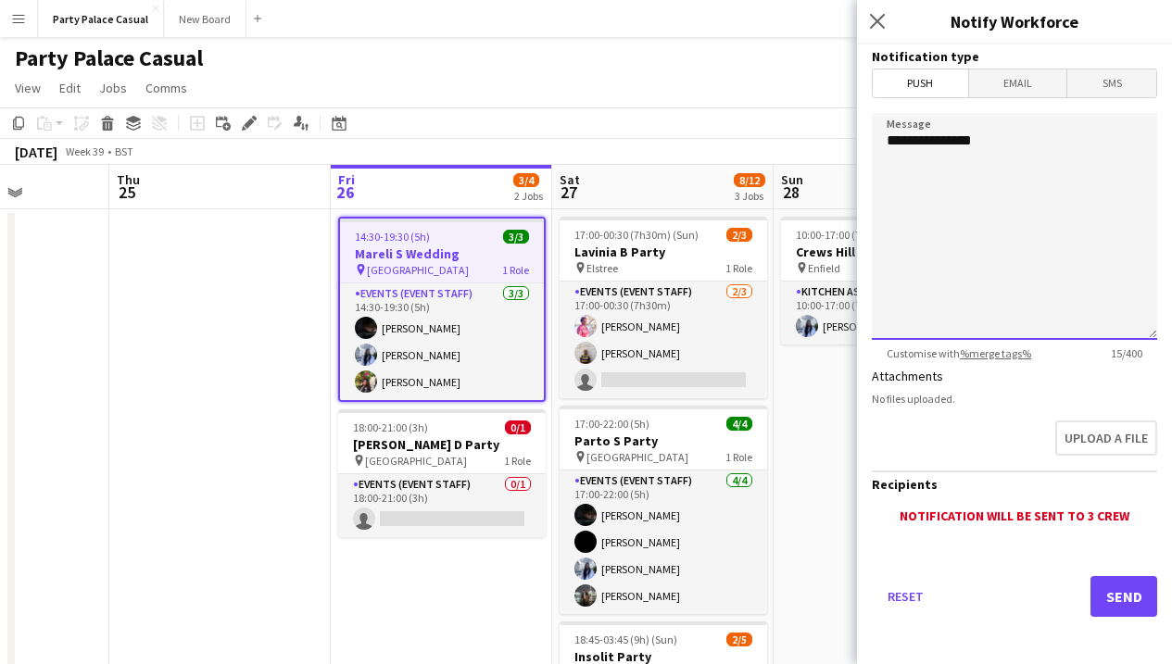
click at [1026, 154] on textarea "**********" at bounding box center [1014, 226] width 285 height 227
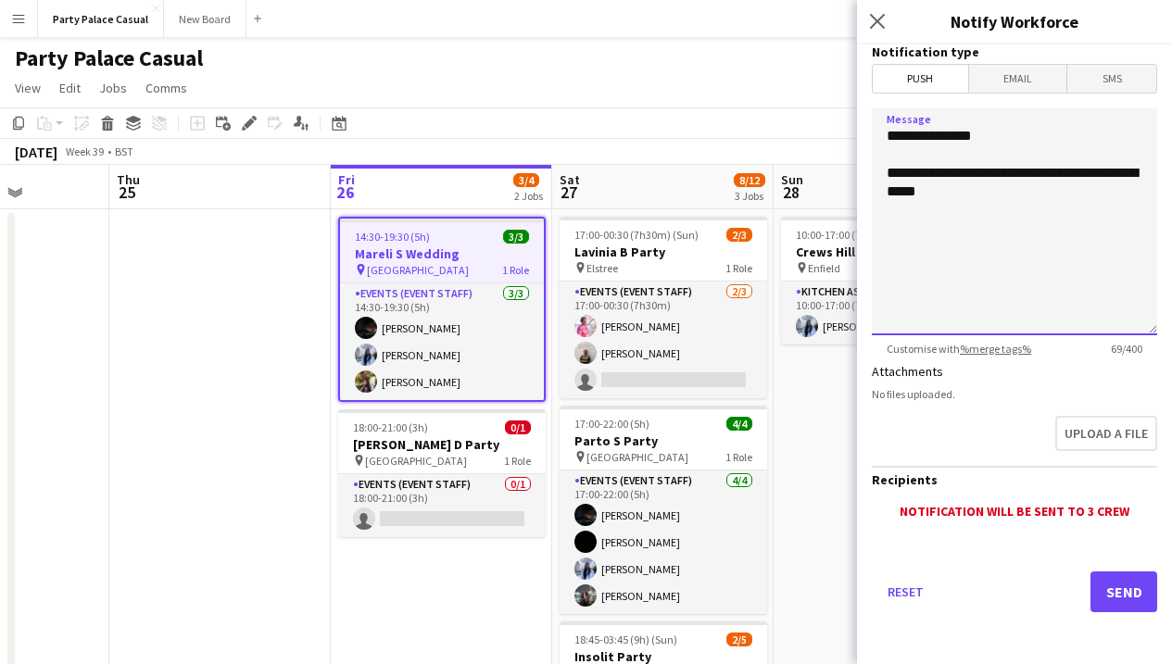
scroll to position [5, 0]
type textarea "**********"
click at [877, 29] on icon "Close pop-in" at bounding box center [877, 21] width 18 height 18
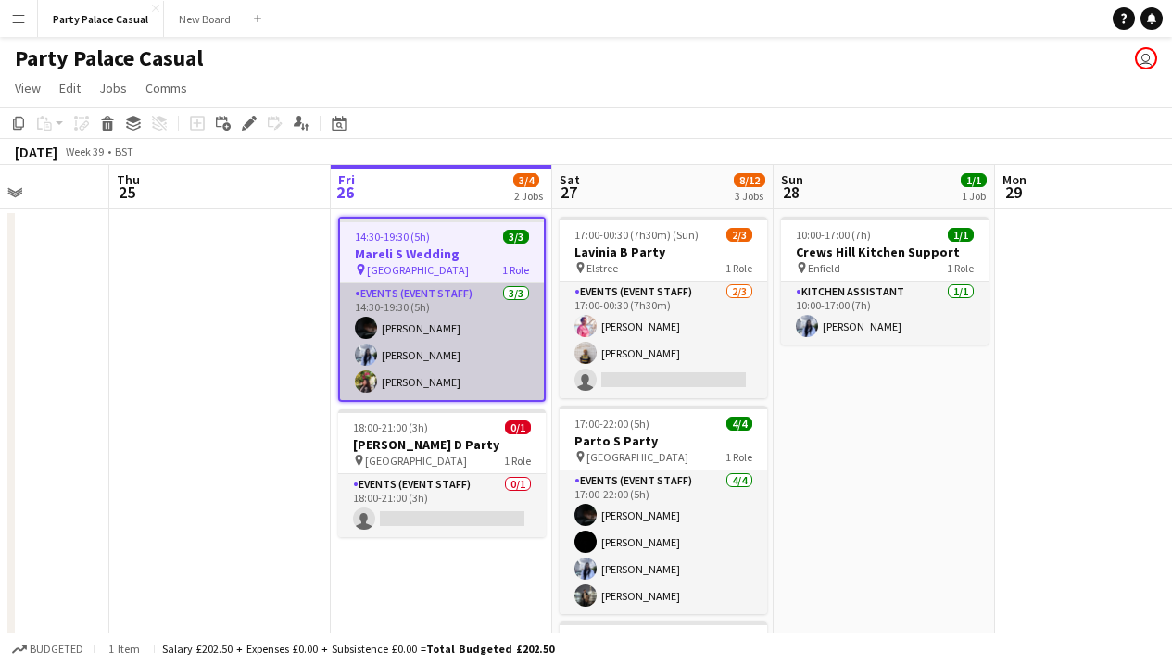
click at [477, 337] on app-card-role "Events (Event Staff) 3/3 14:30-19:30 (5h) Eziafa Iwe Pradeepthi Elaprolu Vibha …" at bounding box center [442, 342] width 204 height 117
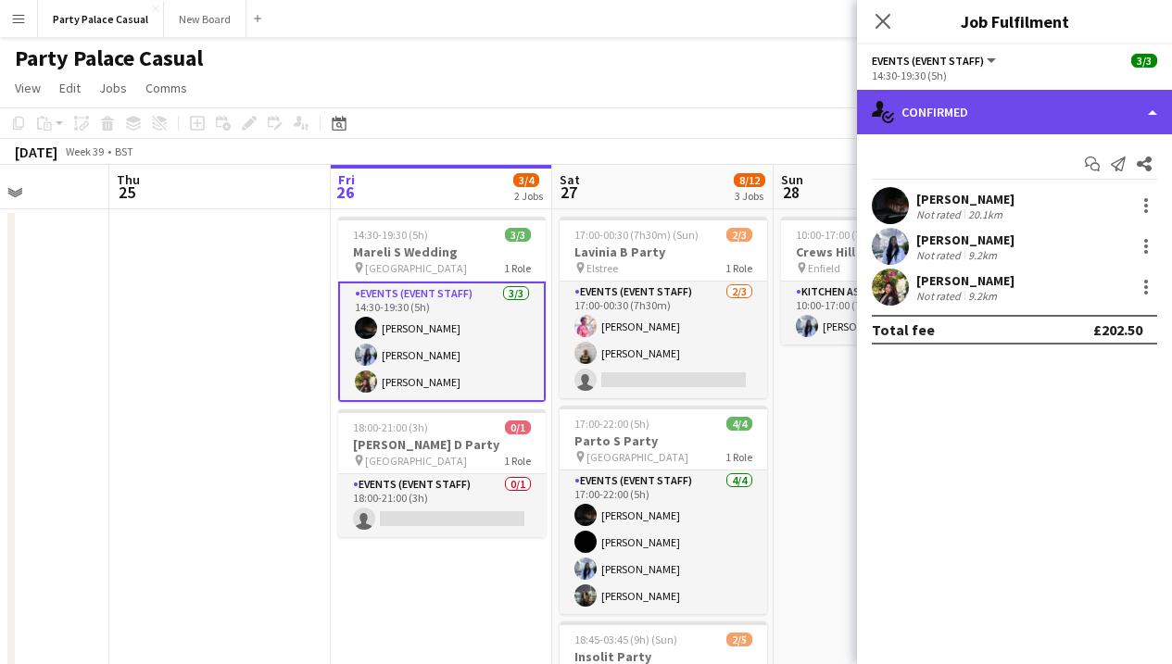
click at [1021, 122] on div "single-neutral-actions-check-2 Confirmed" at bounding box center [1014, 112] width 315 height 44
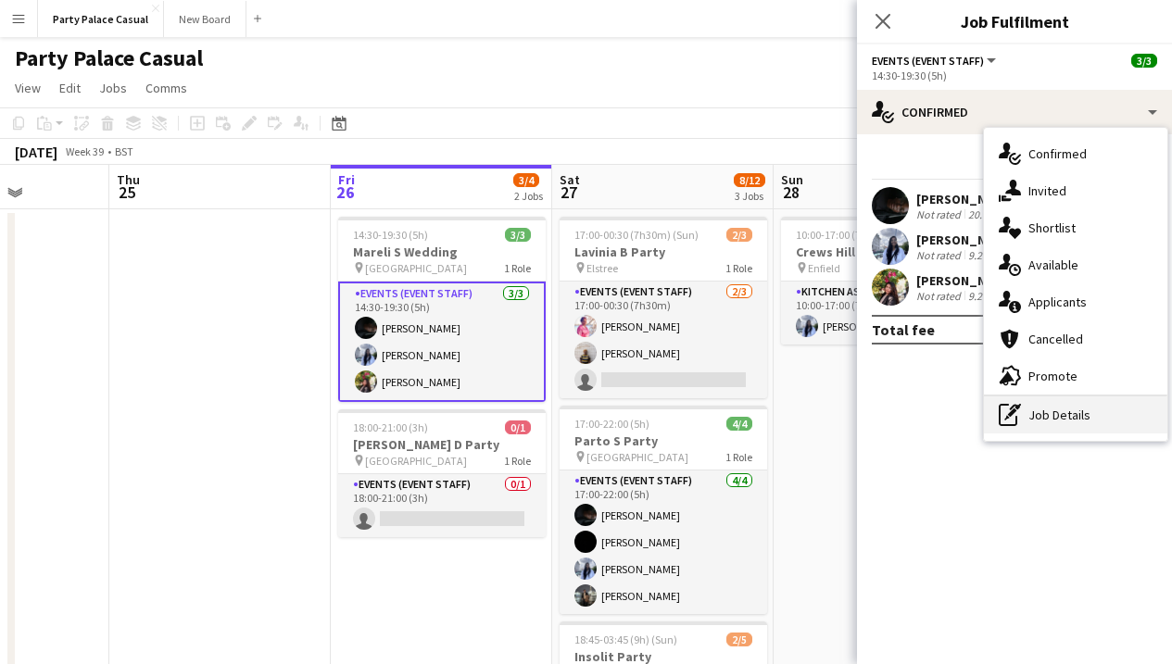
click at [1068, 415] on div "pen-write Job Details" at bounding box center [1075, 415] width 183 height 37
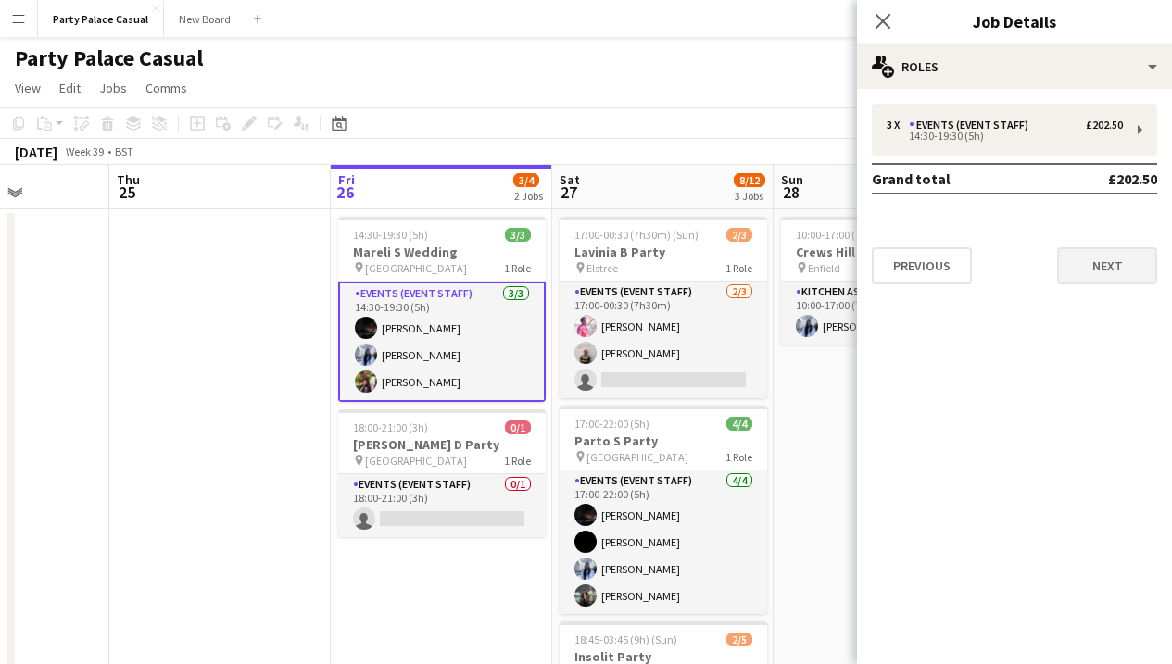
click at [1099, 278] on button "Next" at bounding box center [1107, 265] width 100 height 37
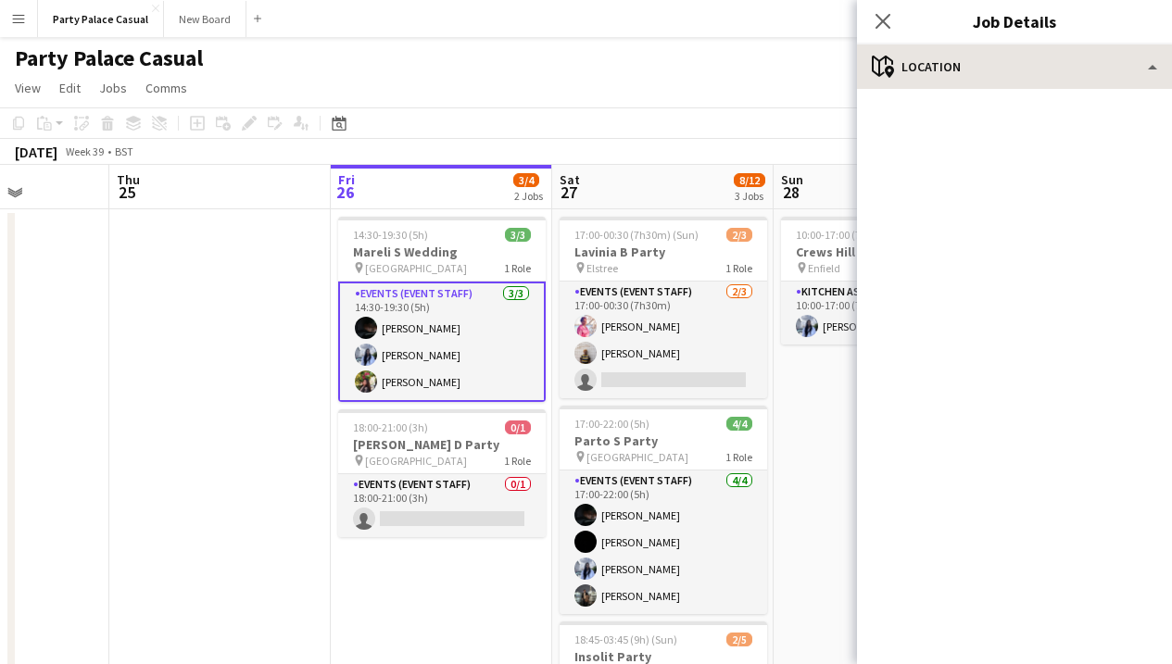
scroll to position [0, 0]
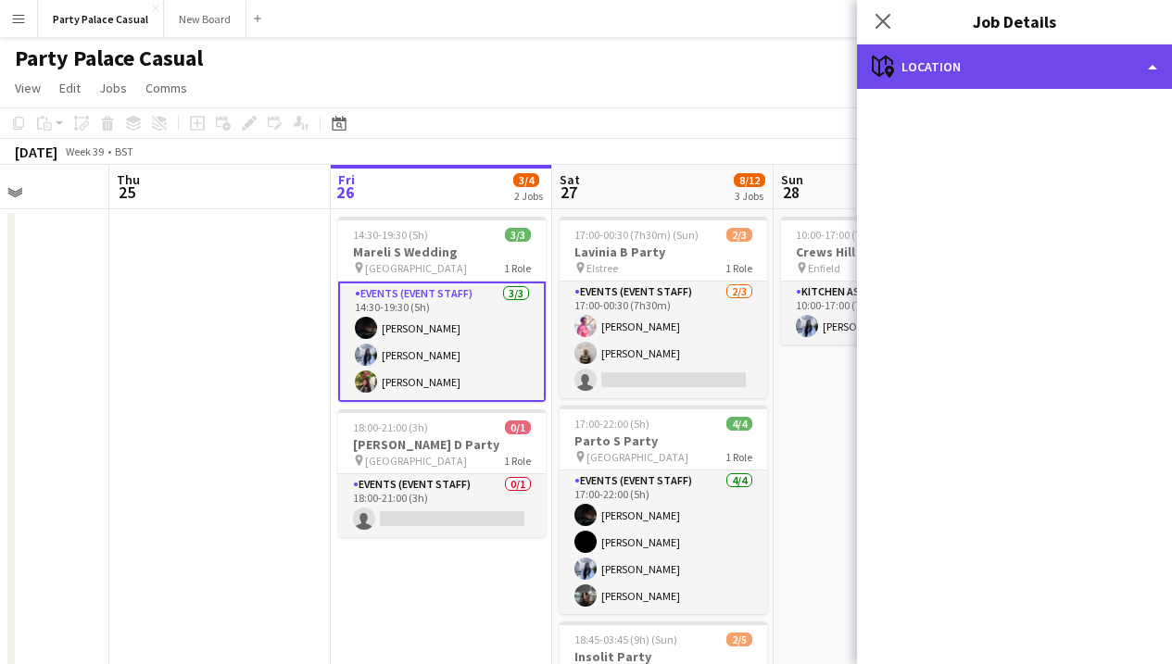
click at [936, 71] on div "maps-pin-1 Location" at bounding box center [1014, 66] width 315 height 44
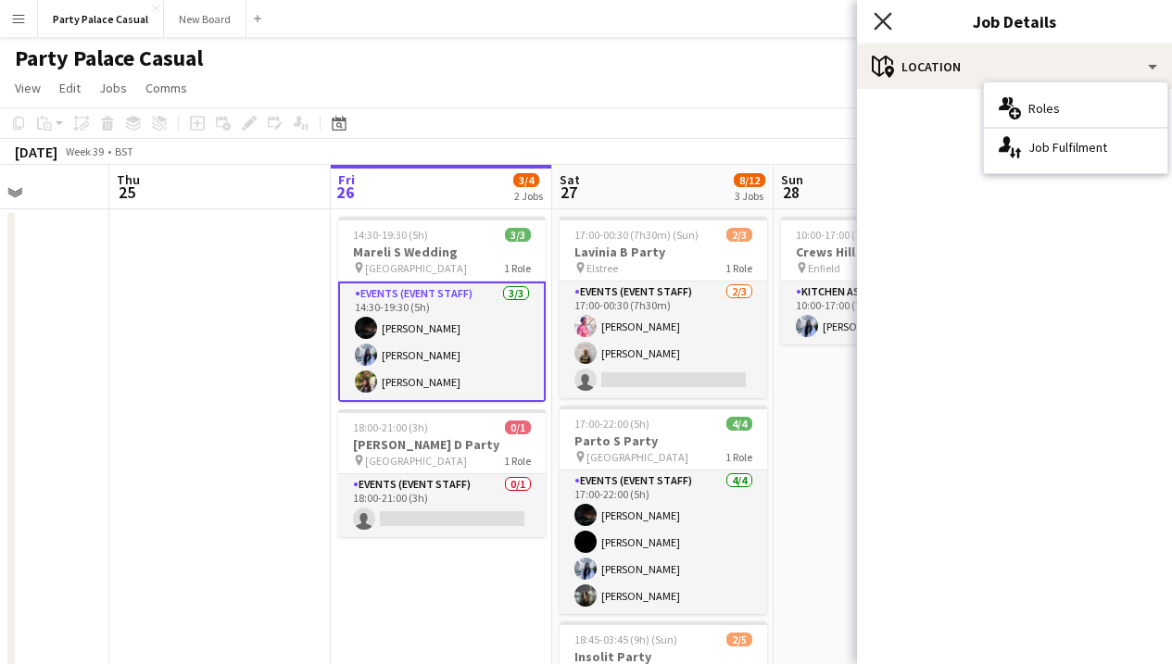
click at [885, 19] on icon at bounding box center [883, 21] width 18 height 18
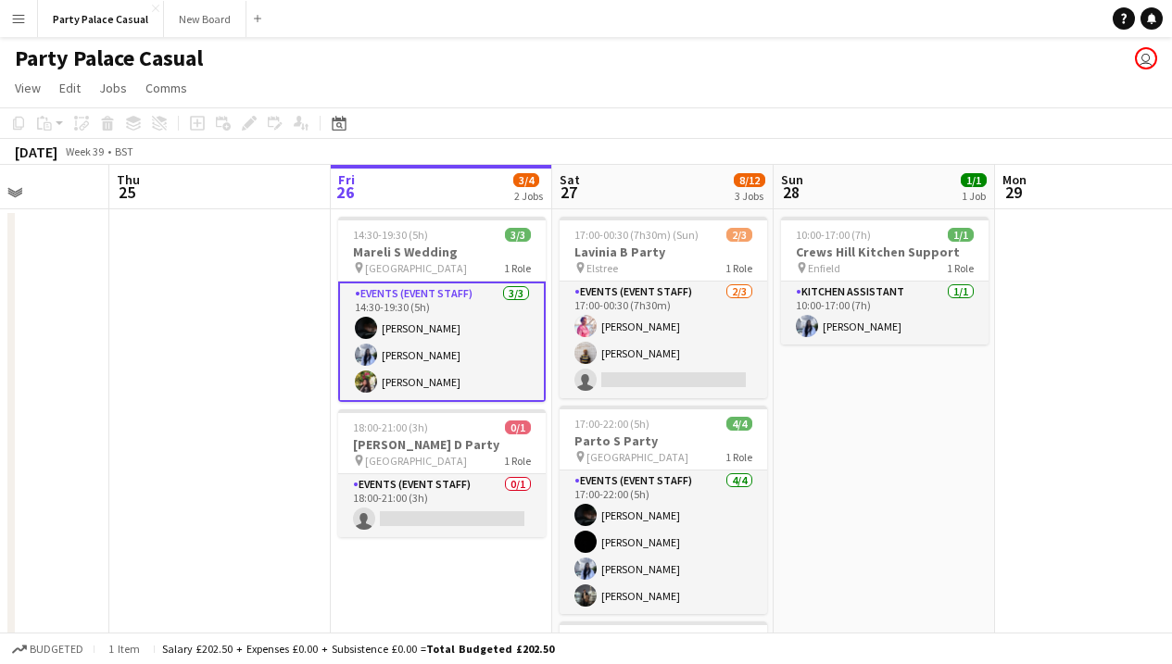
click at [461, 373] on app-card-role "Events (Event Staff) 3/3 14:30-19:30 (5h) Eziafa Iwe Pradeepthi Elaprolu Vibha …" at bounding box center [442, 342] width 208 height 120
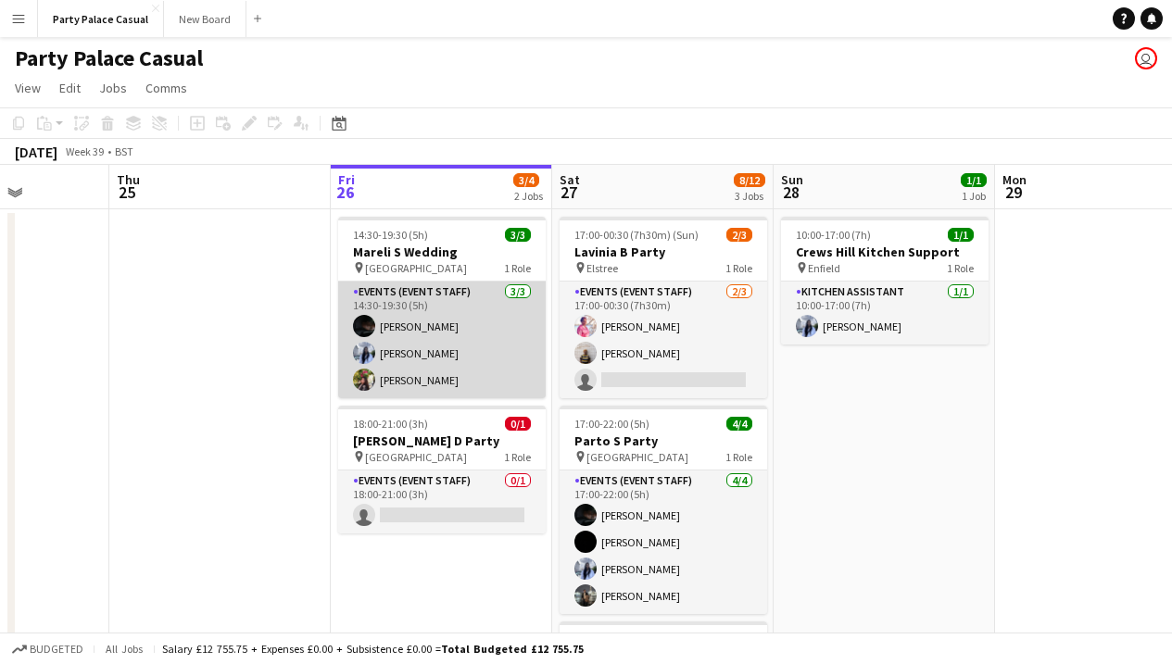
scroll to position [0, 556]
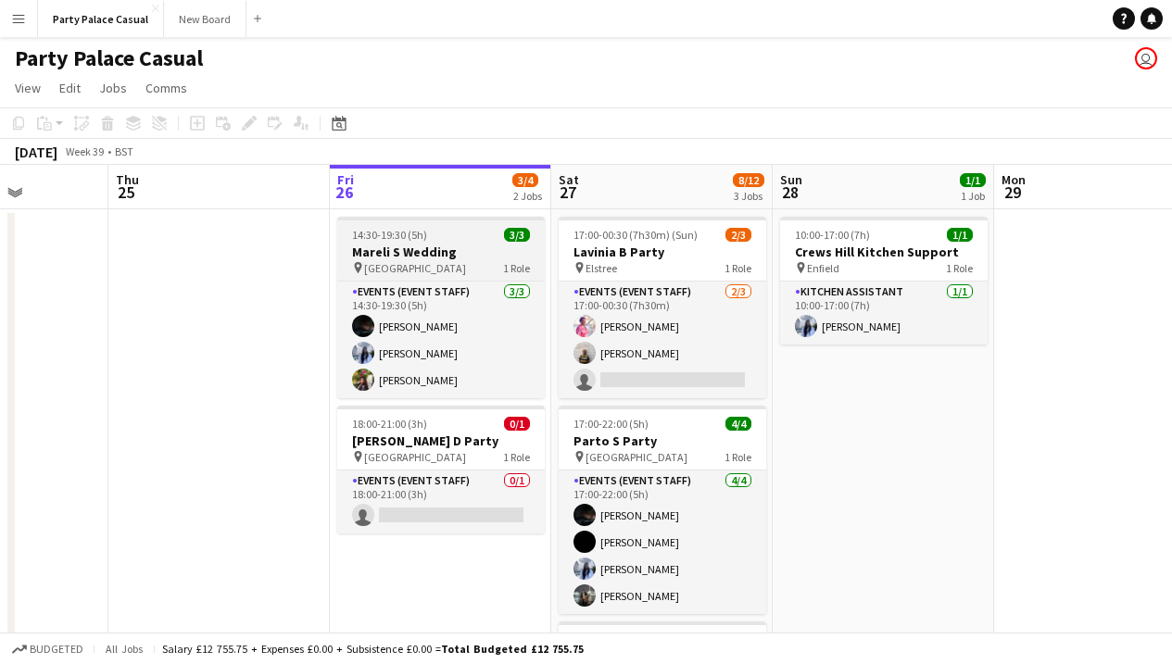
click at [426, 274] on div "pin London 1 Role" at bounding box center [441, 267] width 208 height 15
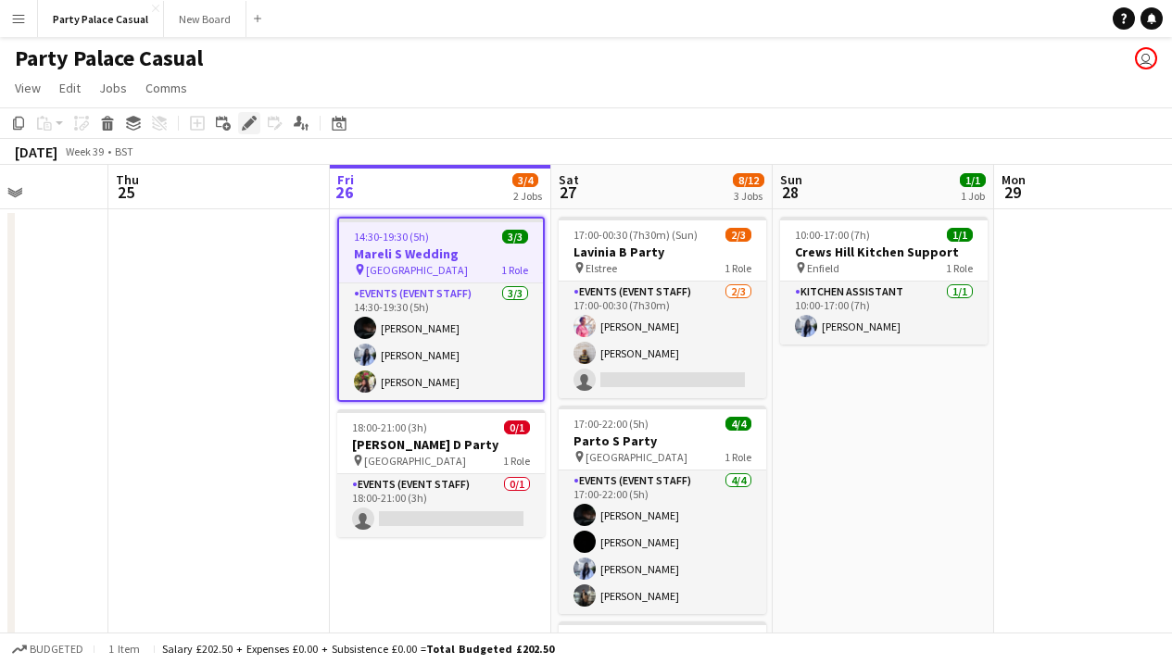
click at [247, 122] on icon "Edit" at bounding box center [249, 123] width 15 height 15
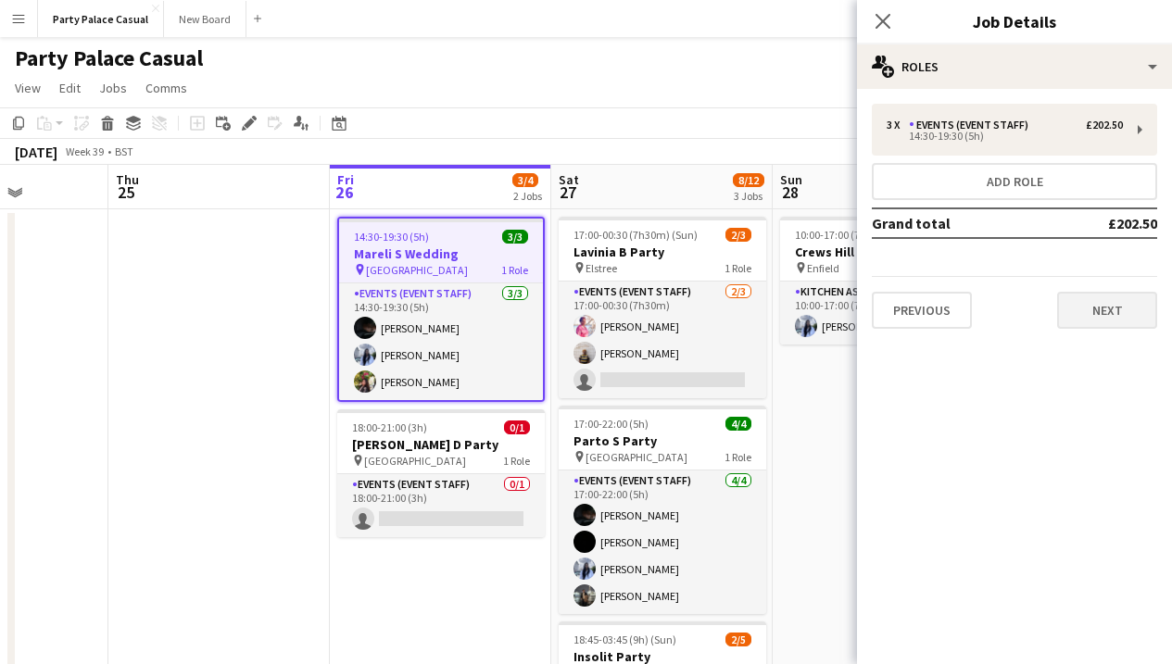
click at [1117, 317] on button "Next" at bounding box center [1107, 310] width 100 height 37
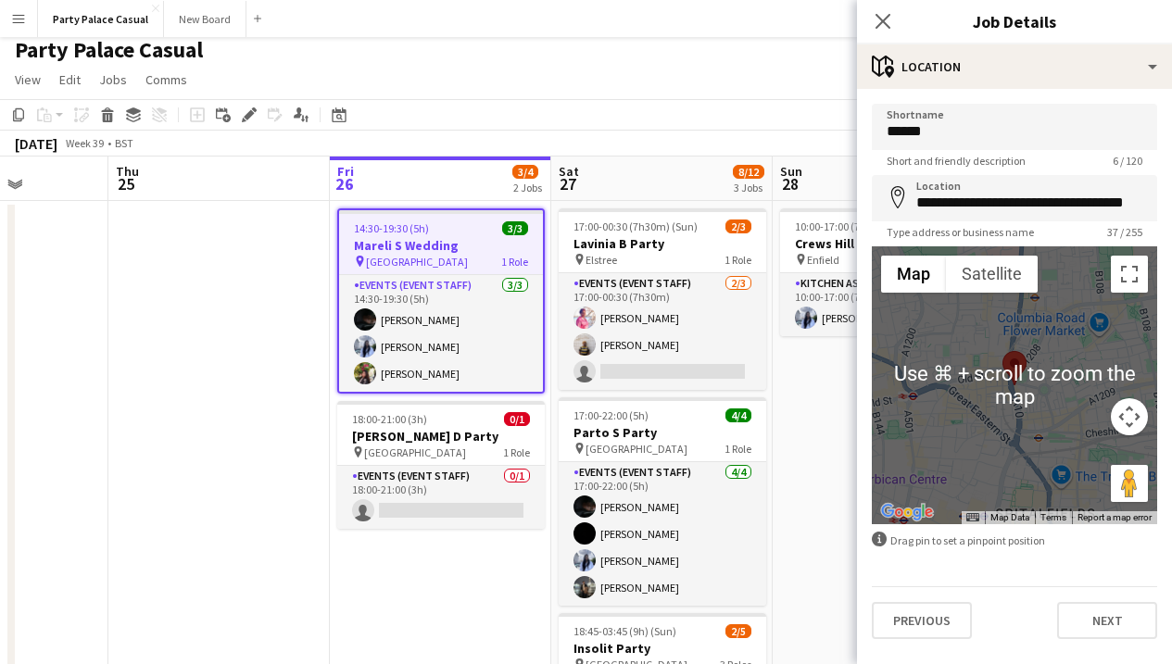
scroll to position [8, 0]
click at [1125, 628] on button "Next" at bounding box center [1107, 620] width 100 height 37
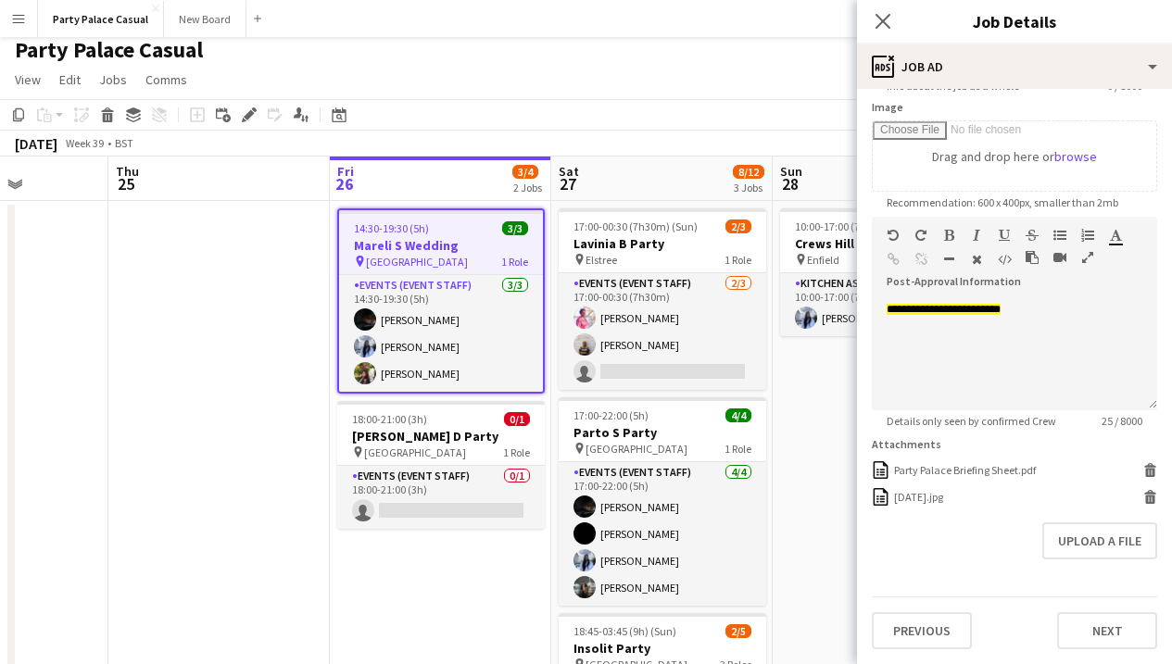
scroll to position [294, 0]
click at [1012, 475] on div "Party Palace Briefing Sheet.pdf" at bounding box center [965, 470] width 142 height 14
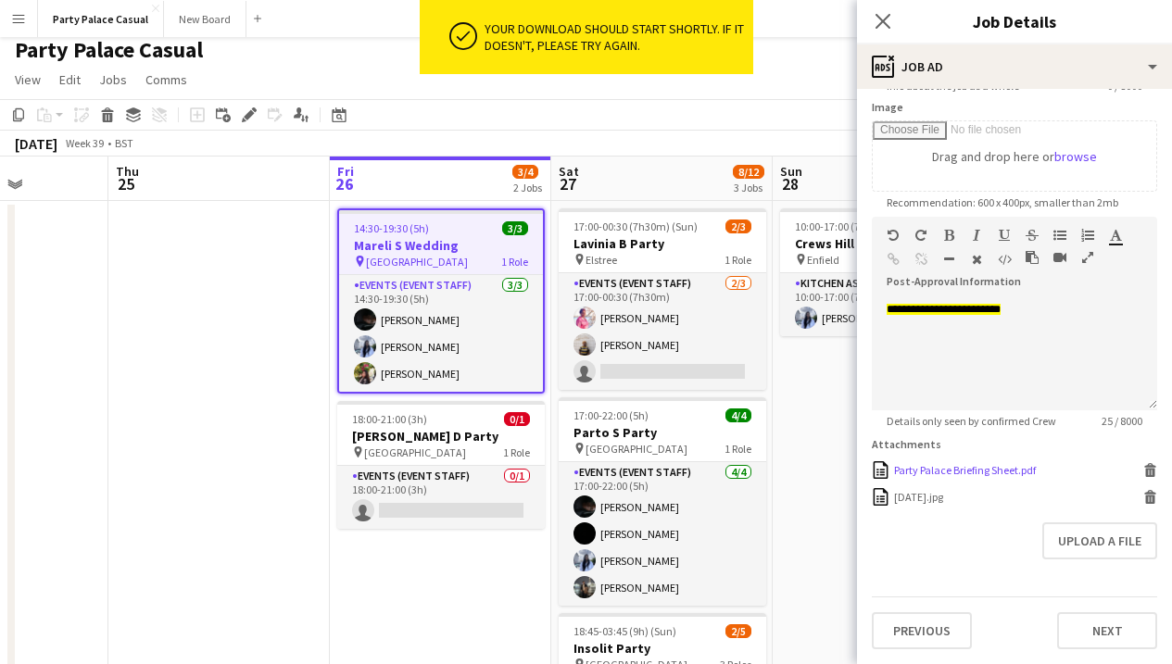
click at [1012, 475] on div "Party Palace Briefing Sheet.pdf" at bounding box center [965, 470] width 142 height 14
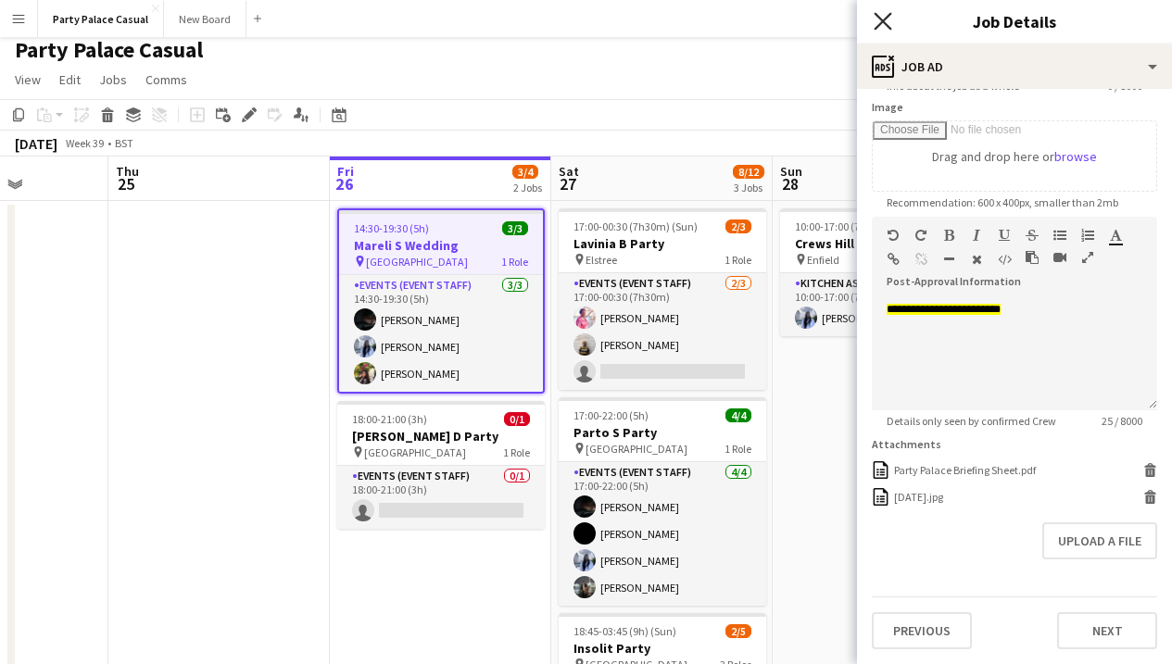
click at [890, 16] on icon at bounding box center [883, 21] width 18 height 18
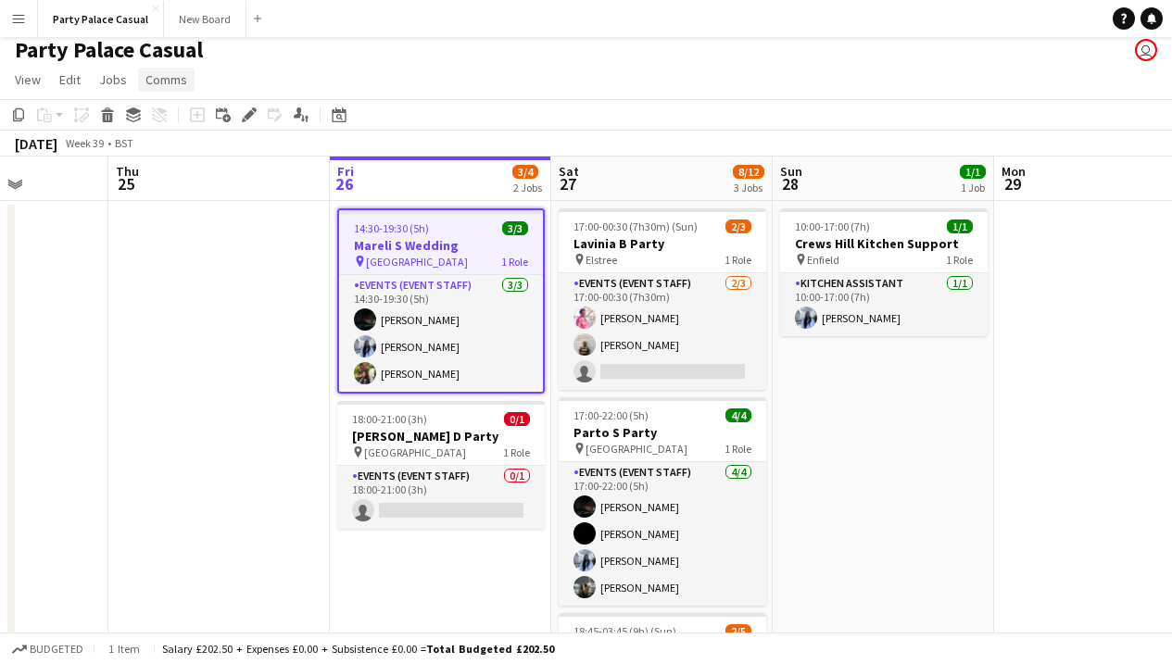
click at [160, 71] on span "Comms" at bounding box center [166, 79] width 42 height 17
click at [209, 119] on span "Notify confirmed crew" at bounding box center [214, 119] width 124 height 17
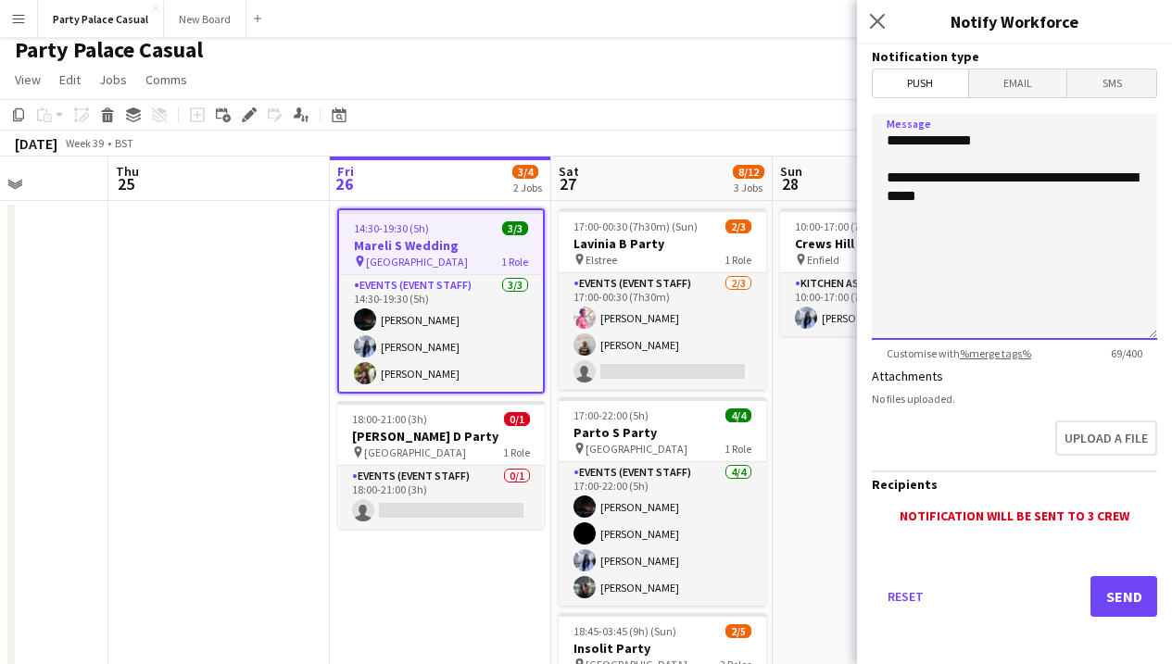
click at [1040, 221] on textarea "**********" at bounding box center [1014, 226] width 285 height 227
click at [1152, 270] on textarea "**********" at bounding box center [1014, 226] width 285 height 227
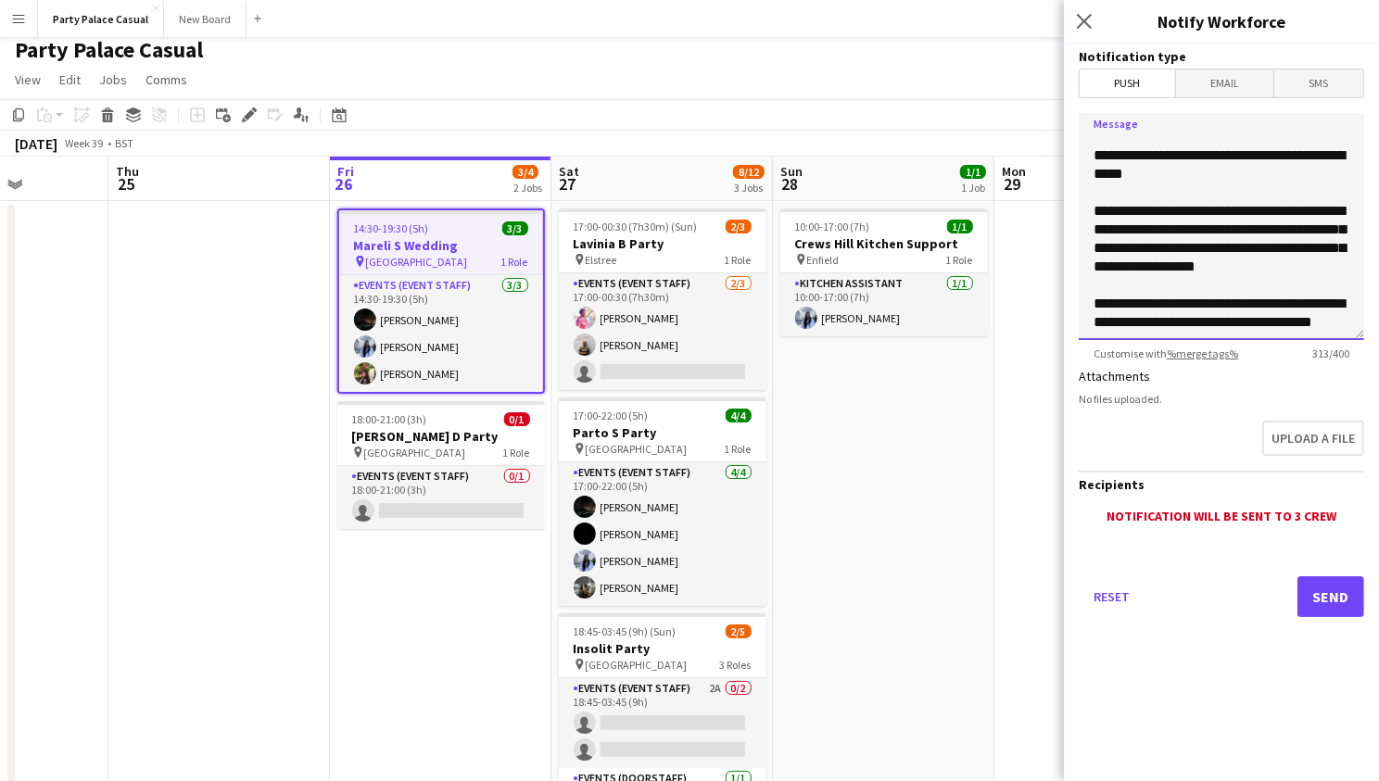
scroll to position [34, 0]
paste textarea "**********"
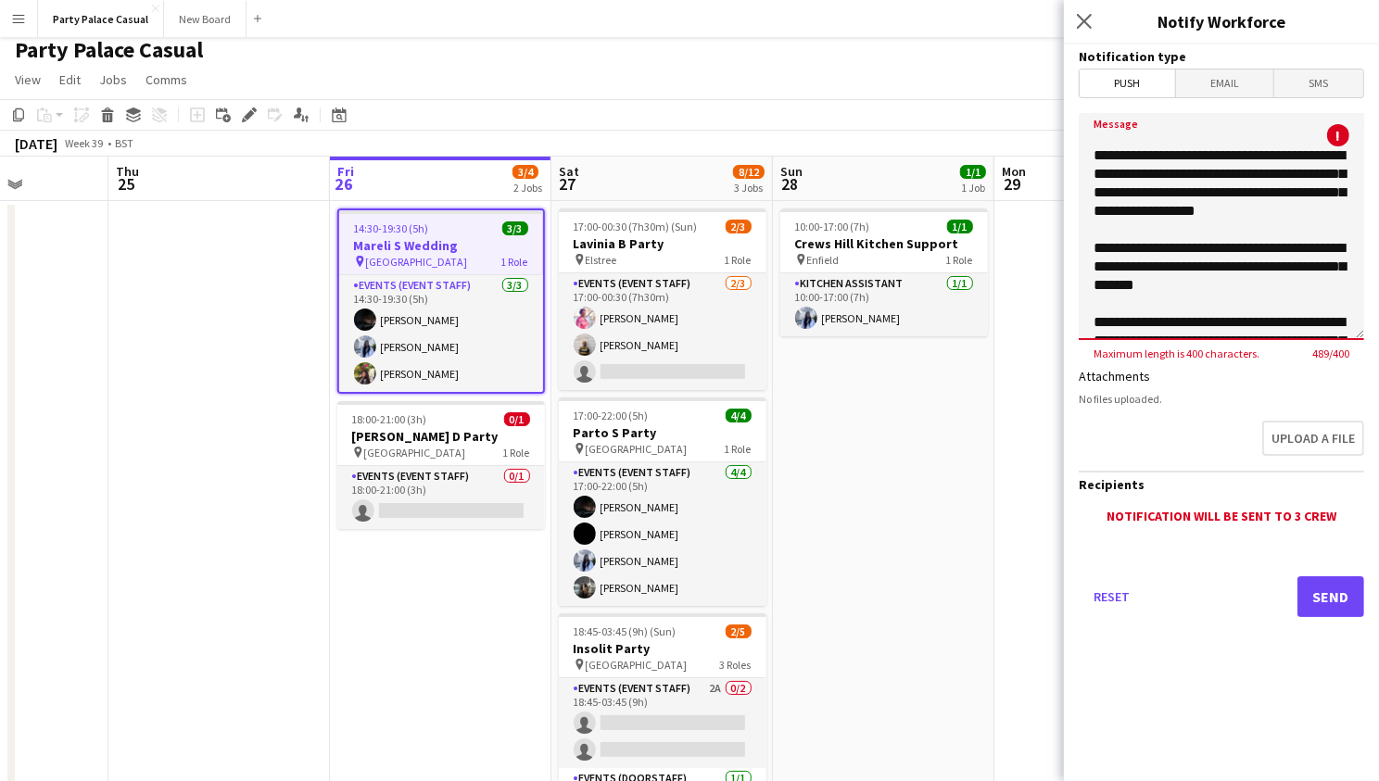
scroll to position [0, 0]
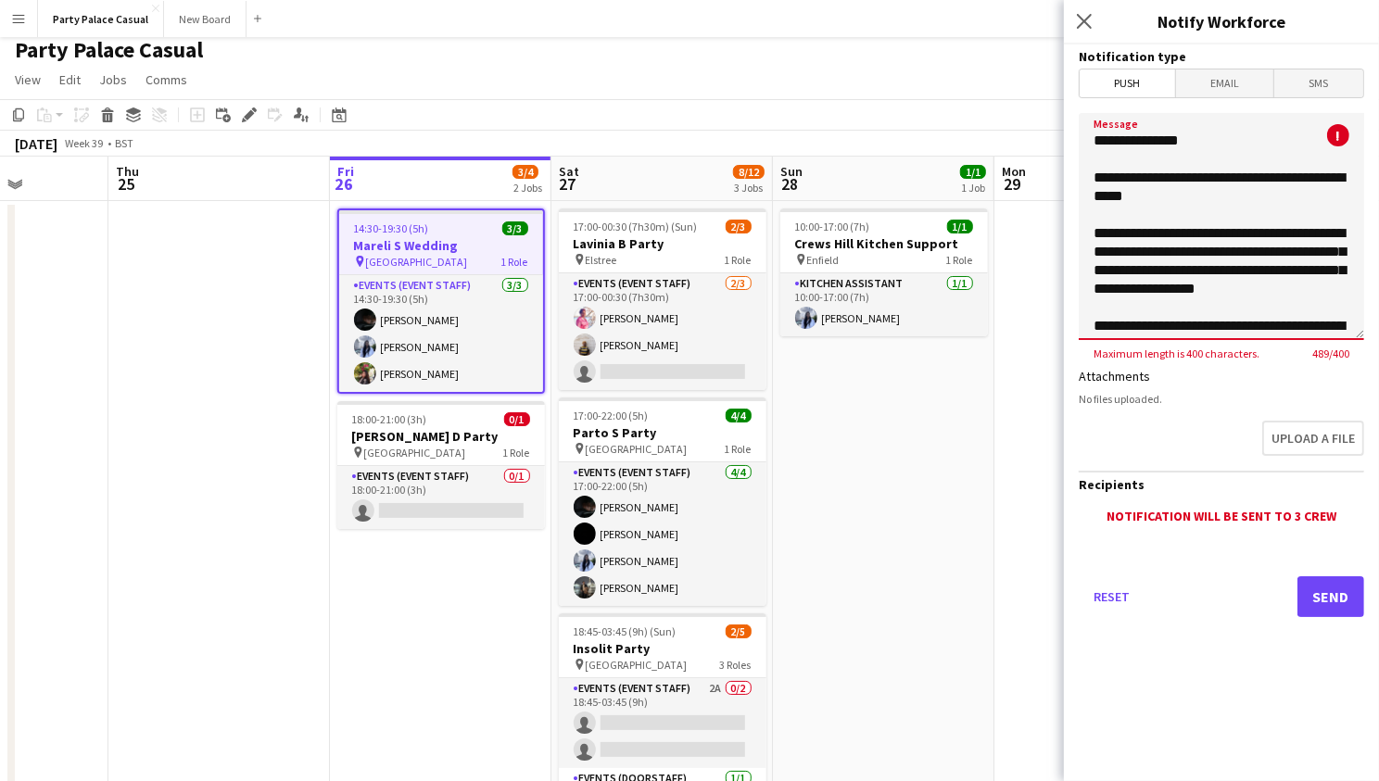
drag, startPoint x: 1167, startPoint y: 323, endPoint x: 1113, endPoint y: 47, distance: 281.3
click at [1113, 47] on form "**********" at bounding box center [1221, 356] width 315 height 625
click at [1147, 231] on textarea "**********" at bounding box center [1221, 226] width 285 height 227
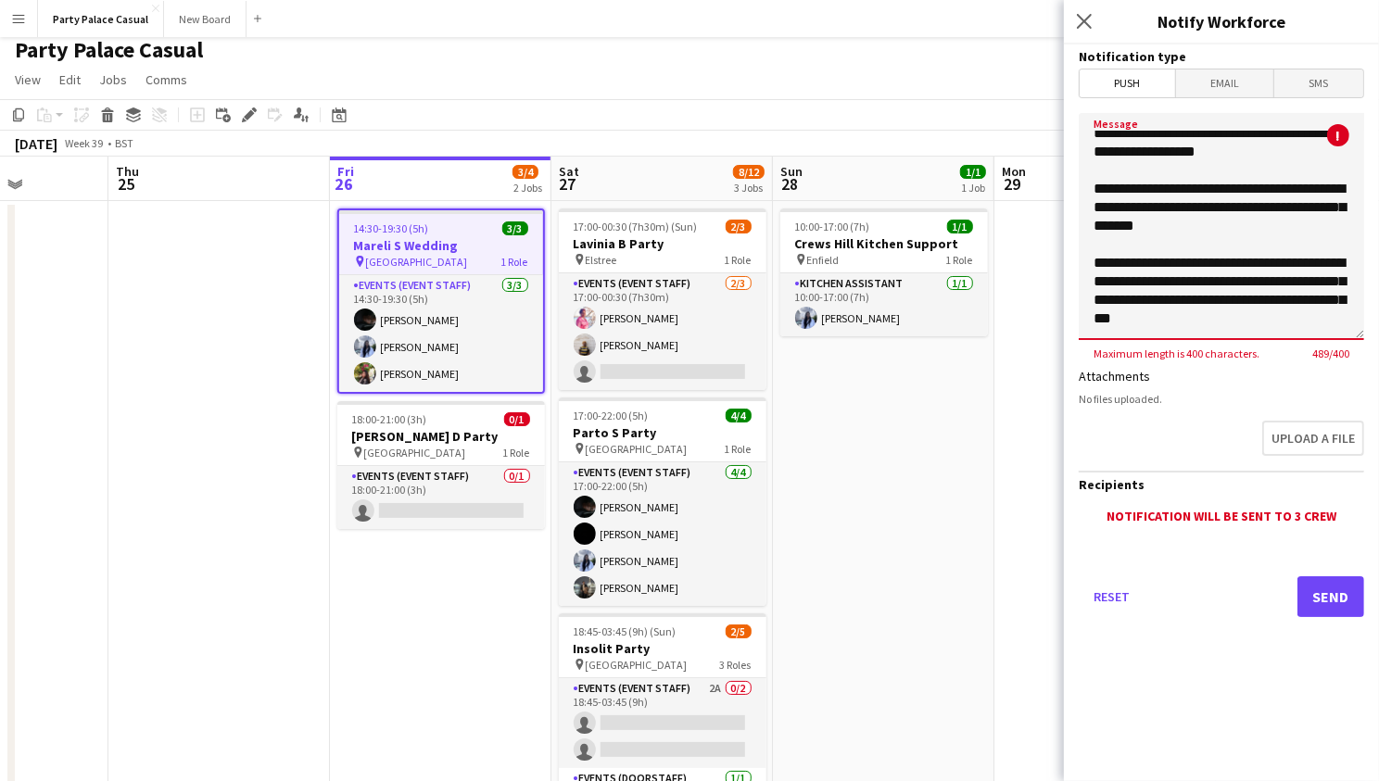
scroll to position [189, 0]
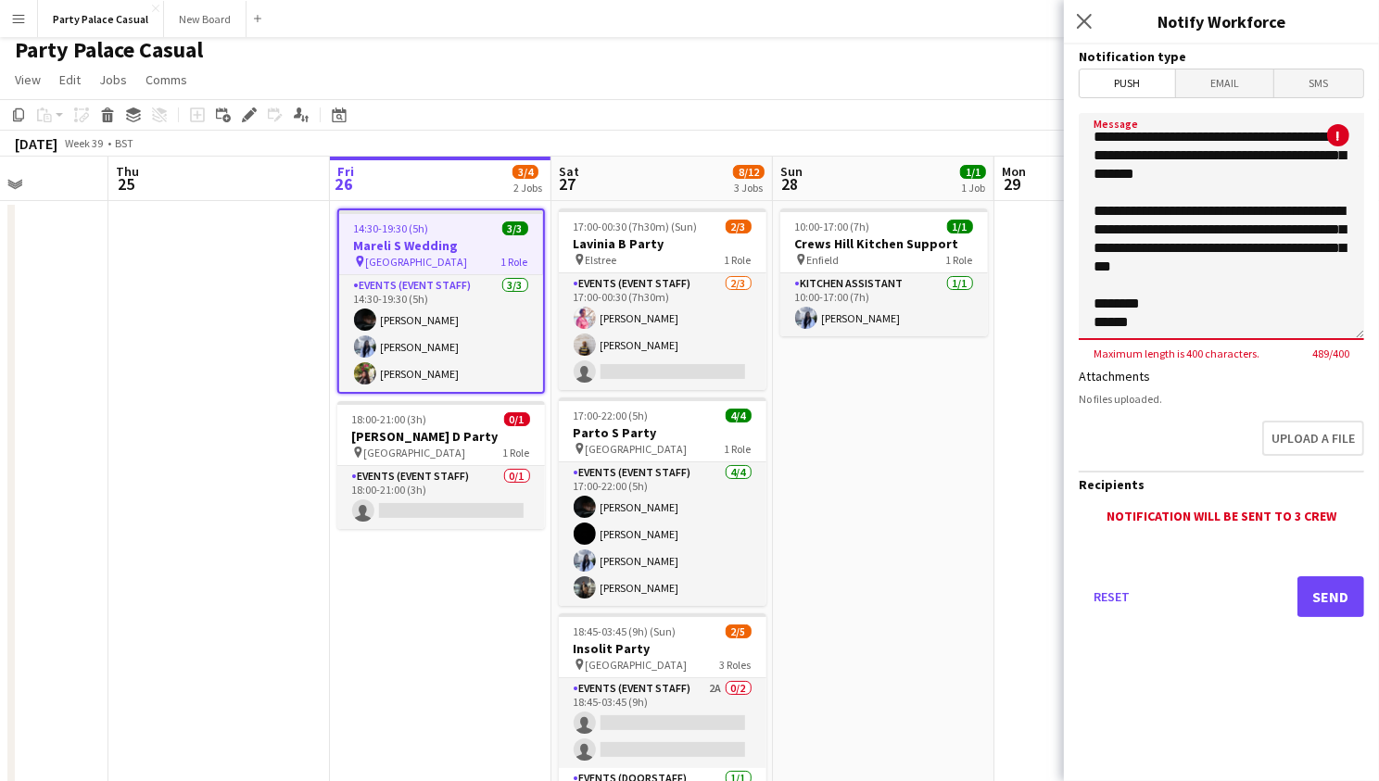
drag, startPoint x: 1097, startPoint y: 177, endPoint x: 1302, endPoint y: 373, distance: 283.8
click at [1171, 374] on form "**********" at bounding box center [1221, 356] width 315 height 625
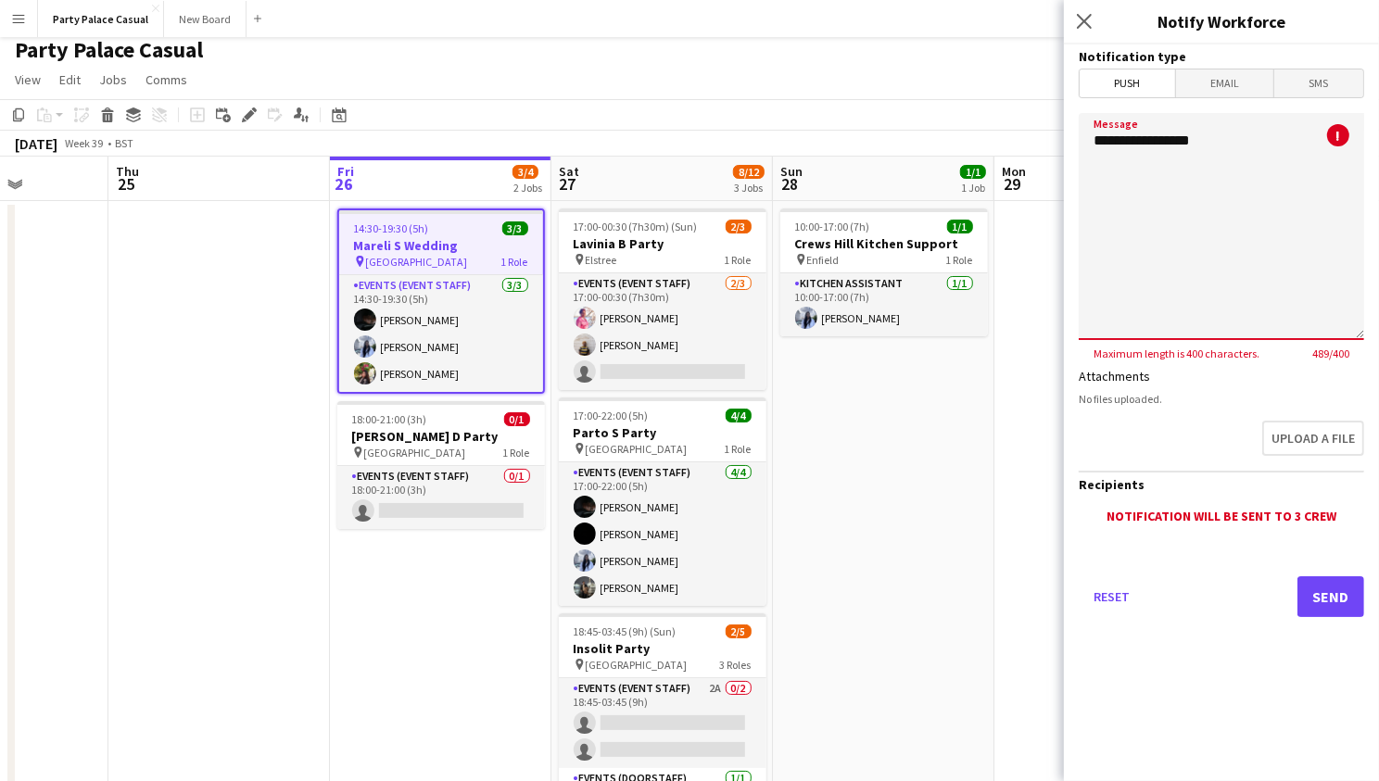
scroll to position [0, 0]
paste textarea "**********"
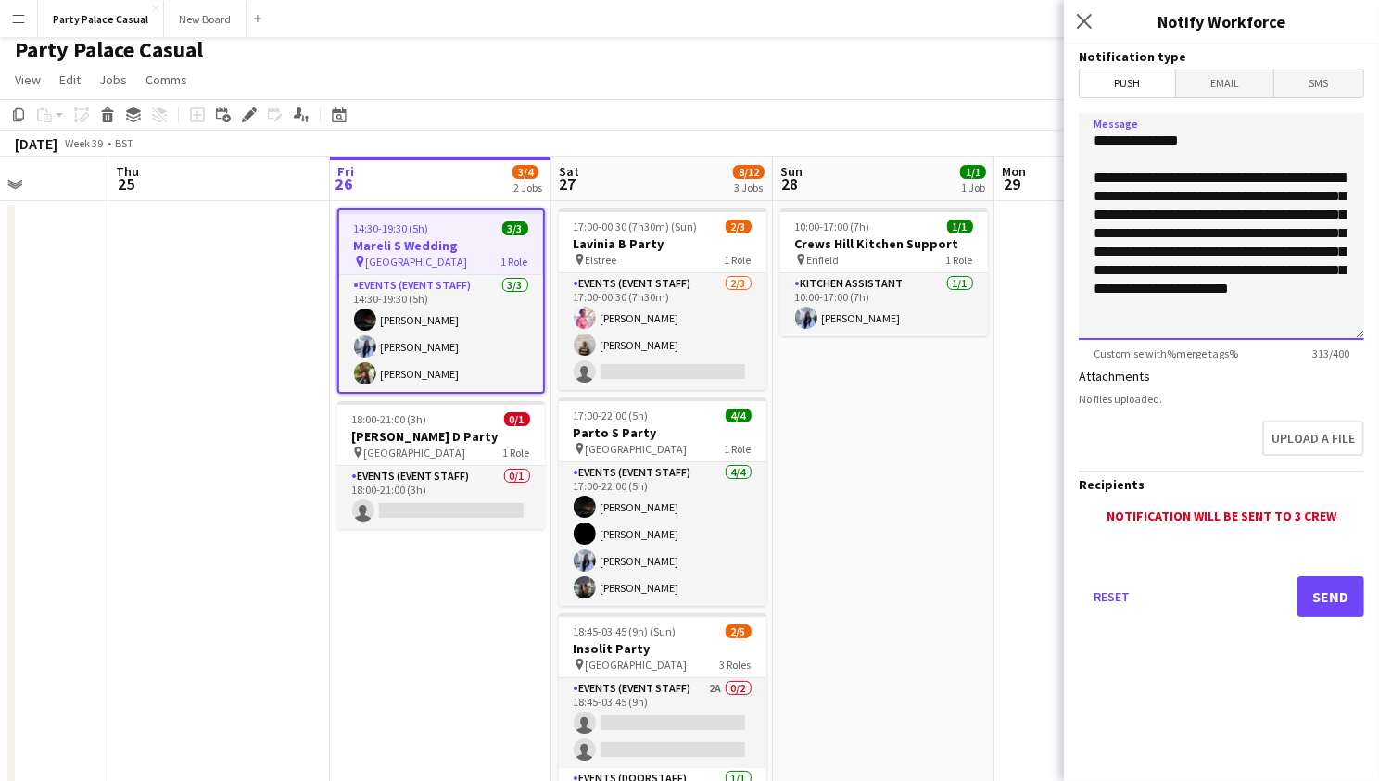
click at [1097, 176] on textarea "**********" at bounding box center [1221, 226] width 285 height 227
click at [1133, 195] on textarea "**********" at bounding box center [1221, 226] width 285 height 227
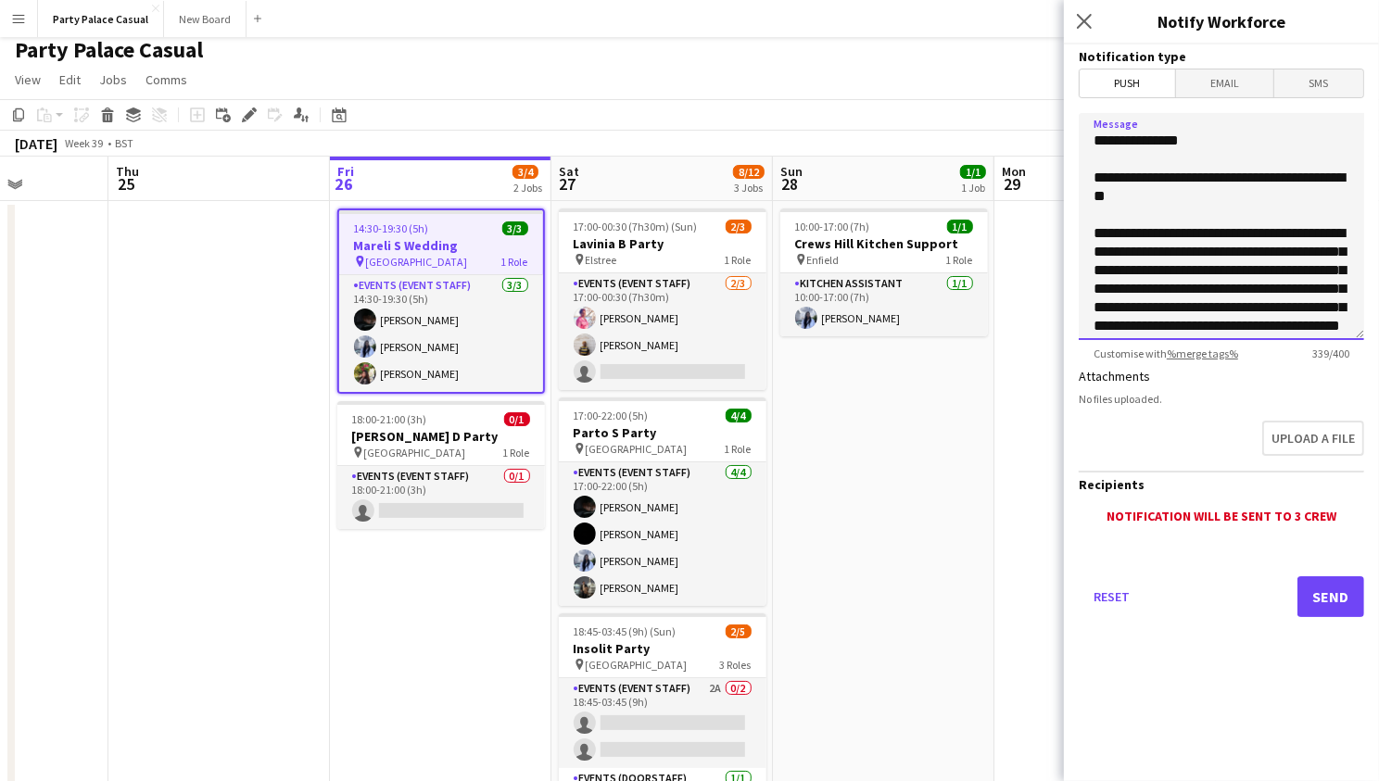
click at [1120, 273] on textarea "**********" at bounding box center [1221, 226] width 285 height 227
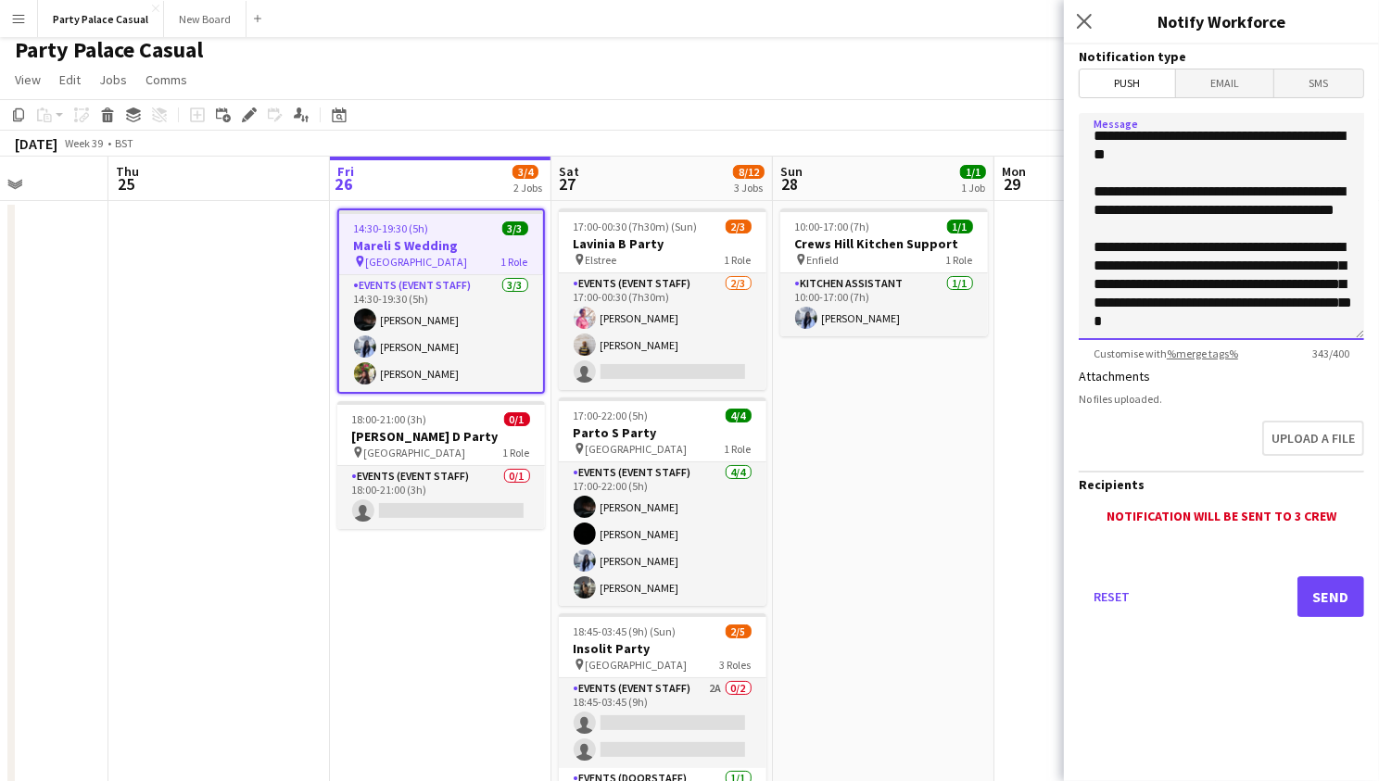
scroll to position [59, 0]
click at [1134, 323] on textarea "**********" at bounding box center [1221, 226] width 285 height 227
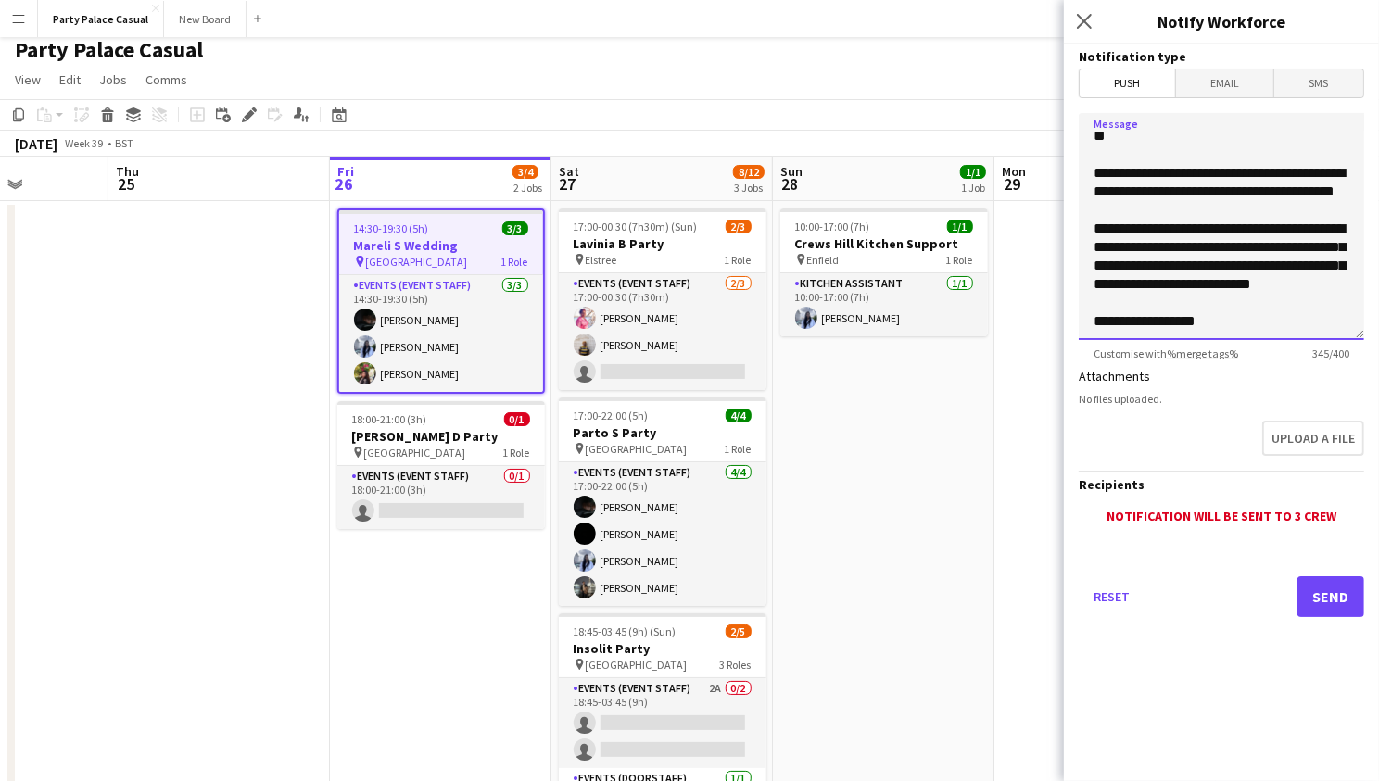
scroll to position [90, 0]
type textarea "**********"
click at [1171, 601] on button "Send" at bounding box center [1330, 596] width 67 height 41
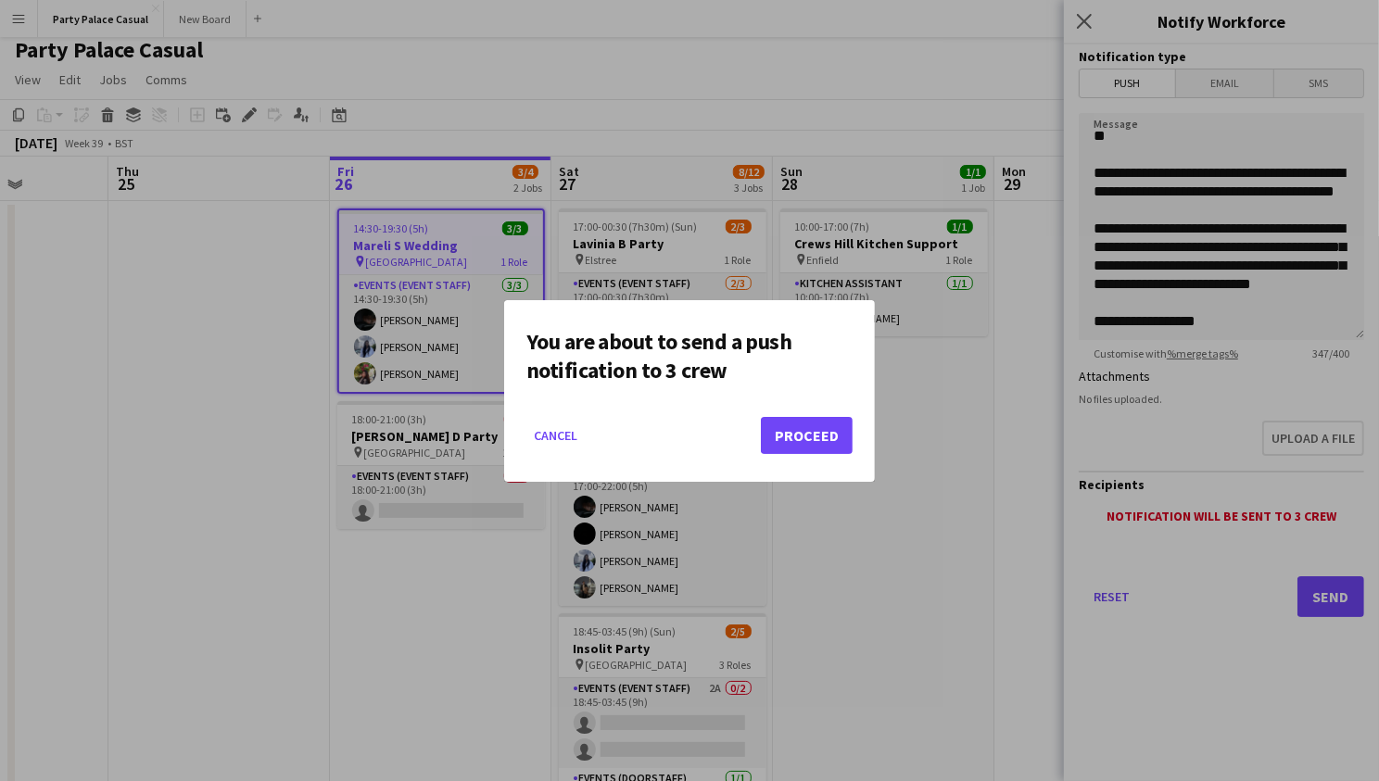
click at [808, 433] on button "Proceed" at bounding box center [807, 435] width 92 height 37
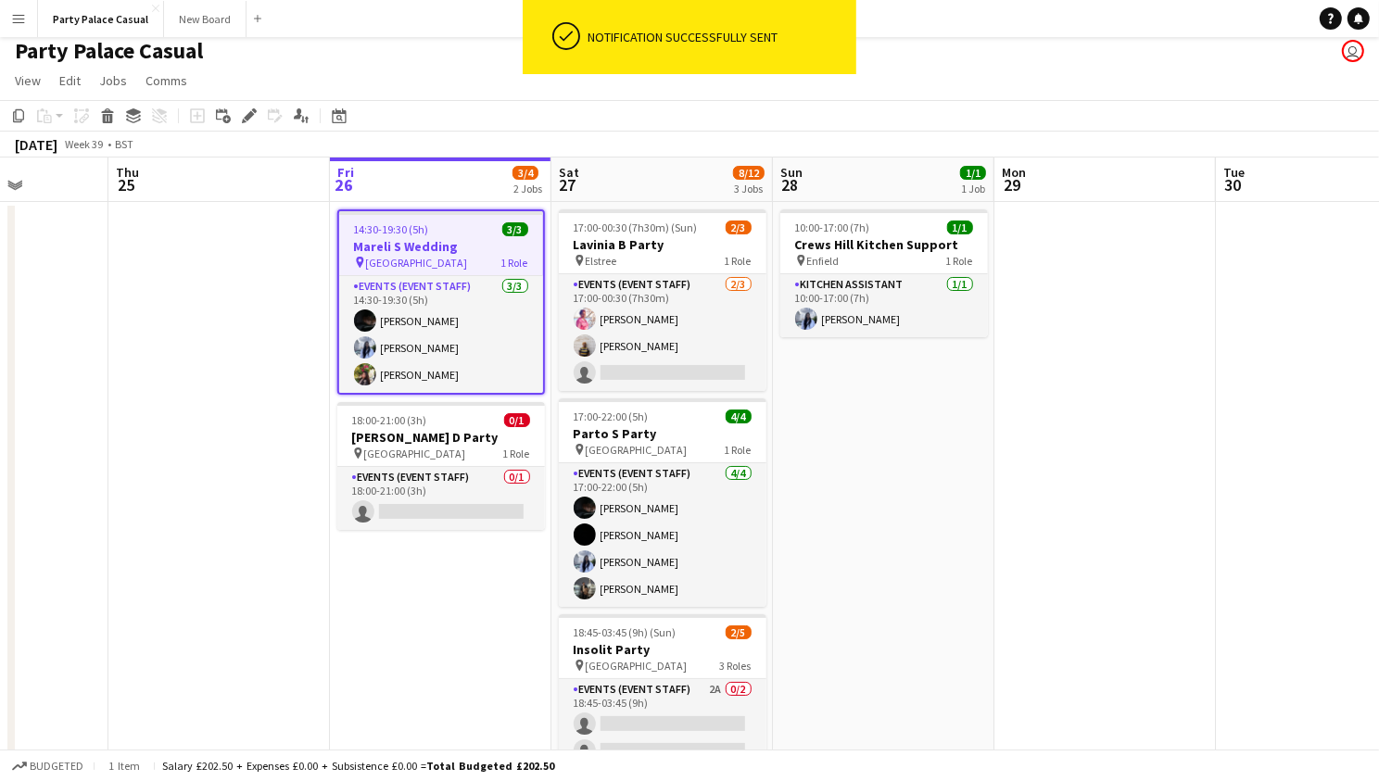
click at [443, 245] on h3 "Mareli S Wedding" at bounding box center [441, 246] width 204 height 17
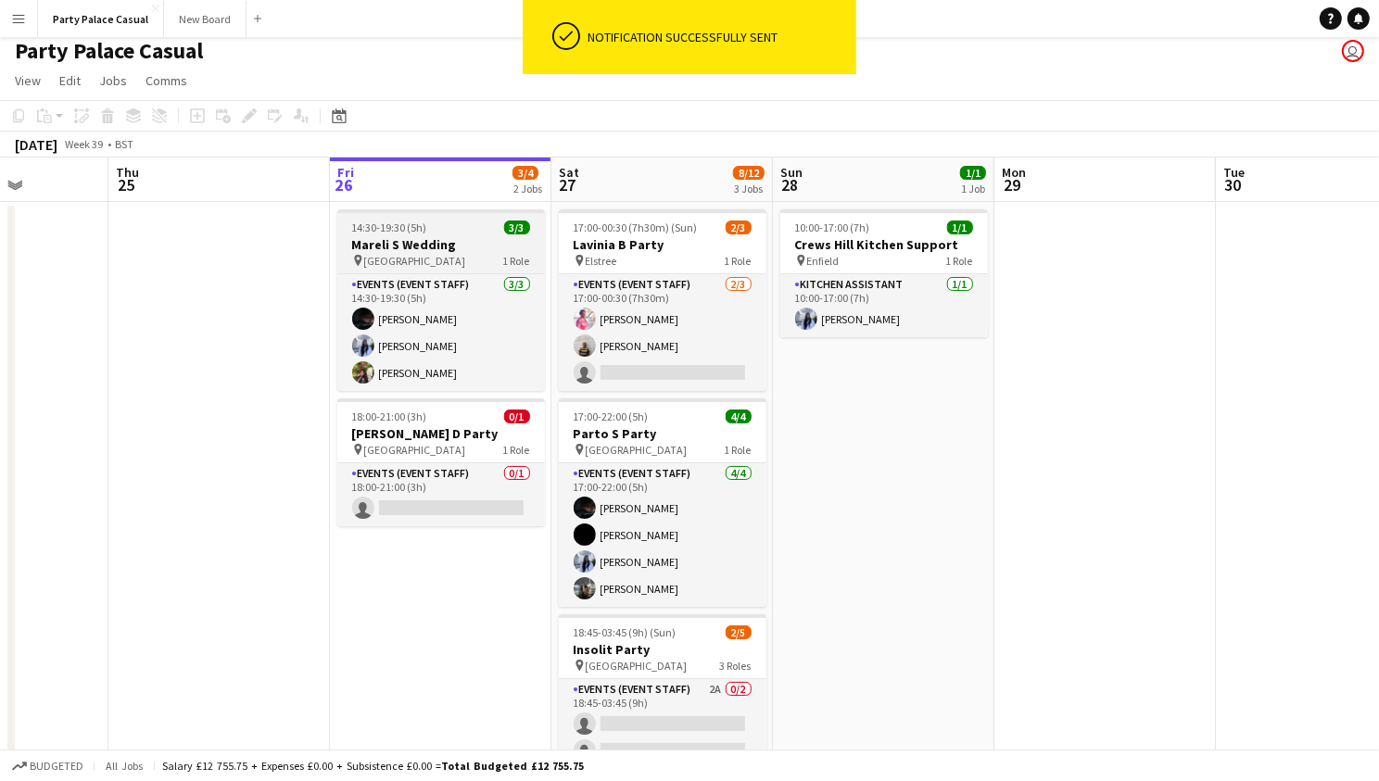
click at [428, 236] on h3 "Mareli S Wedding" at bounding box center [441, 244] width 208 height 17
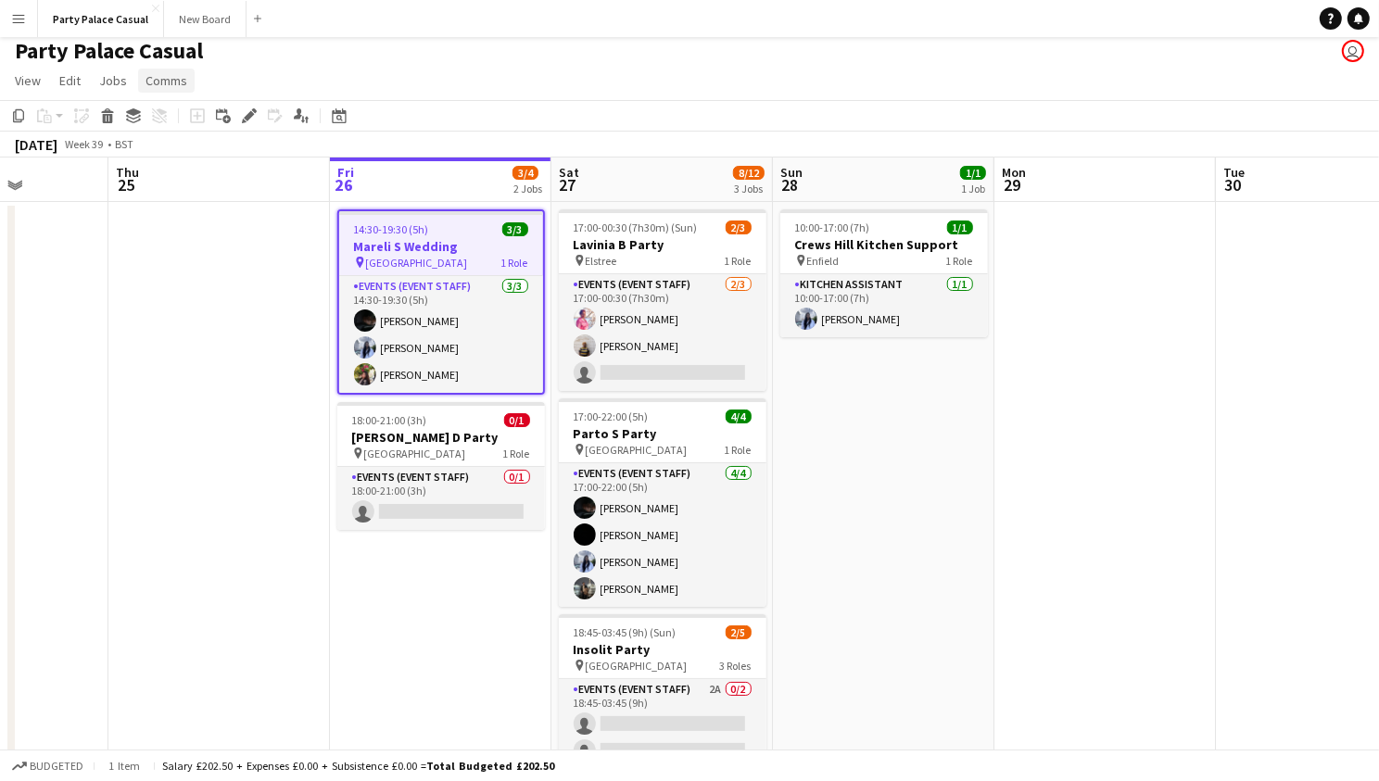
click at [164, 89] on link "Comms" at bounding box center [166, 81] width 57 height 24
click at [209, 125] on span "Notify confirmed crew" at bounding box center [214, 120] width 124 height 17
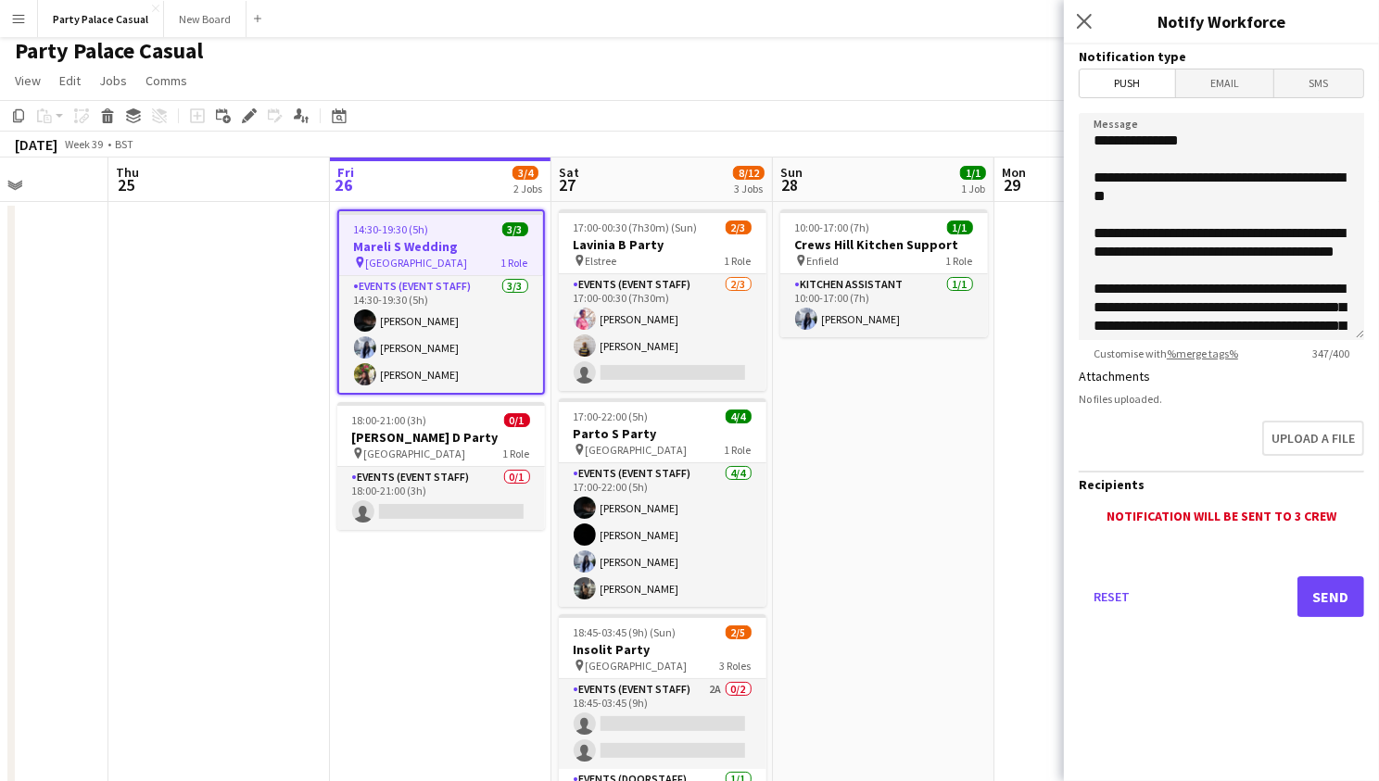
click at [1171, 79] on span "Email" at bounding box center [1225, 84] width 98 height 28
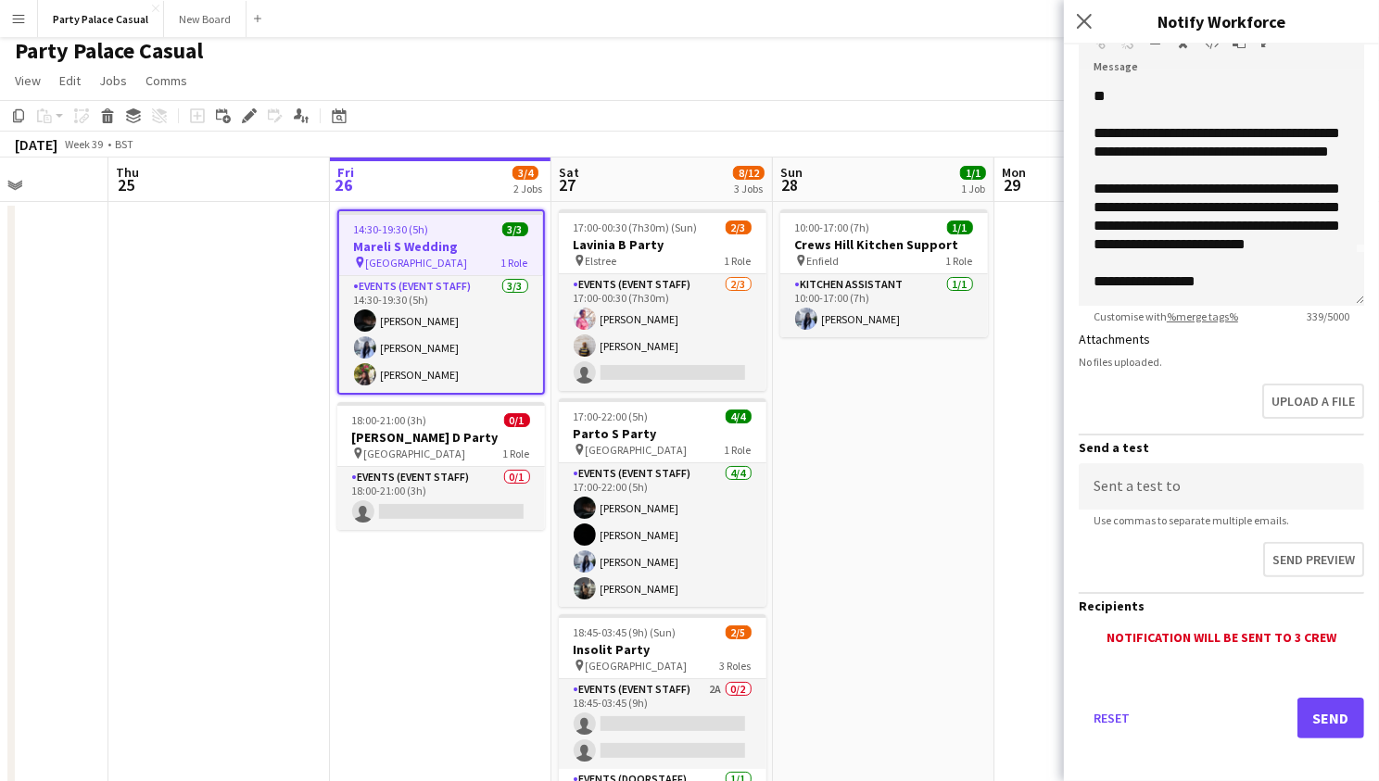
scroll to position [283, 0]
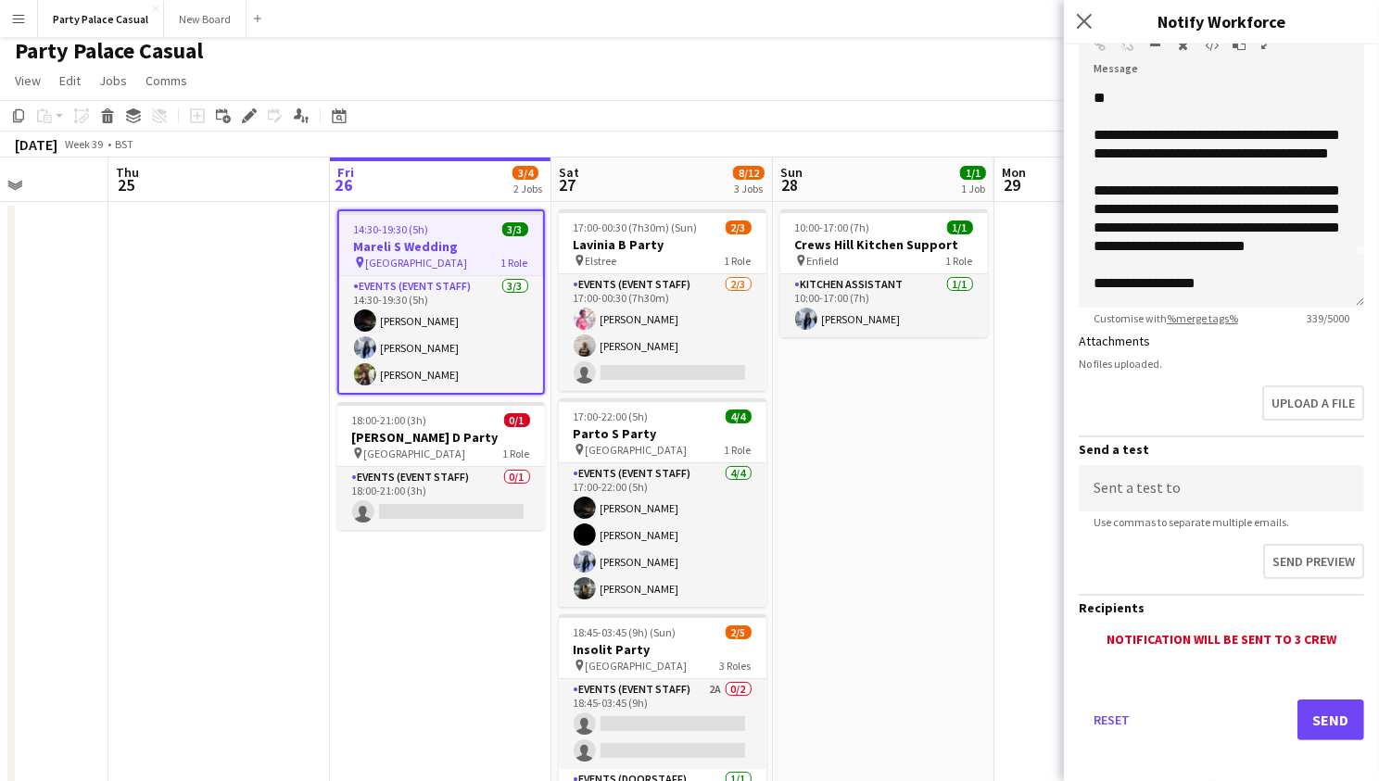
type input "**********"
click at [1171, 664] on button "Send" at bounding box center [1330, 720] width 67 height 41
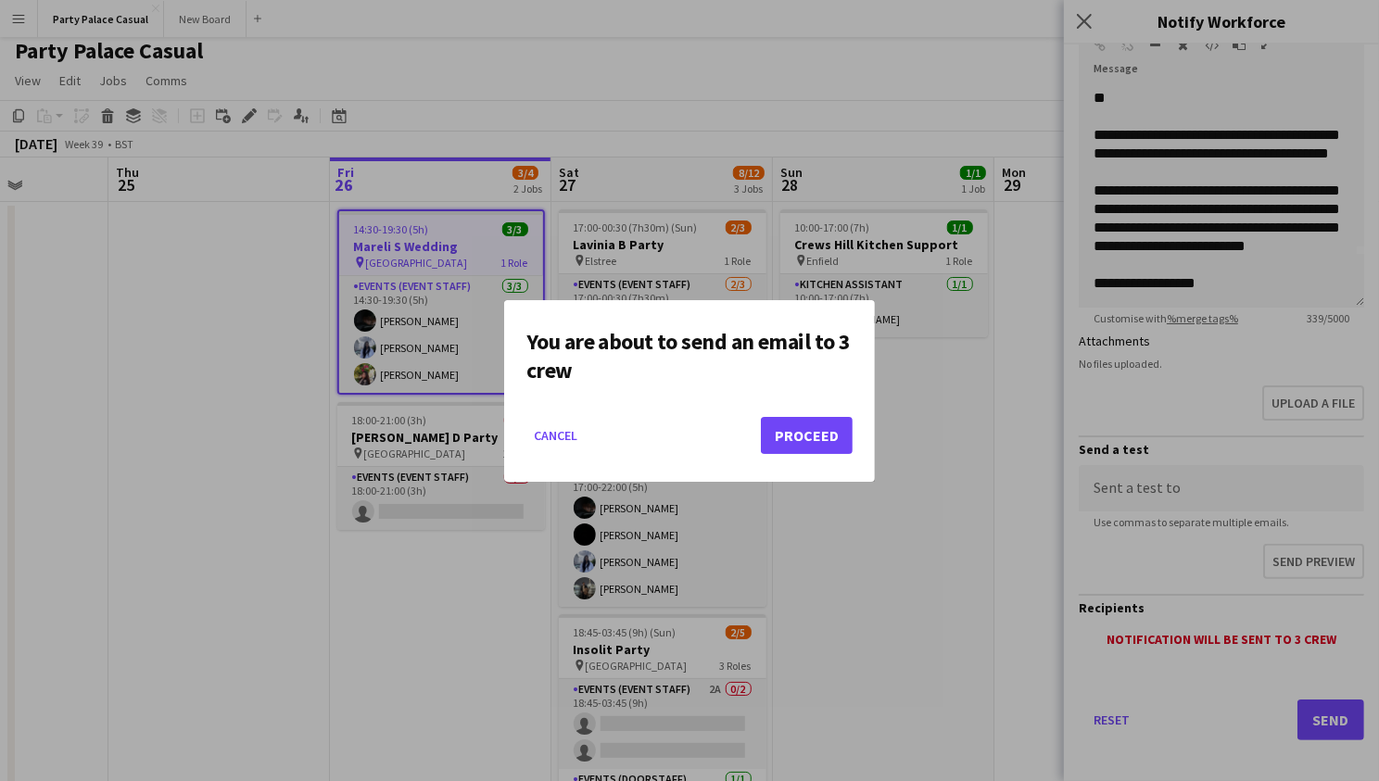
click at [822, 424] on button "Proceed" at bounding box center [807, 435] width 92 height 37
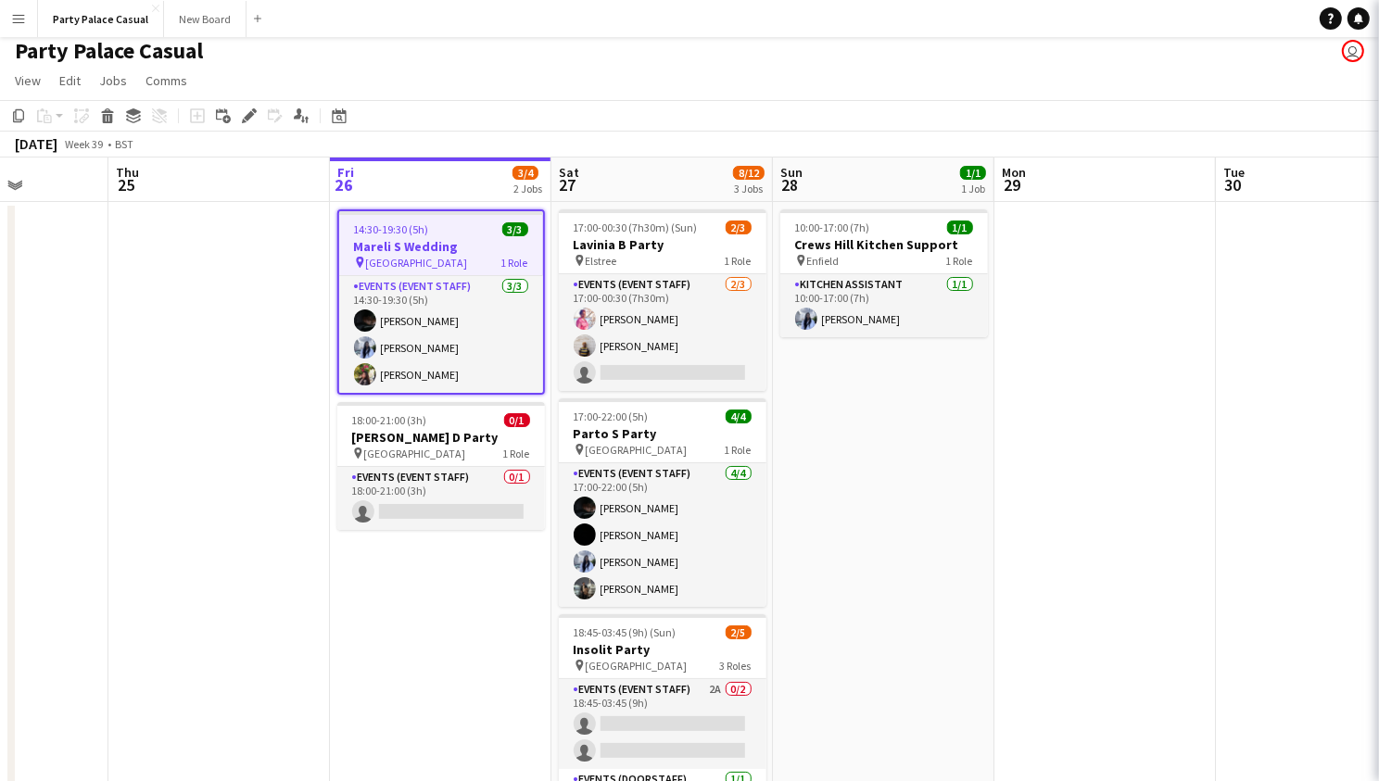
scroll to position [6, 0]
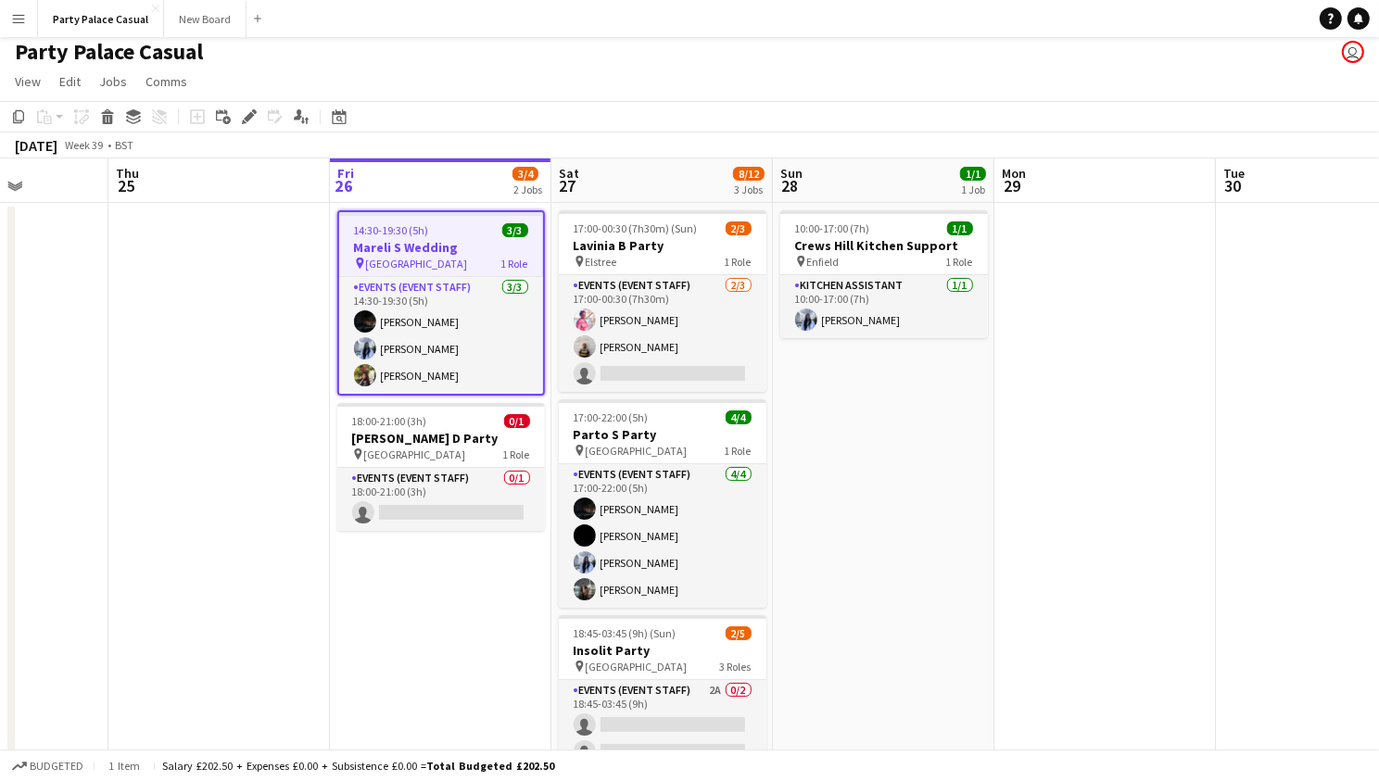
click at [458, 221] on app-job-card "14:30-19:30 (5h) 3/3 Mareli S Wedding pin London 1 Role Events (Event Staff) 3/…" at bounding box center [441, 302] width 208 height 185
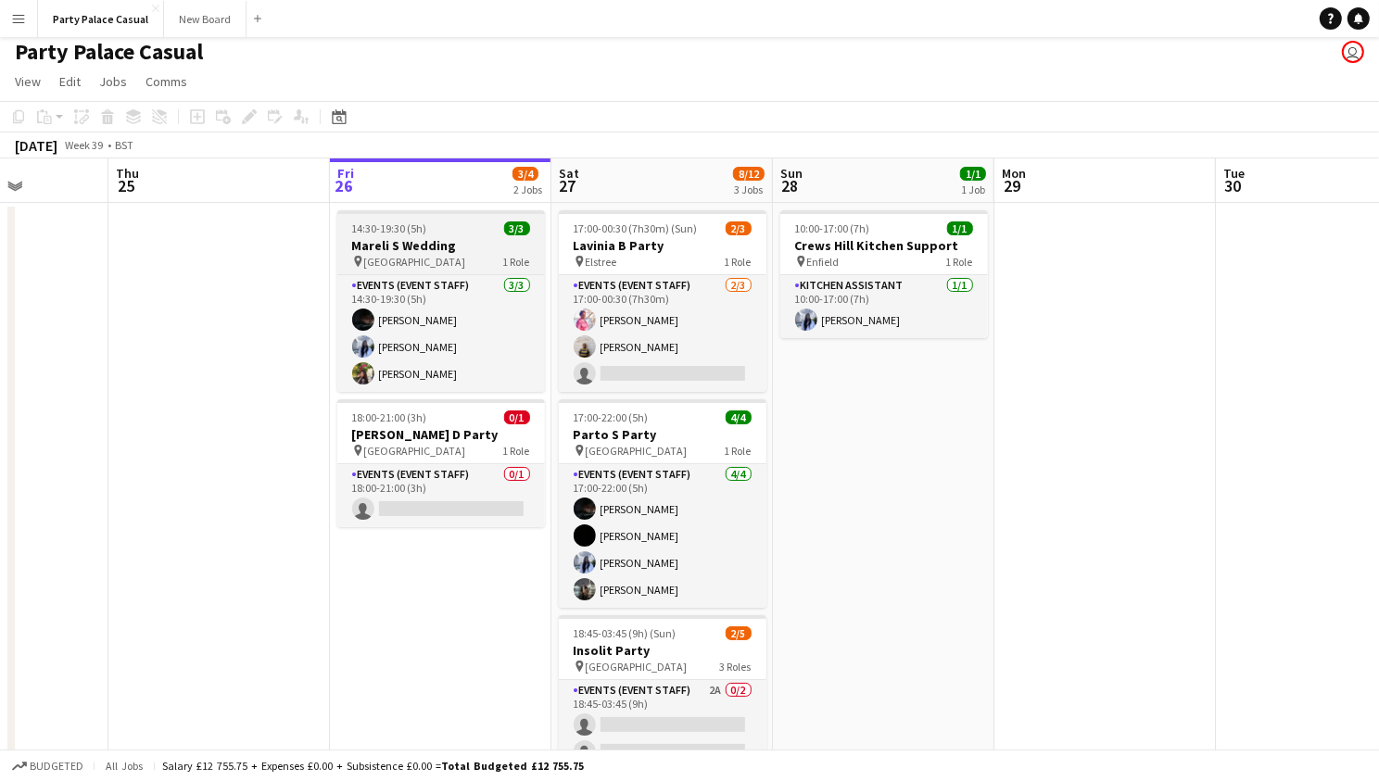
click at [458, 221] on div "14:30-19:30 (5h) 3/3" at bounding box center [441, 228] width 208 height 14
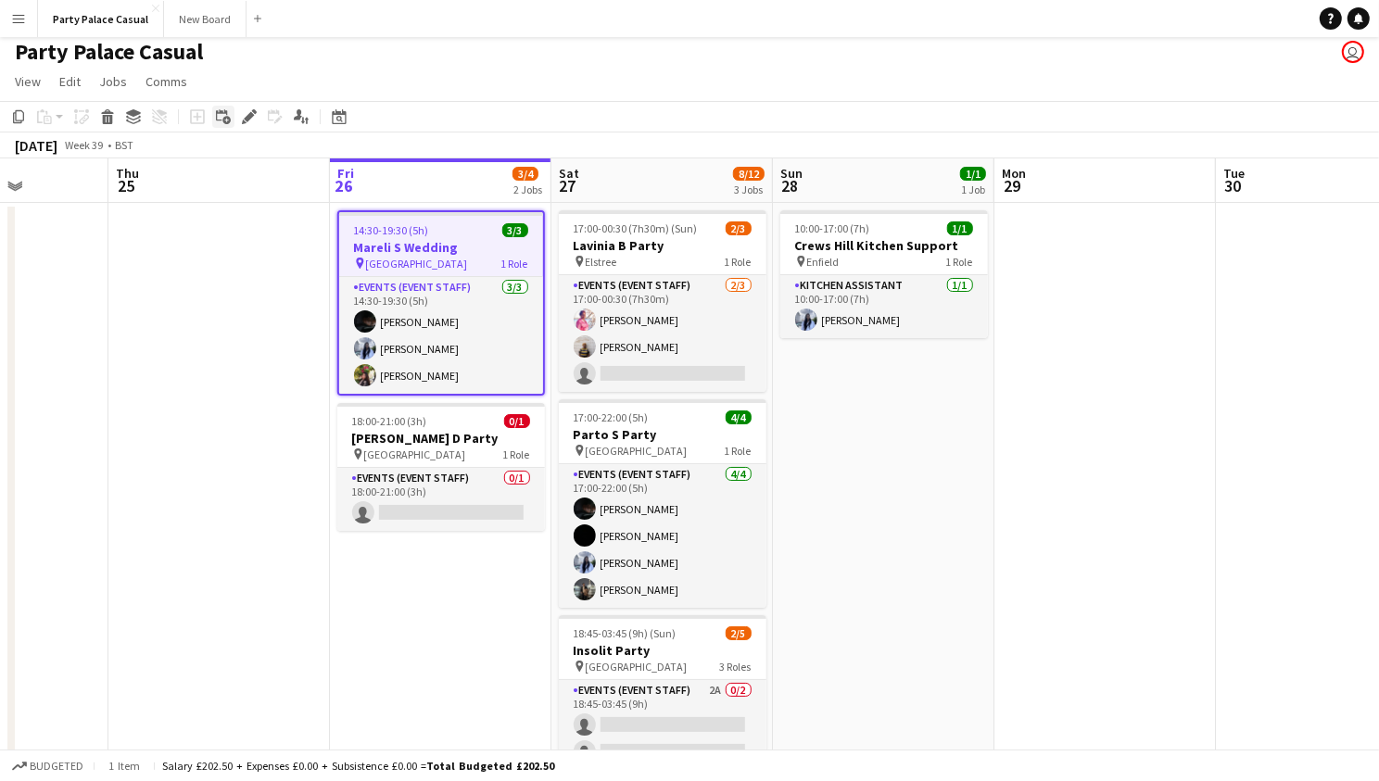
click at [225, 120] on icon "Add linked Job" at bounding box center [223, 116] width 15 height 15
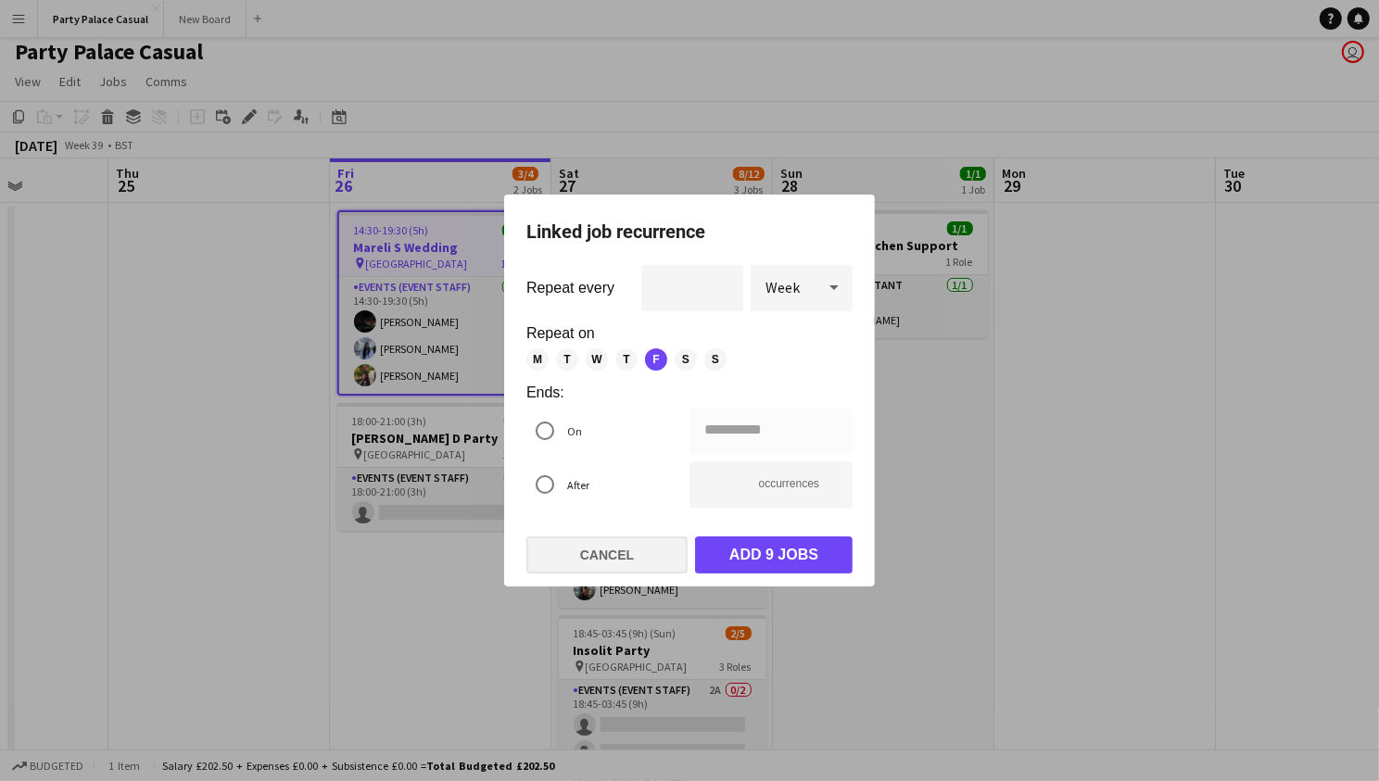
click at [632, 558] on button "Cancel" at bounding box center [606, 555] width 161 height 37
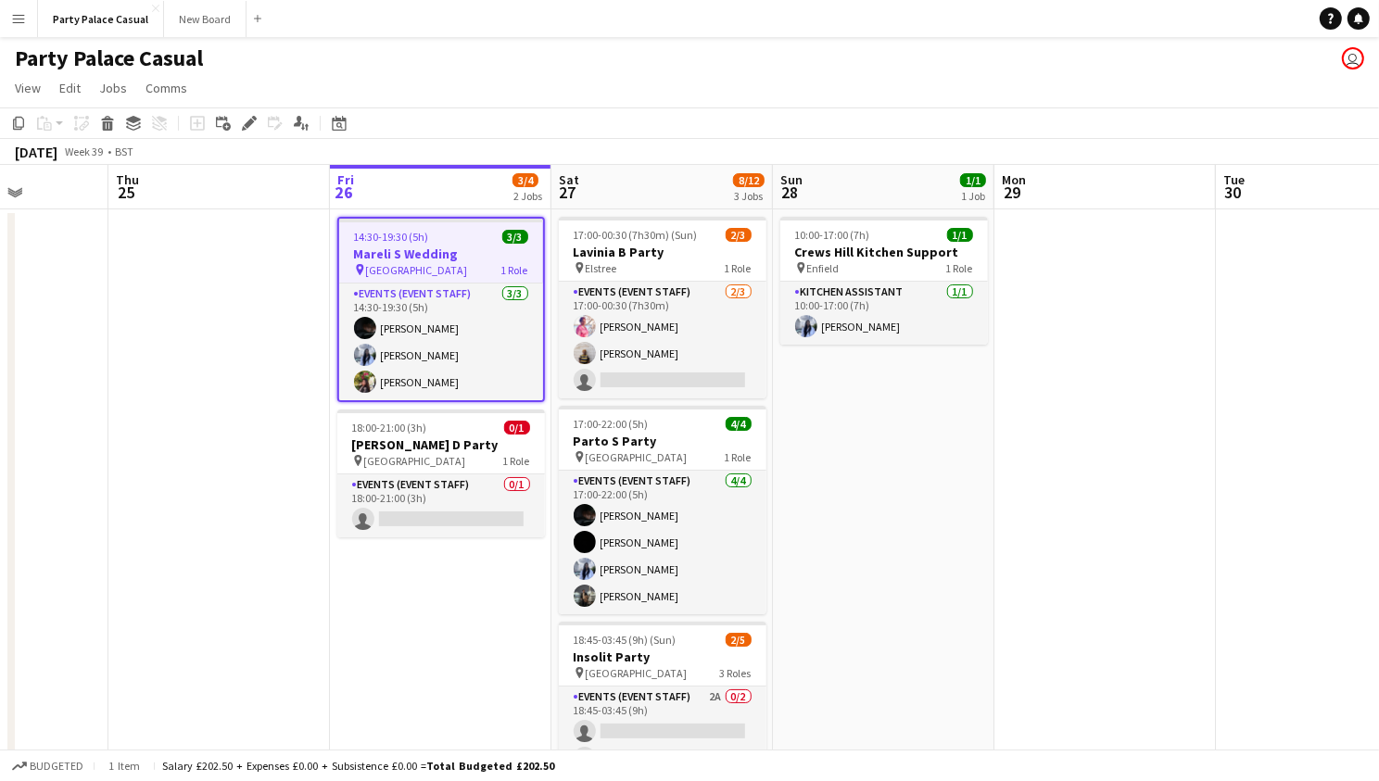
scroll to position [5, 0]
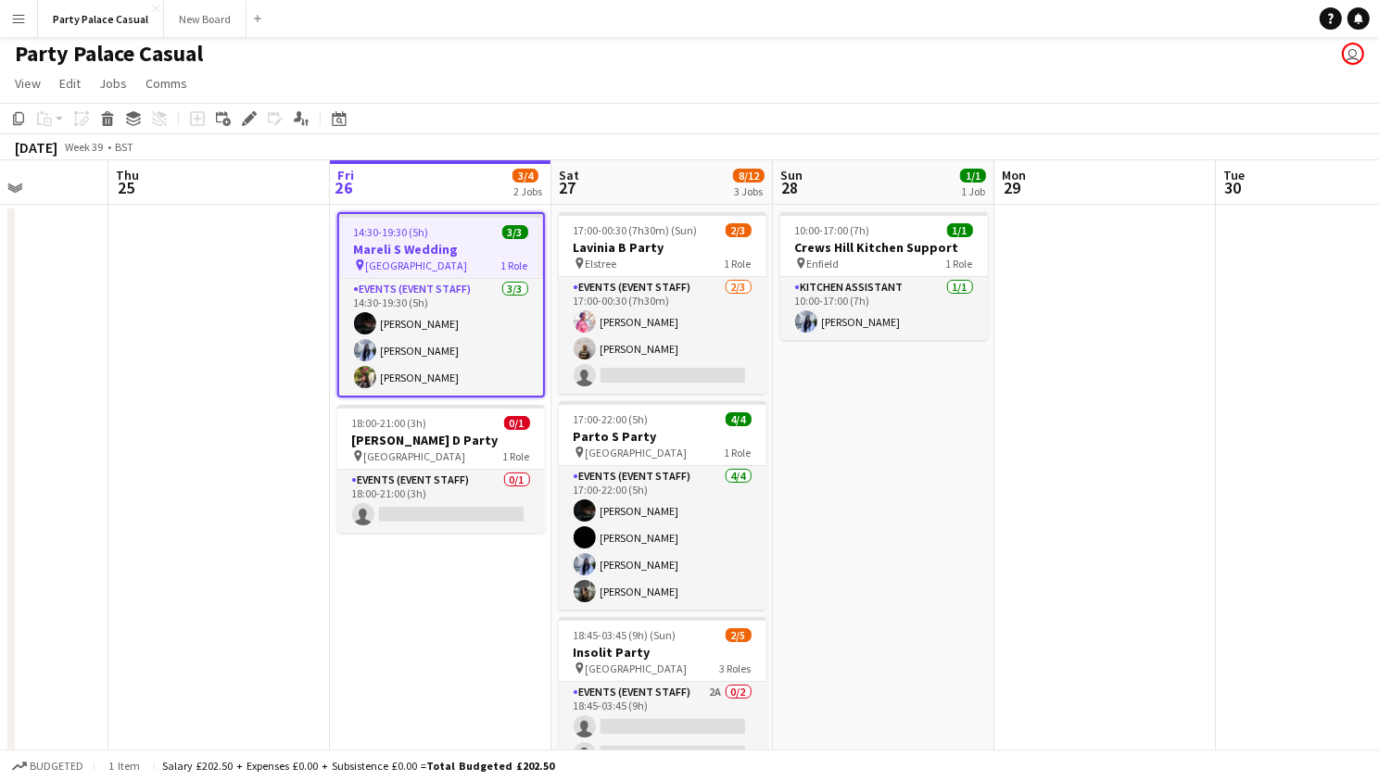
click at [434, 244] on h3 "Mareli S Wedding" at bounding box center [441, 249] width 204 height 17
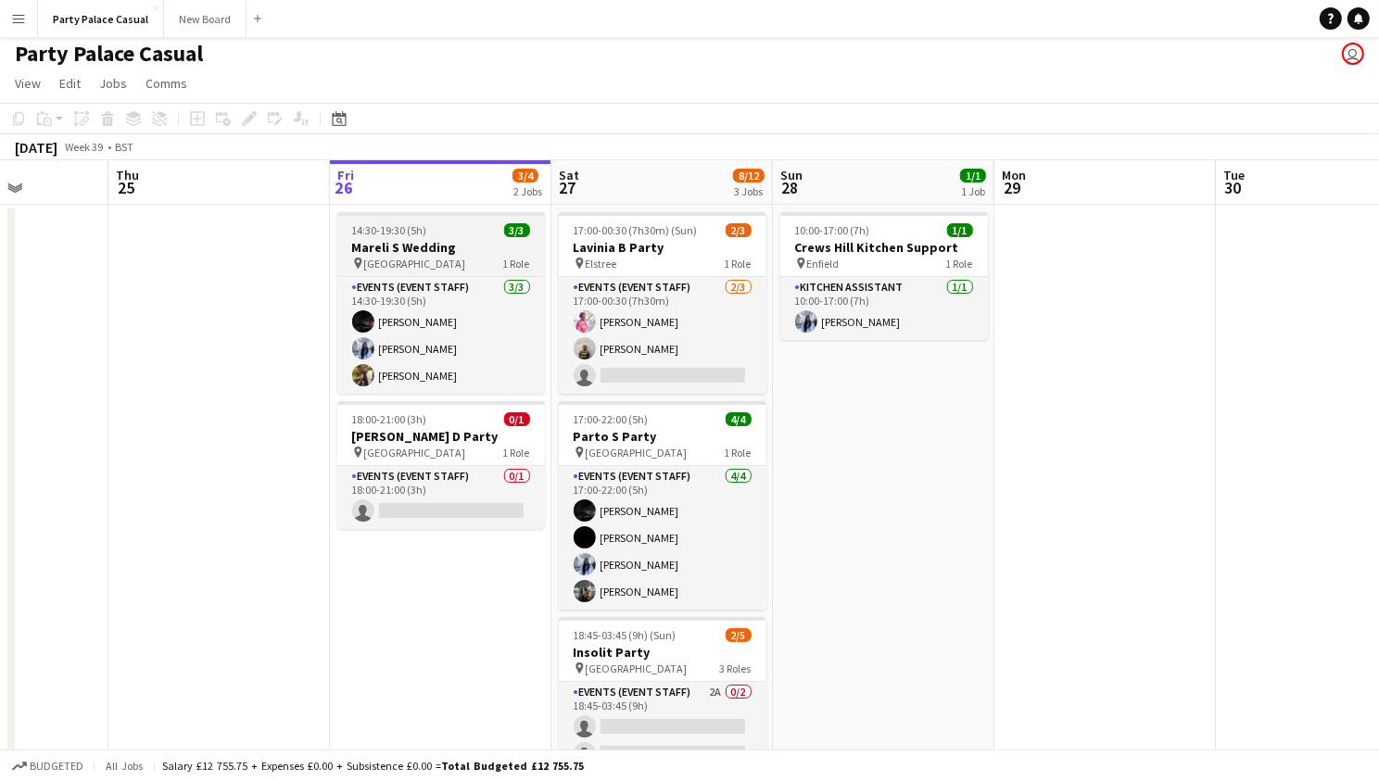
click at [434, 244] on h3 "Mareli S Wedding" at bounding box center [441, 247] width 208 height 17
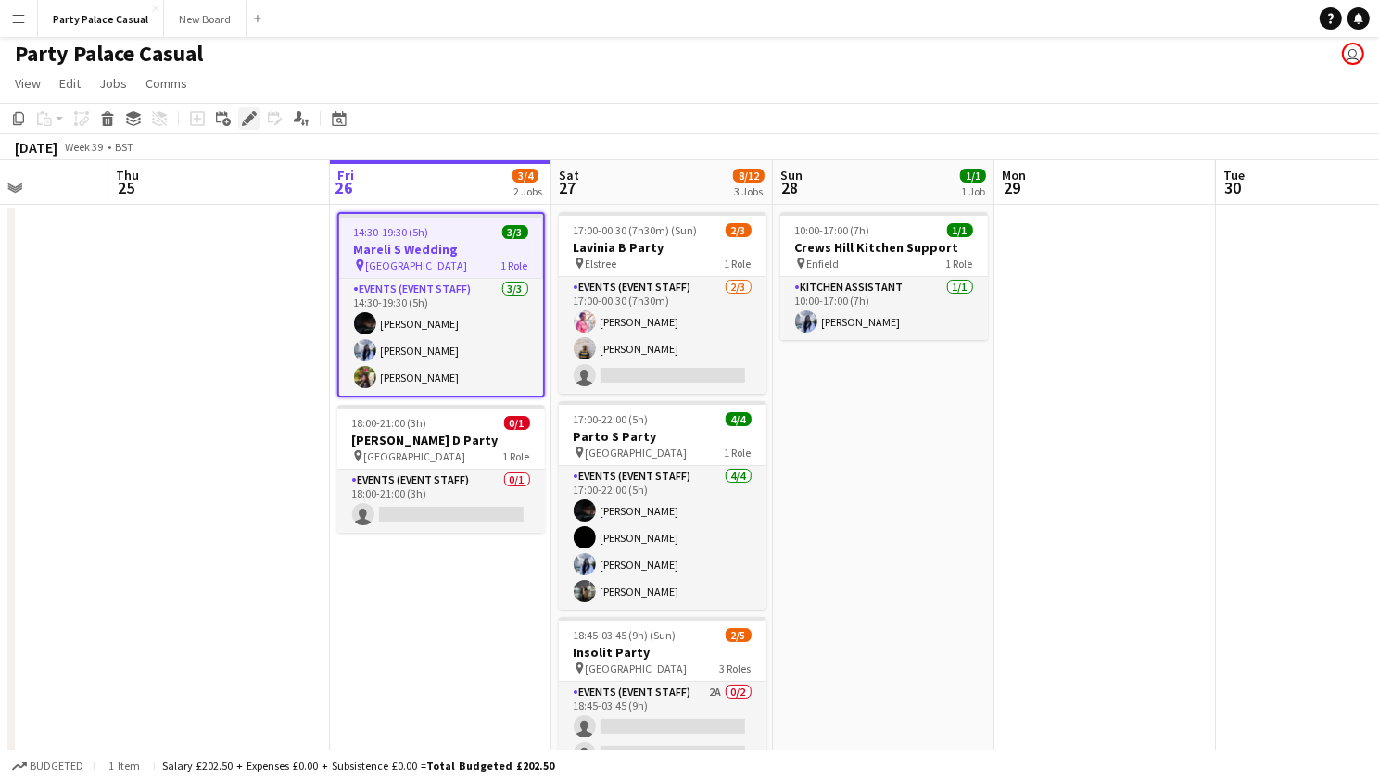
click at [245, 119] on icon at bounding box center [249, 119] width 10 height 10
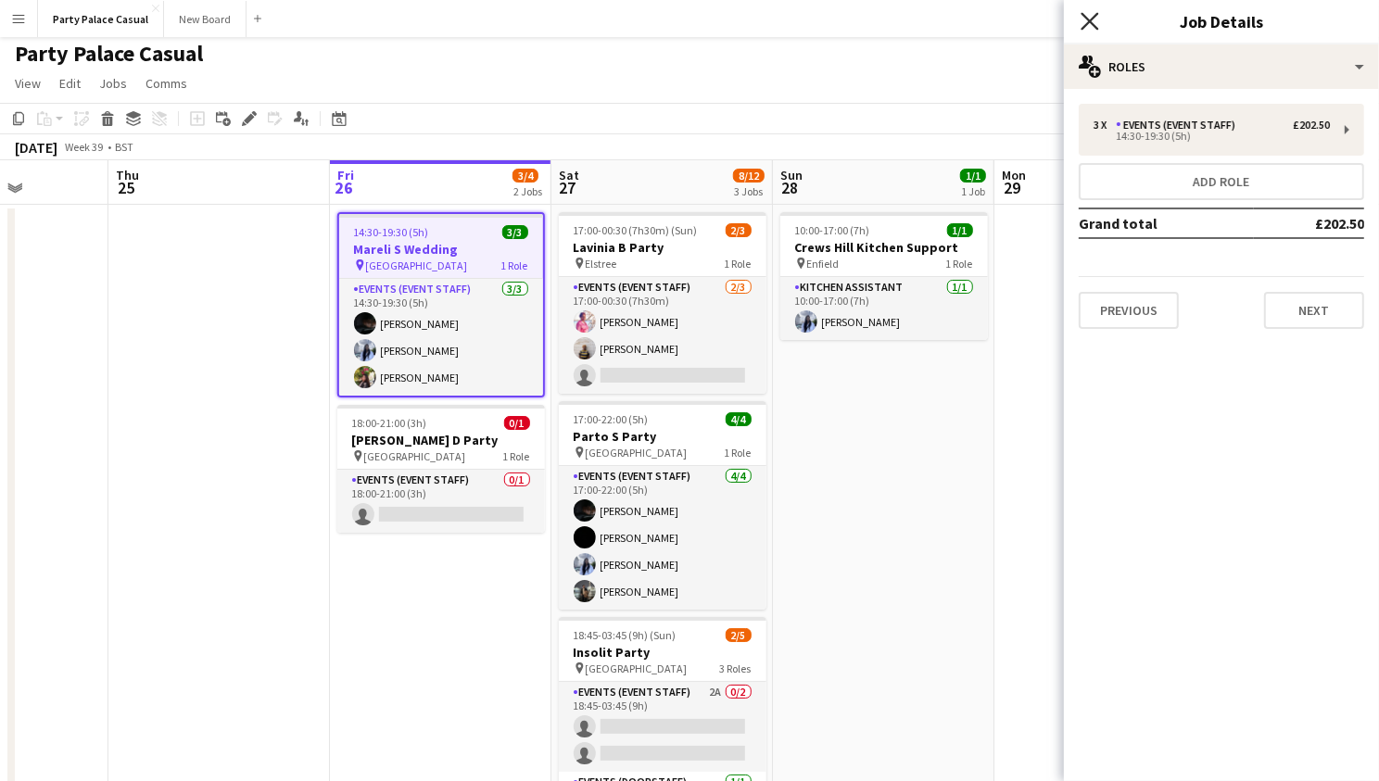
click at [1096, 19] on icon "Close pop-in" at bounding box center [1090, 21] width 18 height 18
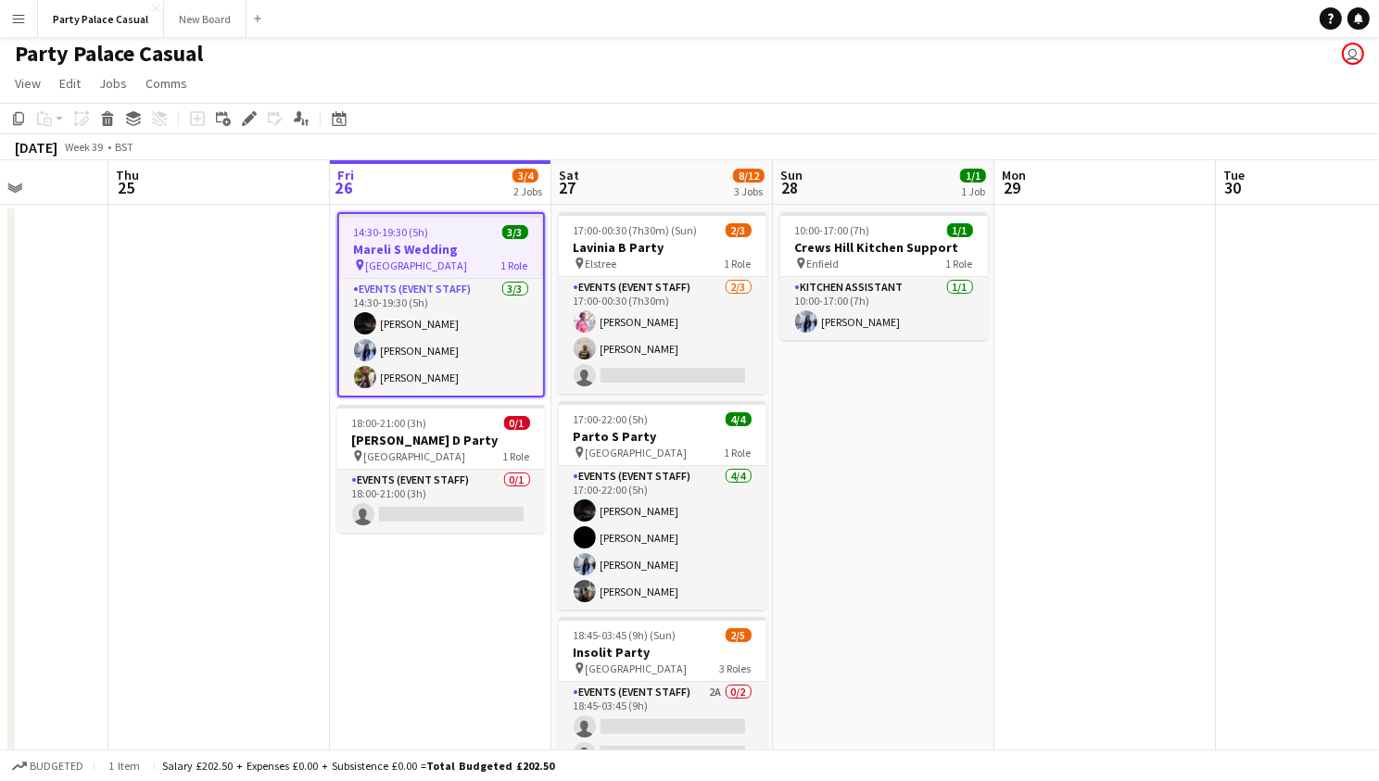
click at [416, 258] on div "pin London 1 Role" at bounding box center [441, 265] width 204 height 15
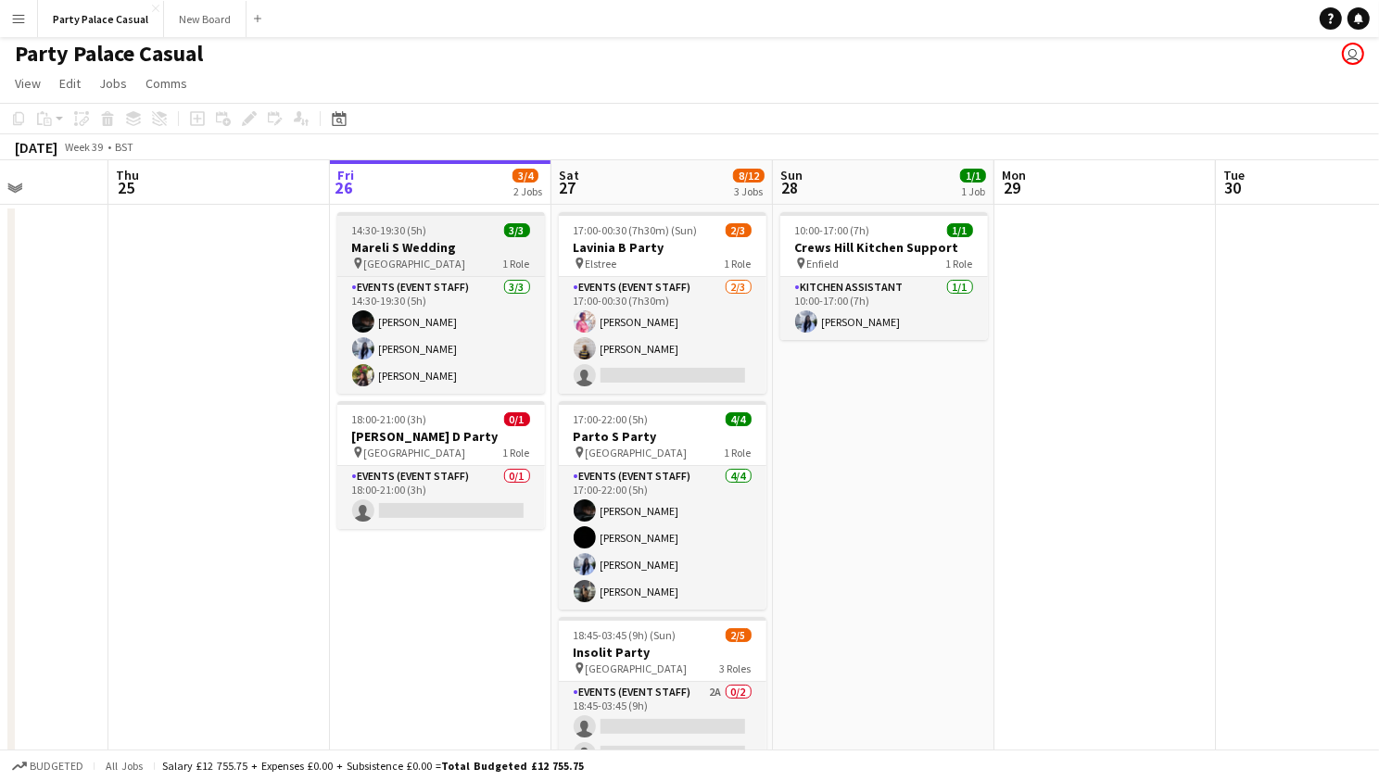
click at [416, 257] on div "pin London 1 Role" at bounding box center [441, 263] width 208 height 15
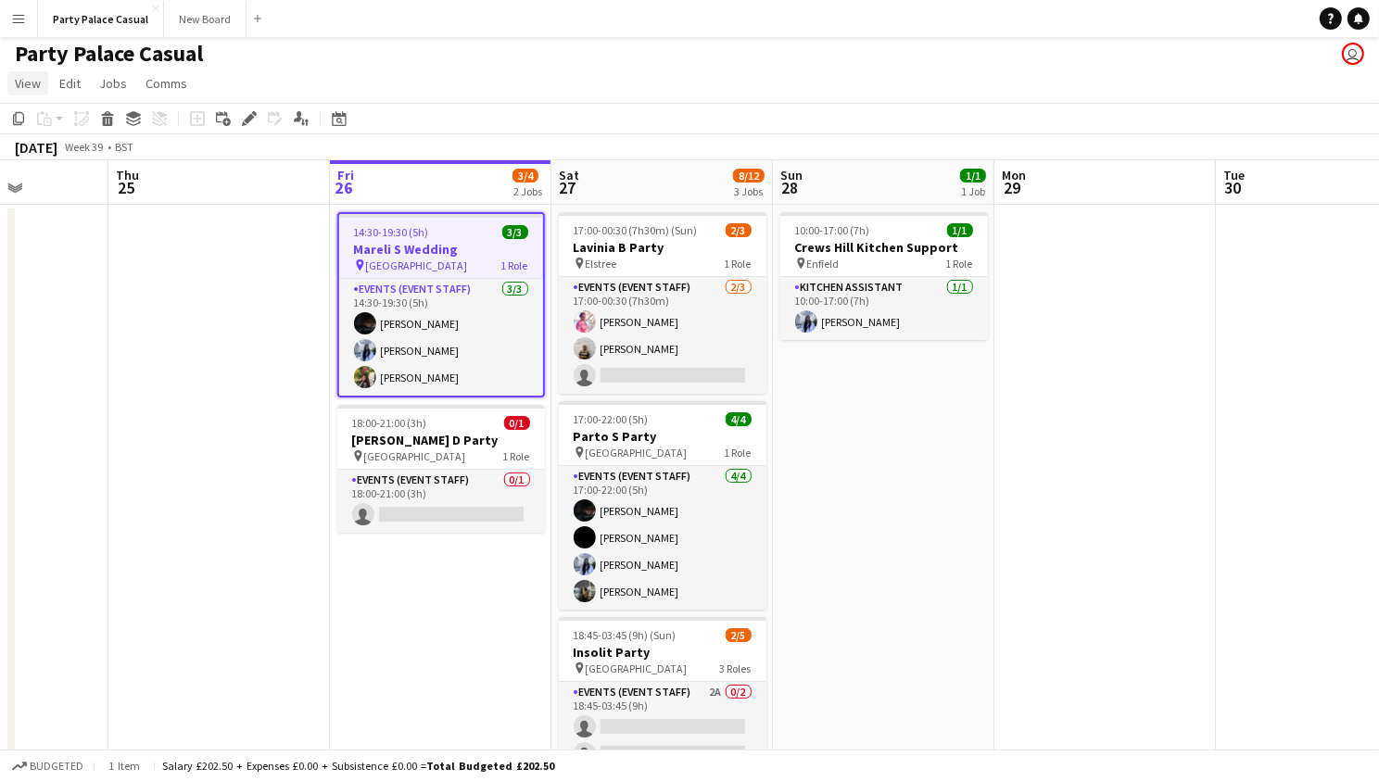
click at [22, 82] on span "View" at bounding box center [28, 83] width 26 height 17
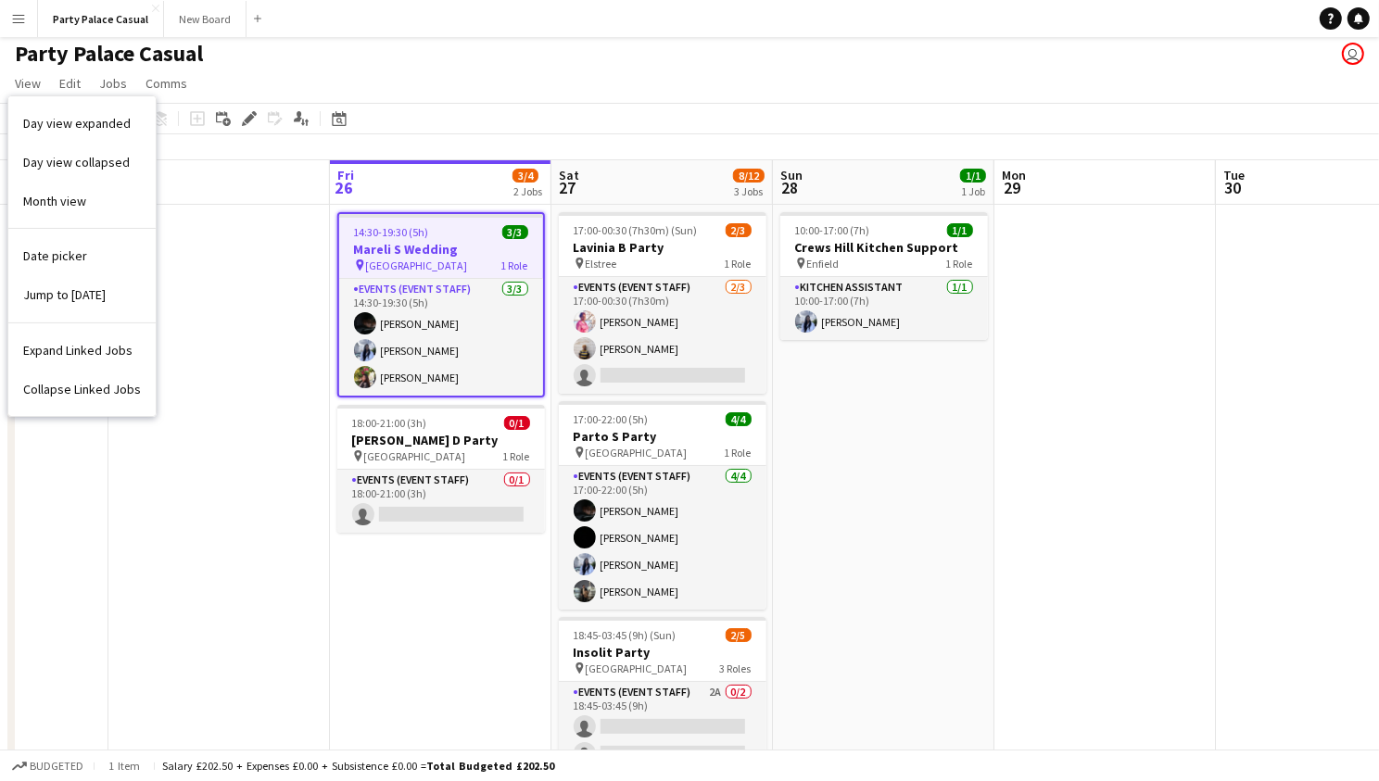
click at [225, 79] on app-page-menu "View Day view expanded Day view collapsed Month view Date picker Jump to today …" at bounding box center [689, 85] width 1379 height 35
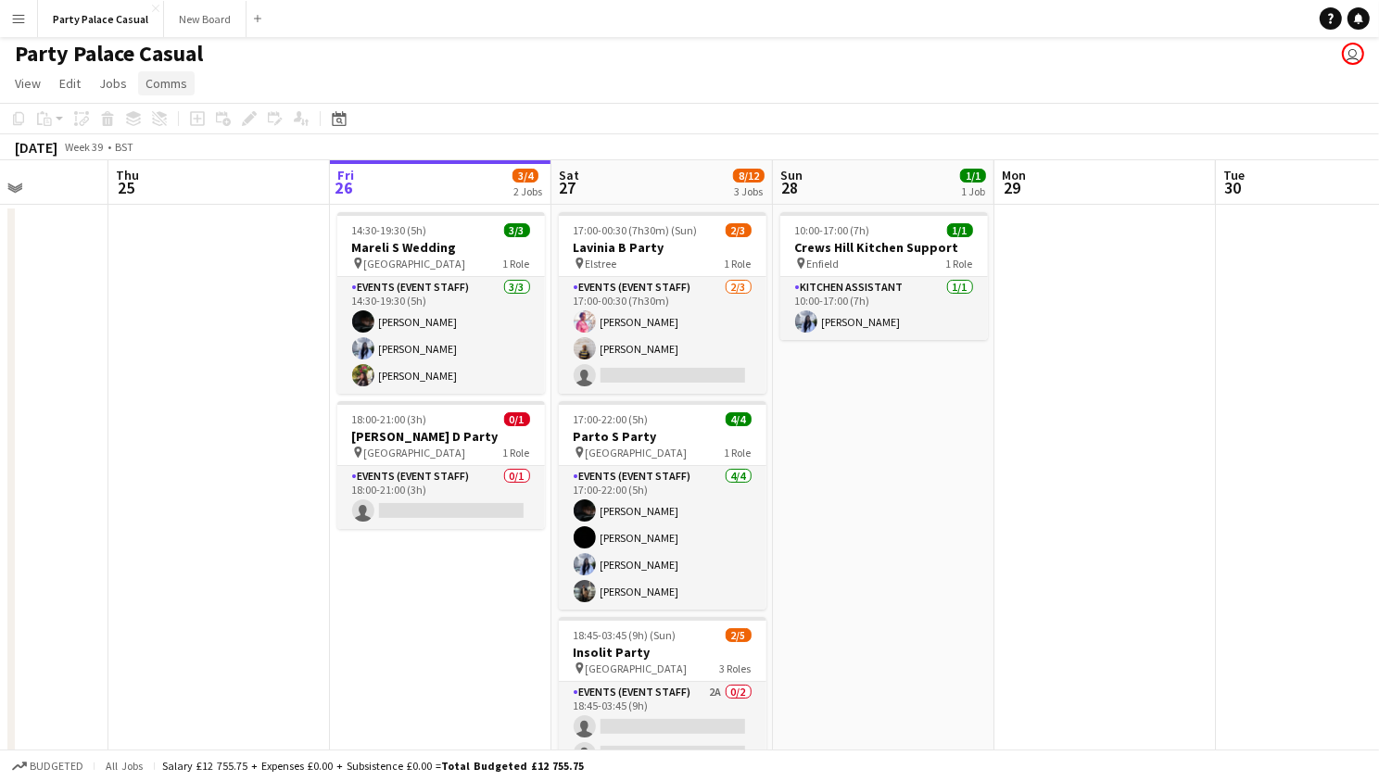
click at [180, 79] on span "Comms" at bounding box center [166, 83] width 42 height 17
click at [434, 233] on div "14:30-19:30 (5h) 3/3" at bounding box center [441, 230] width 208 height 14
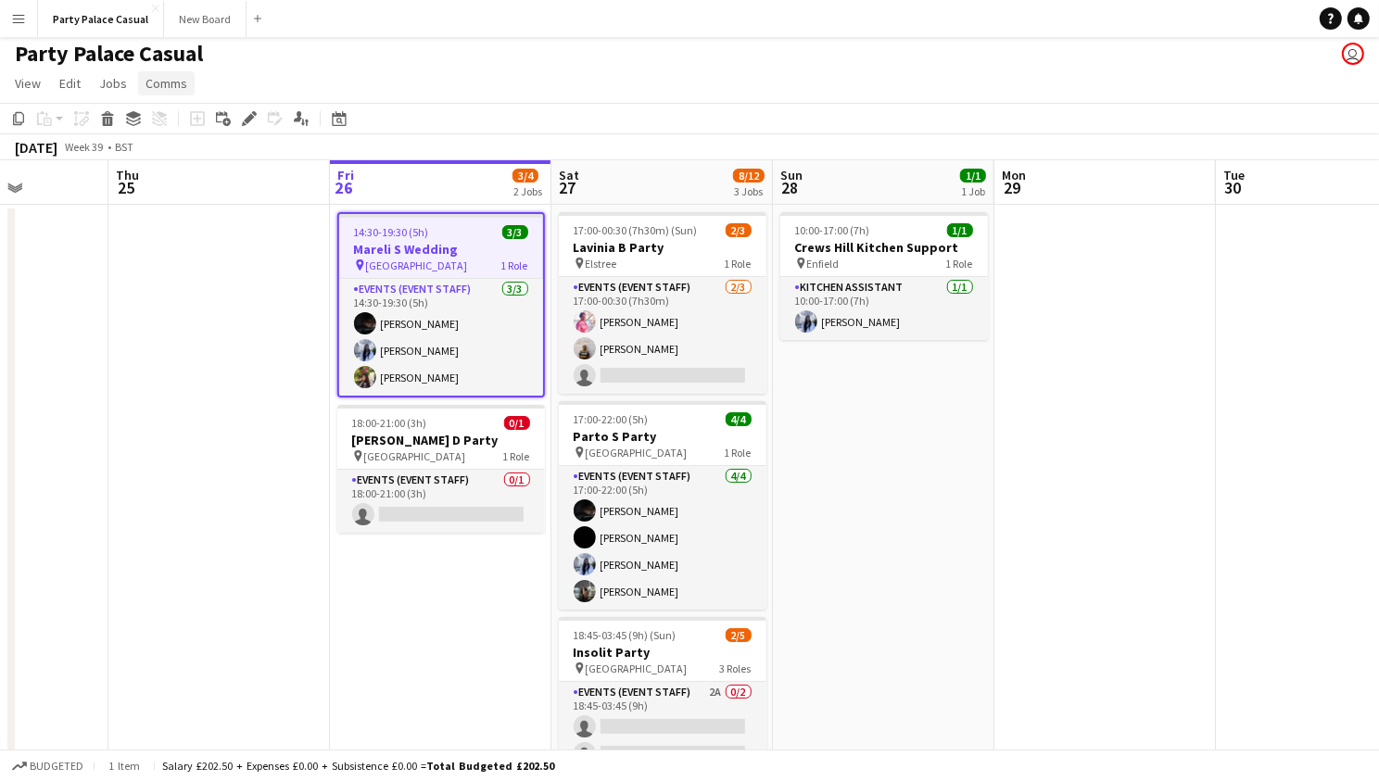
click at [184, 82] on link "Comms" at bounding box center [166, 83] width 57 height 24
click at [237, 115] on span "Notify confirmed crew" at bounding box center [214, 123] width 124 height 17
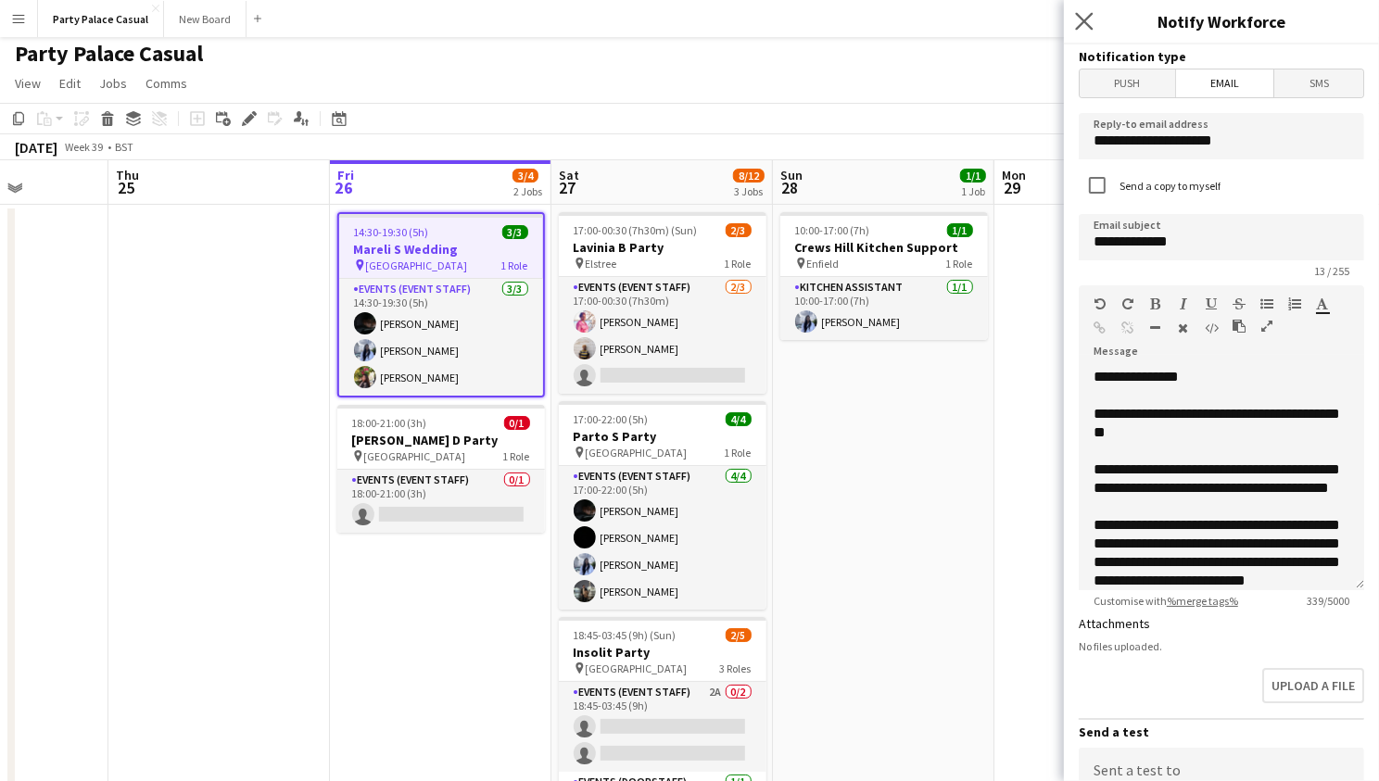
click at [1074, 21] on app-icon "Close pop-in" at bounding box center [1084, 21] width 27 height 27
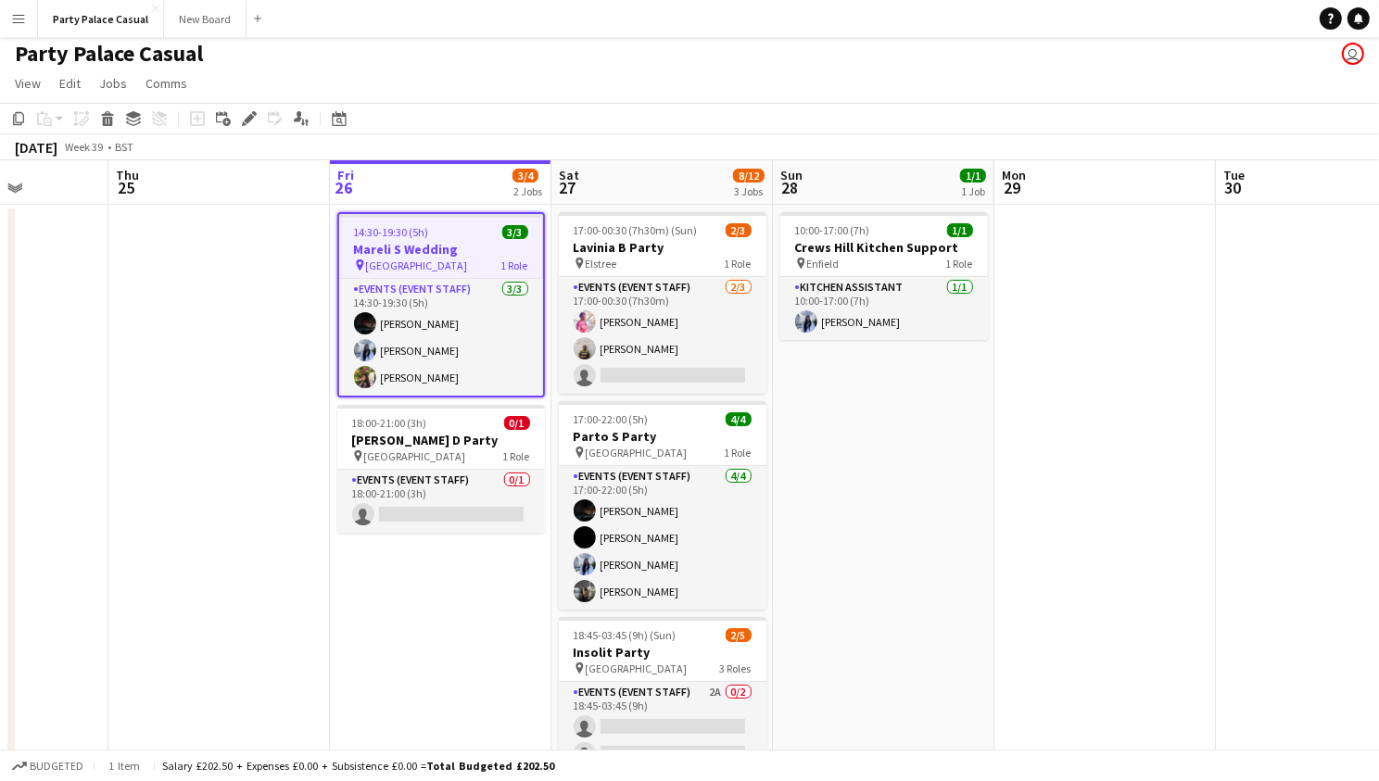
click at [297, 493] on app-date-cell at bounding box center [218, 568] width 221 height 727
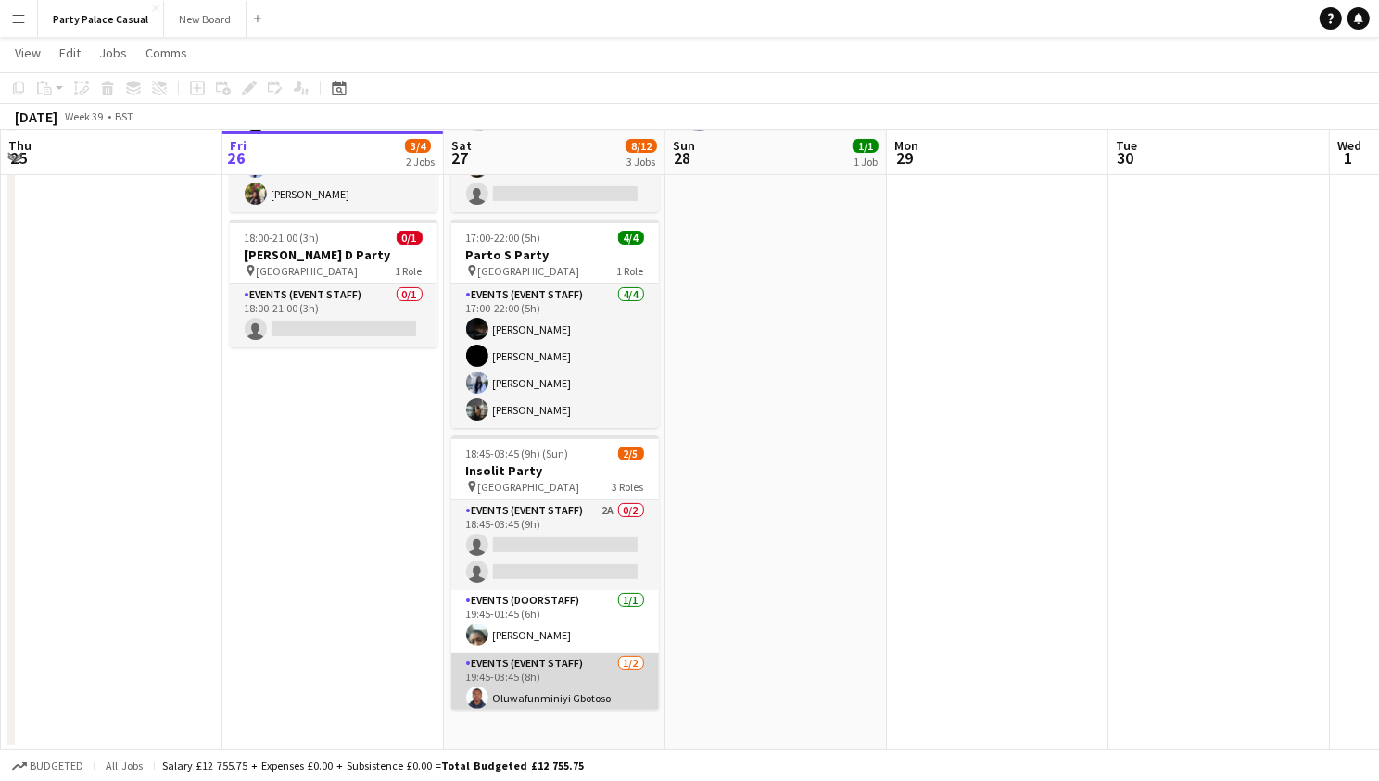
scroll to position [183, 0]
click at [573, 708] on app-card-role "Events (Event Staff) [DATE] 19:45-03:45 (8h) Oluwafunminiyi Gbotoso single-neut…" at bounding box center [555, 699] width 208 height 90
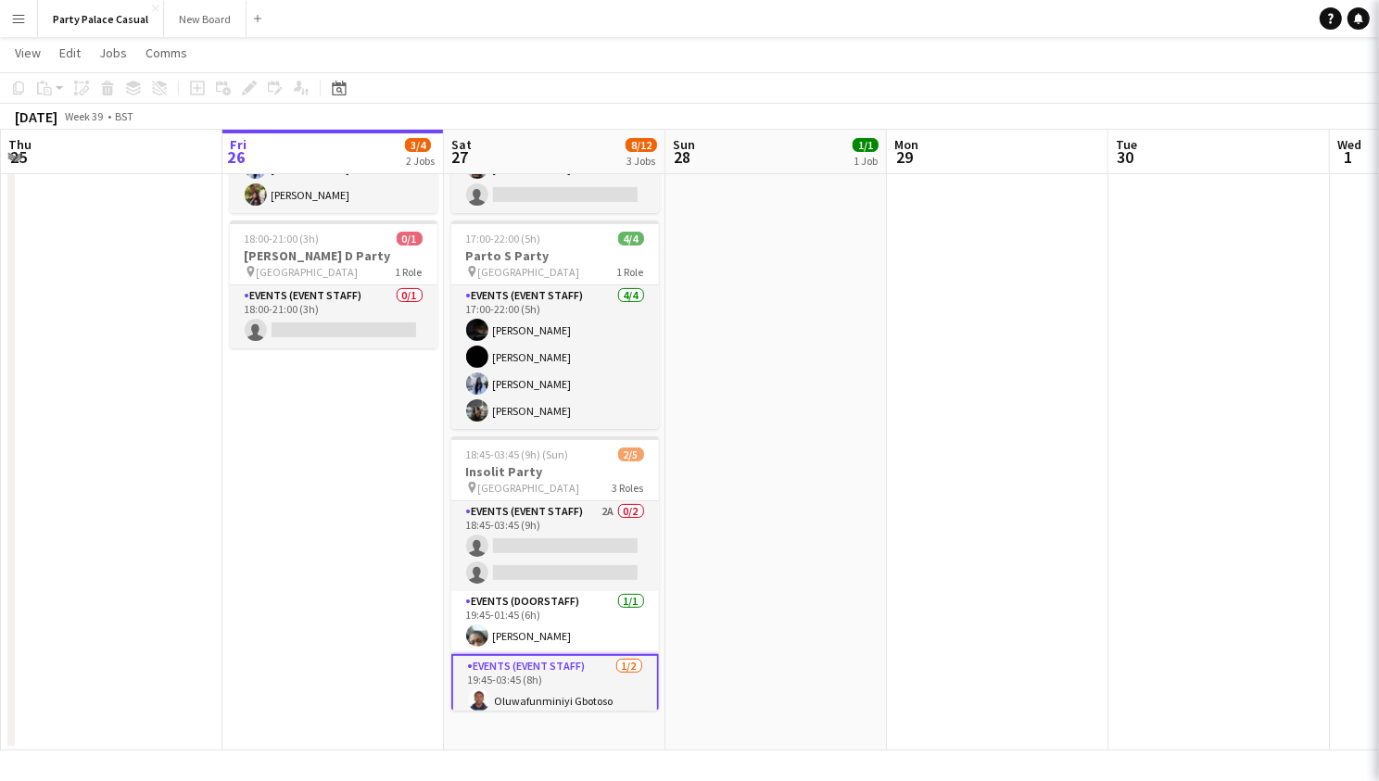
scroll to position [1, 0]
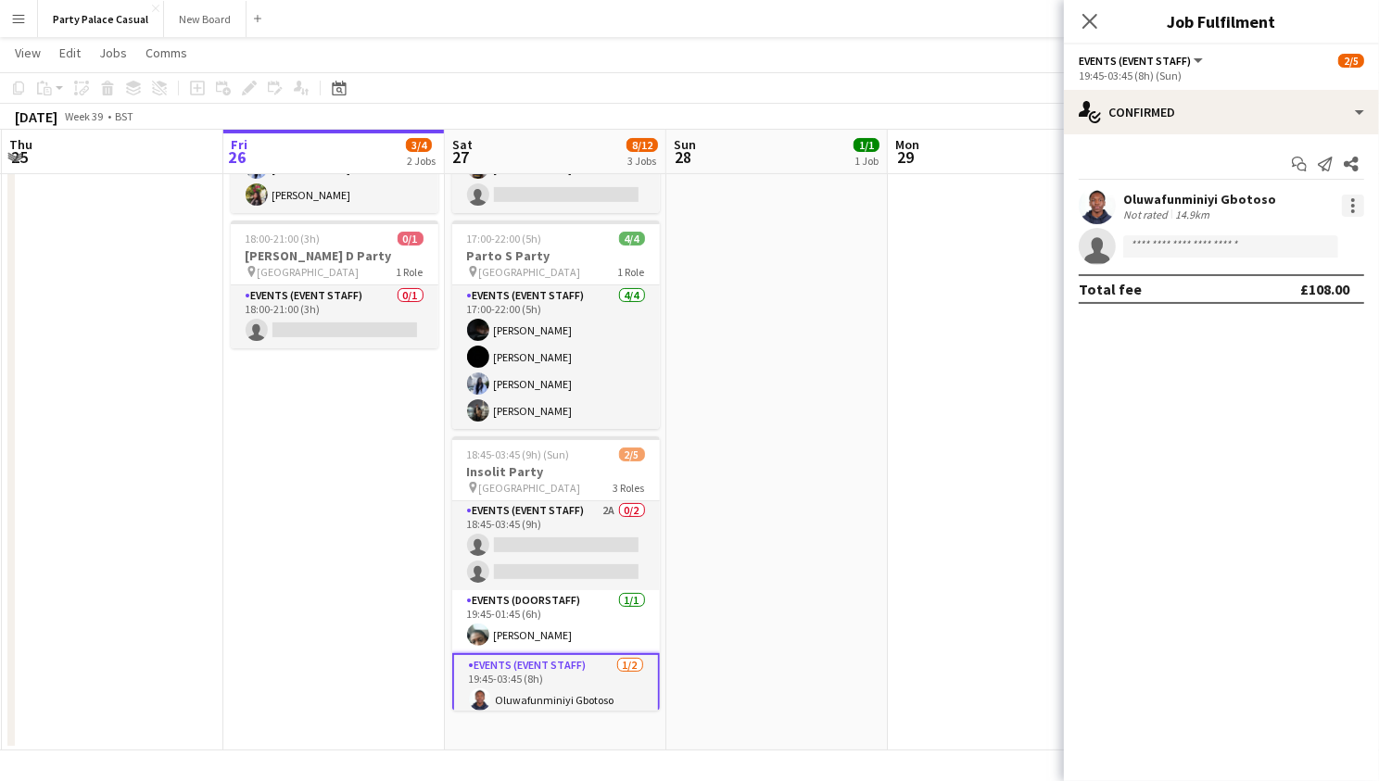
click at [1351, 209] on div at bounding box center [1353, 211] width 4 height 4
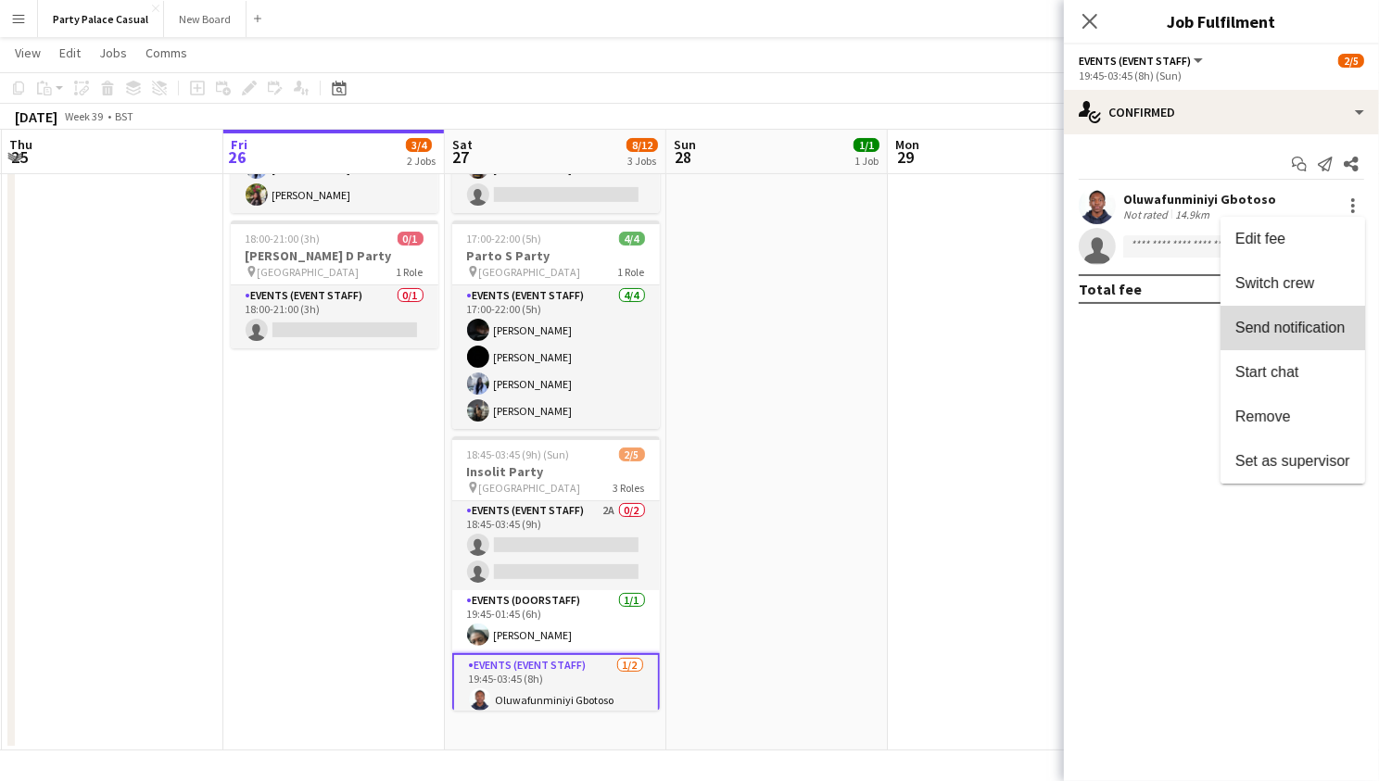
click at [1296, 332] on span "Send notification" at bounding box center [1289, 328] width 109 height 16
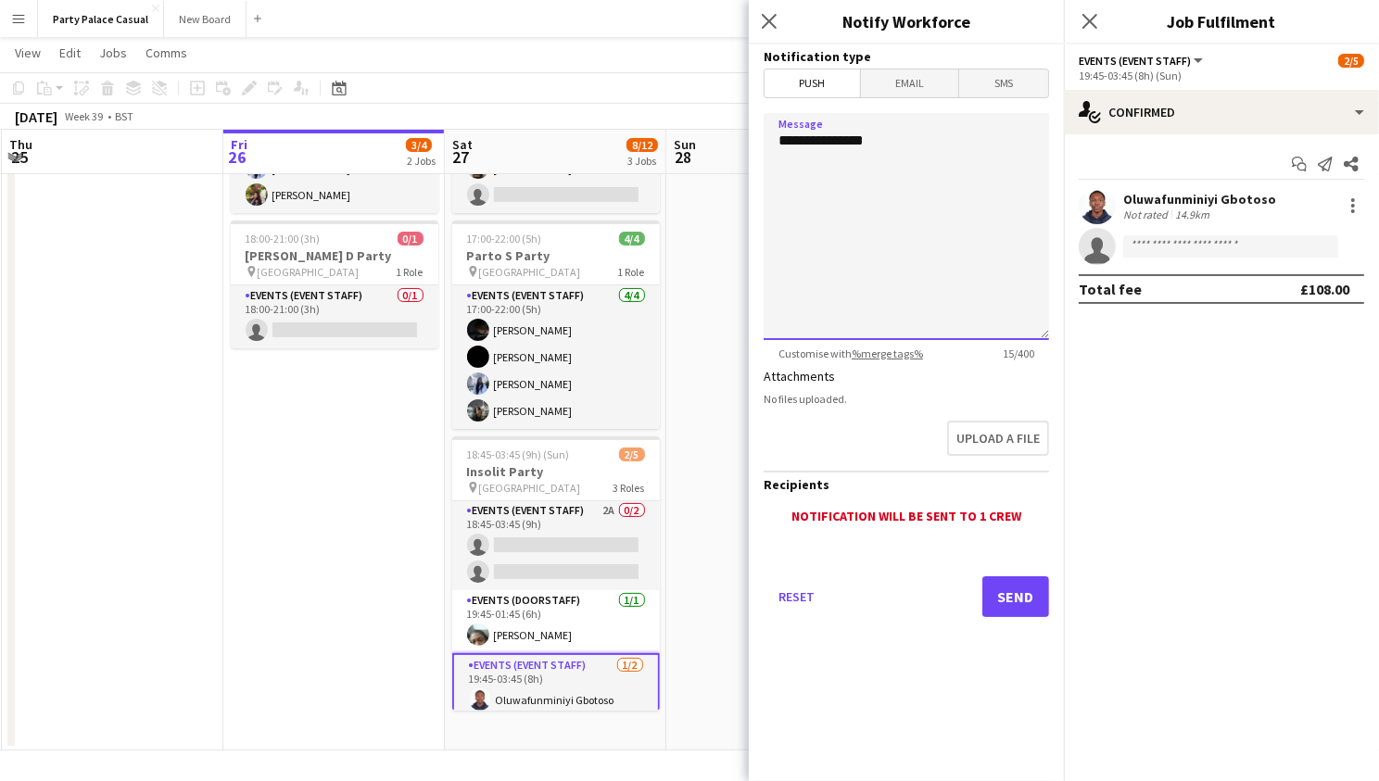
click at [985, 215] on textarea "**********" at bounding box center [906, 226] width 285 height 227
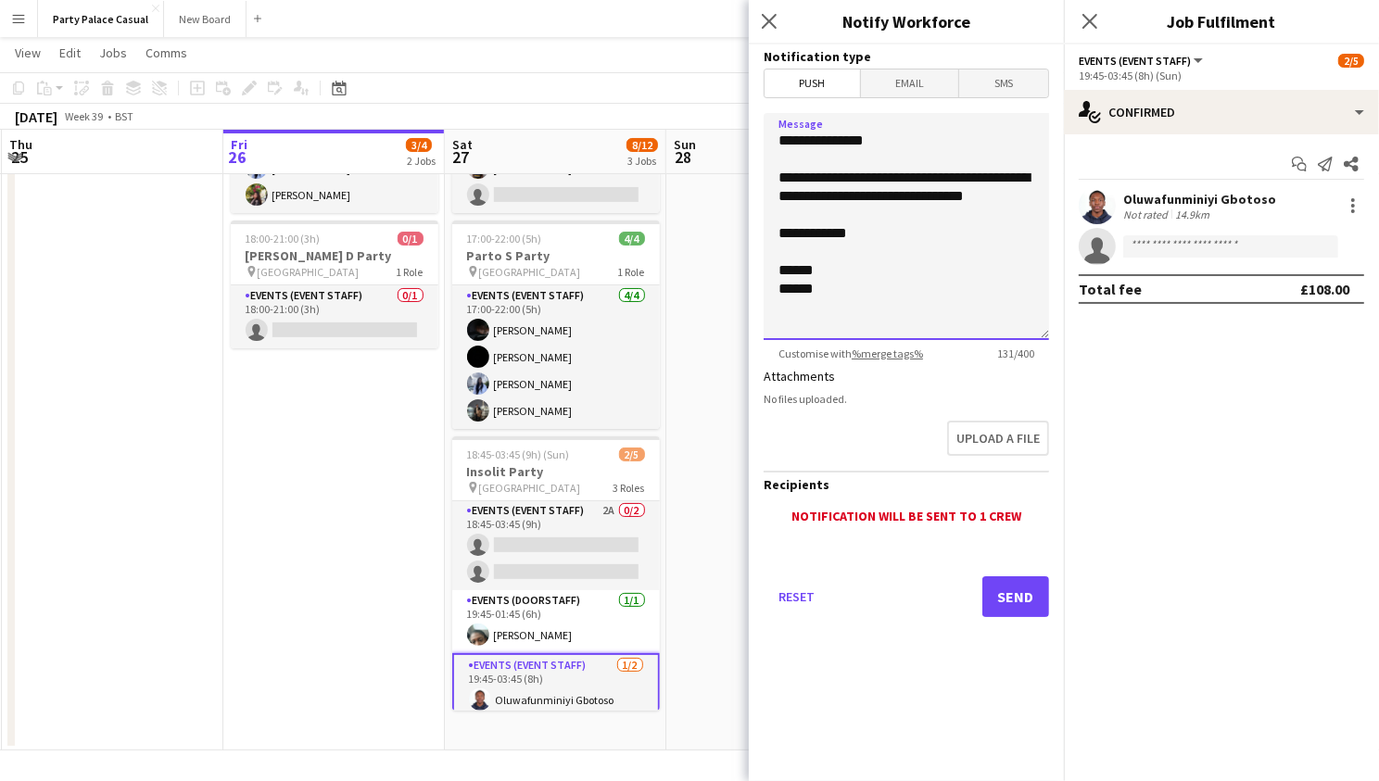
type textarea "**********"
click at [1026, 590] on button "Send" at bounding box center [1015, 596] width 67 height 41
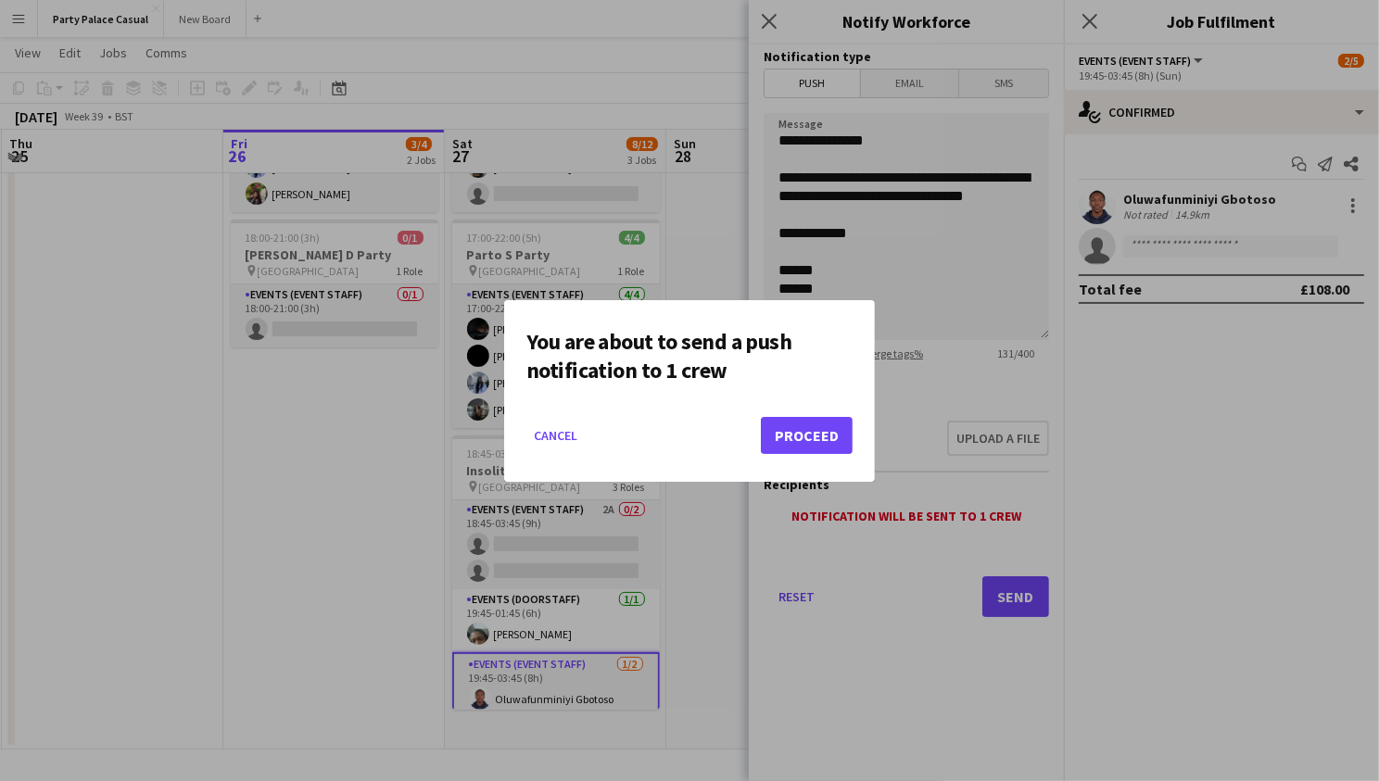
click at [828, 430] on button "Proceed" at bounding box center [807, 435] width 92 height 37
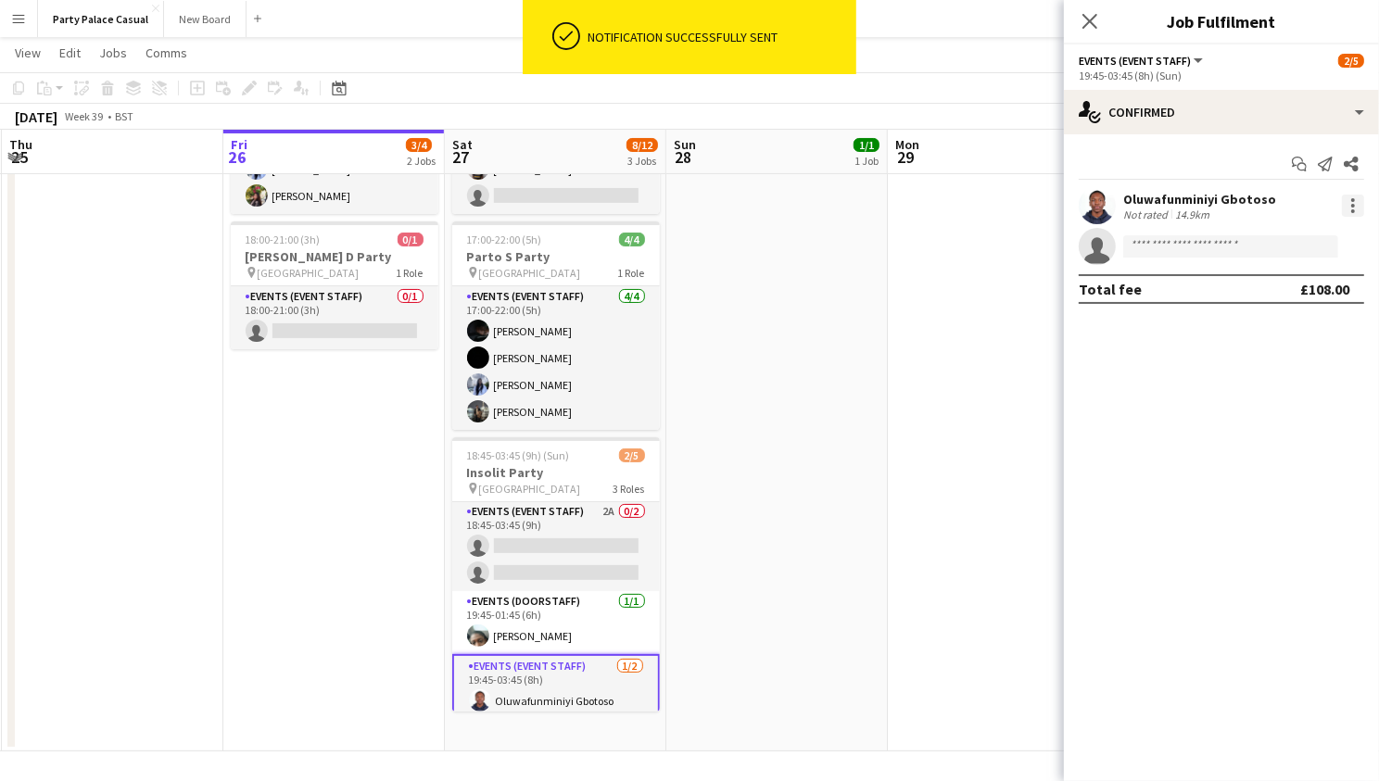
click at [1347, 206] on div at bounding box center [1353, 206] width 22 height 22
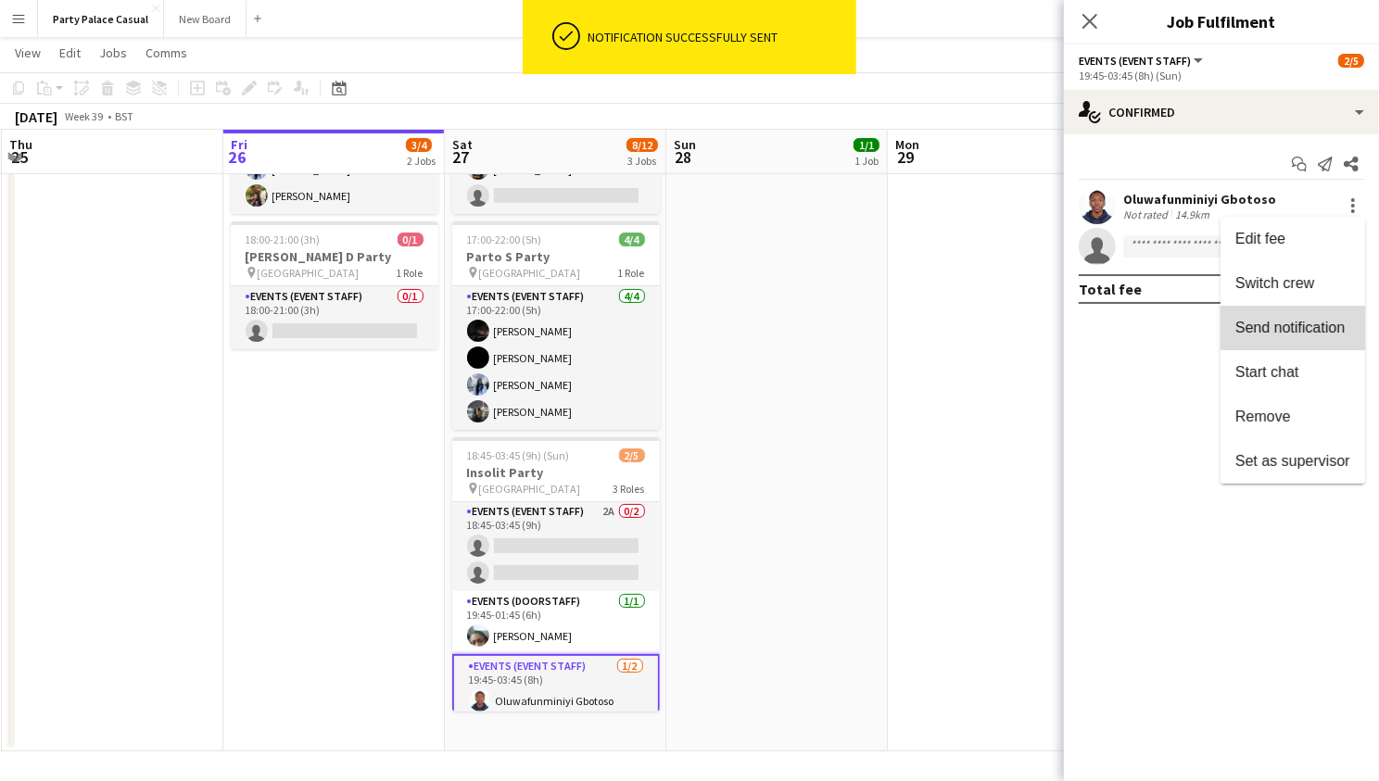
click at [1311, 325] on span "Send notification" at bounding box center [1289, 328] width 109 height 16
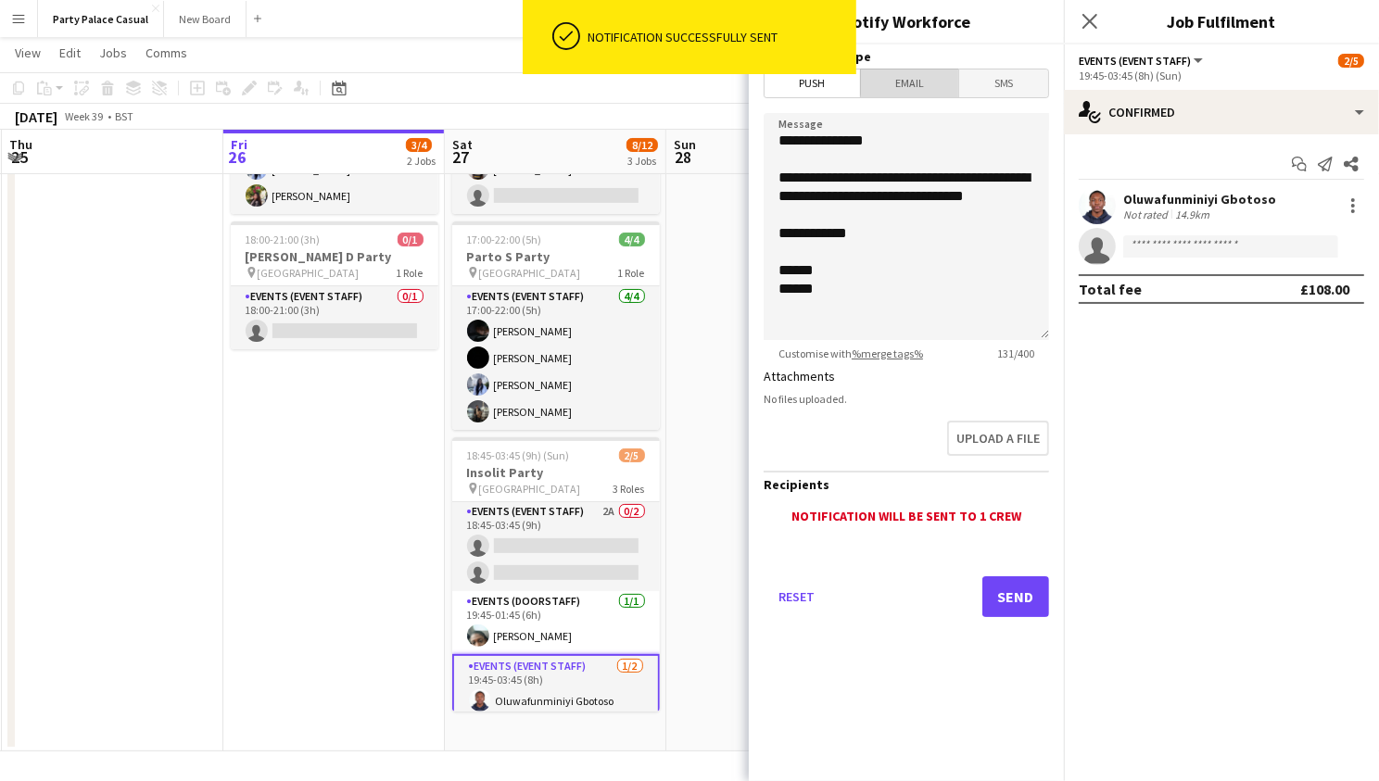
click at [935, 78] on span "Email" at bounding box center [910, 84] width 98 height 28
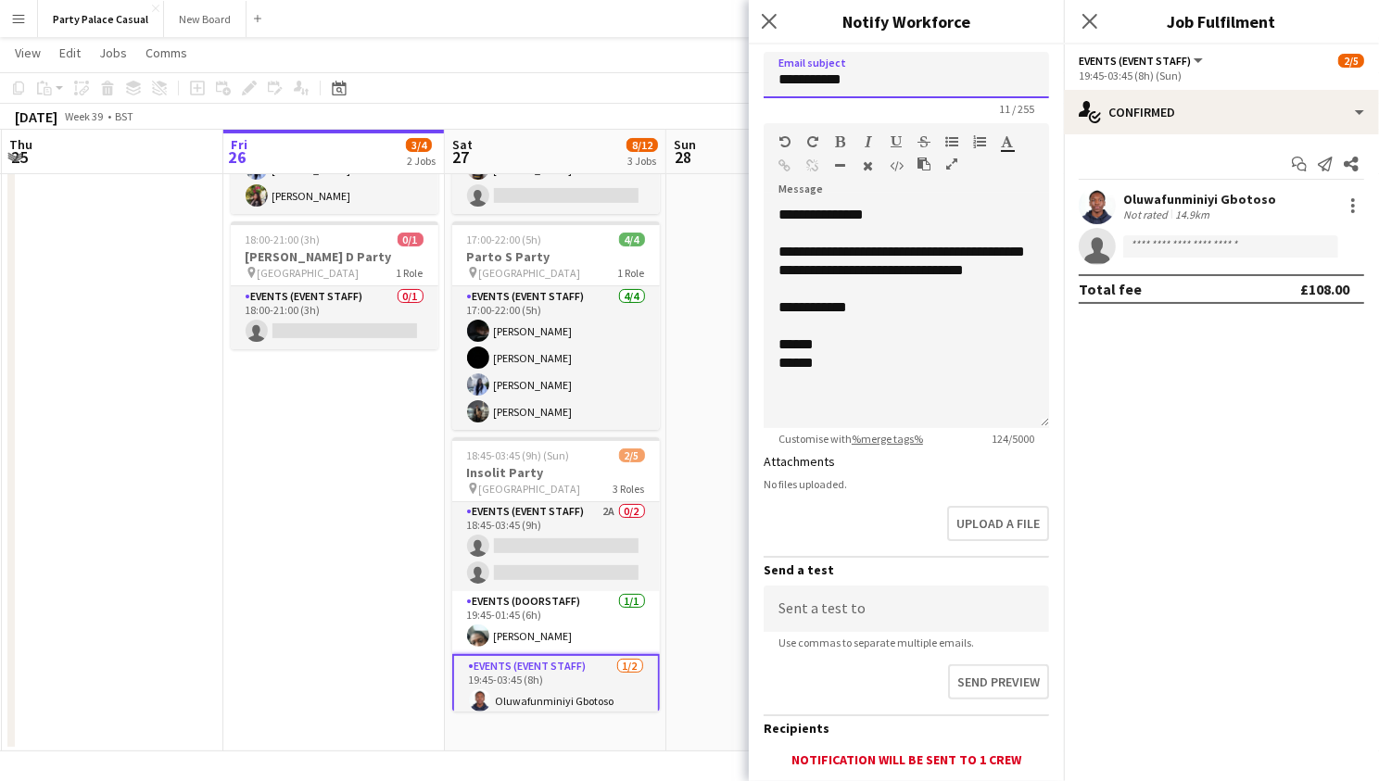
scroll to position [217, 0]
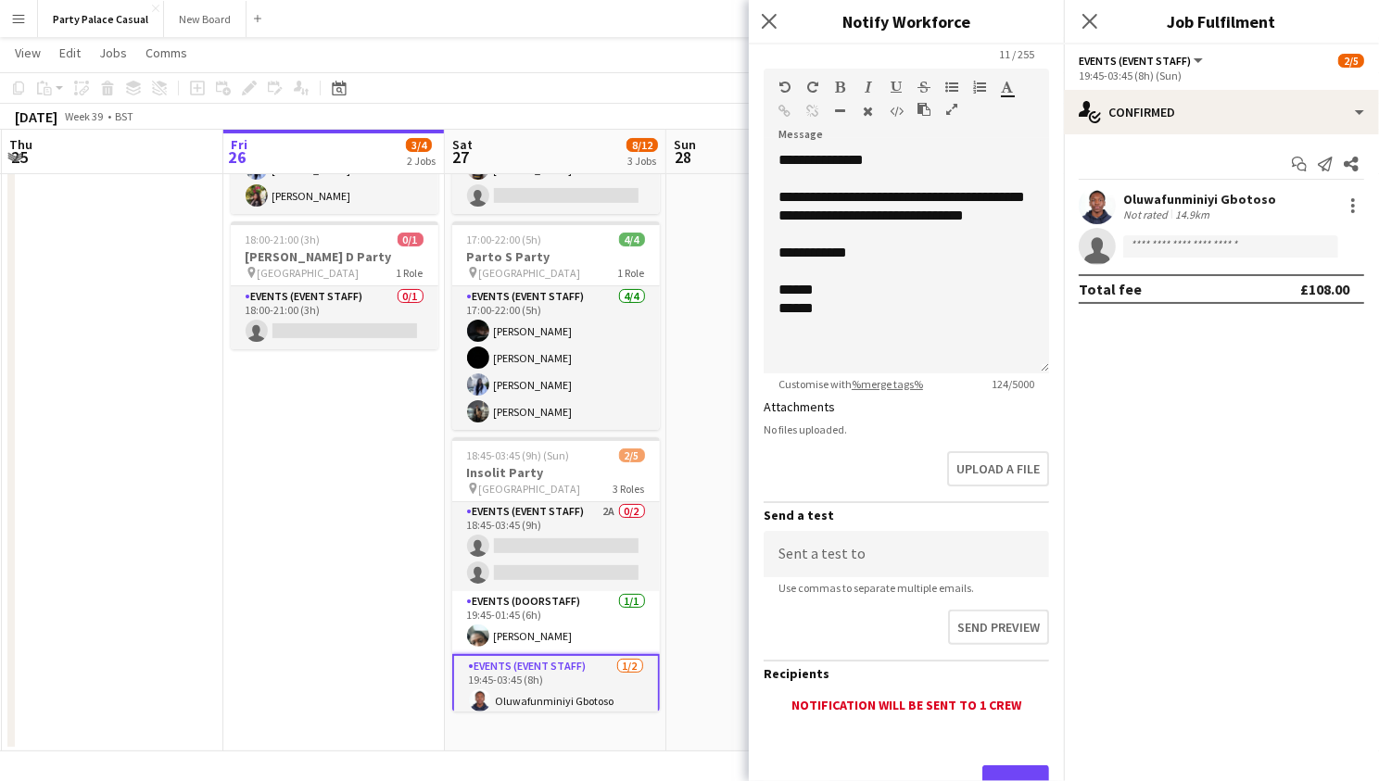
type input "**********"
click at [1022, 775] on button "Send" at bounding box center [1015, 785] width 67 height 41
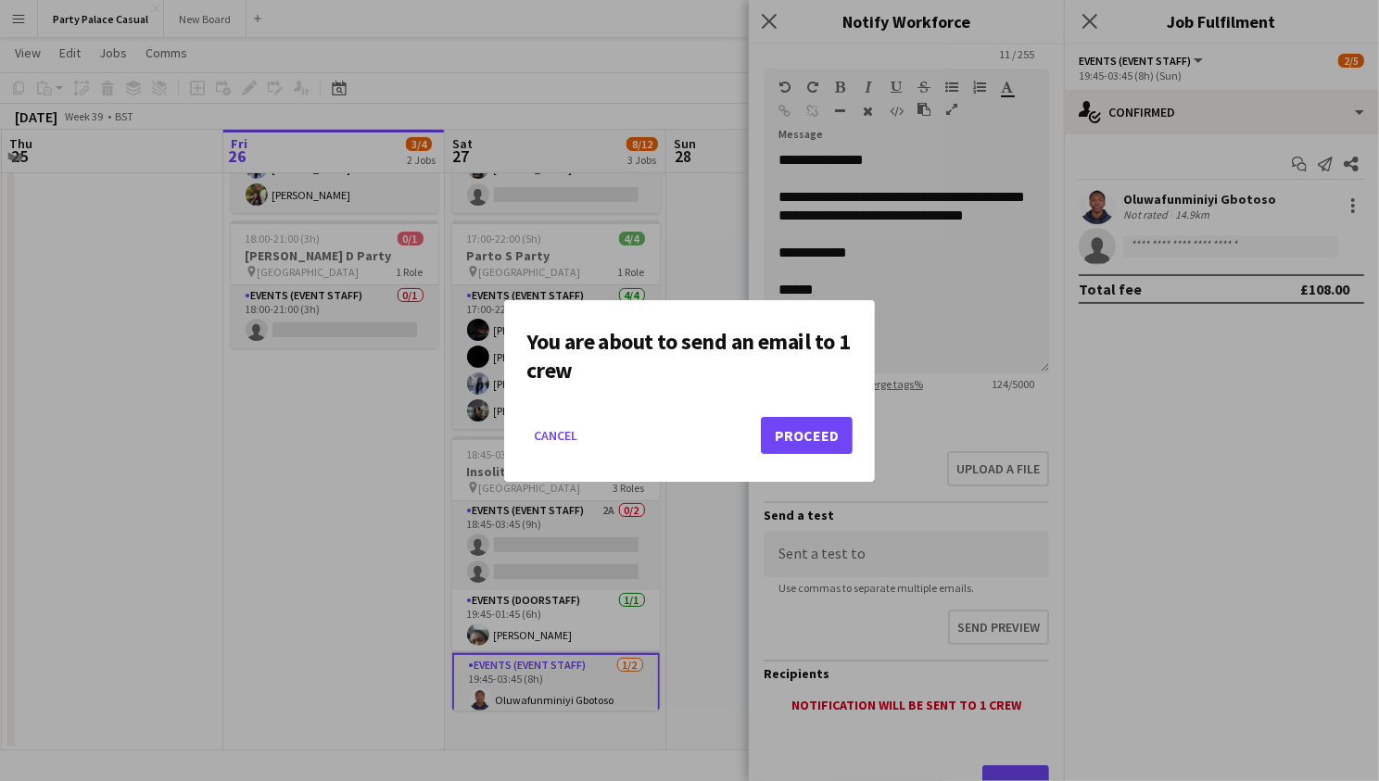
click at [791, 428] on button "Proceed" at bounding box center [807, 435] width 92 height 37
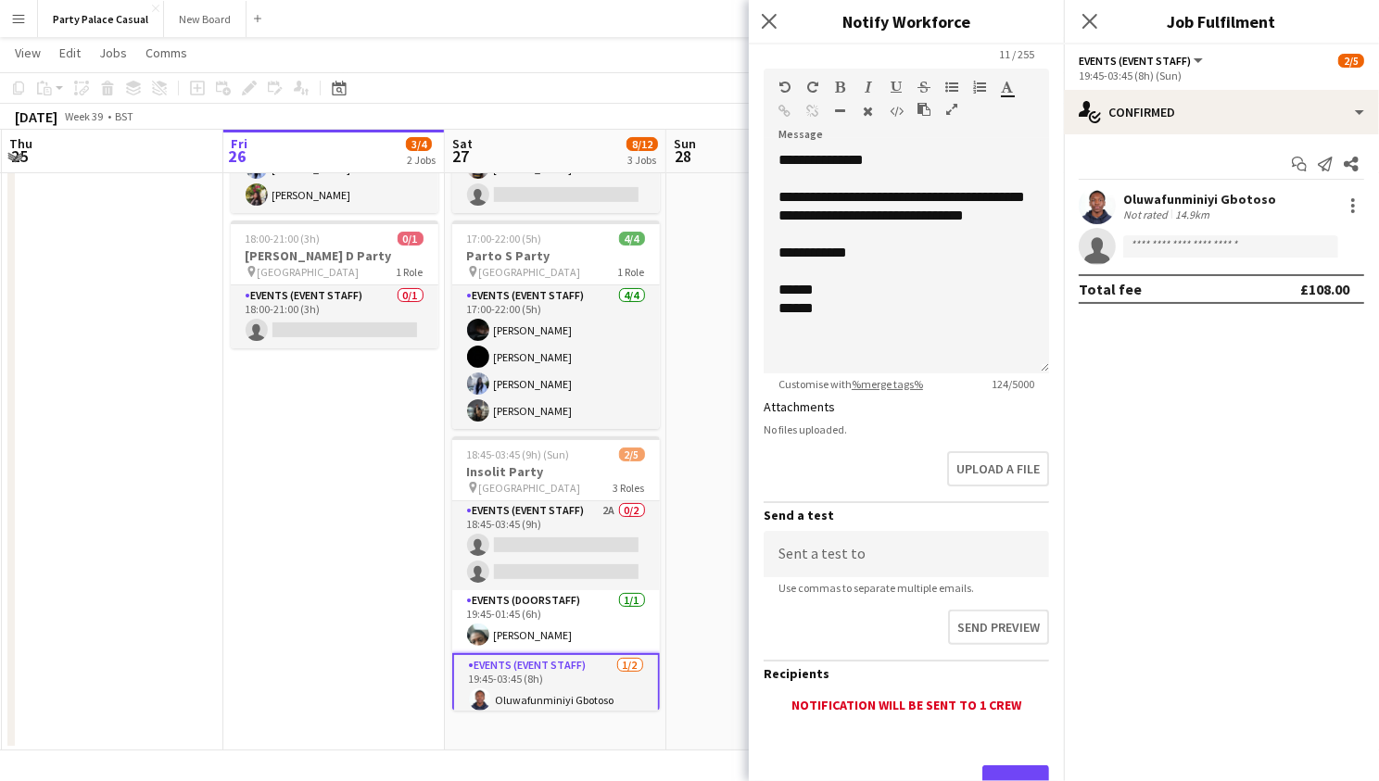
scroll to position [182, 0]
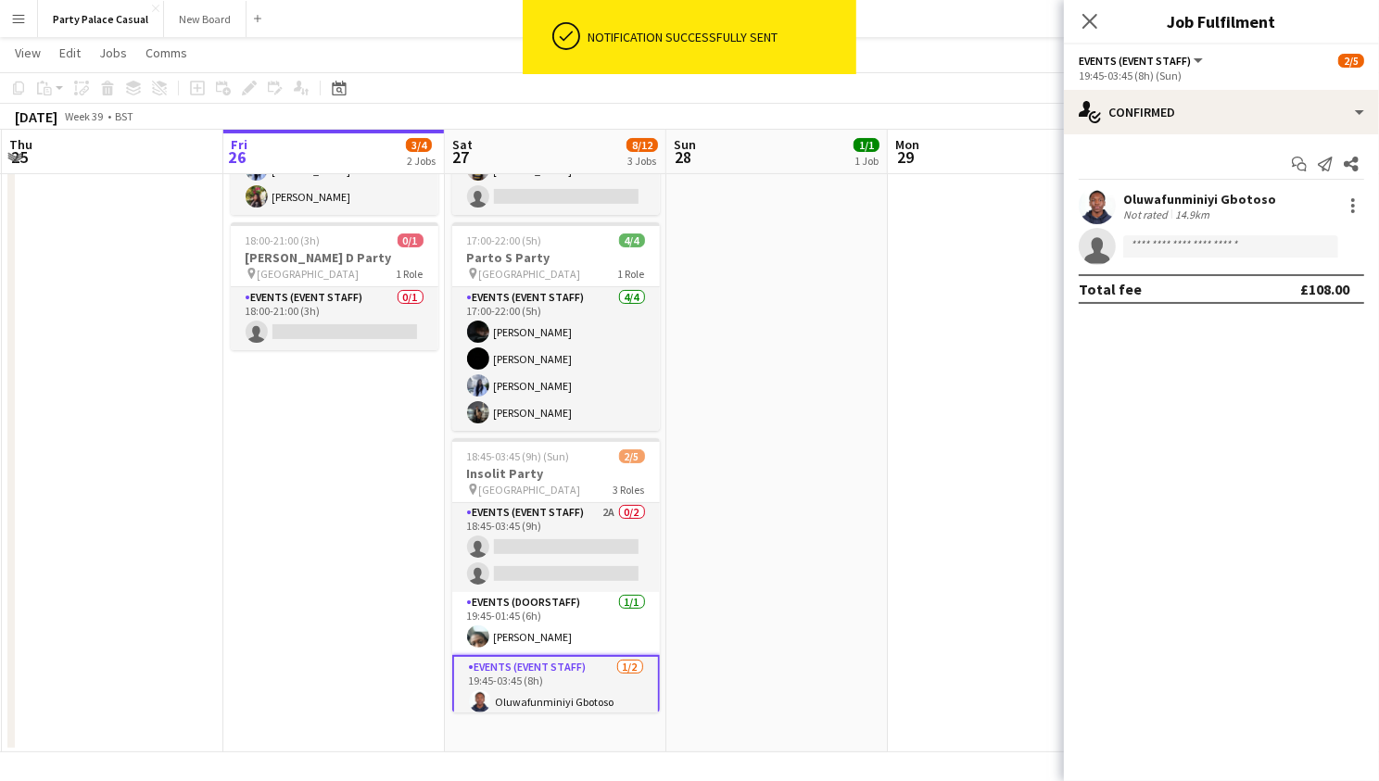
click at [722, 468] on app-date-cell "10:00-17:00 (7h) 1/1 Crews Hill Kitchen Support pin Enfield 1 Role Kitchen Assi…" at bounding box center [776, 389] width 221 height 727
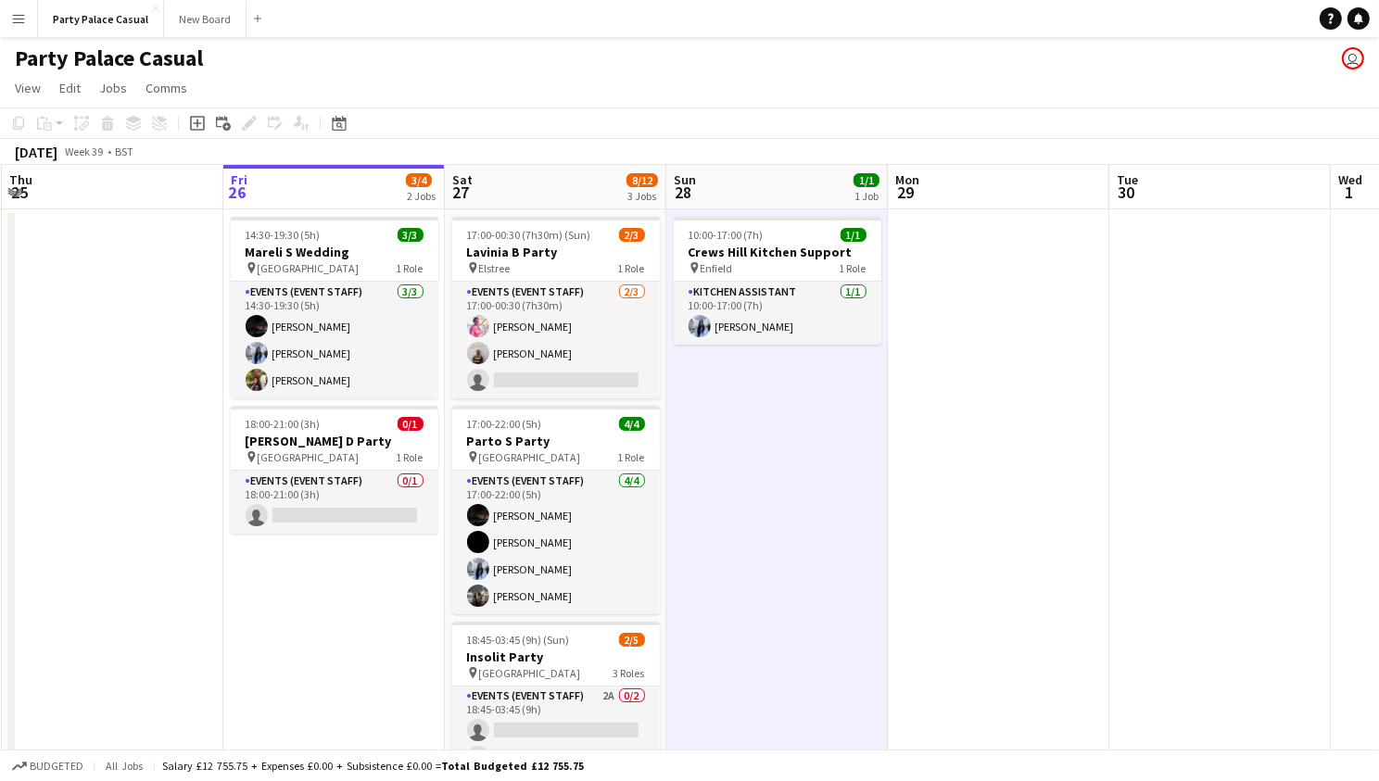
scroll to position [0, 0]
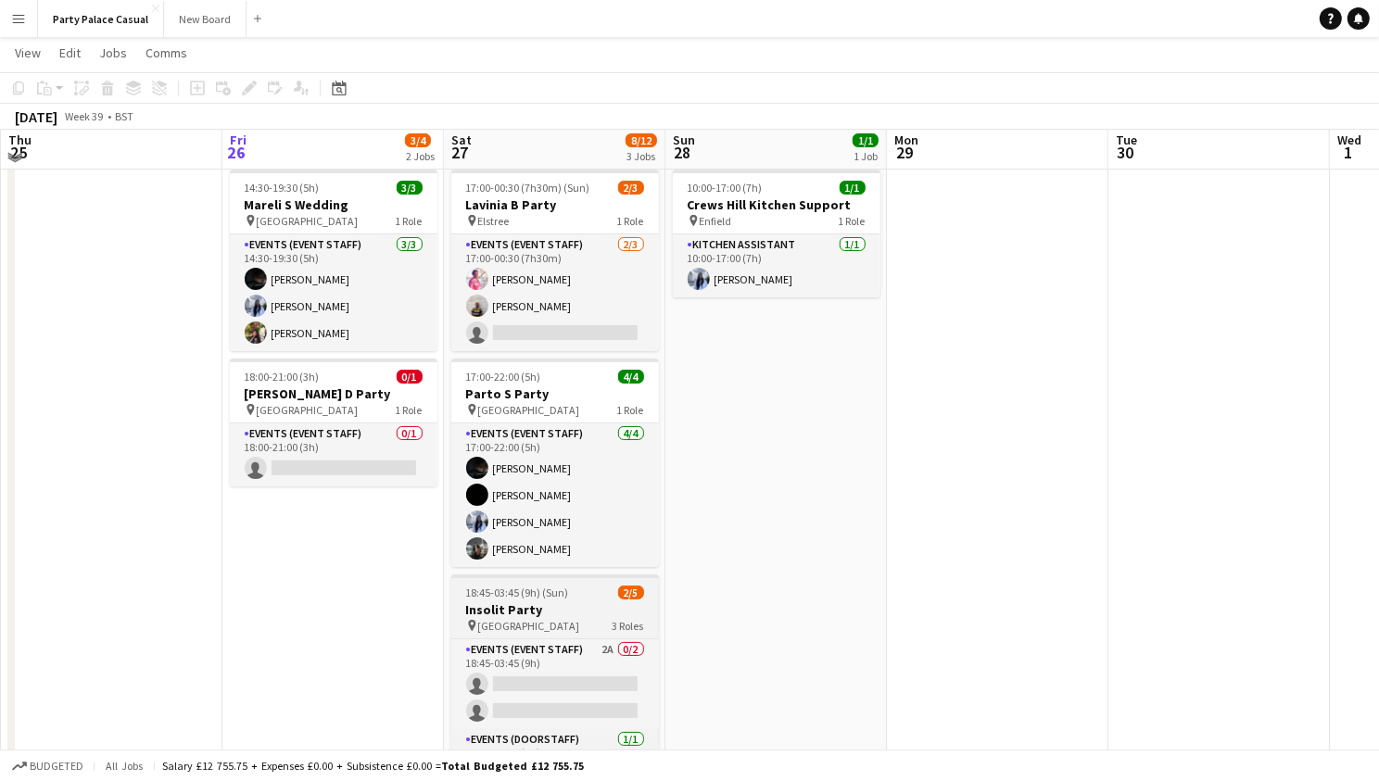
scroll to position [38, 0]
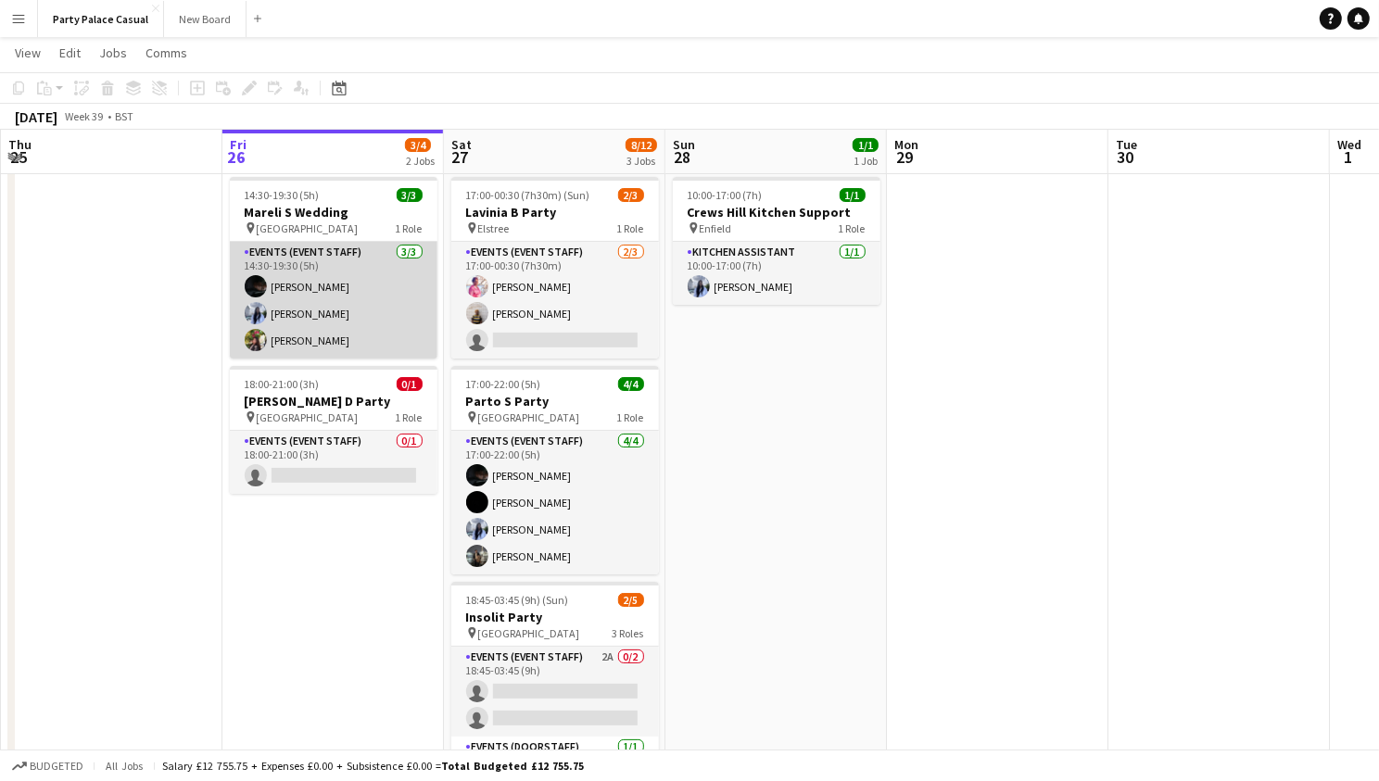
click at [361, 314] on app-card-role "Events (Event Staff) 3/3 14:30-19:30 (5h) Eziafa Iwe Pradeepthi Elaprolu Vibha …" at bounding box center [334, 300] width 208 height 117
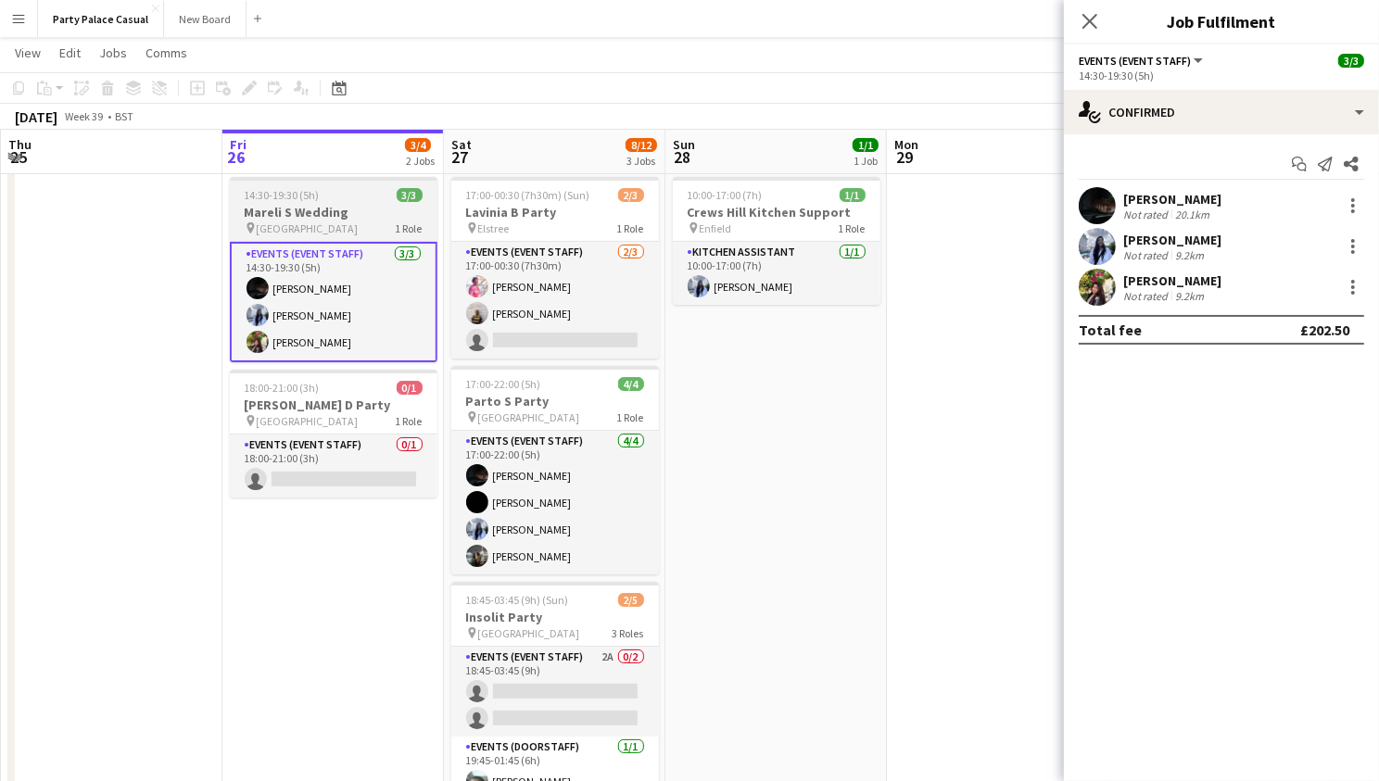
scroll to position [0, 441]
click at [295, 194] on span "14:30-19:30 (5h)" at bounding box center [283, 195] width 75 height 14
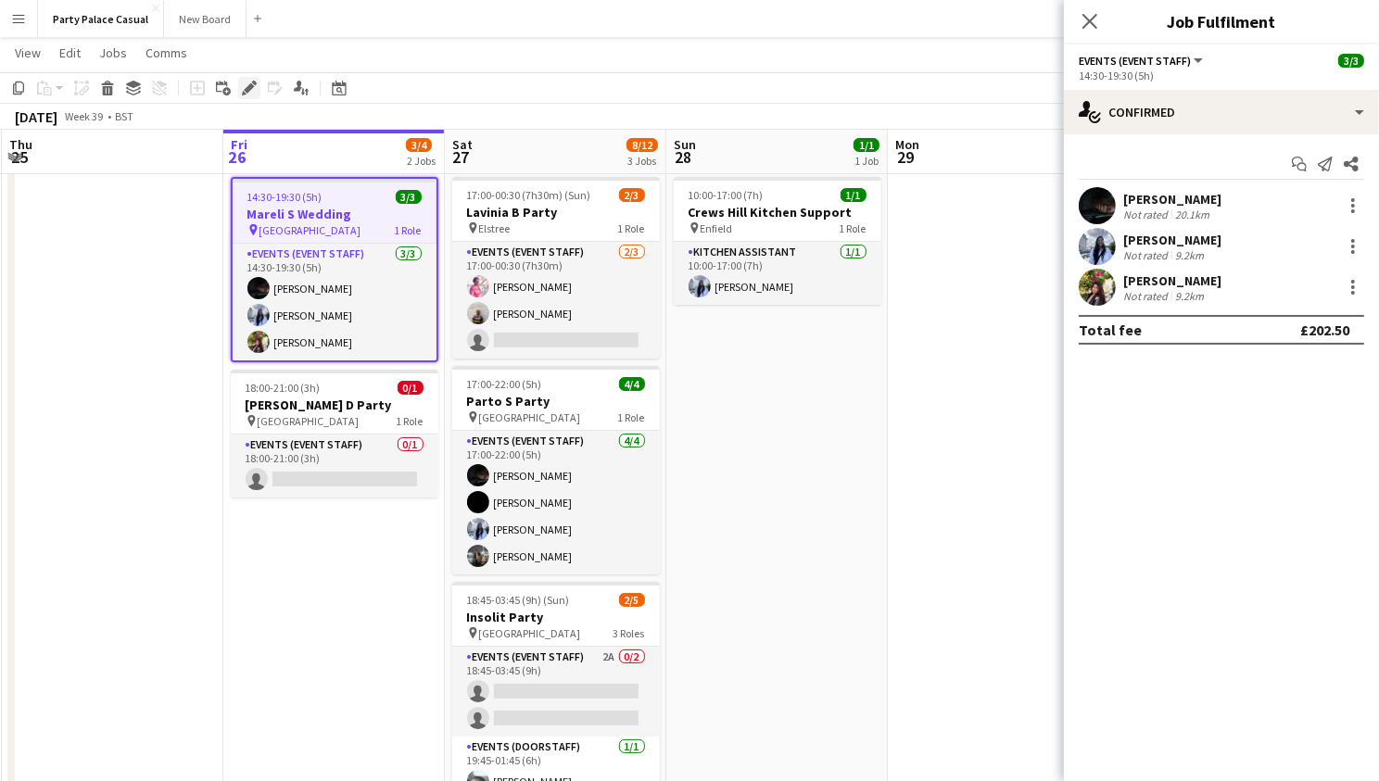
click at [252, 82] on icon at bounding box center [254, 83] width 5 height 5
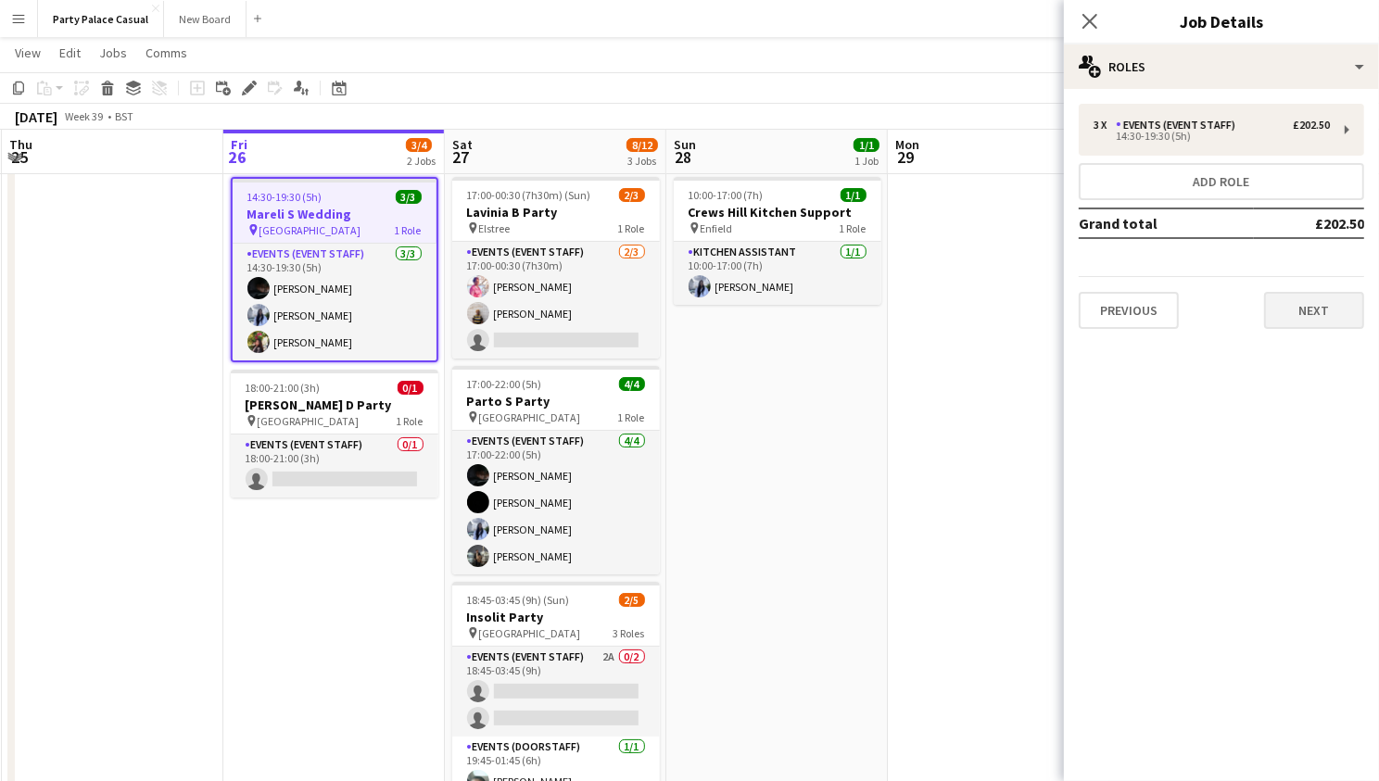
click at [1295, 322] on button "Next" at bounding box center [1314, 310] width 100 height 37
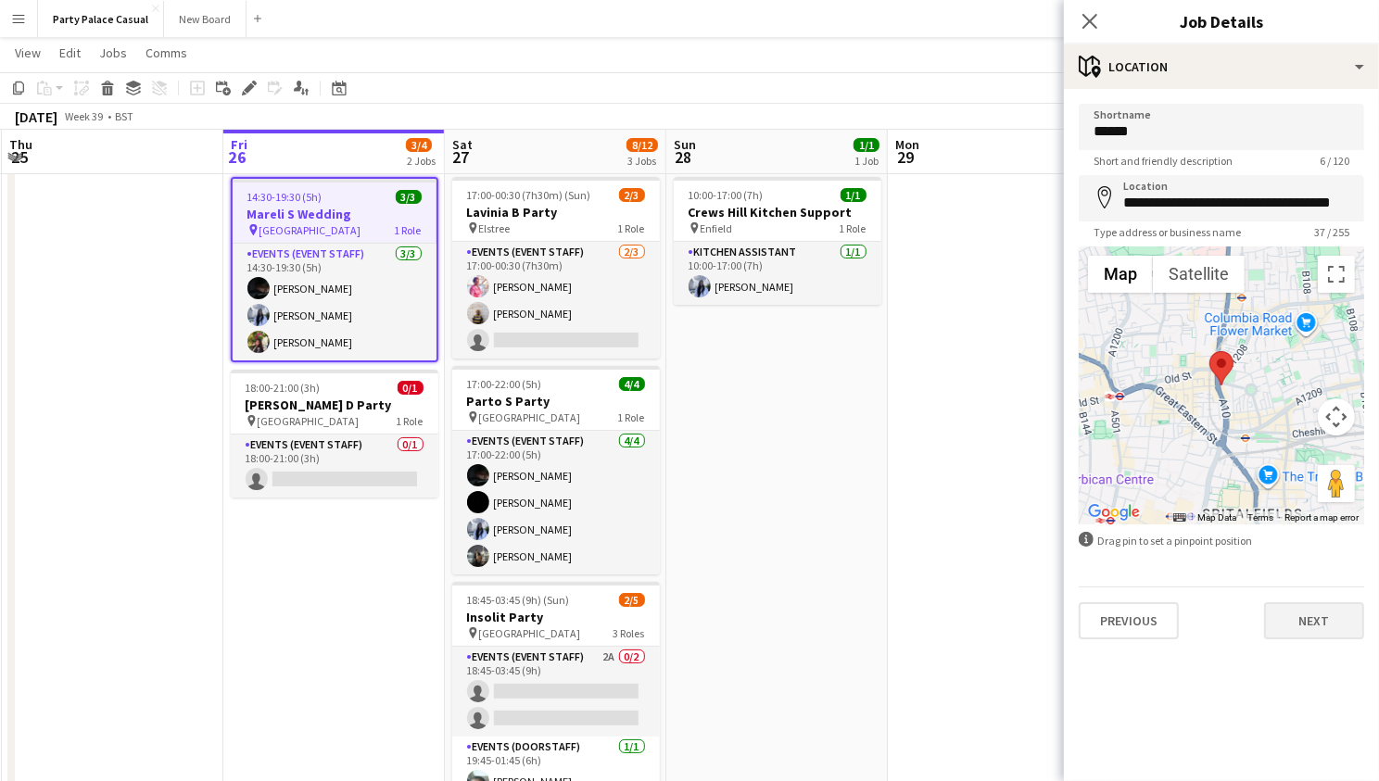
click at [1309, 608] on button "Next" at bounding box center [1314, 620] width 100 height 37
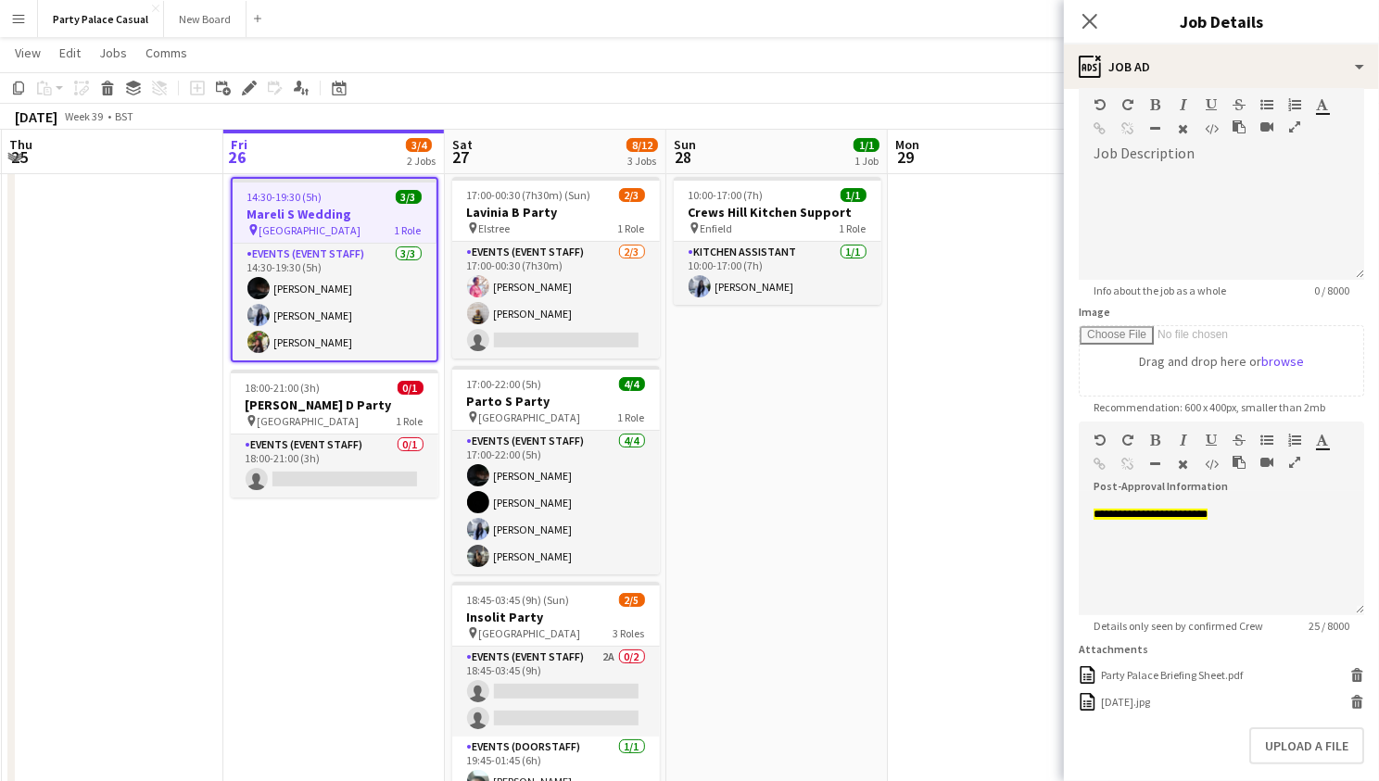
scroll to position [94, 0]
click at [1150, 690] on div "2025-08-27.jpg" at bounding box center [1125, 697] width 49 height 14
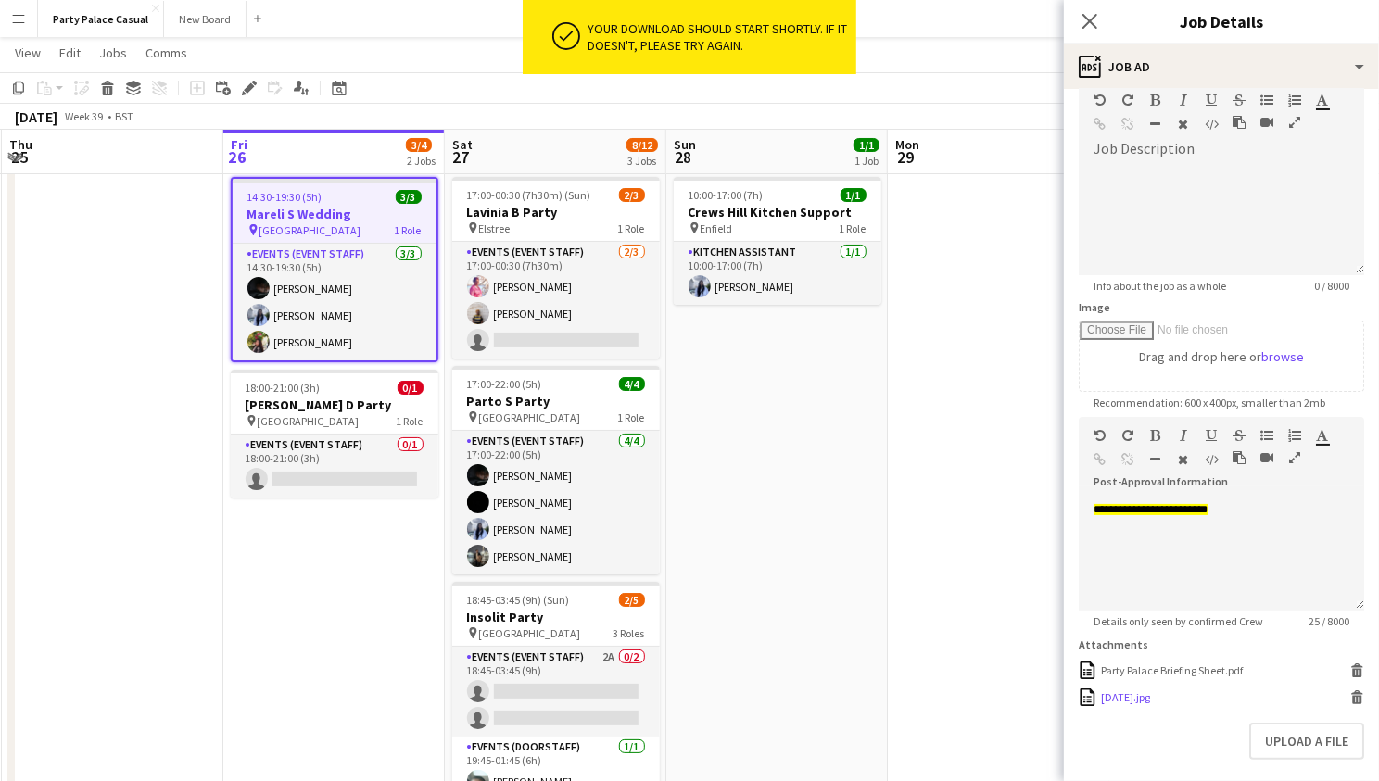
click at [1150, 690] on div "2025-08-27.jpg" at bounding box center [1125, 697] width 49 height 14
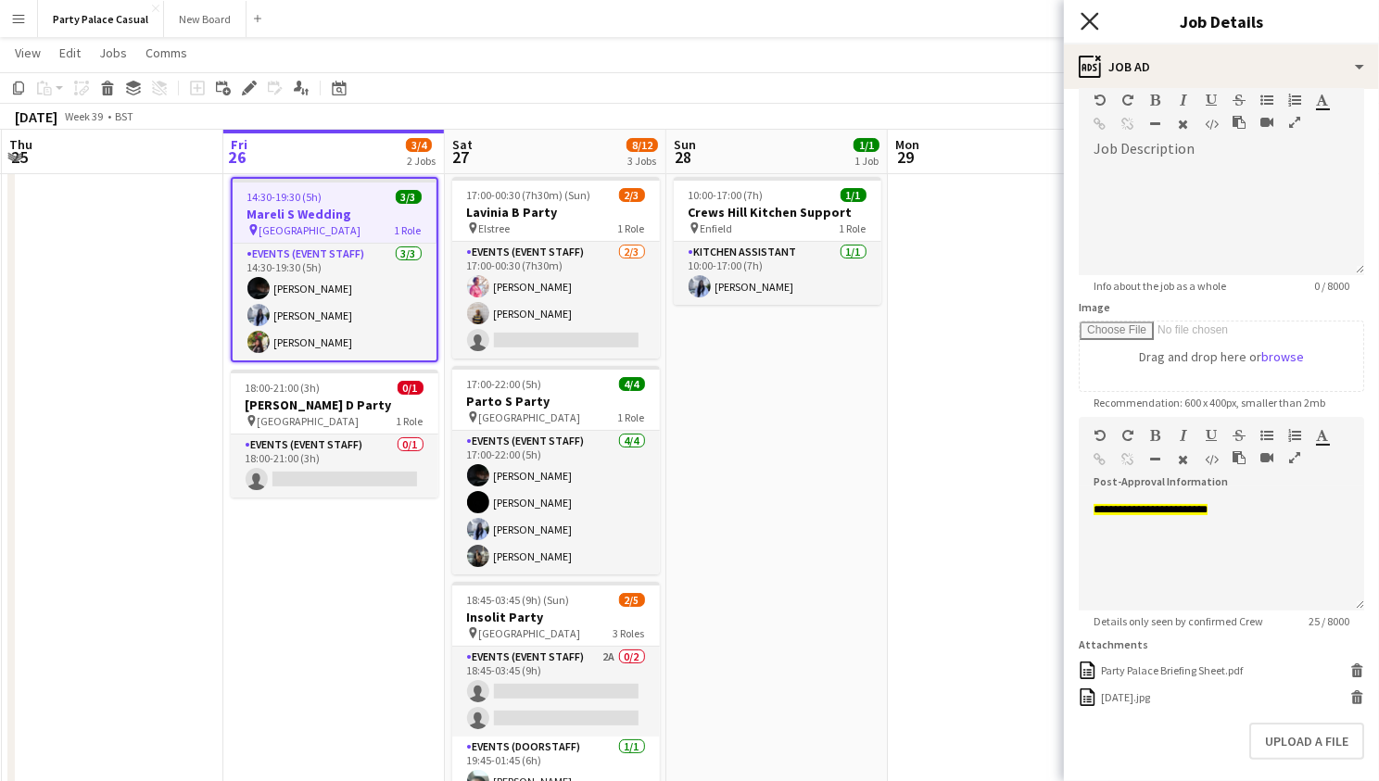
click at [1095, 14] on icon at bounding box center [1090, 21] width 18 height 18
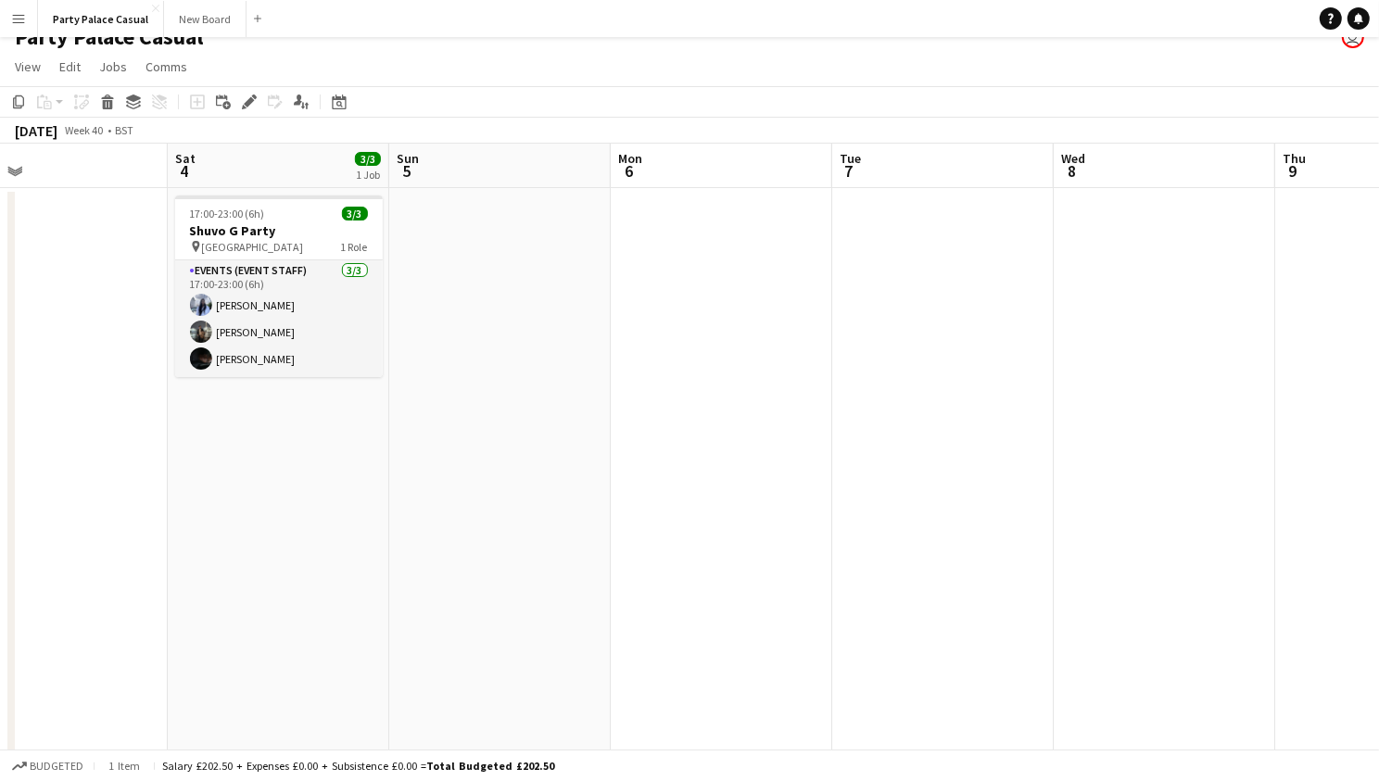
scroll to position [16, 0]
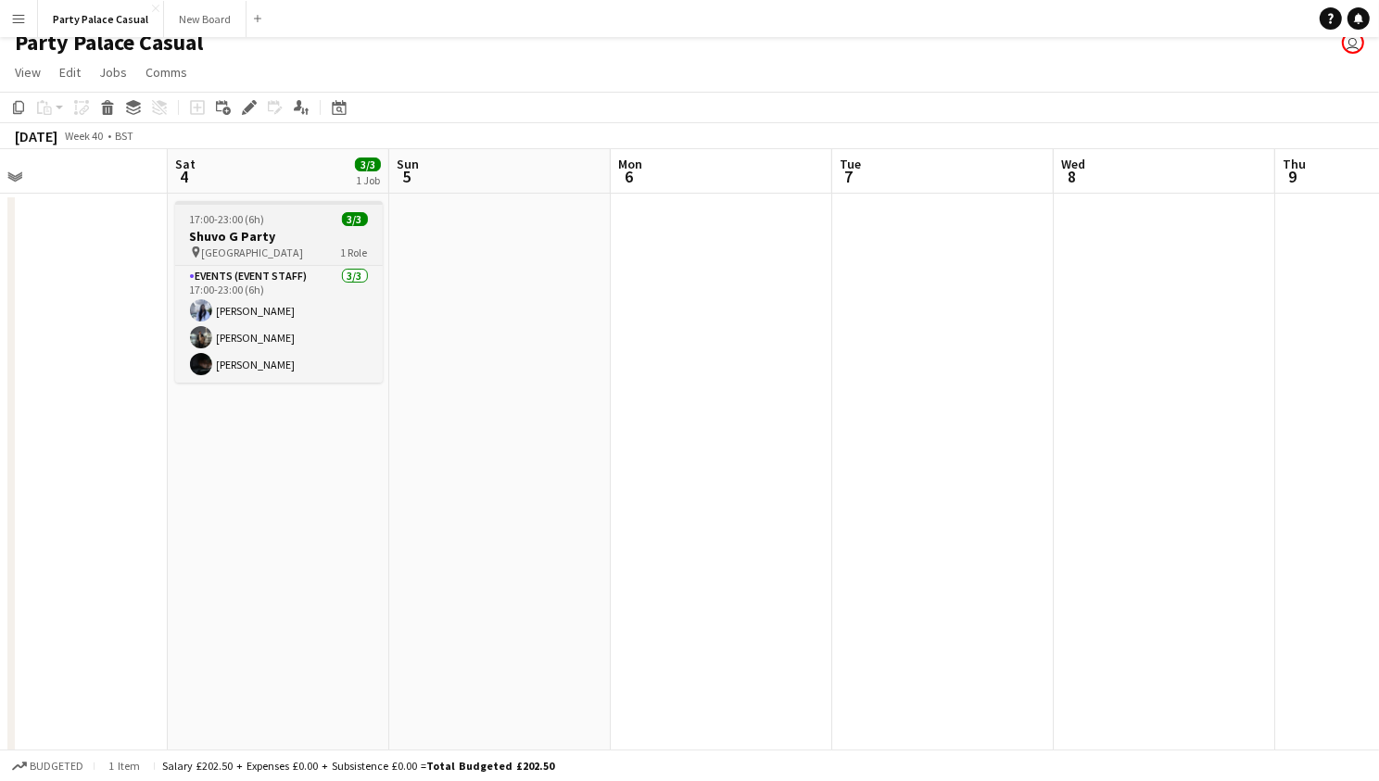
click at [300, 236] on h3 "Shuvo G Party" at bounding box center [279, 236] width 208 height 17
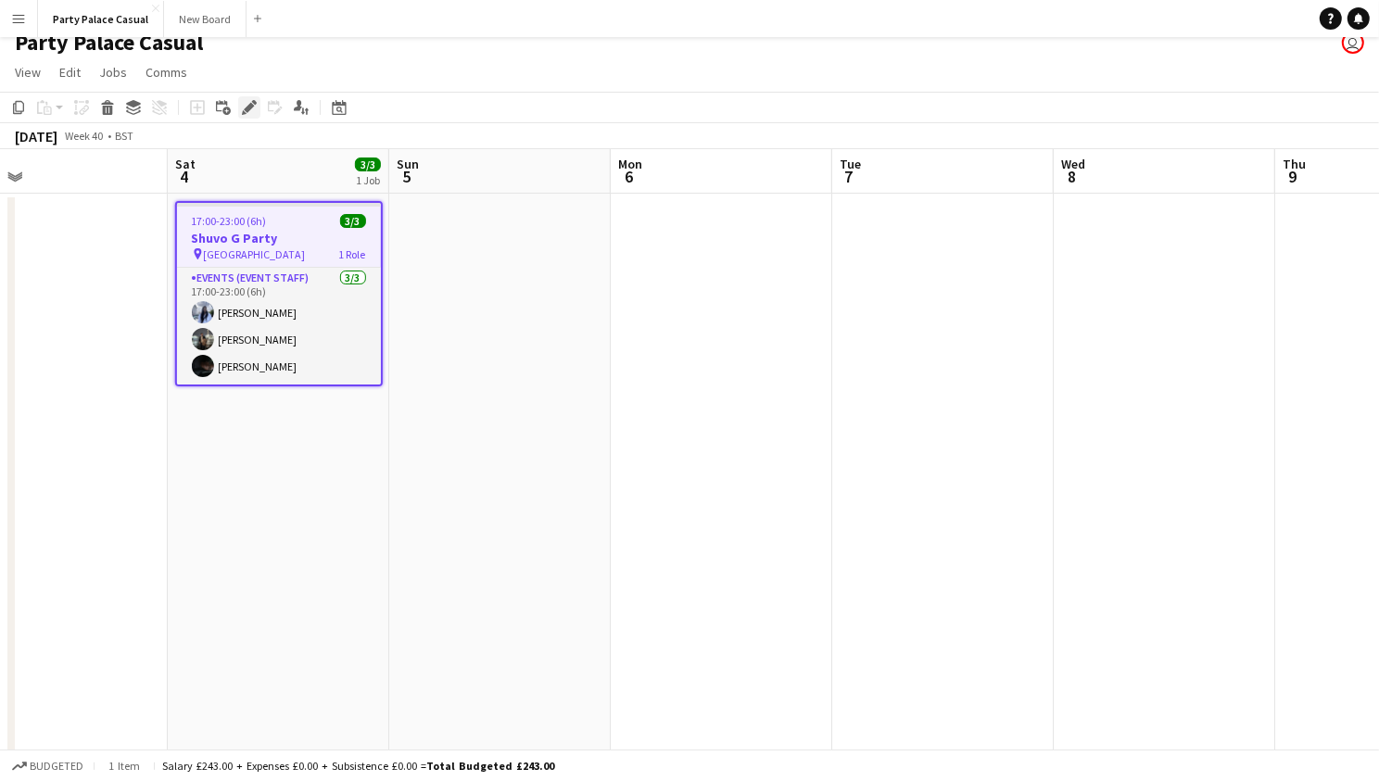
click at [244, 102] on icon "Edit" at bounding box center [249, 107] width 15 height 15
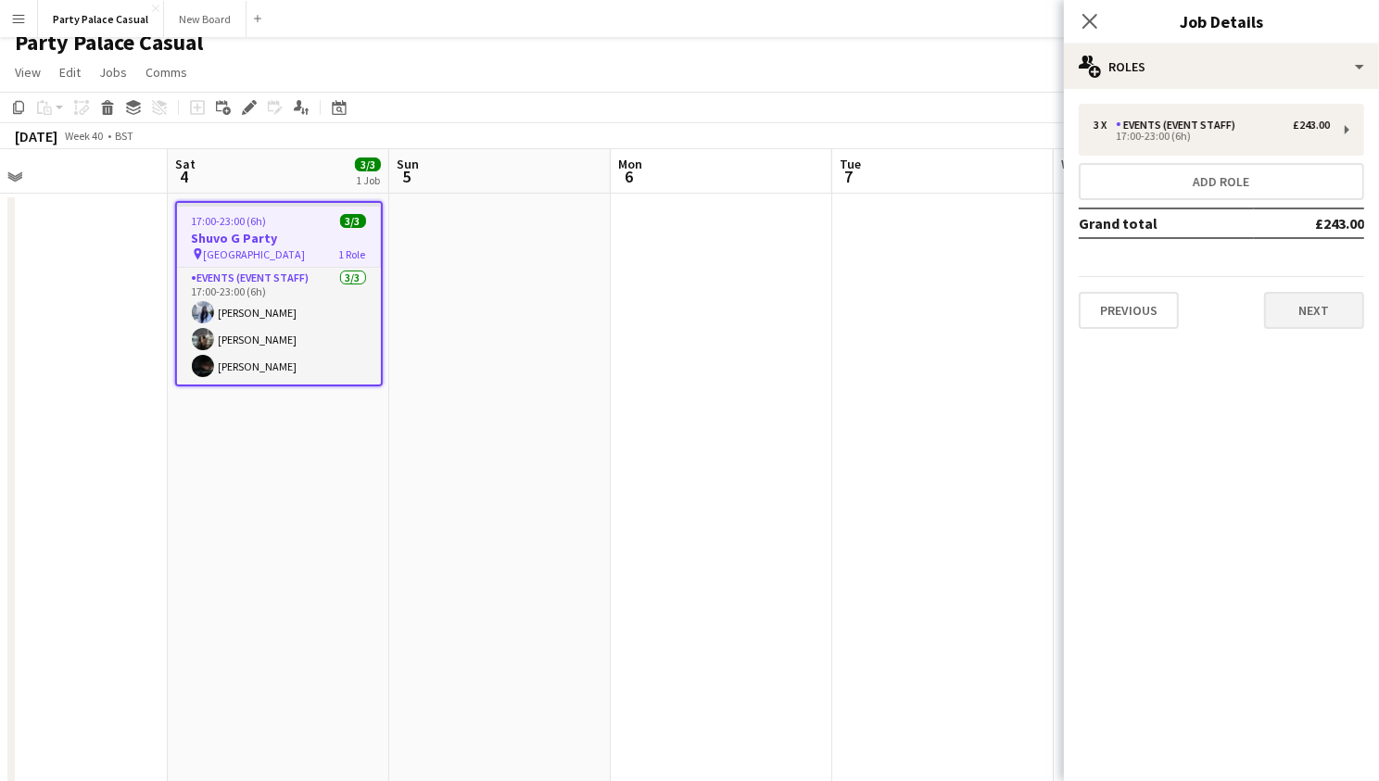
click at [1315, 307] on button "Next" at bounding box center [1314, 310] width 100 height 37
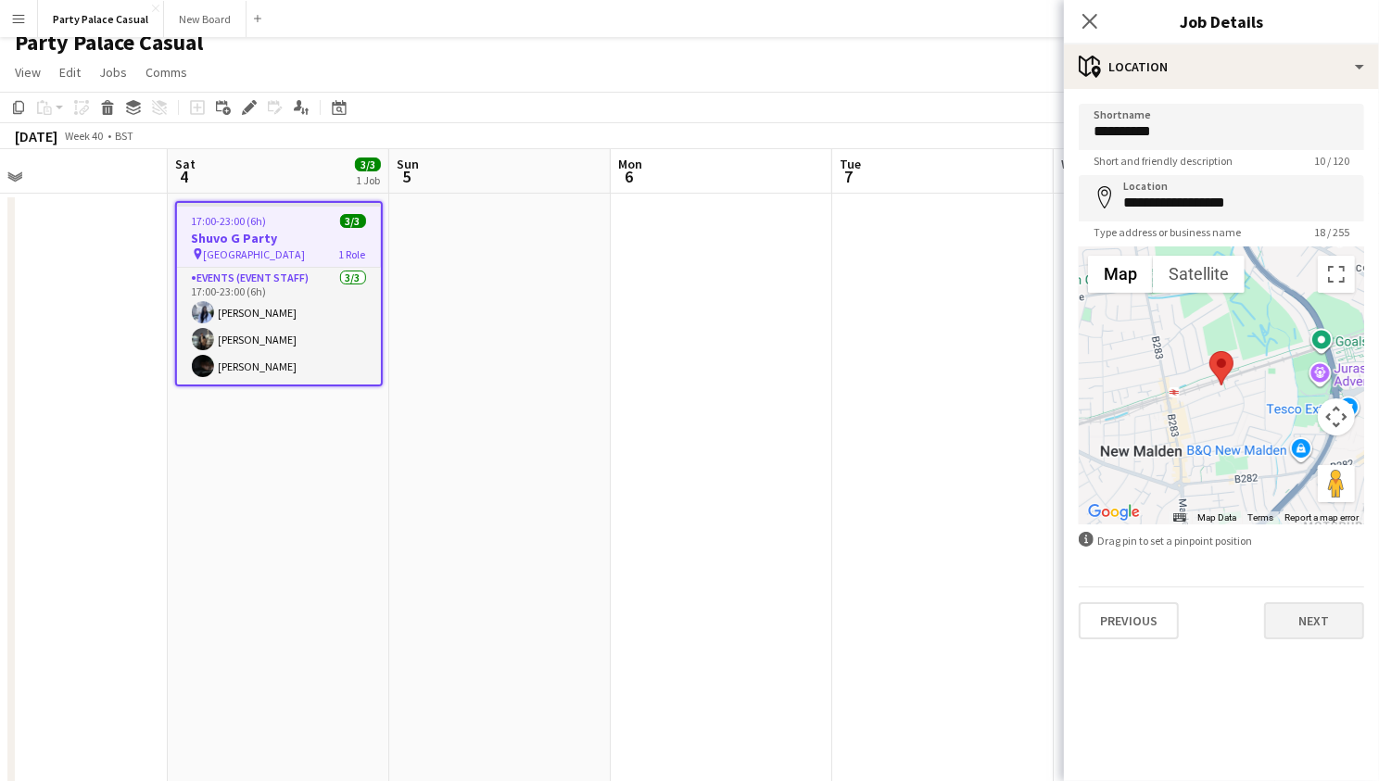
click at [1331, 613] on button "Next" at bounding box center [1314, 620] width 100 height 37
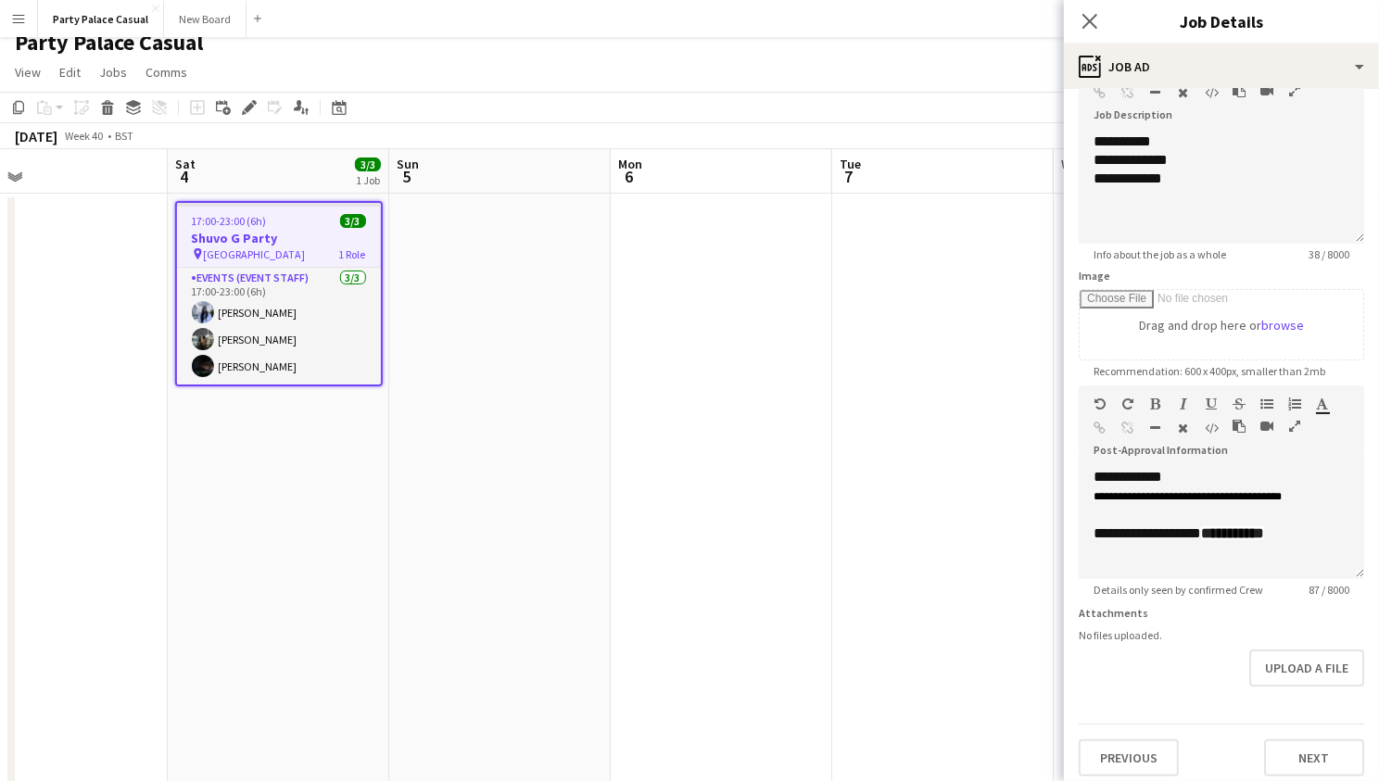
scroll to position [124, 0]
click at [1319, 756] on button "Next" at bounding box center [1314, 758] width 100 height 37
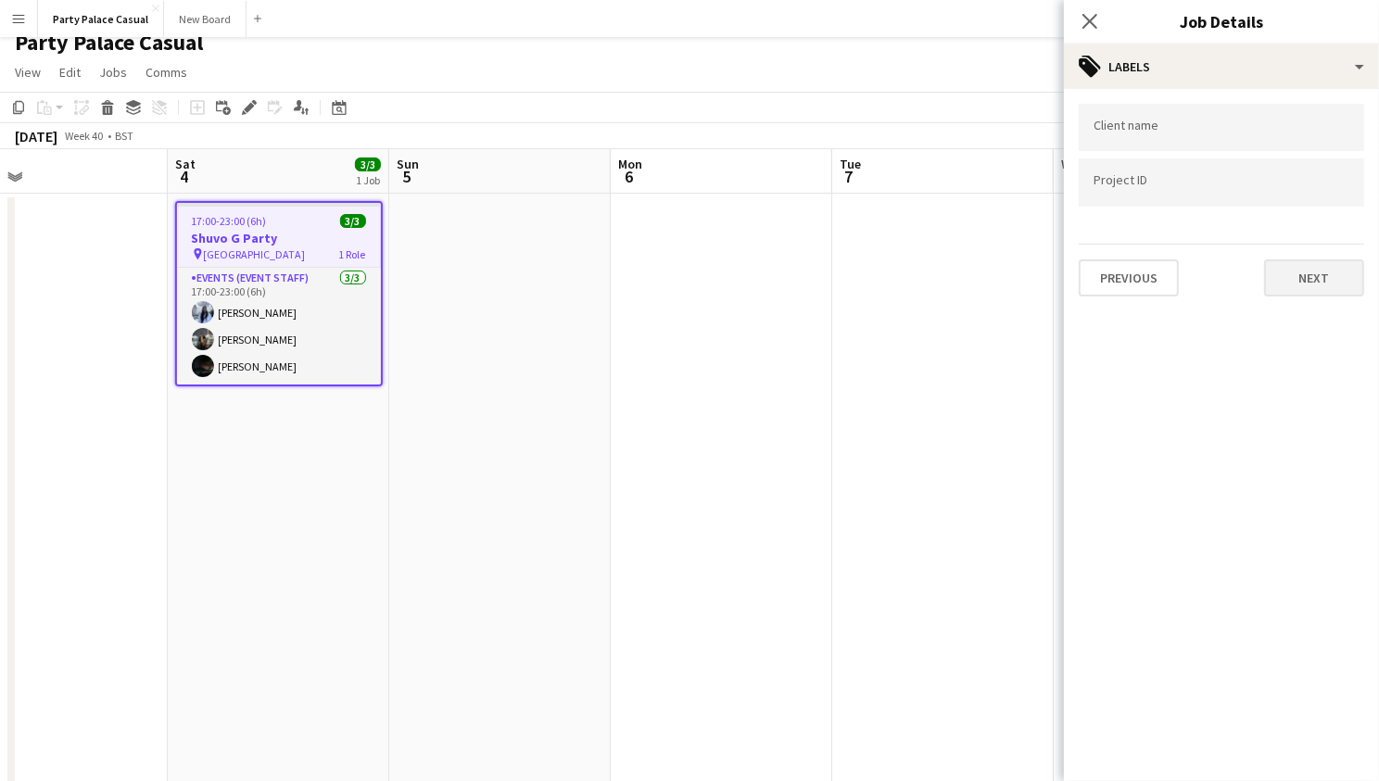
click at [1301, 291] on button "Next" at bounding box center [1314, 277] width 100 height 37
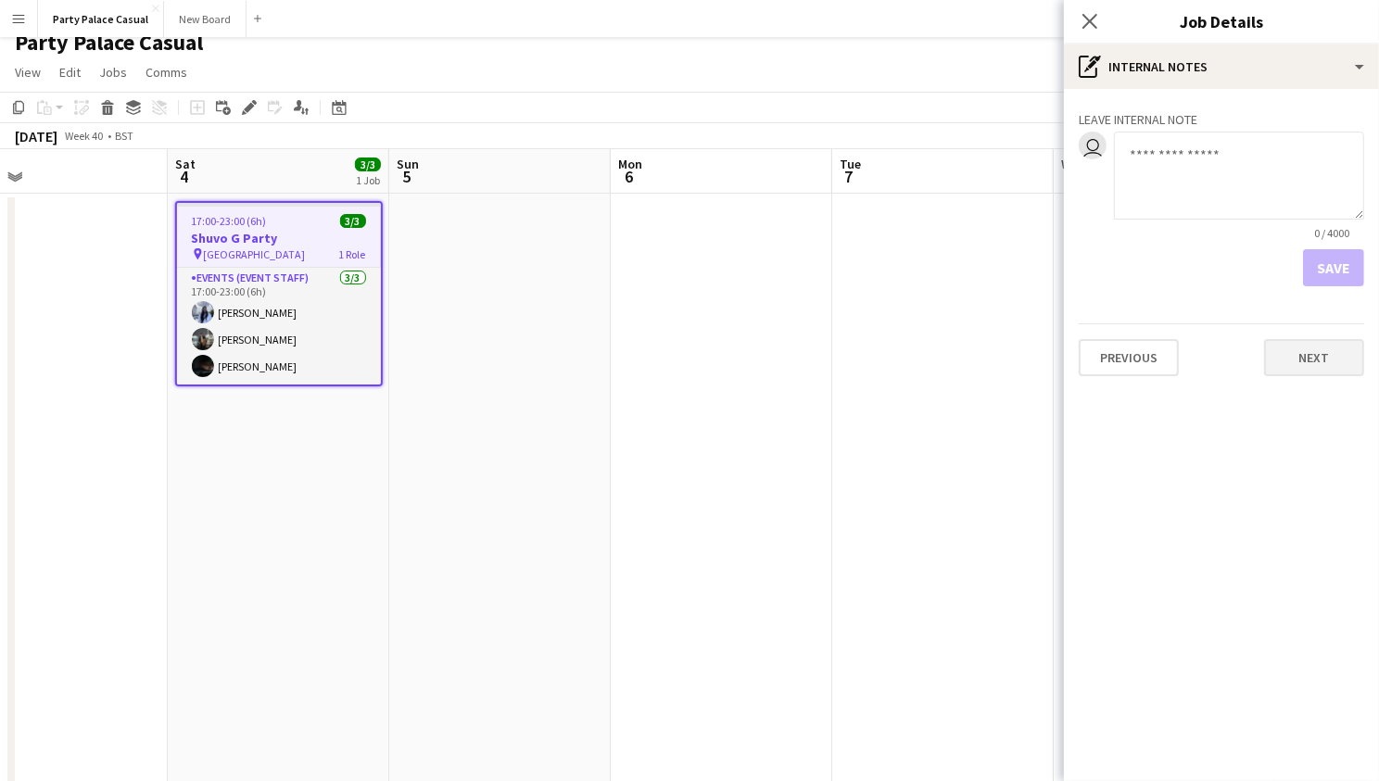
click at [1310, 353] on button "Next" at bounding box center [1314, 357] width 100 height 37
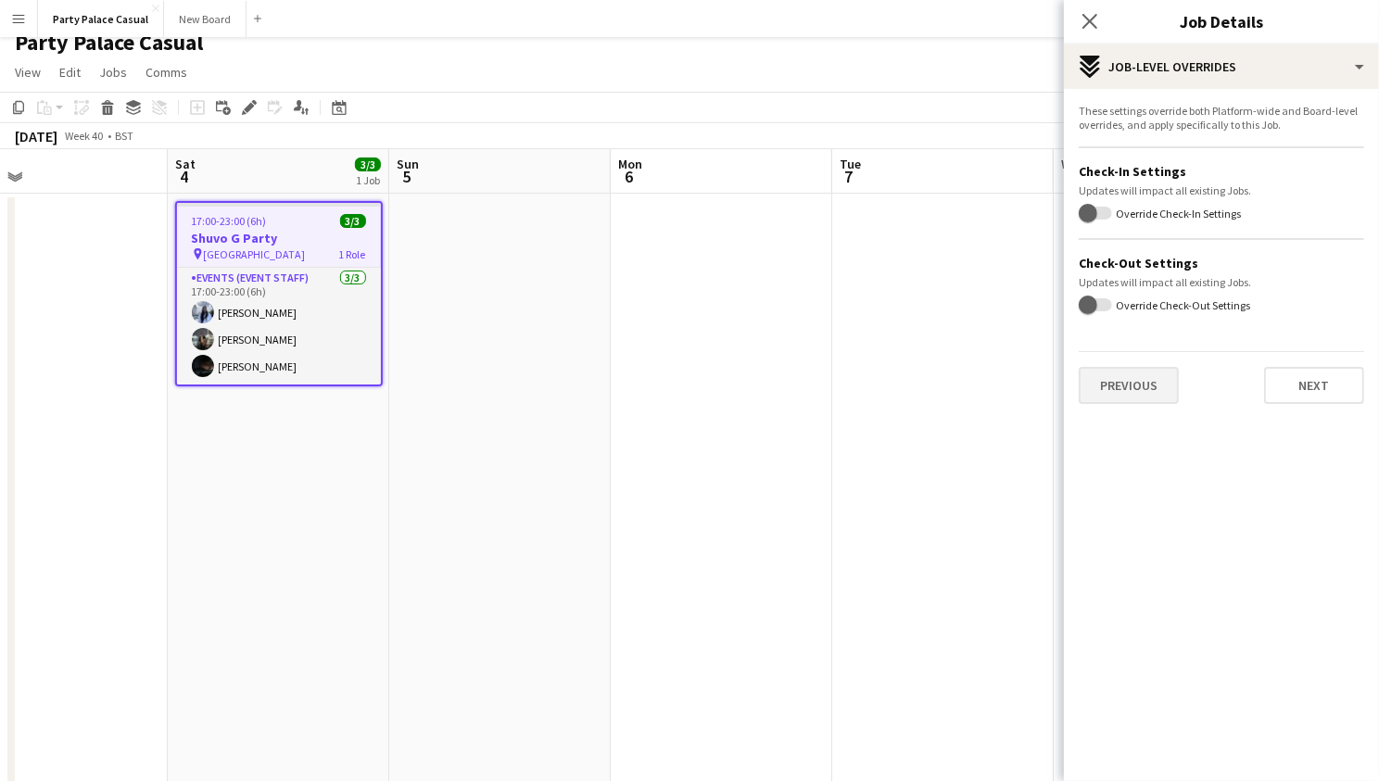
click at [1170, 373] on button "Previous" at bounding box center [1129, 385] width 100 height 37
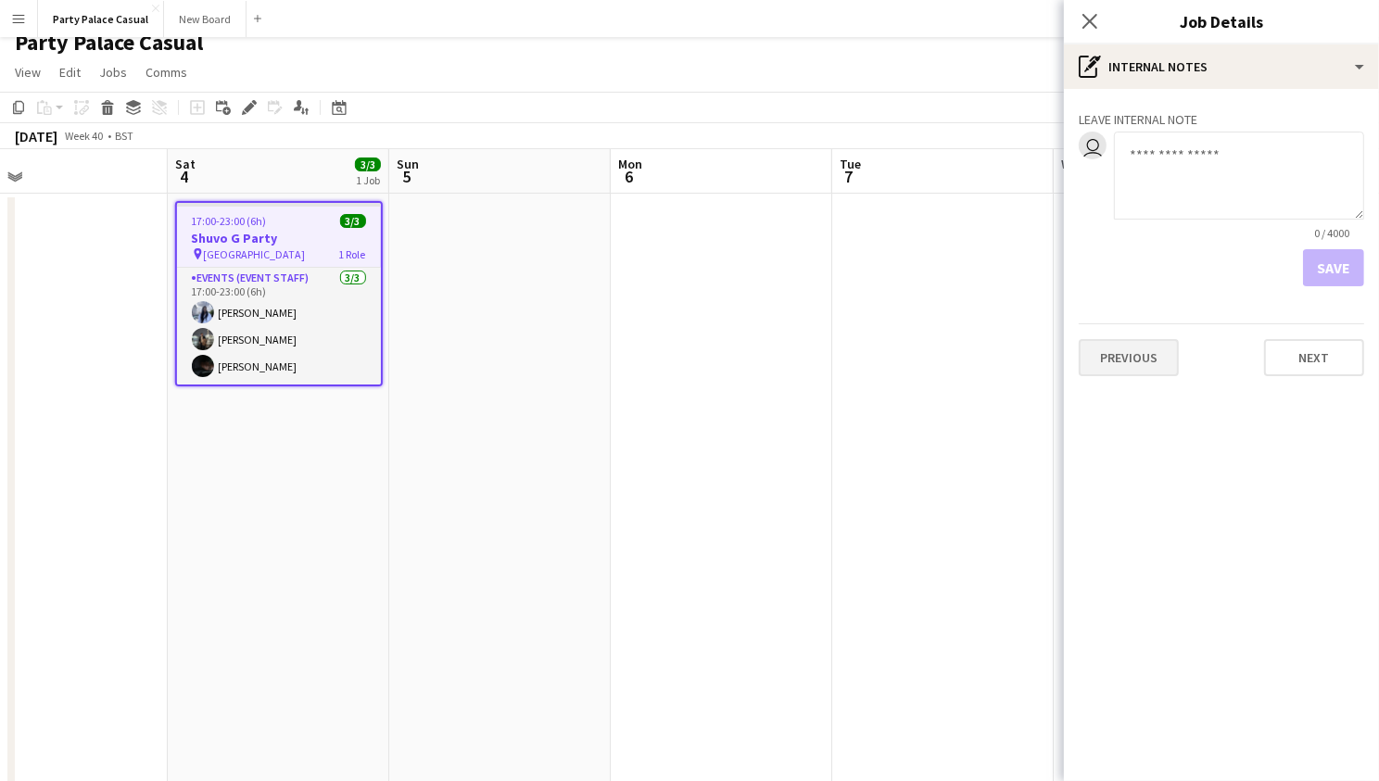
click at [1154, 369] on button "Previous" at bounding box center [1129, 357] width 100 height 37
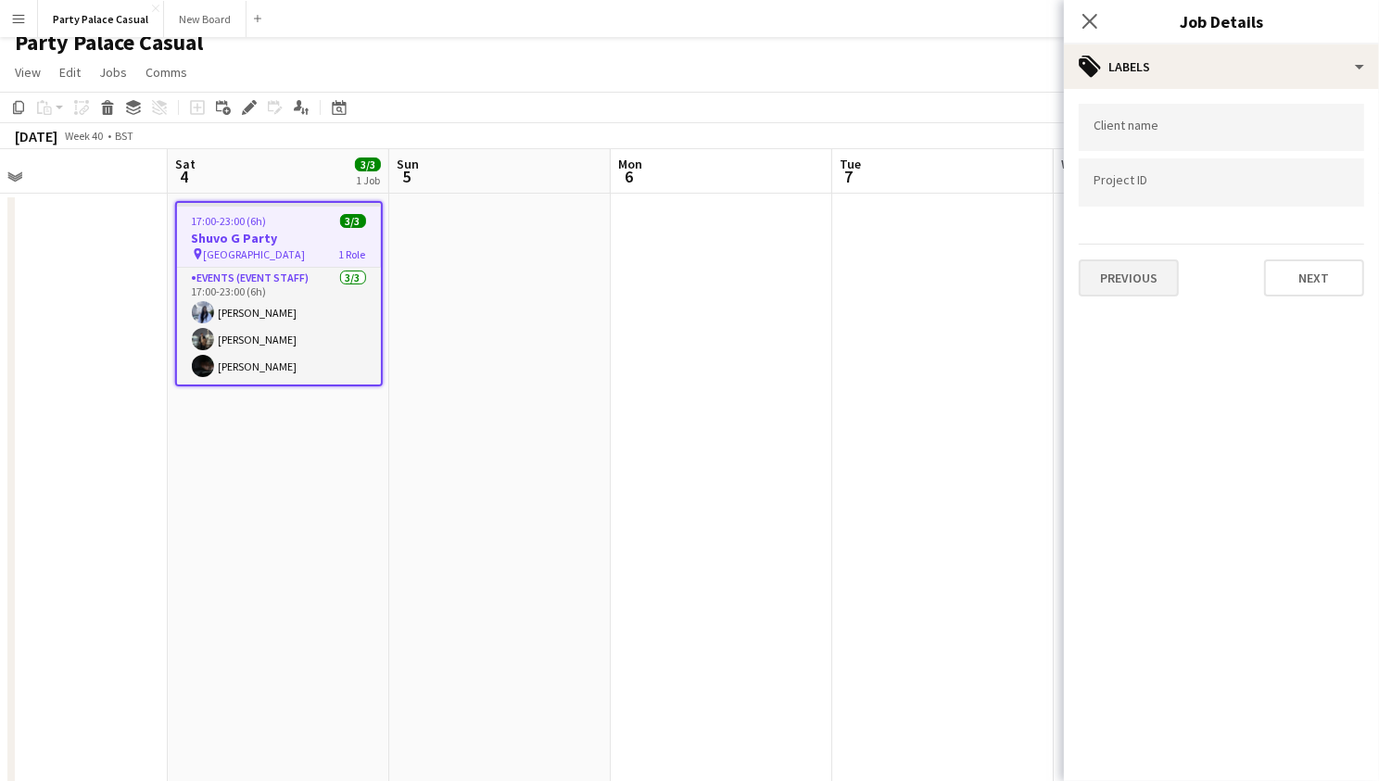
click at [1133, 270] on button "Previous" at bounding box center [1129, 277] width 100 height 37
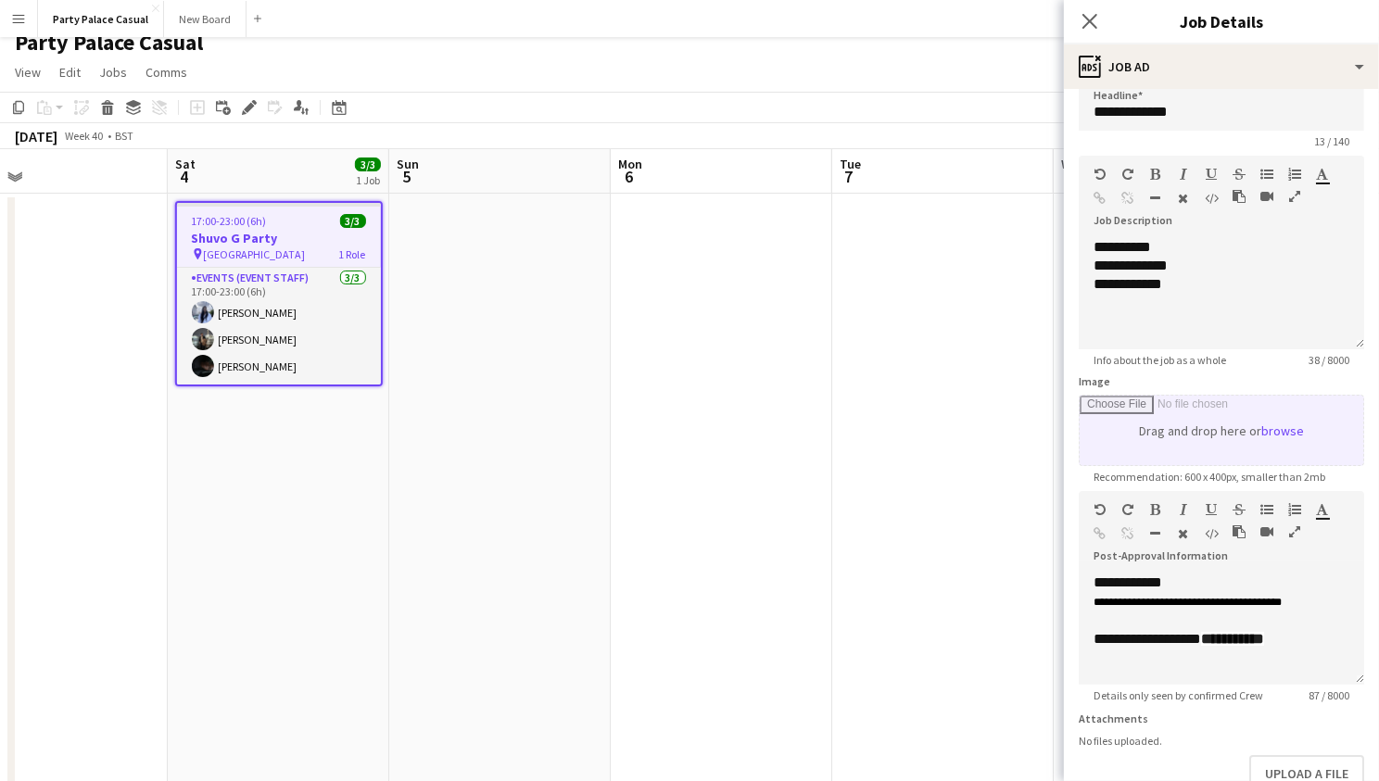
scroll to position [17, 0]
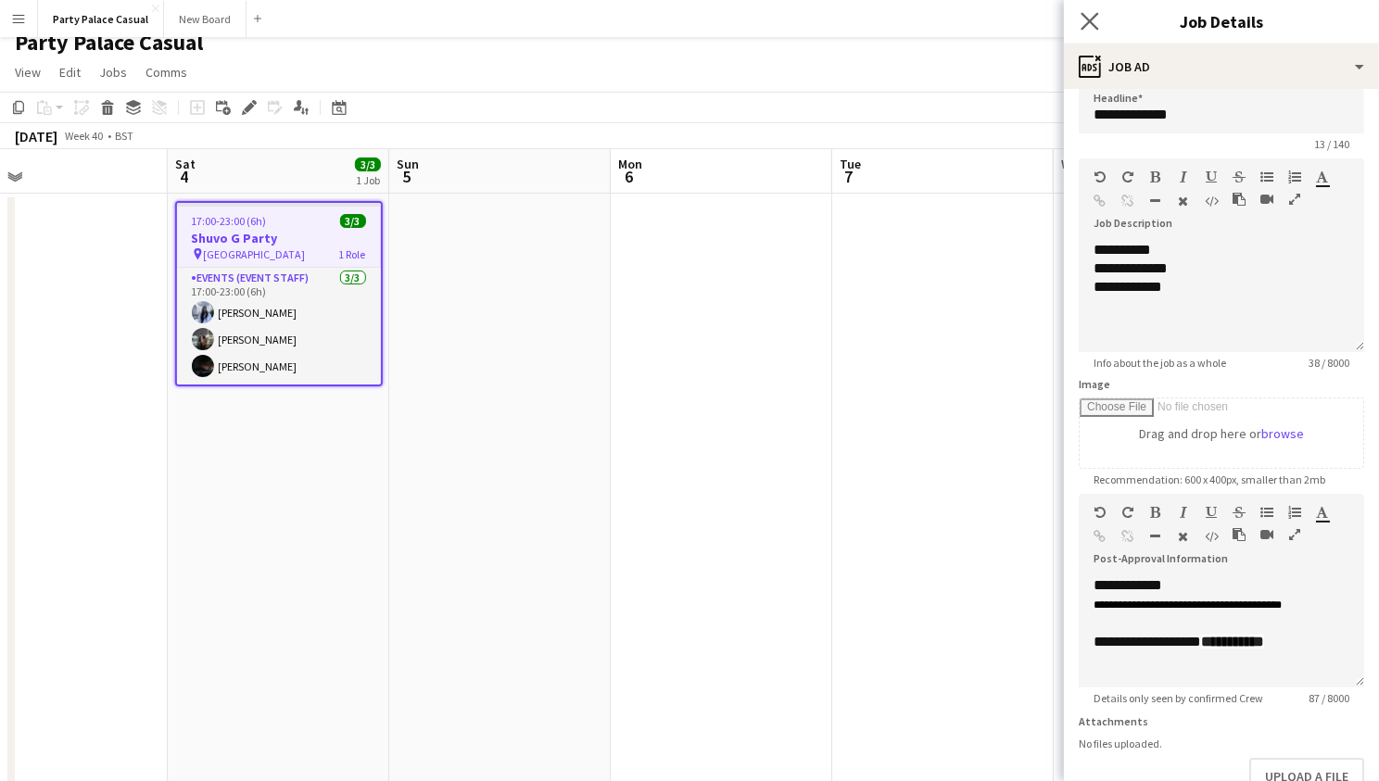
click at [1088, 9] on app-icon "Close pop-in" at bounding box center [1090, 21] width 27 height 27
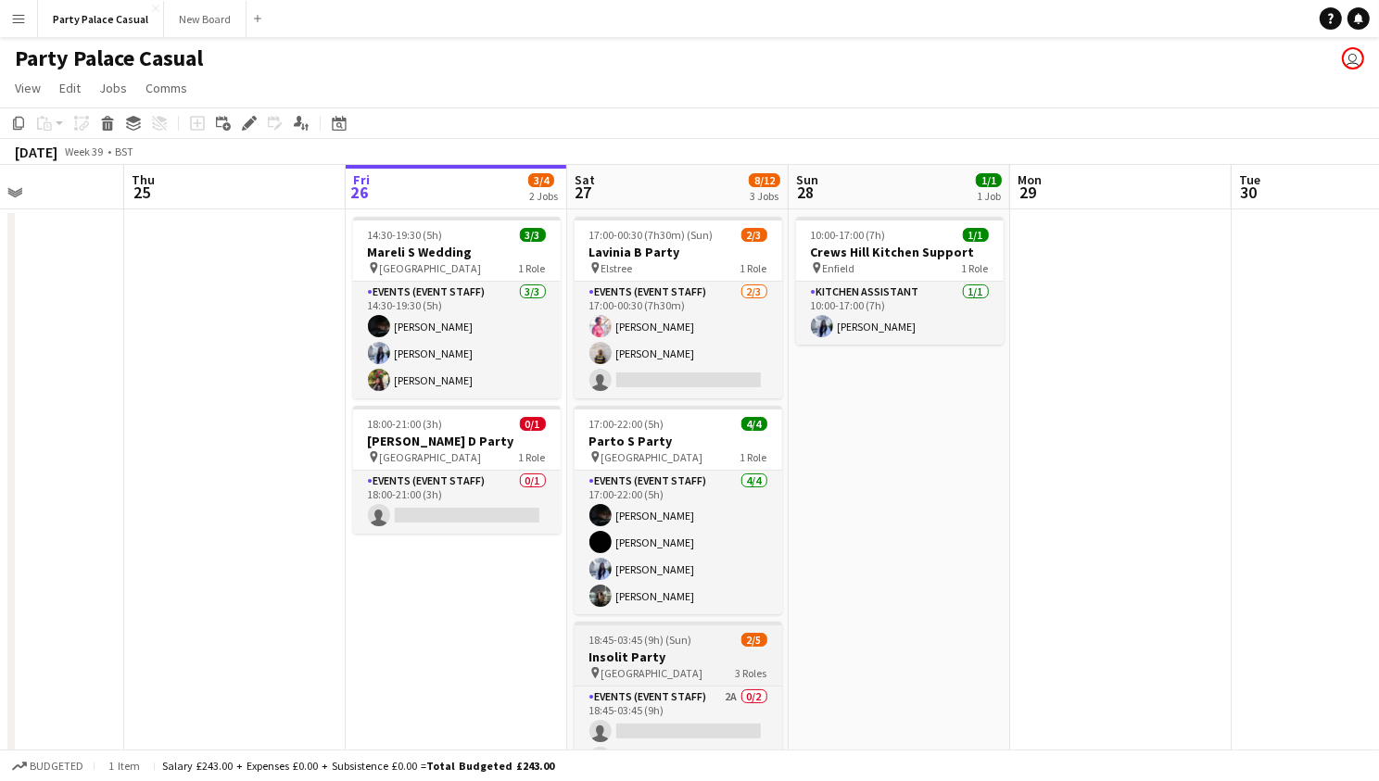
scroll to position [0, 0]
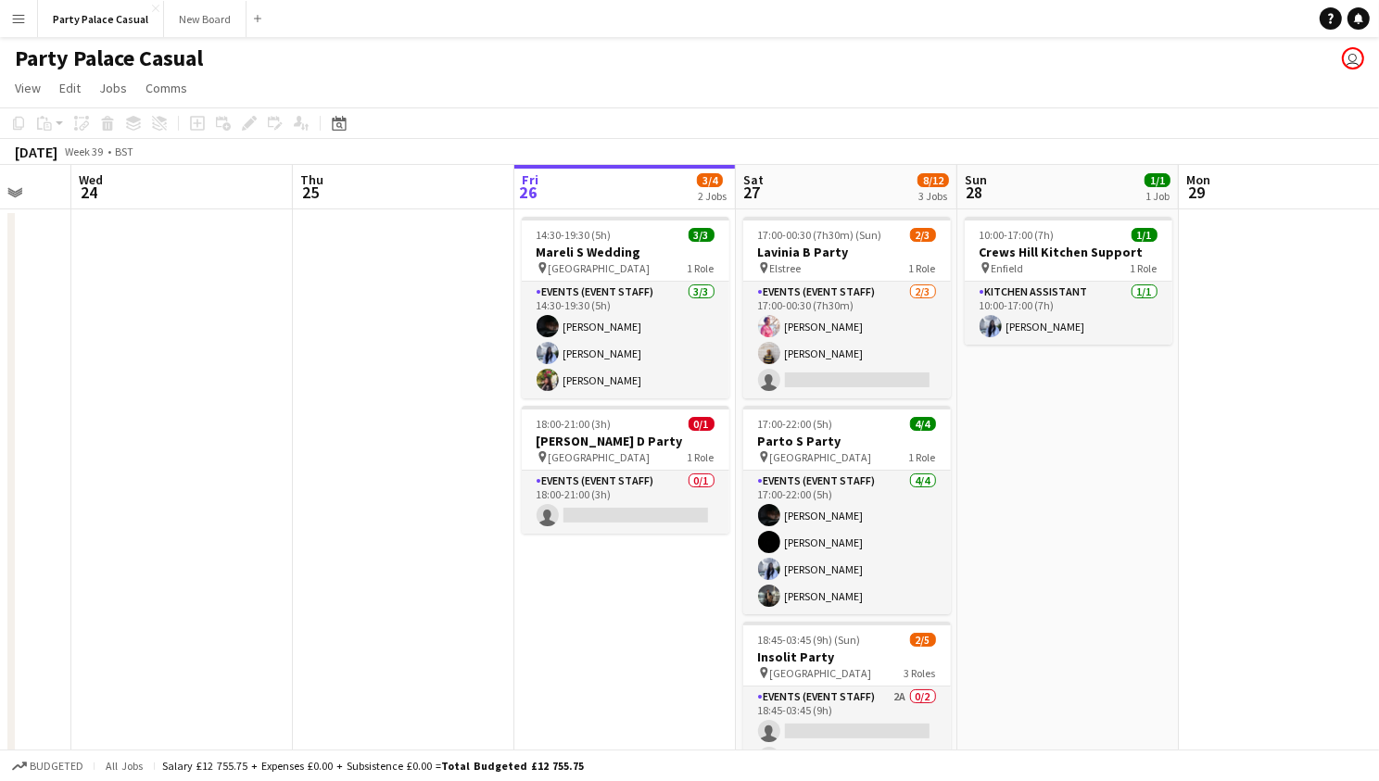
scroll to position [0, 589]
